Goal: Information Seeking & Learning: Learn about a topic

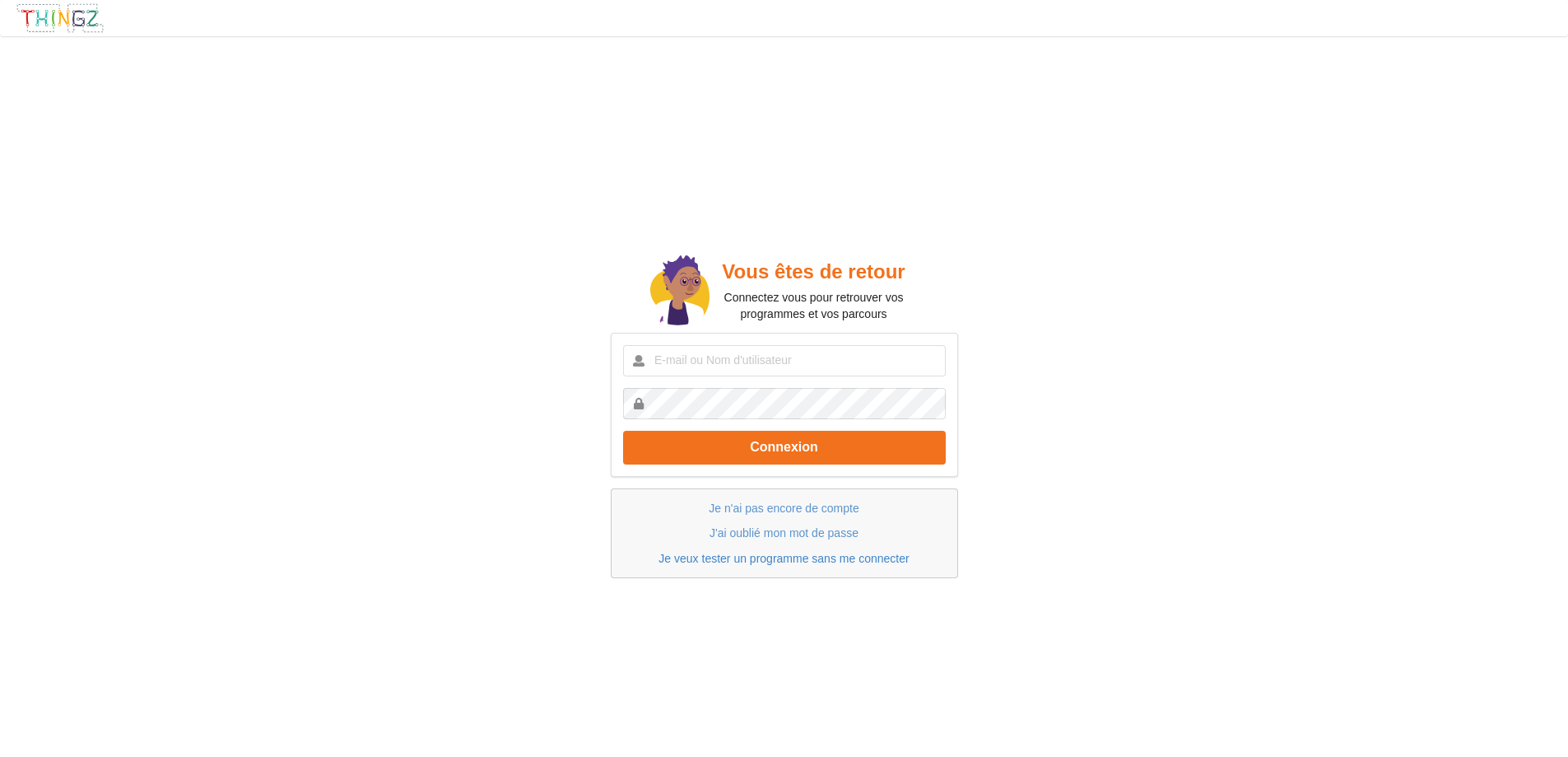
click at [844, 557] on link "Je veux tester un programme sans me connecter" at bounding box center [783, 559] width 250 height 13
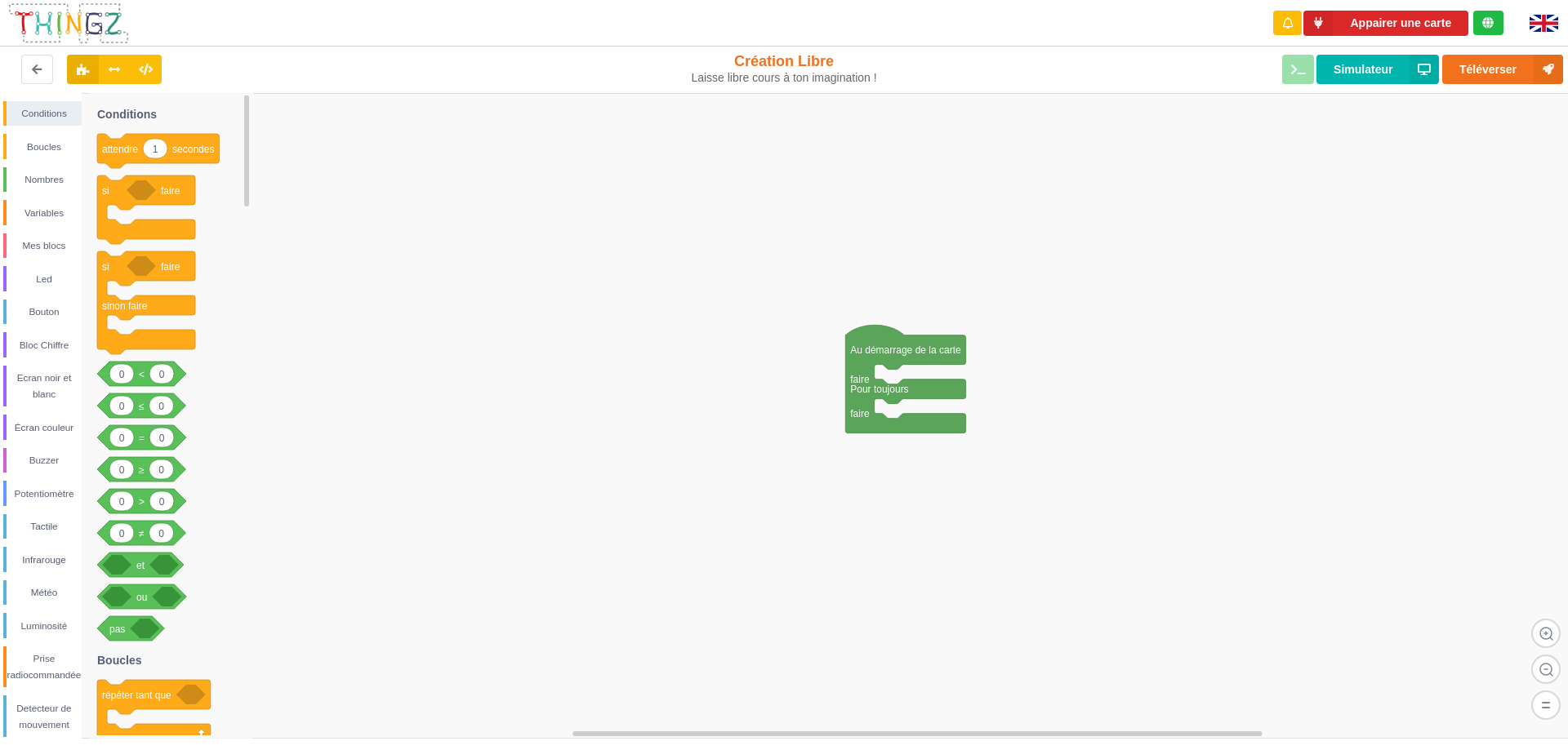
drag, startPoint x: 246, startPoint y: 183, endPoint x: 303, endPoint y: 129, distance: 78.5
click at [303, 129] on div "Conditions Boucles Nombres Variables Mes blocs Led Bouton Bloc Chiffre Ecran no…" at bounding box center [790, 415] width 1579 height 645
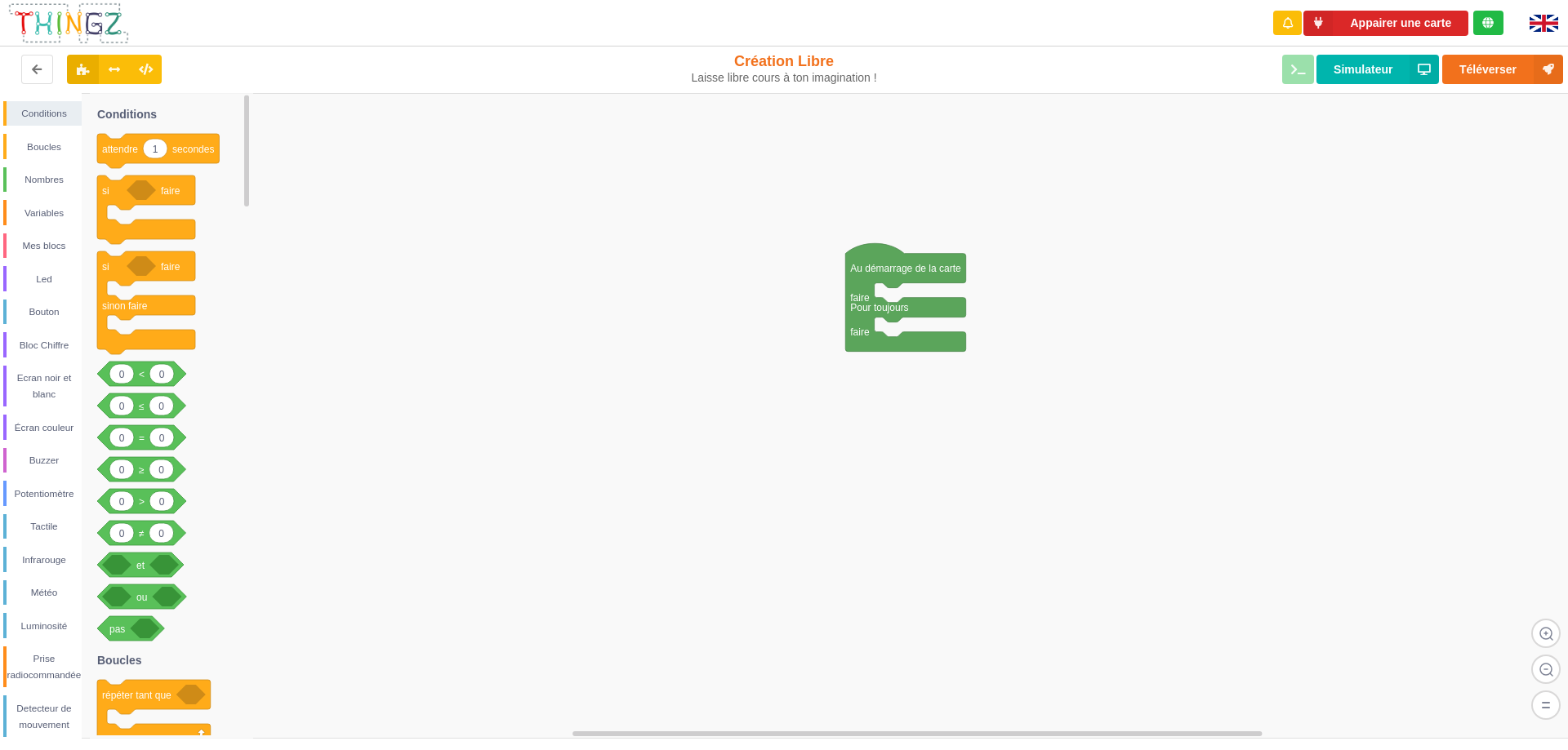
drag, startPoint x: 246, startPoint y: 180, endPoint x: 308, endPoint y: 87, distance: 111.8
click at [308, 87] on div "Appairer une carte renderRemix(true) Création Libre Laisse libre cours à ton im…" at bounding box center [784, 364] width 1590 height 750
click at [58, 465] on div "Buzzer" at bounding box center [44, 459] width 75 height 16
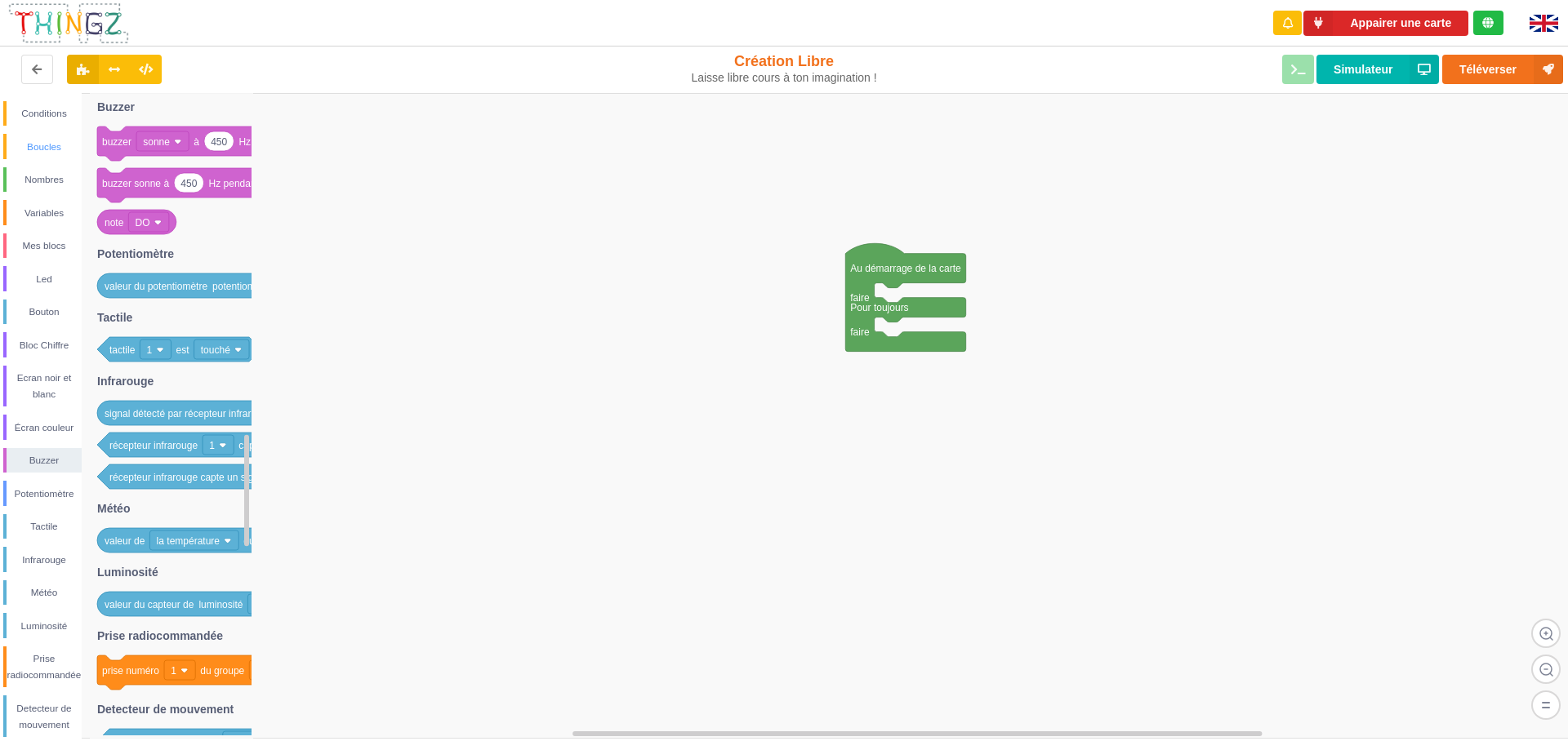
click at [33, 149] on div "Boucles" at bounding box center [44, 146] width 75 height 16
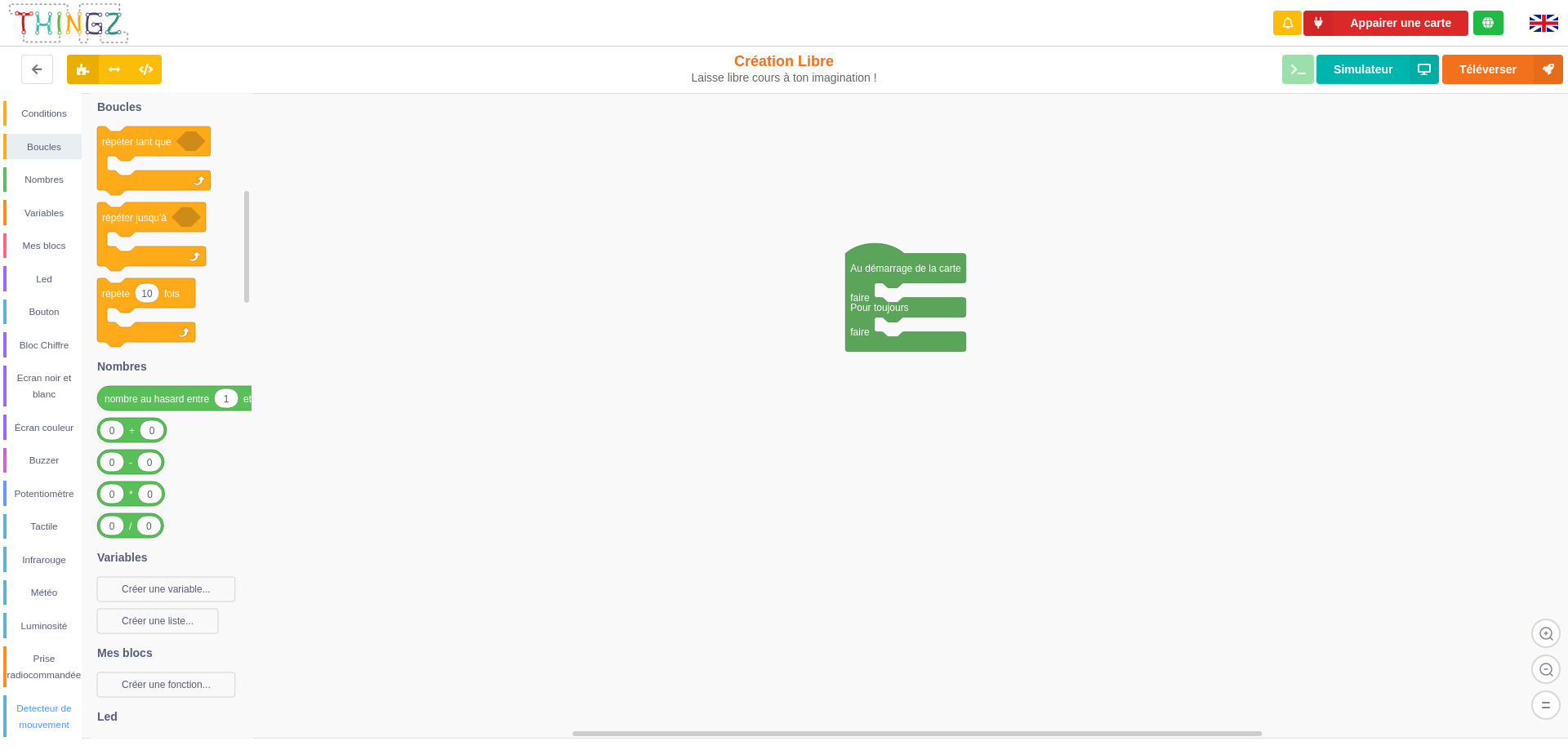
click at [50, 707] on div "Detecteur de mouvement" at bounding box center [44, 716] width 75 height 33
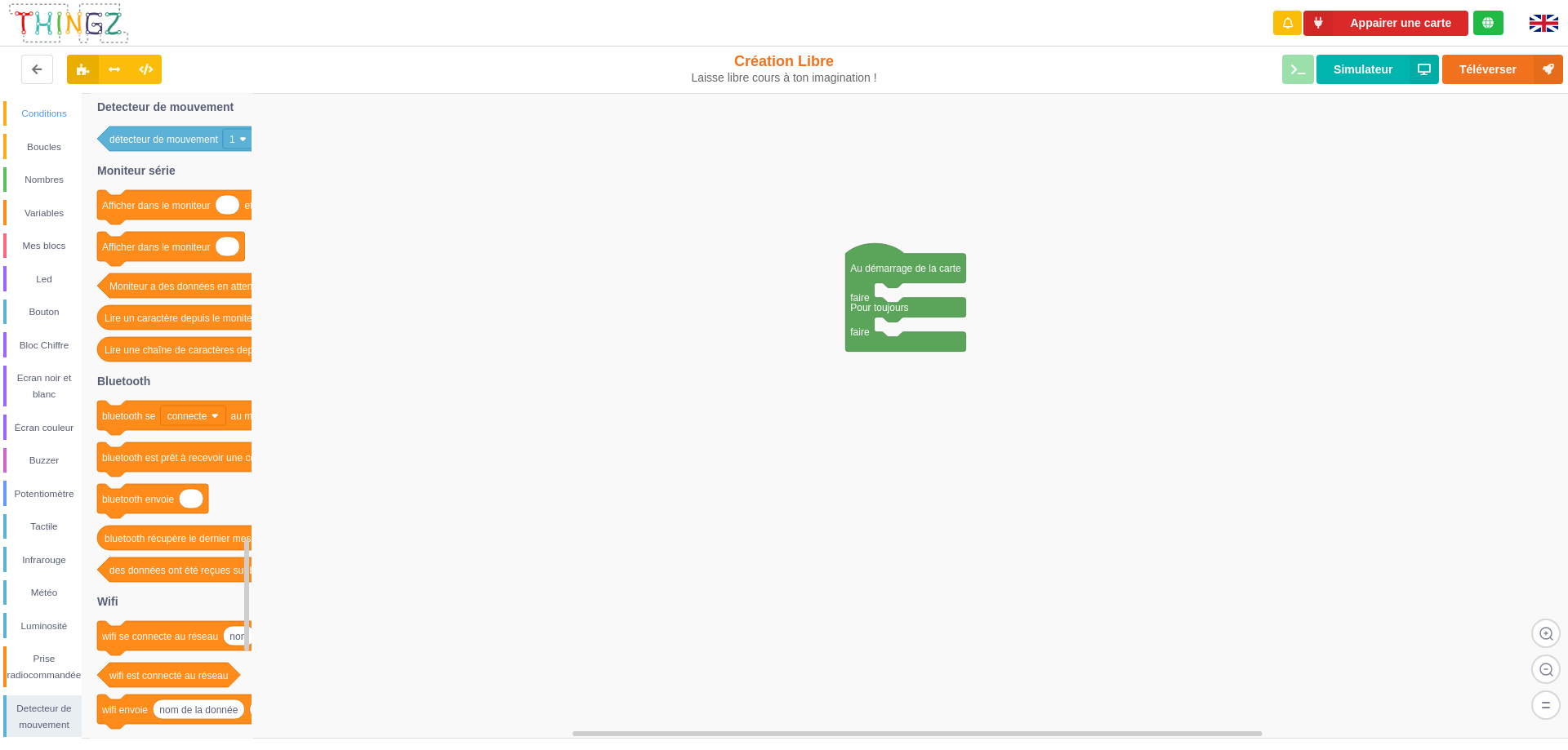
click at [51, 113] on div "Conditions" at bounding box center [44, 113] width 75 height 16
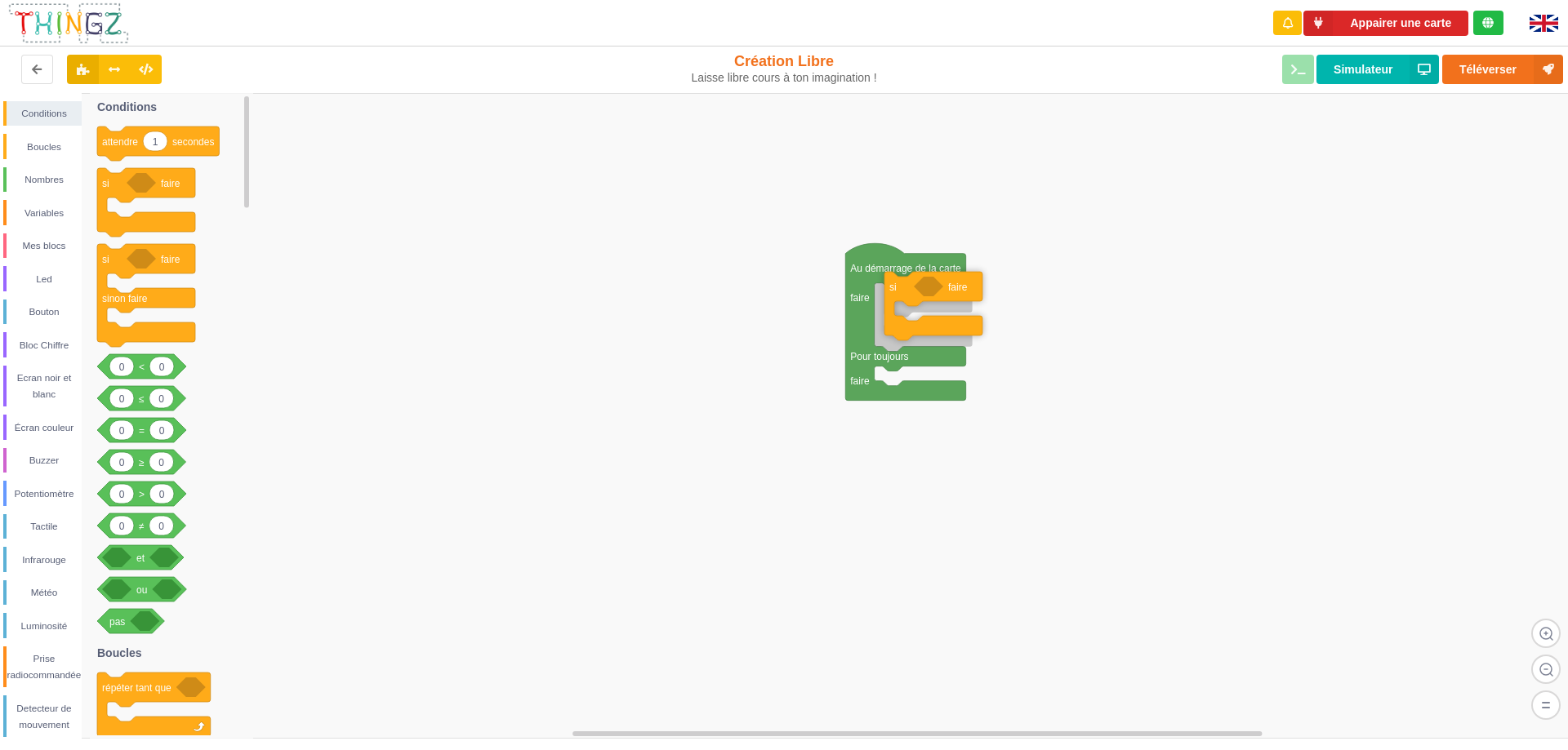
drag, startPoint x: 138, startPoint y: 186, endPoint x: 926, endPoint y: 290, distance: 794.8
click at [926, 290] on div "Conditions Boucles Nombres Variables Mes blocs Led Bouton Bloc Chiffre Ecran no…" at bounding box center [790, 415] width 1579 height 645
click at [37, 712] on div "Detecteur de mouvement" at bounding box center [44, 716] width 75 height 33
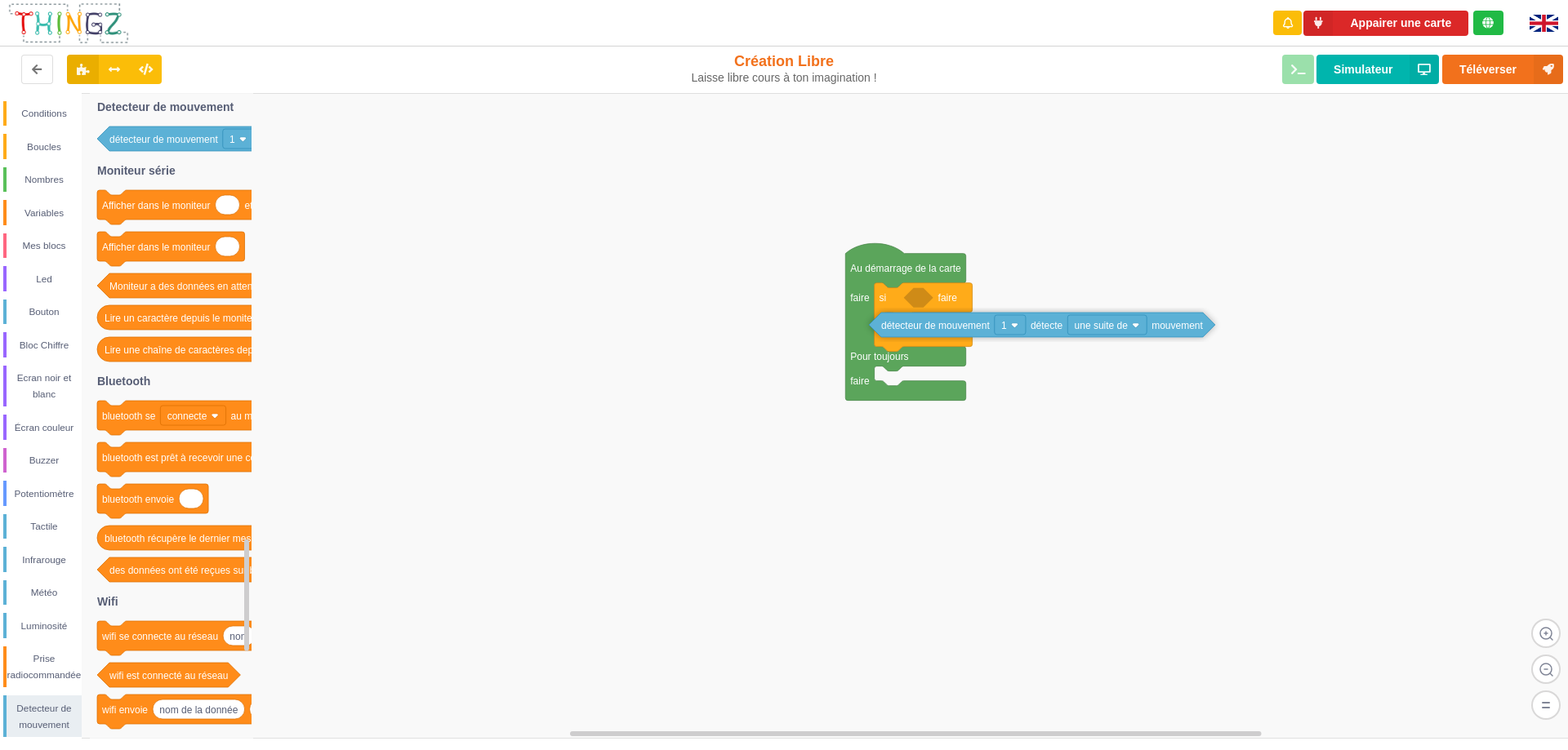
drag, startPoint x: 157, startPoint y: 144, endPoint x: 942, endPoint y: 328, distance: 806.3
click at [942, 328] on div "Conditions Boucles Nombres Variables Mes blocs Led Bouton Bloc Chiffre Ecran no…" at bounding box center [790, 415] width 1579 height 645
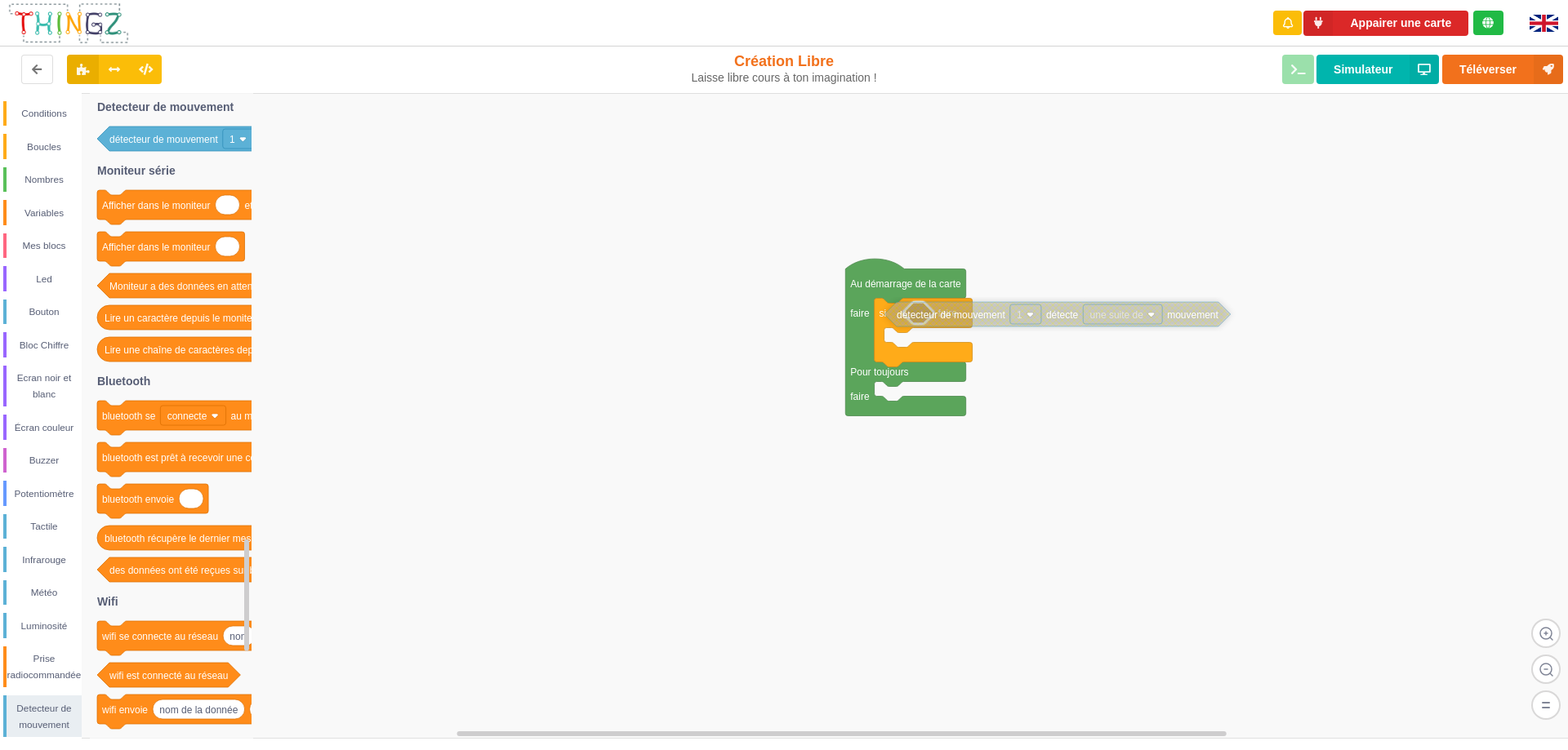
drag, startPoint x: 934, startPoint y: 337, endPoint x: 936, endPoint y: 313, distance: 24.1
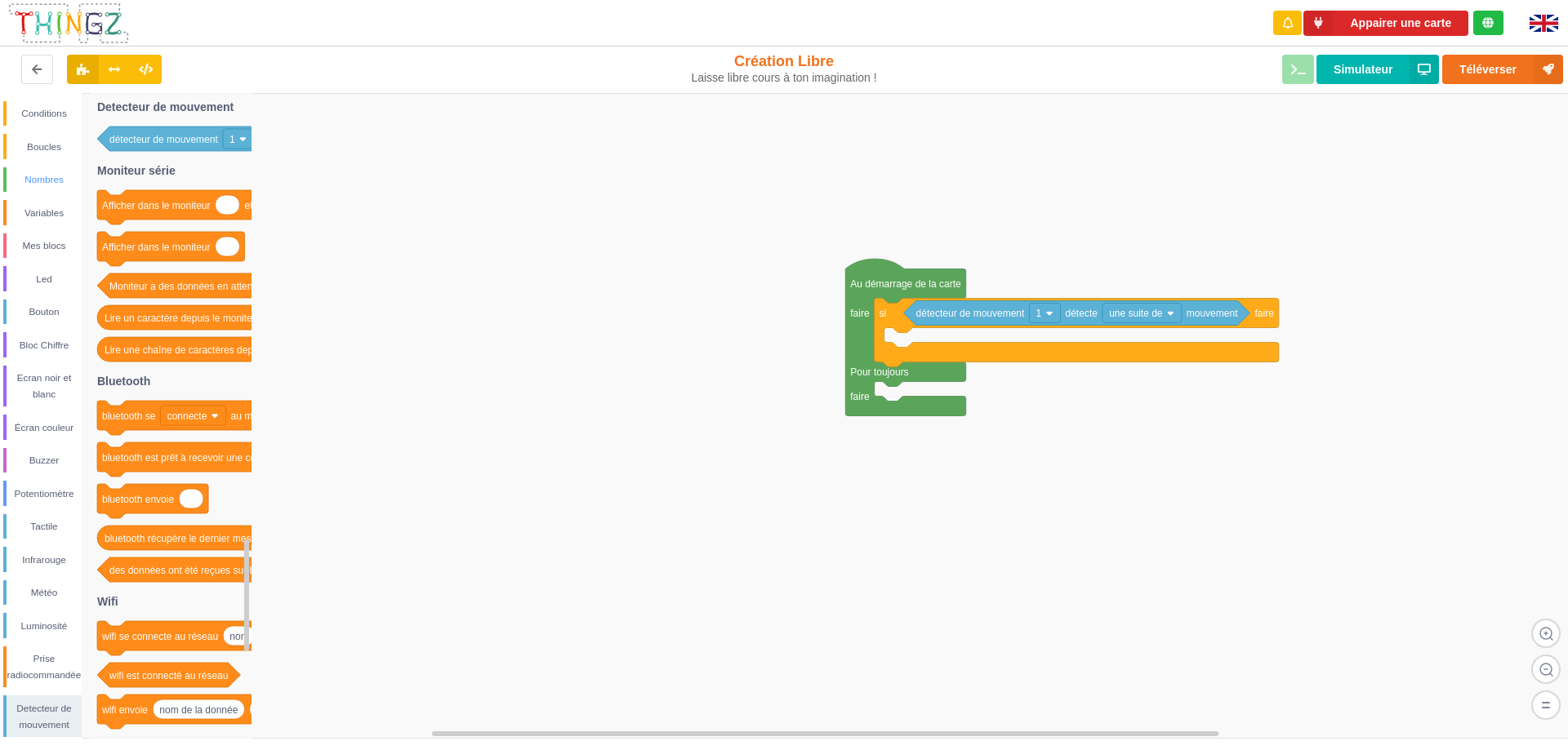
click at [58, 169] on div "Nombres" at bounding box center [42, 180] width 79 height 25
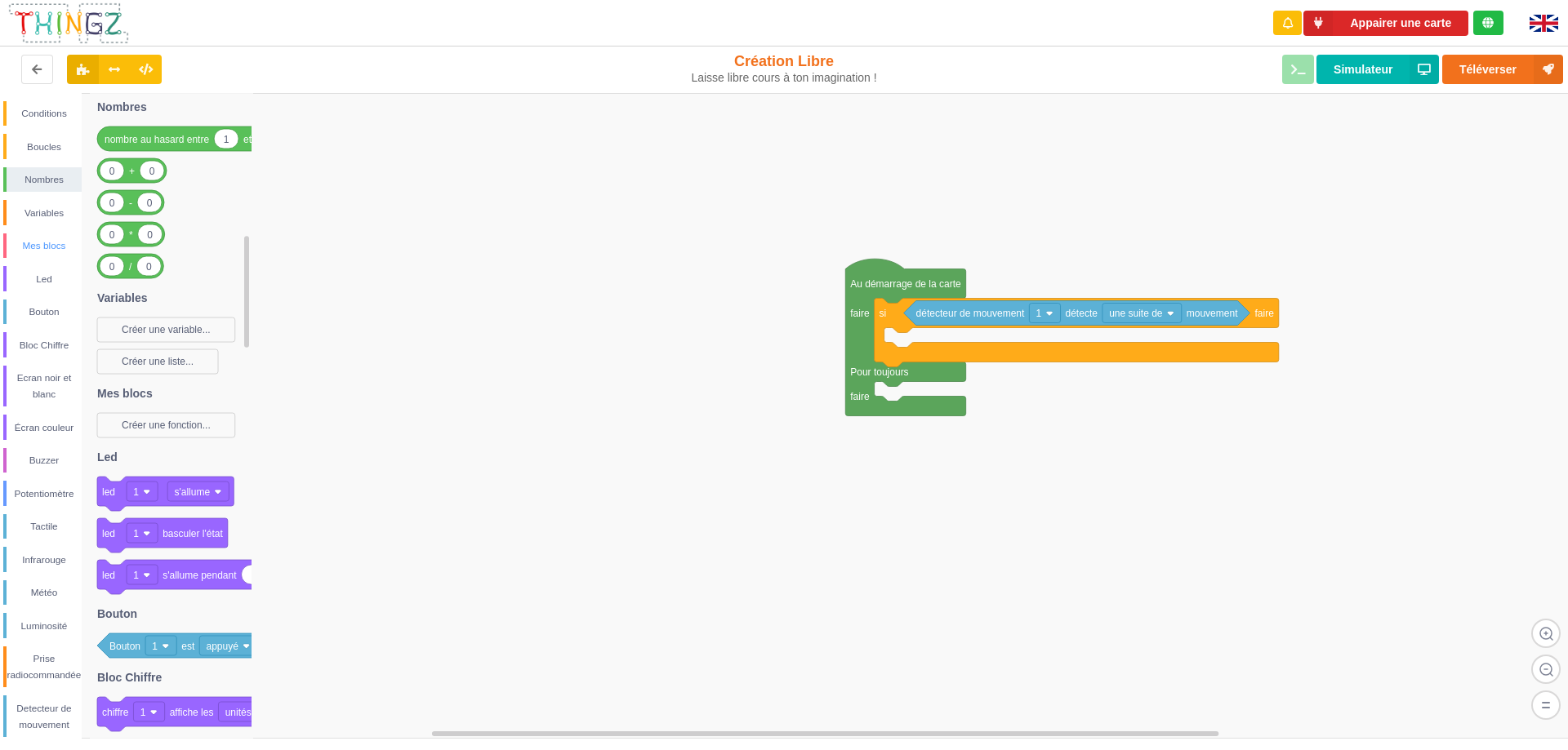
click at [42, 240] on div "Mes blocs" at bounding box center [44, 245] width 75 height 16
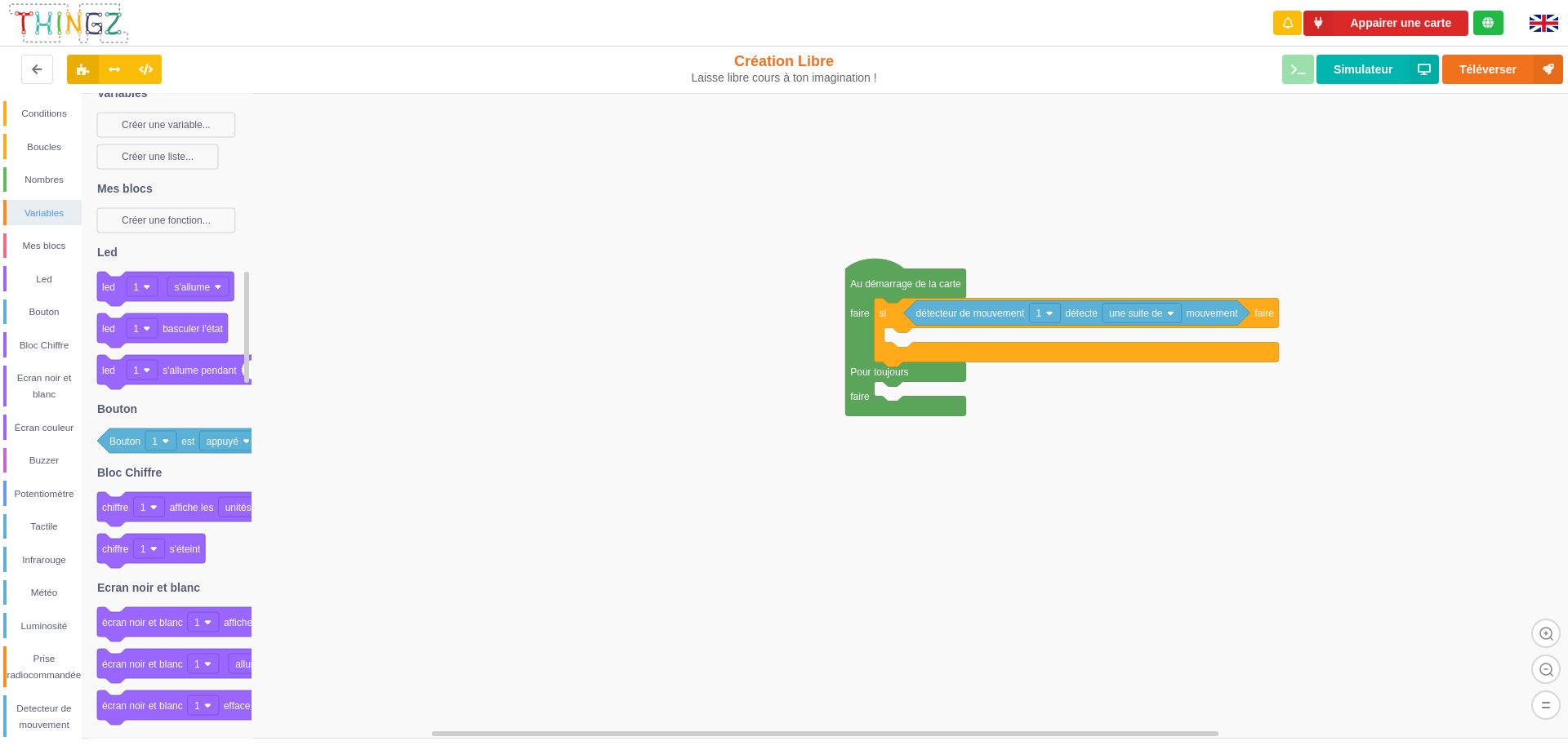
click at [43, 214] on div "Variables" at bounding box center [44, 212] width 75 height 16
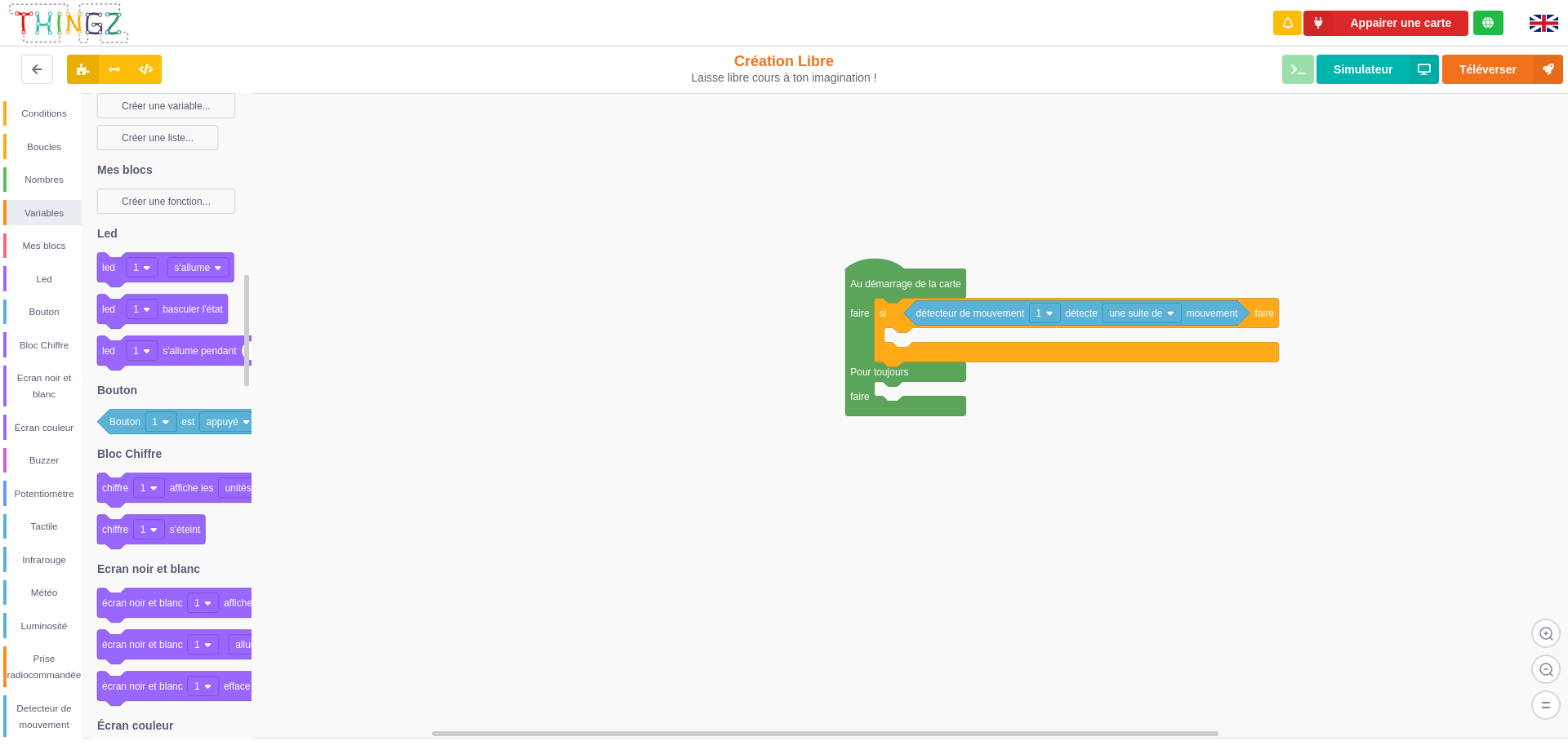
click at [247, 357] on rect at bounding box center [246, 331] width 5 height 112
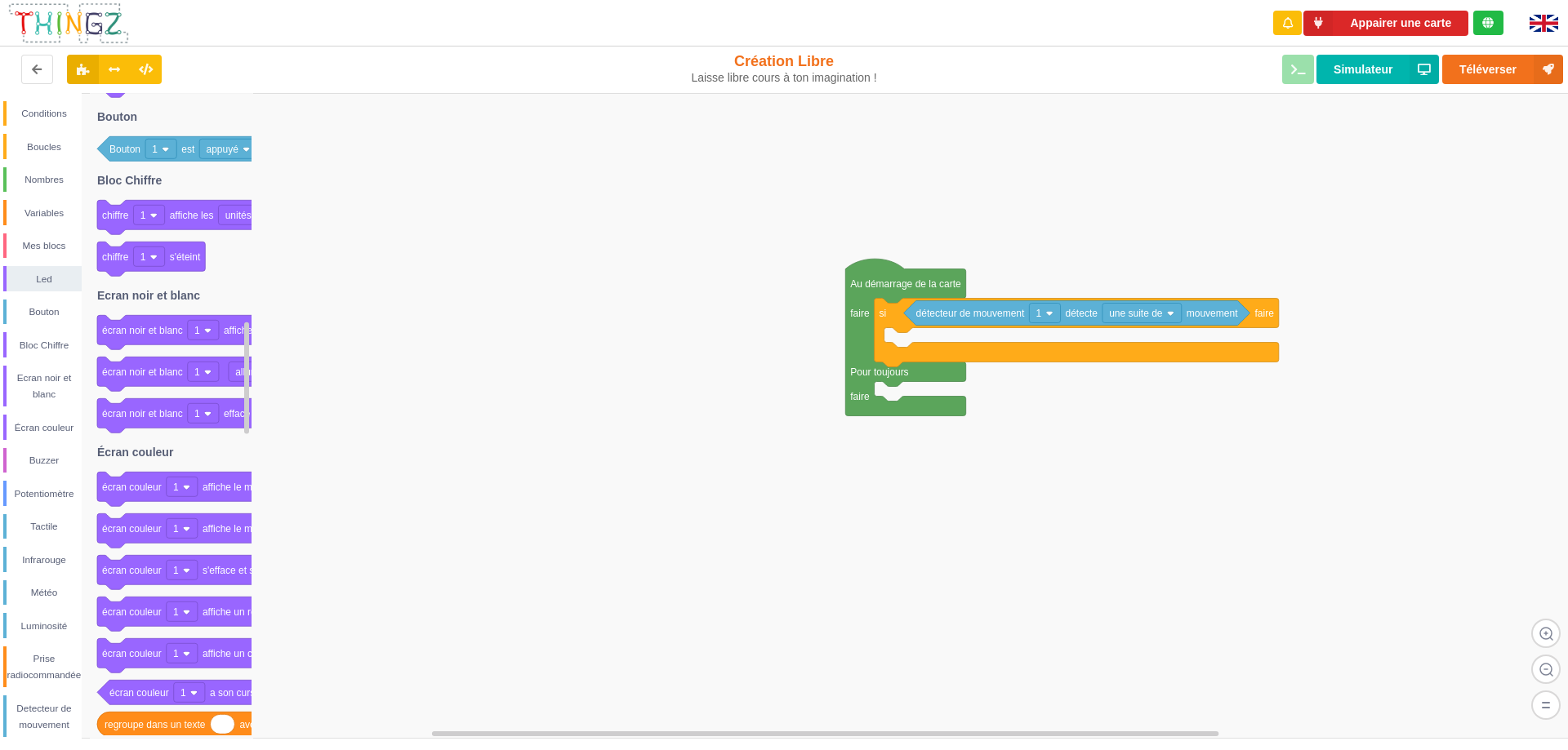
drag, startPoint x: 246, startPoint y: 379, endPoint x: 256, endPoint y: 425, distance: 47.1
click at [256, 425] on div "Conditions Boucles Nombres Variables Mes blocs Led Bouton Bloc Chiffre Ecran no…" at bounding box center [790, 415] width 1579 height 645
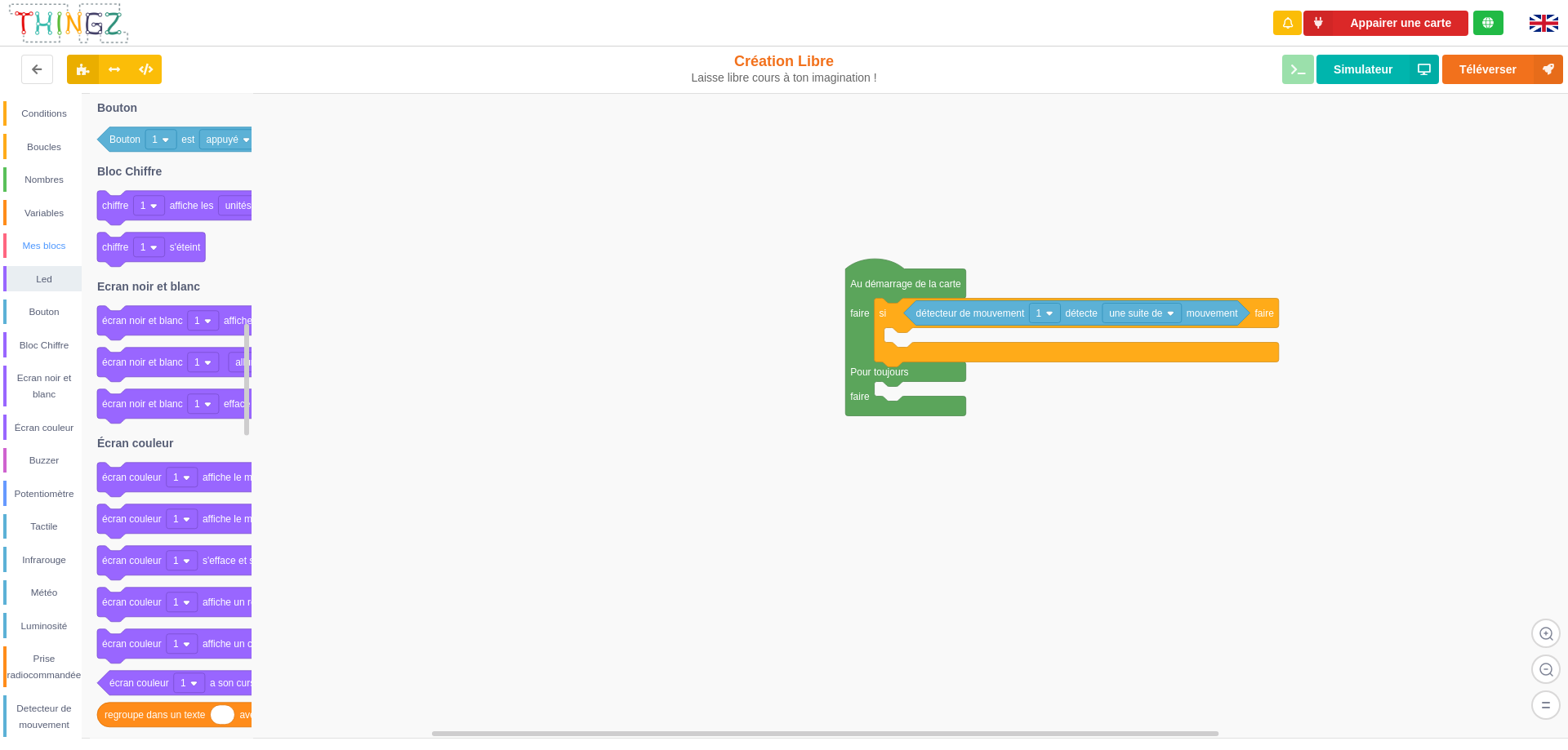
click at [58, 251] on div "Mes blocs" at bounding box center [44, 245] width 75 height 16
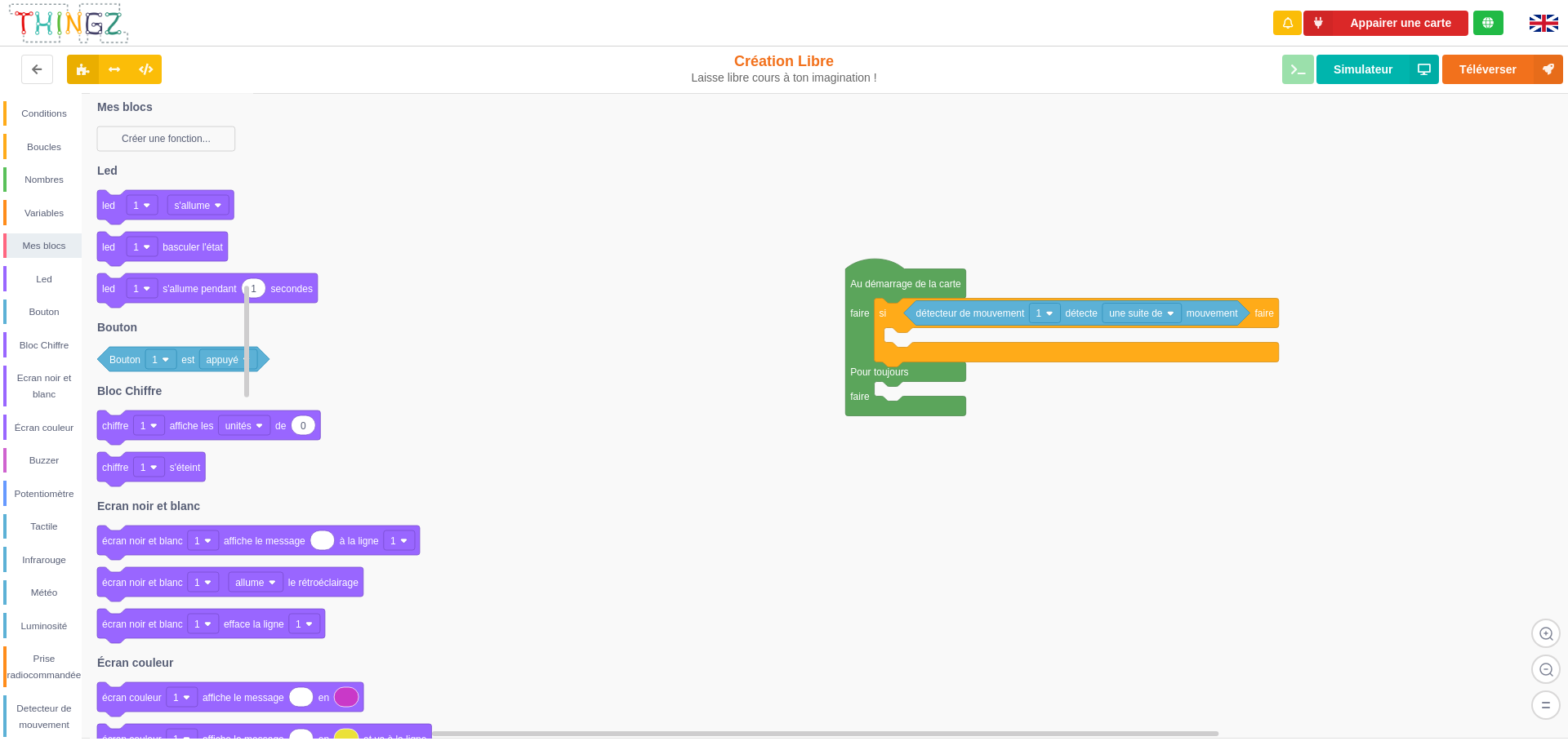
click at [152, 432] on rect at bounding box center [148, 425] width 31 height 20
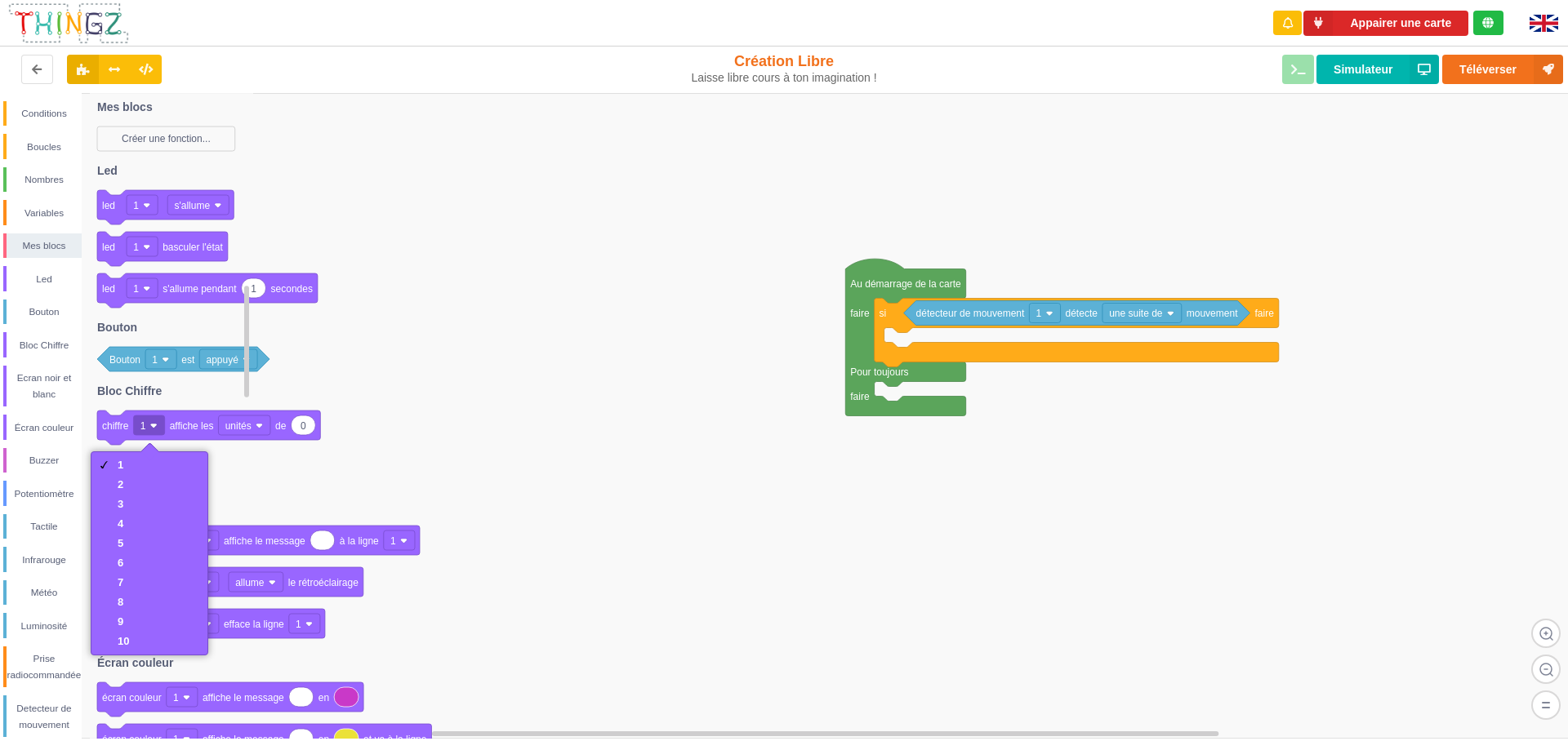
click at [154, 426] on image at bounding box center [154, 425] width 7 height 7
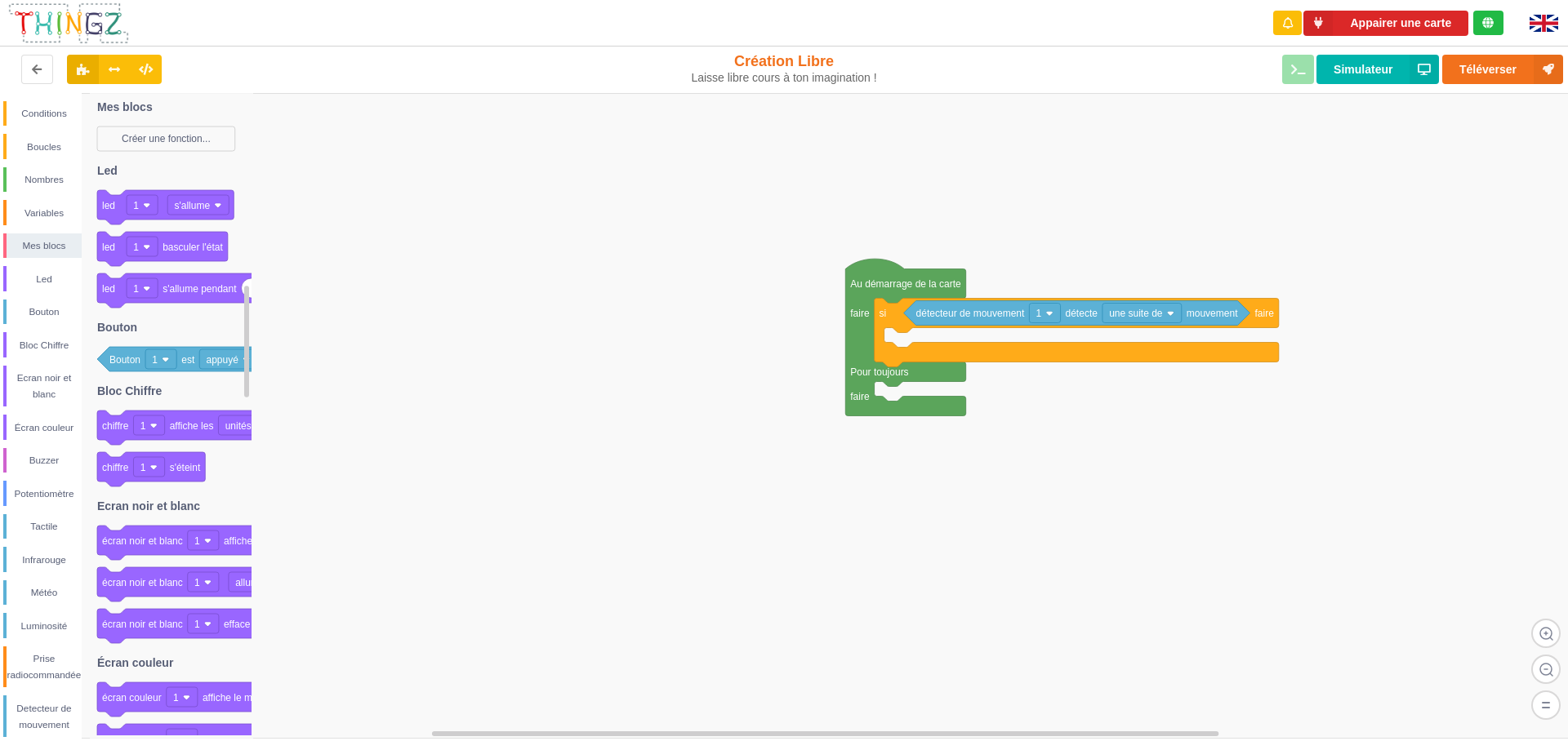
click at [359, 398] on rect at bounding box center [790, 415] width 1579 height 645
drag, startPoint x: 80, startPoint y: 549, endPoint x: 82, endPoint y: 566, distance: 17.1
click at [81, 566] on div "Conditions Boucles Nombres Variables Mes blocs Led Bouton Bloc Chiffre Ecran no…" at bounding box center [40, 415] width 81 height 645
click at [53, 420] on div "Écran couleur" at bounding box center [44, 427] width 75 height 16
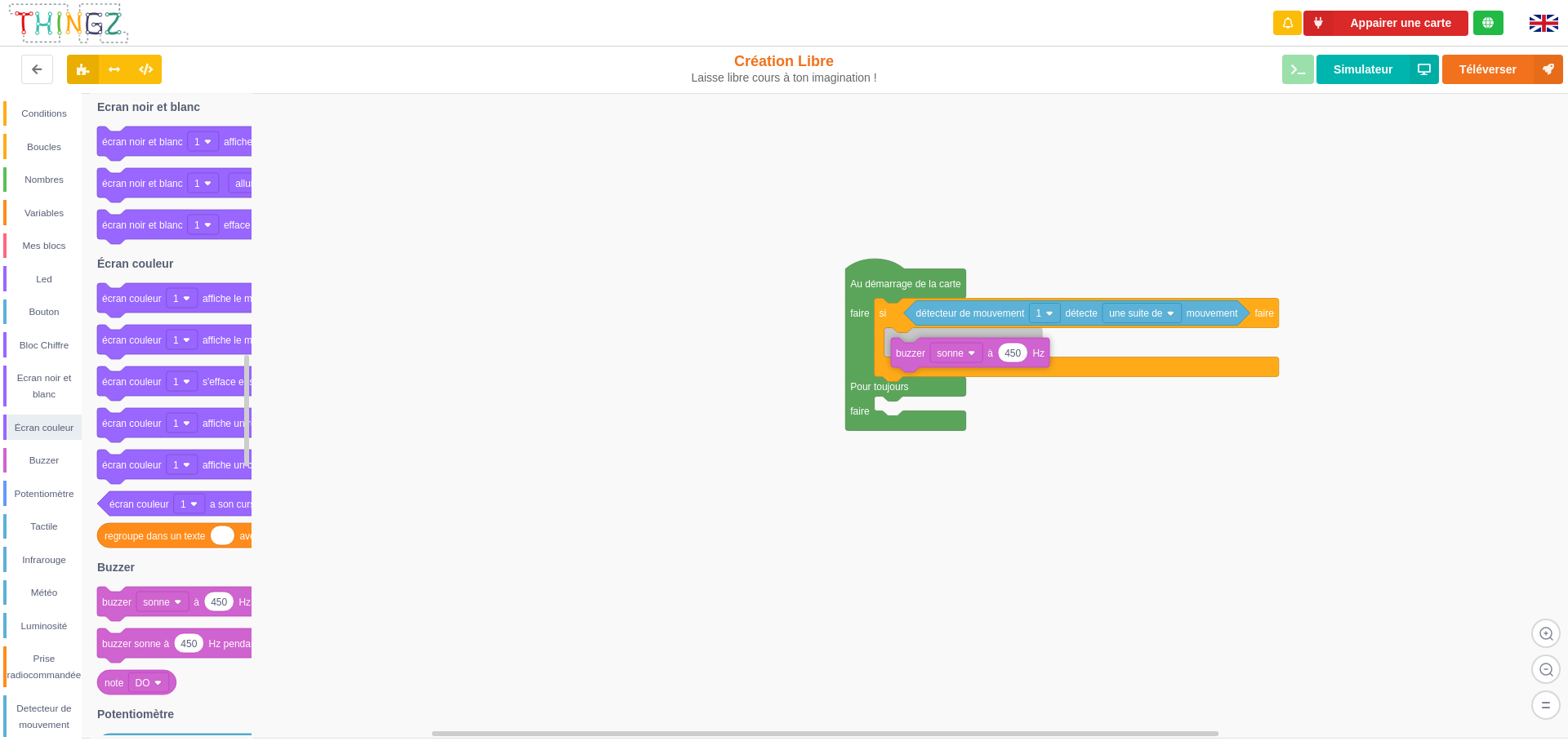
drag, startPoint x: 116, startPoint y: 610, endPoint x: 909, endPoint y: 361, distance: 831.2
click at [909, 361] on div "Conditions Boucles Nombres Variables Mes blocs Led Bouton Bloc Chiffre Ecran no…" at bounding box center [790, 415] width 1579 height 645
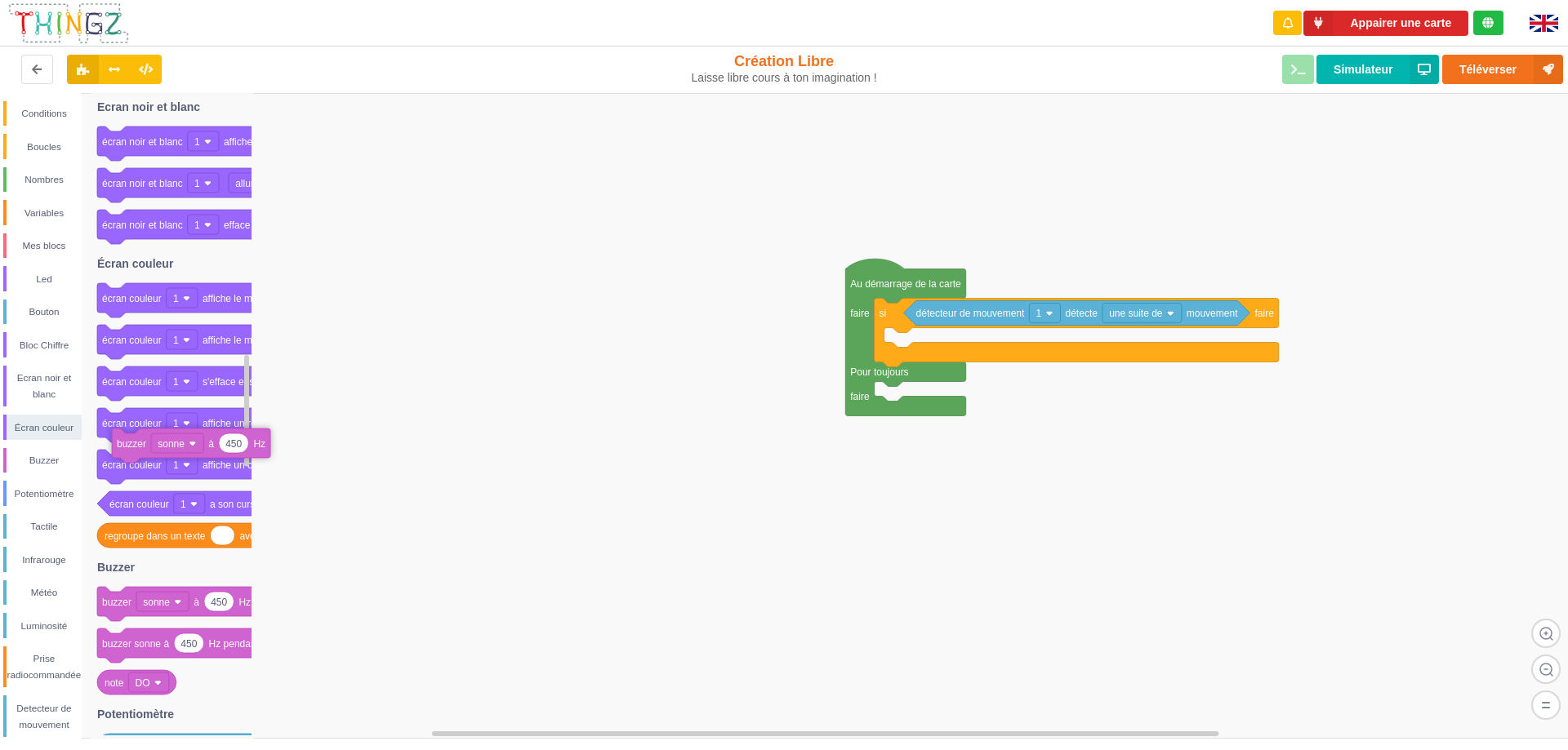
drag, startPoint x: 905, startPoint y: 350, endPoint x: 132, endPoint y: 451, distance: 779.6
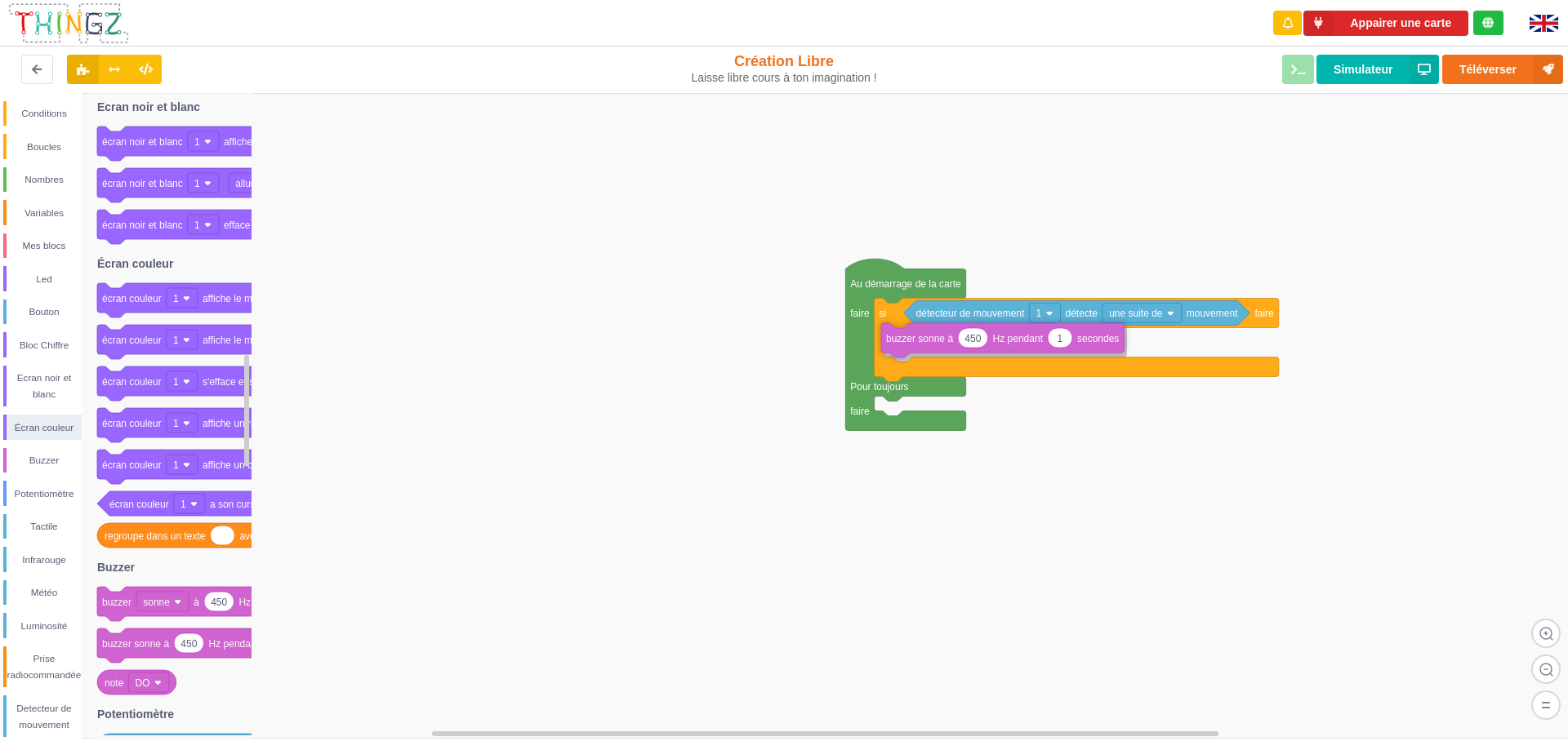
drag, startPoint x: 229, startPoint y: 653, endPoint x: 1013, endPoint y: 348, distance: 841.2
click at [1013, 348] on div "Conditions Boucles Nombres Variables Mes blocs Led Bouton Bloc Chiffre Ecran no…" at bounding box center [790, 415] width 1579 height 645
click at [52, 343] on div "Bloc Chiffre" at bounding box center [44, 344] width 75 height 16
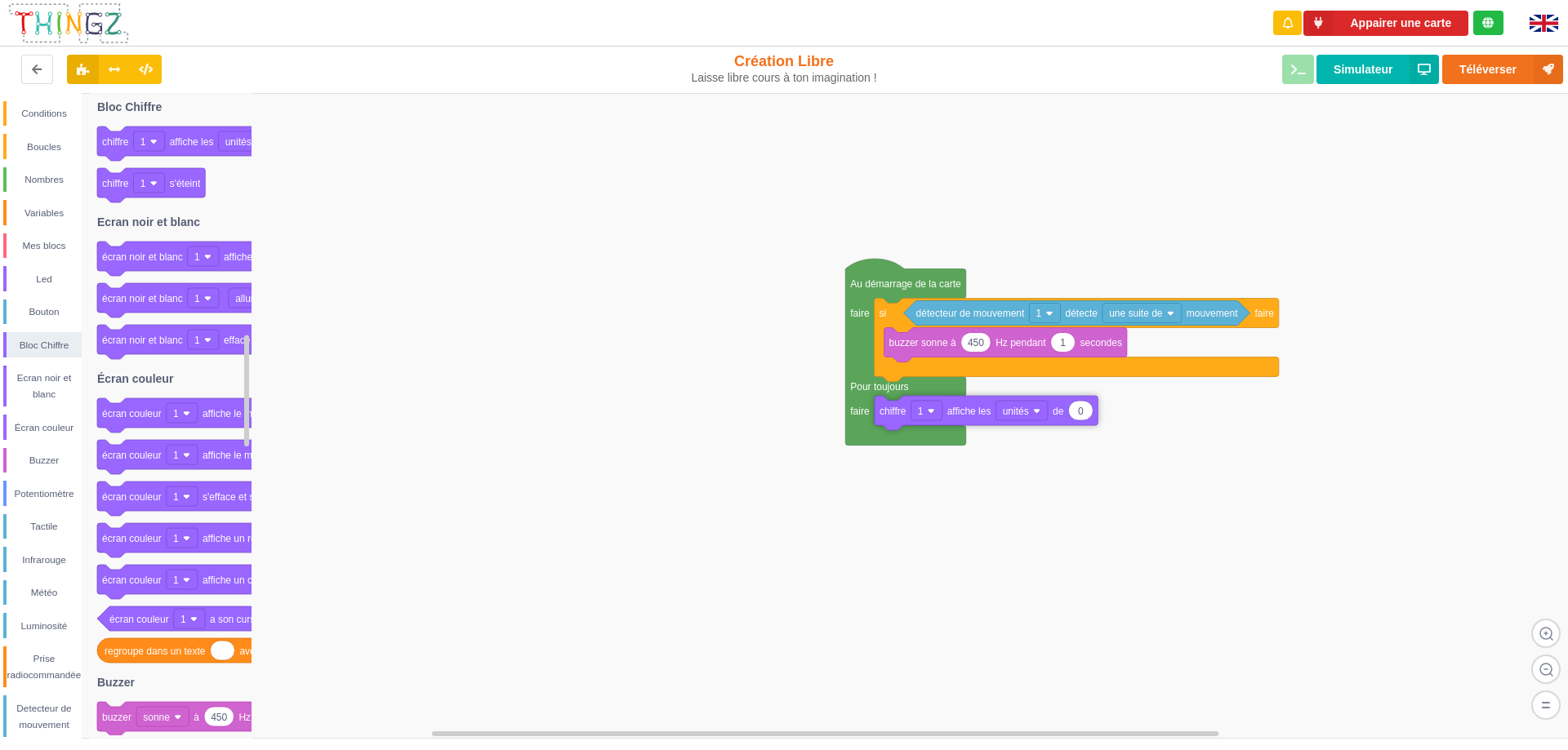
drag, startPoint x: 181, startPoint y: 147, endPoint x: 959, endPoint y: 416, distance: 823.2
click at [959, 416] on div "Conditions Boucles Nombres Variables Mes blocs Led Bouton Bloc Chiffre Ecran no…" at bounding box center [790, 415] width 1579 height 645
click at [55, 373] on div "Ecran noir et blanc" at bounding box center [44, 385] width 75 height 33
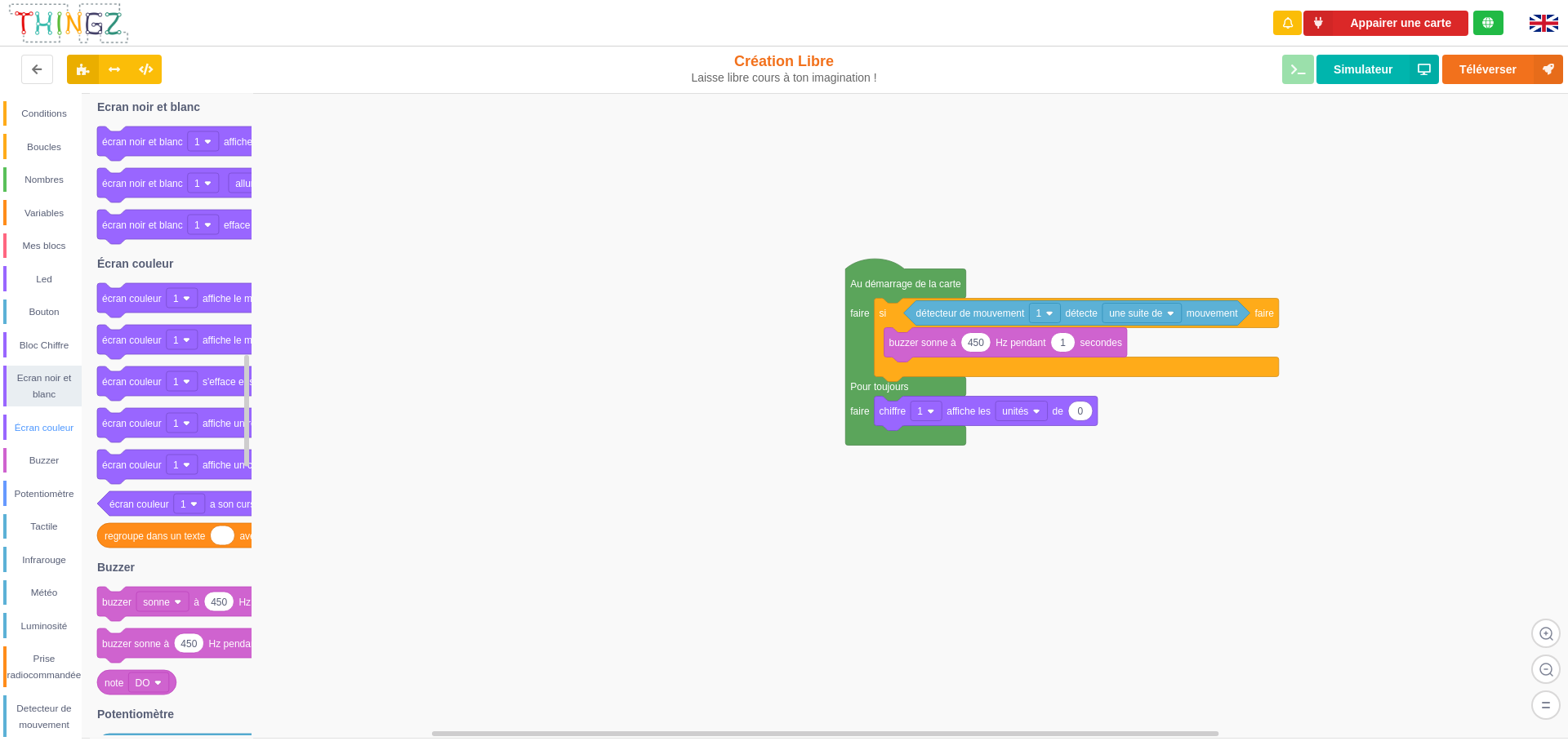
click at [54, 433] on div "Écran couleur" at bounding box center [44, 427] width 75 height 16
click at [37, 429] on div "Écran couleur" at bounding box center [44, 427] width 75 height 16
click at [48, 634] on div "Luminosité" at bounding box center [42, 625] width 79 height 25
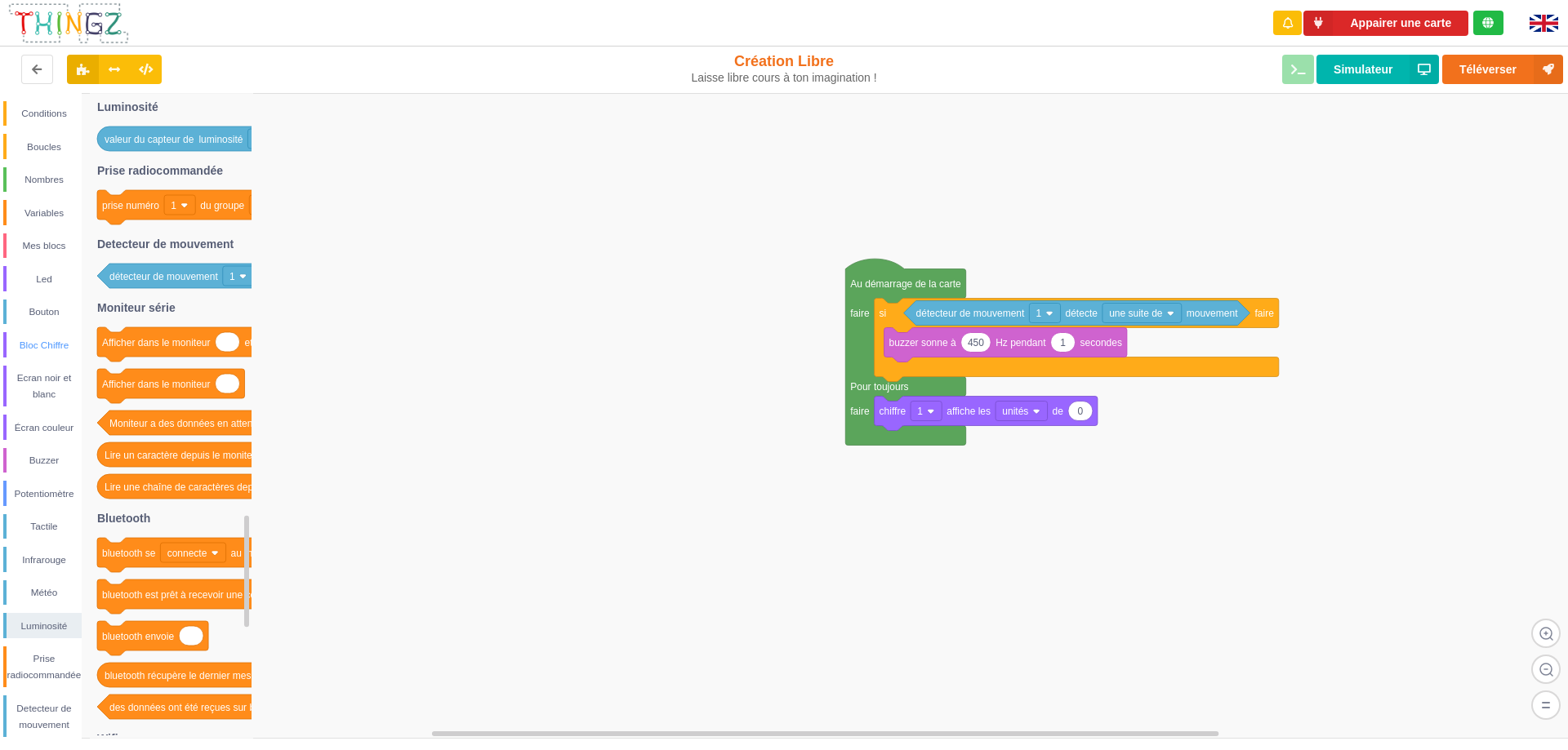
click at [53, 352] on div "Bloc Chiffre" at bounding box center [44, 344] width 75 height 16
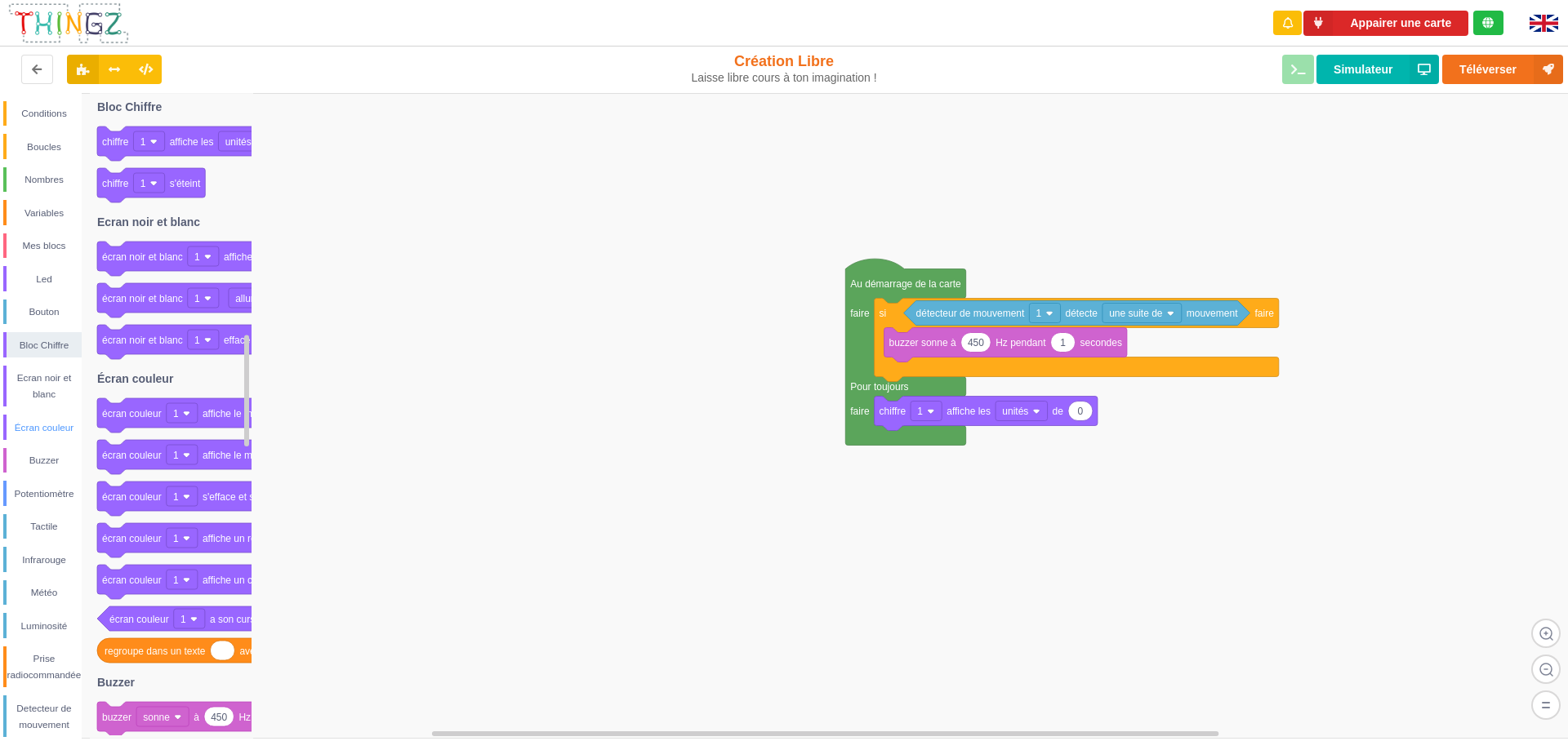
click at [64, 426] on div "Écran couleur" at bounding box center [44, 427] width 75 height 16
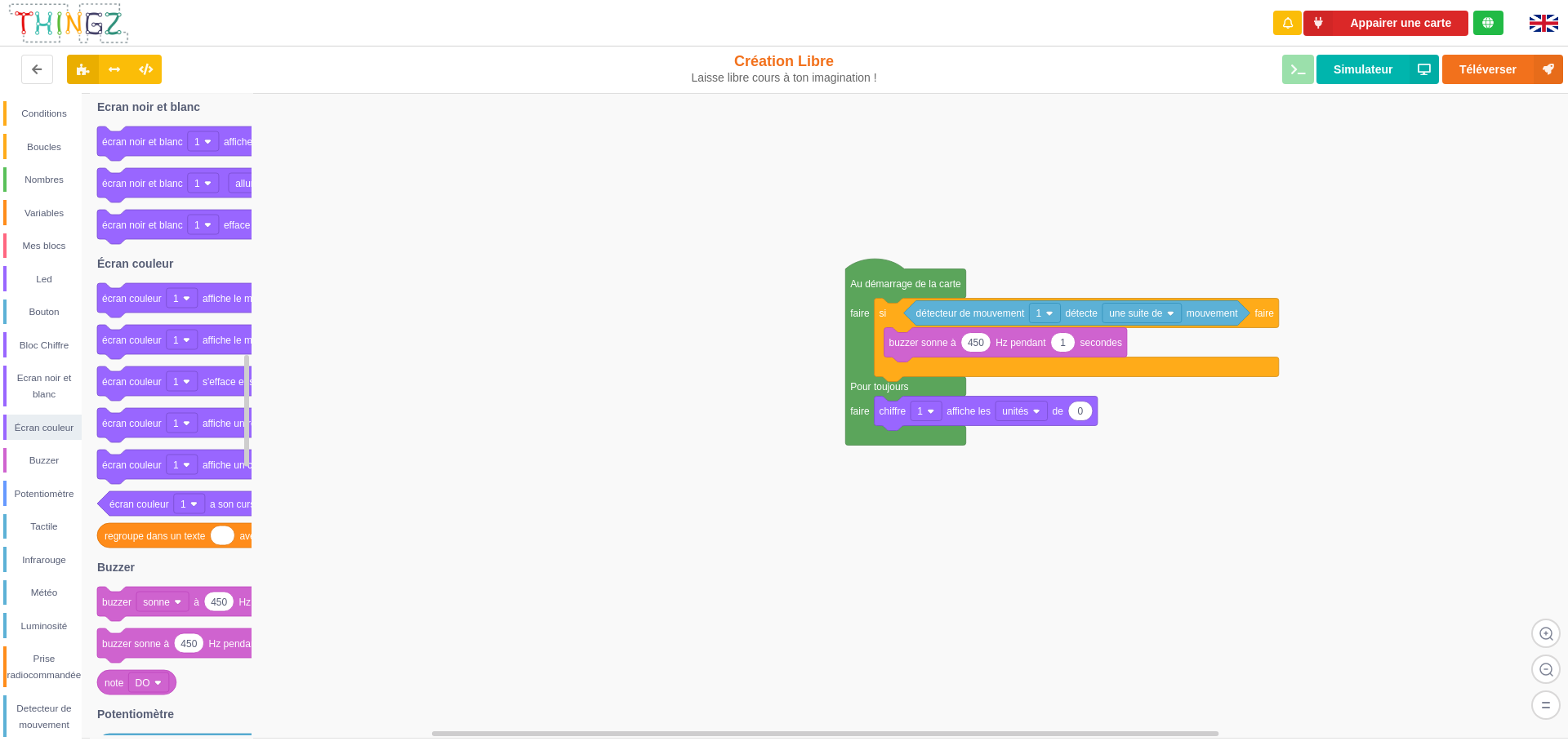
click at [693, 392] on rect at bounding box center [790, 415] width 1579 height 645
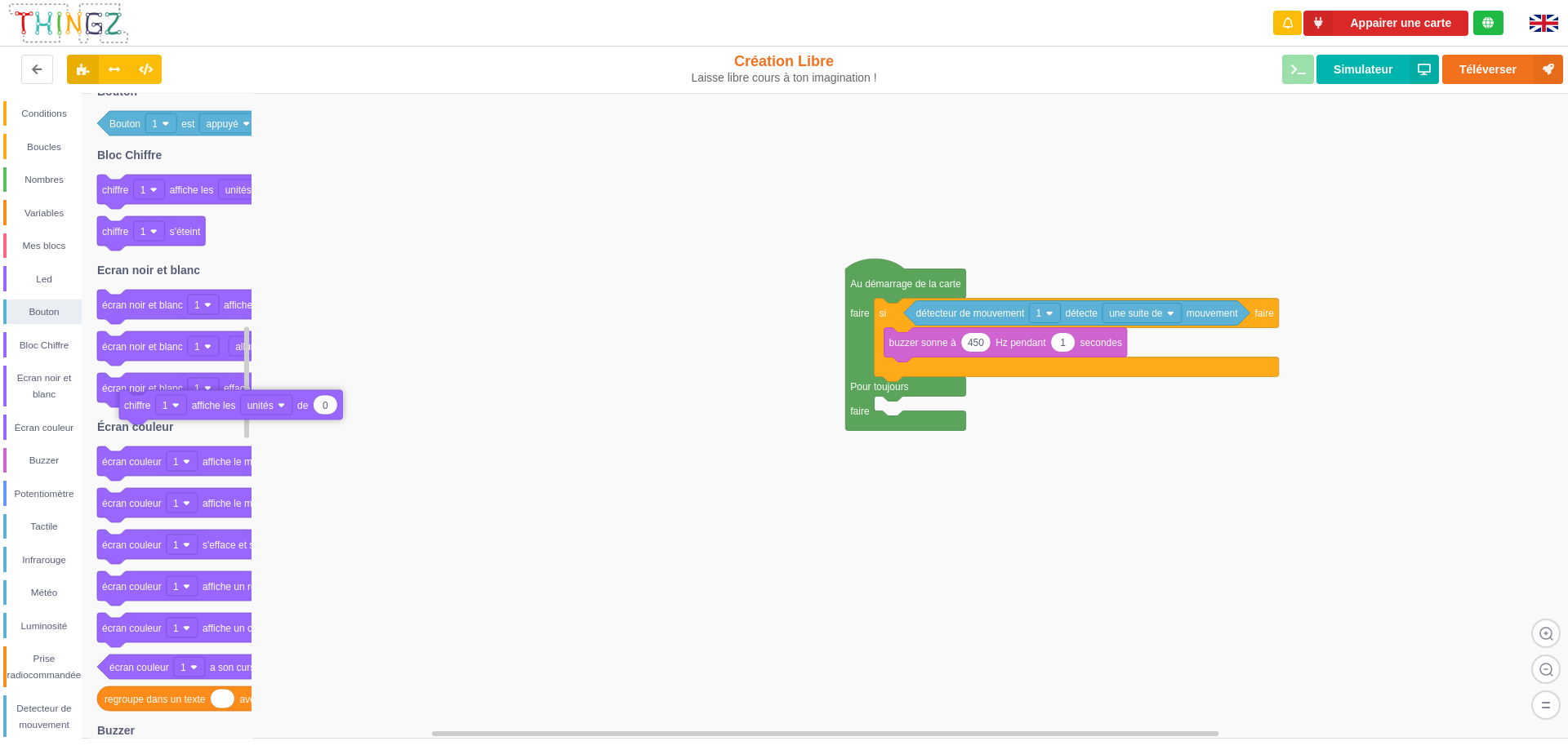
drag, startPoint x: 888, startPoint y: 413, endPoint x: 133, endPoint y: 407, distance: 755.0
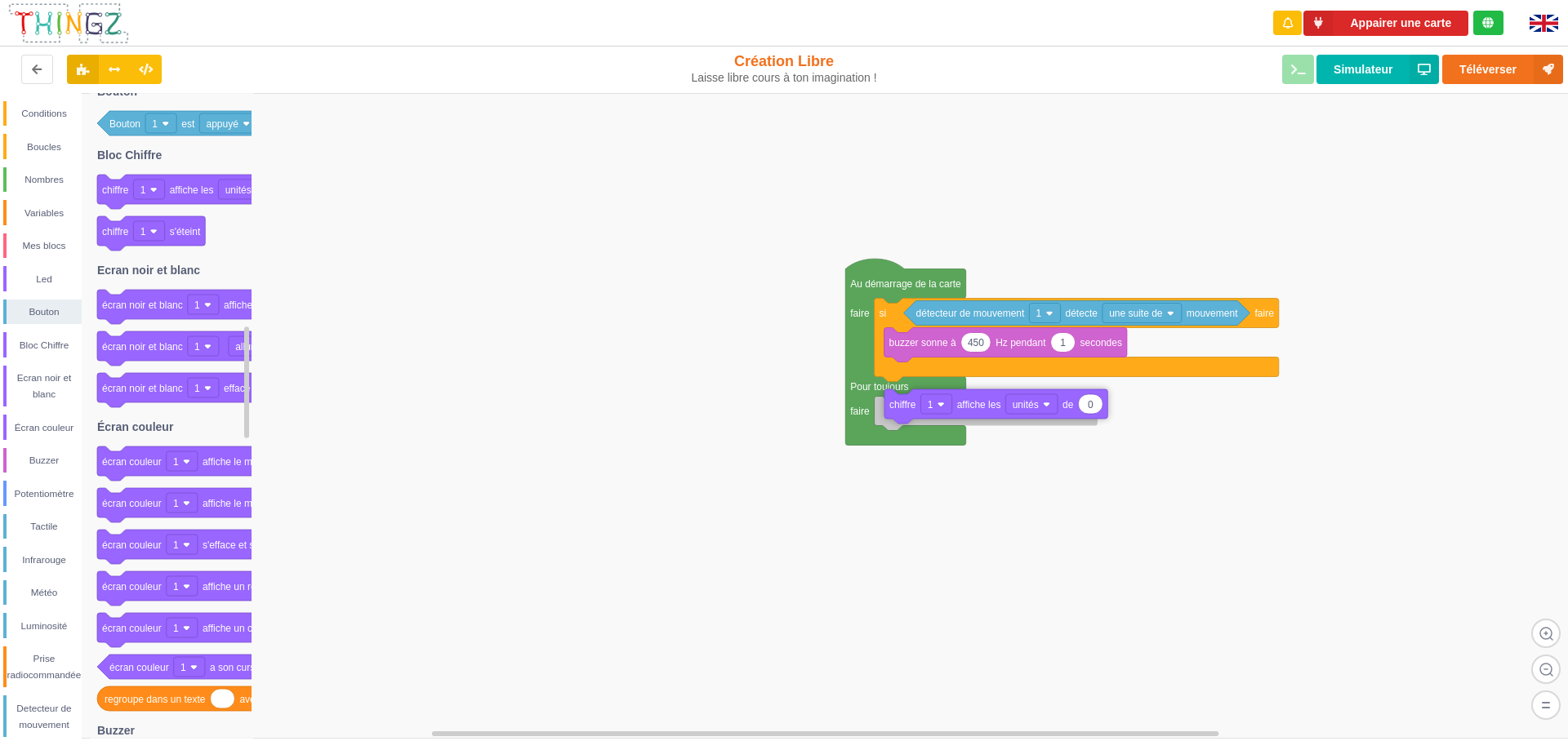
drag, startPoint x: 116, startPoint y: 190, endPoint x: 902, endPoint y: 405, distance: 814.9
click at [902, 405] on div "Conditions Boucles Nombres Variables Mes blocs Led Bouton Bloc Chiffre Ecran no…" at bounding box center [790, 415] width 1579 height 645
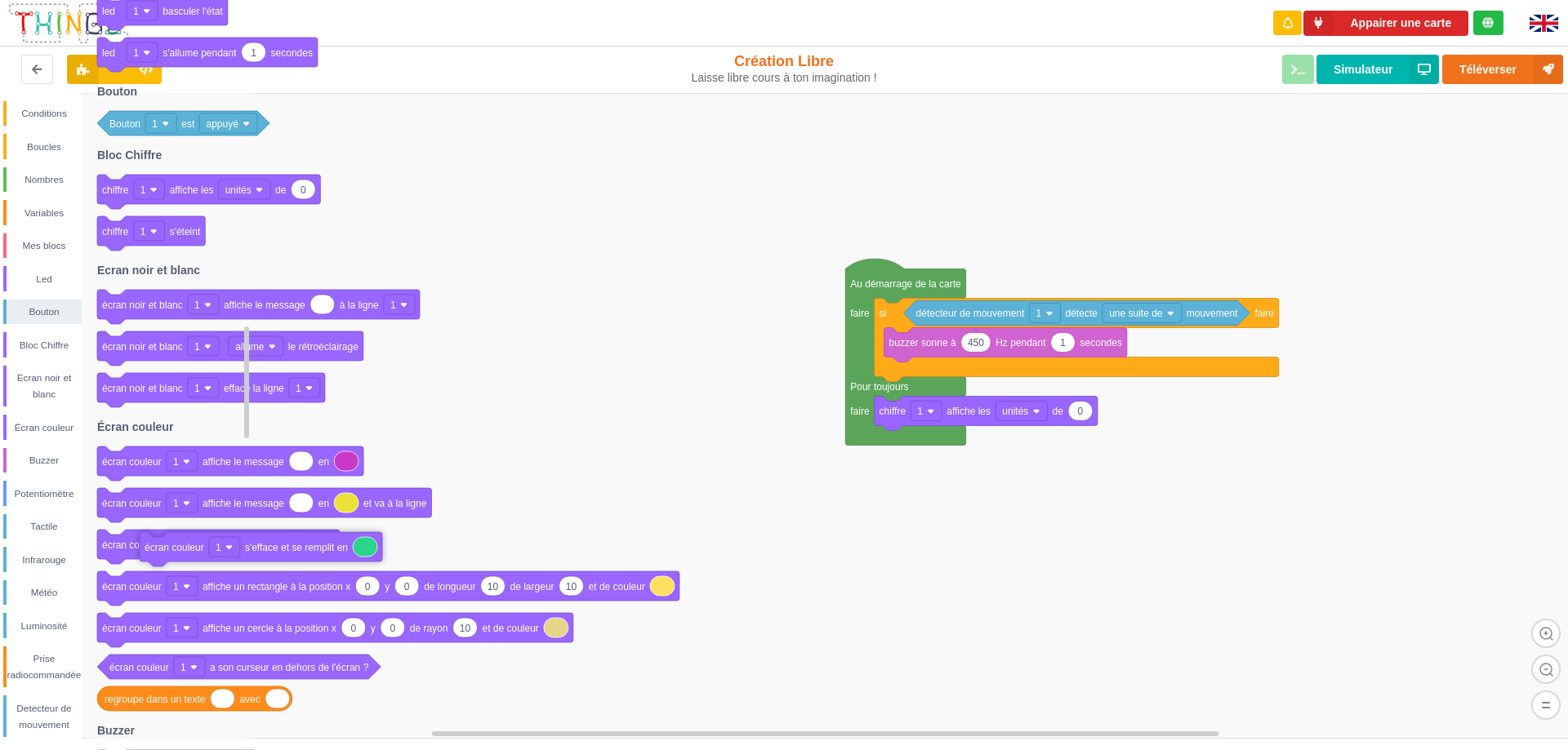
drag, startPoint x: 118, startPoint y: 545, endPoint x: 133, endPoint y: 543, distance: 15.1
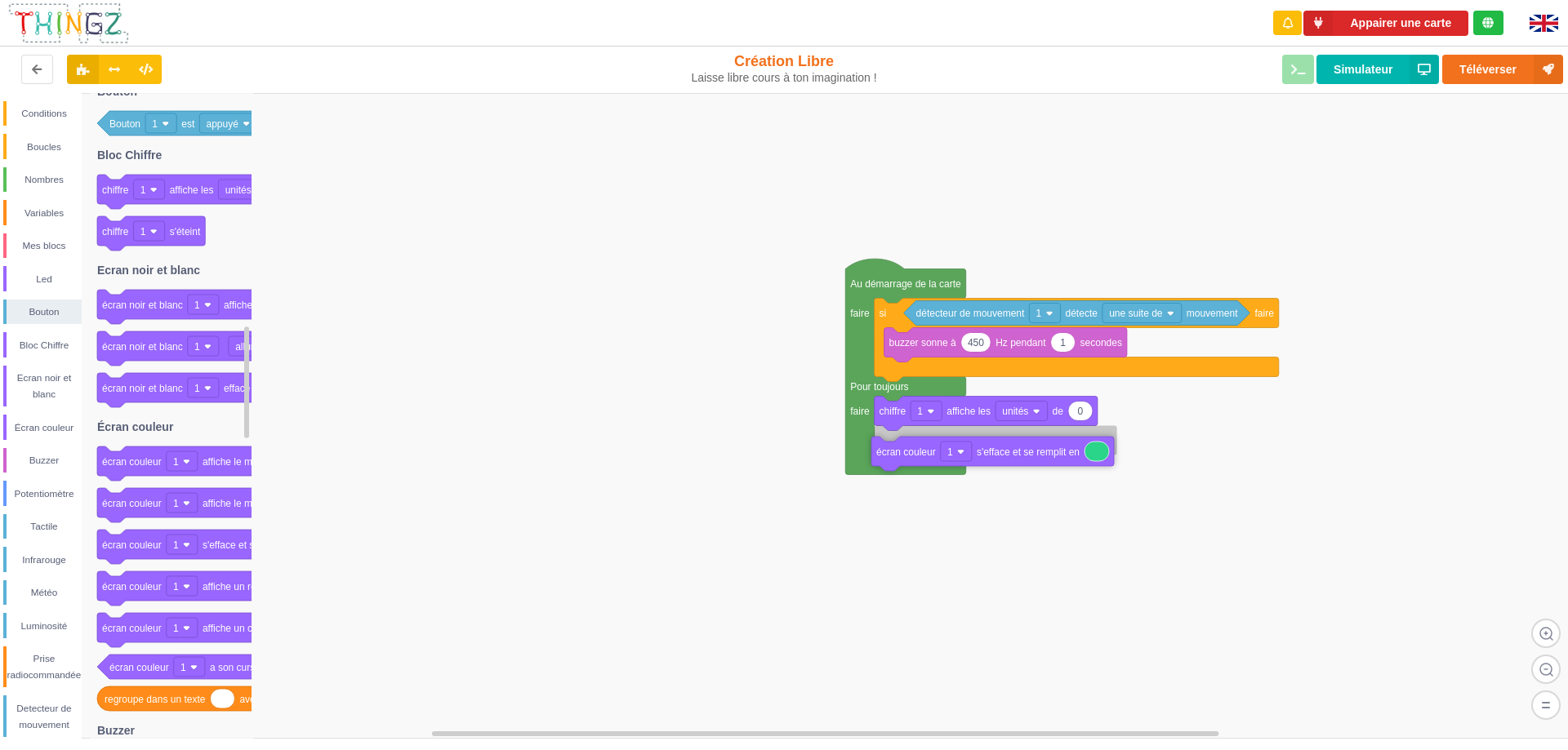
drag, startPoint x: 133, startPoint y: 542, endPoint x: 906, endPoint y: 444, distance: 779.2
click at [906, 444] on div "Conditions Boucles Nombres Variables Mes blocs Led Bouton Bloc Chiffre Ecran no…" at bounding box center [790, 415] width 1579 height 645
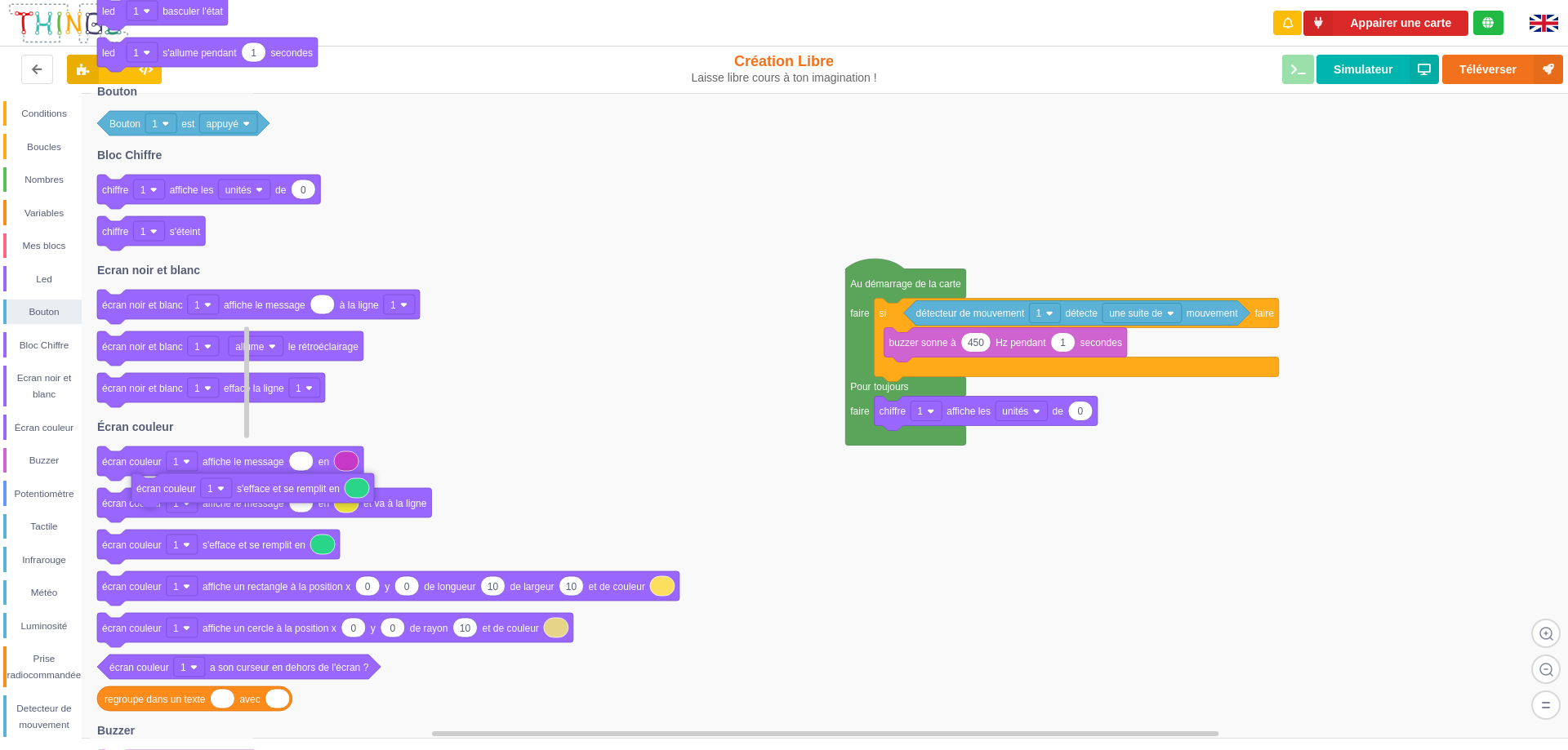
drag, startPoint x: 912, startPoint y: 443, endPoint x: 162, endPoint y: 487, distance: 751.3
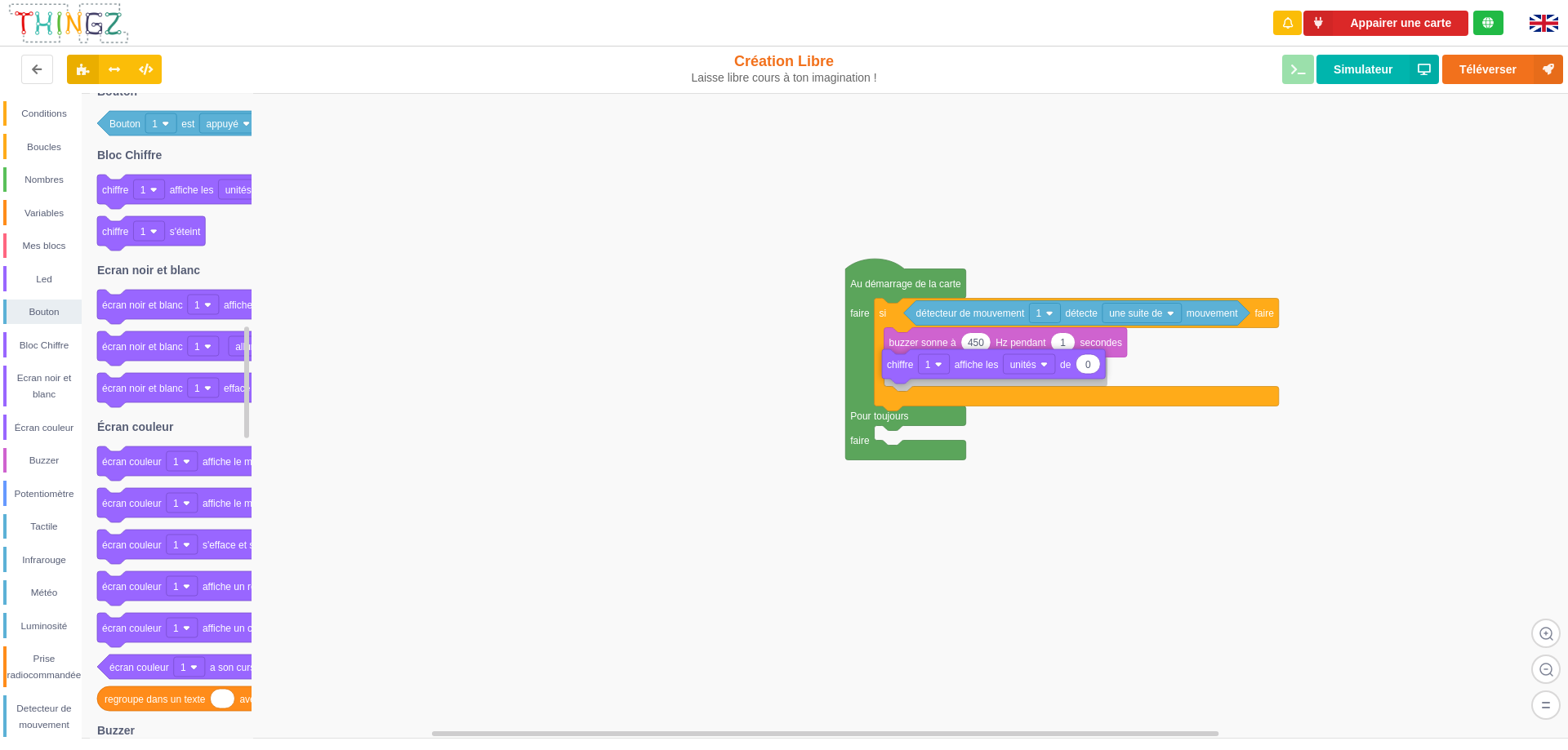
drag, startPoint x: 889, startPoint y: 426, endPoint x: 899, endPoint y: 380, distance: 47.1
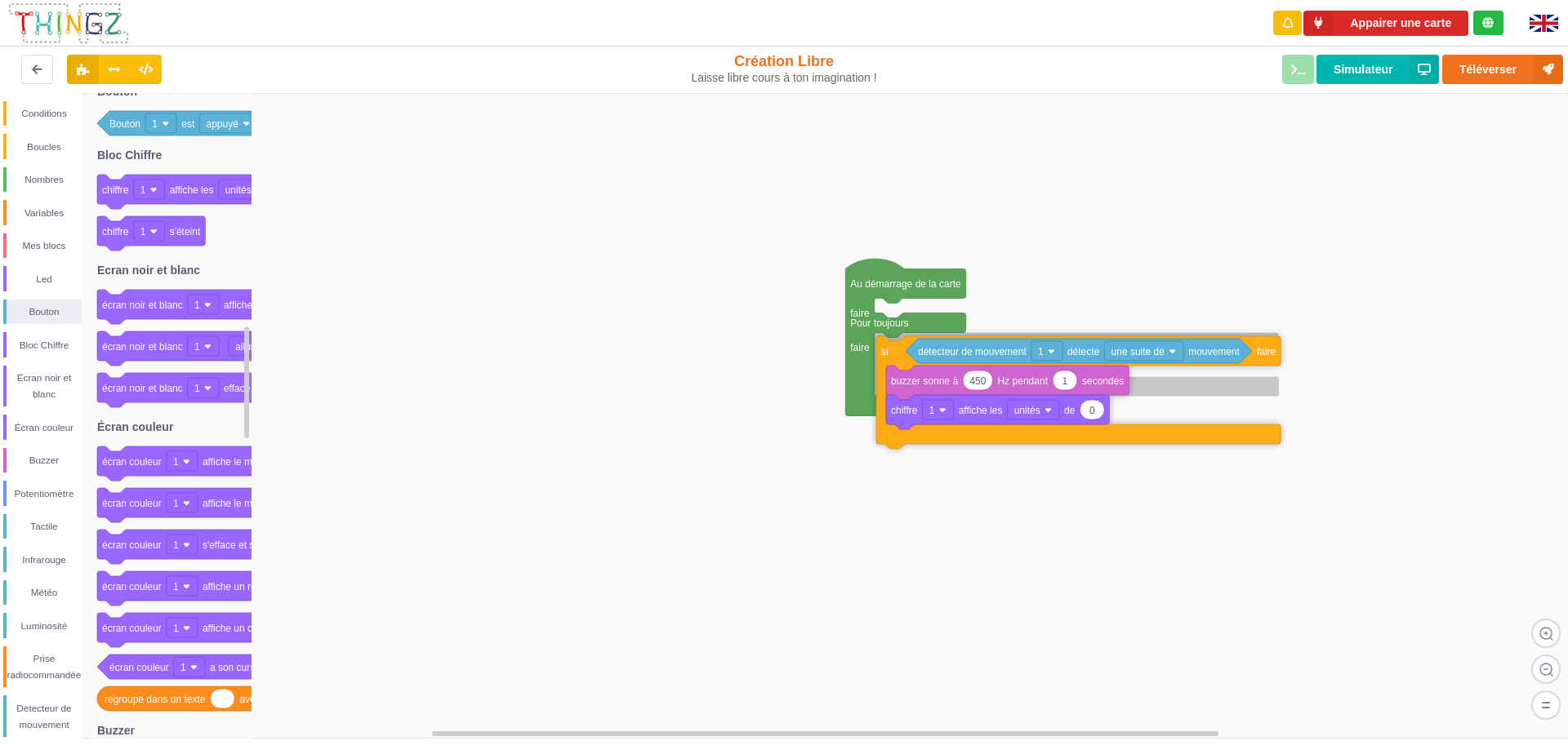
drag, startPoint x: 885, startPoint y: 325, endPoint x: 885, endPoint y: 362, distance: 37.0
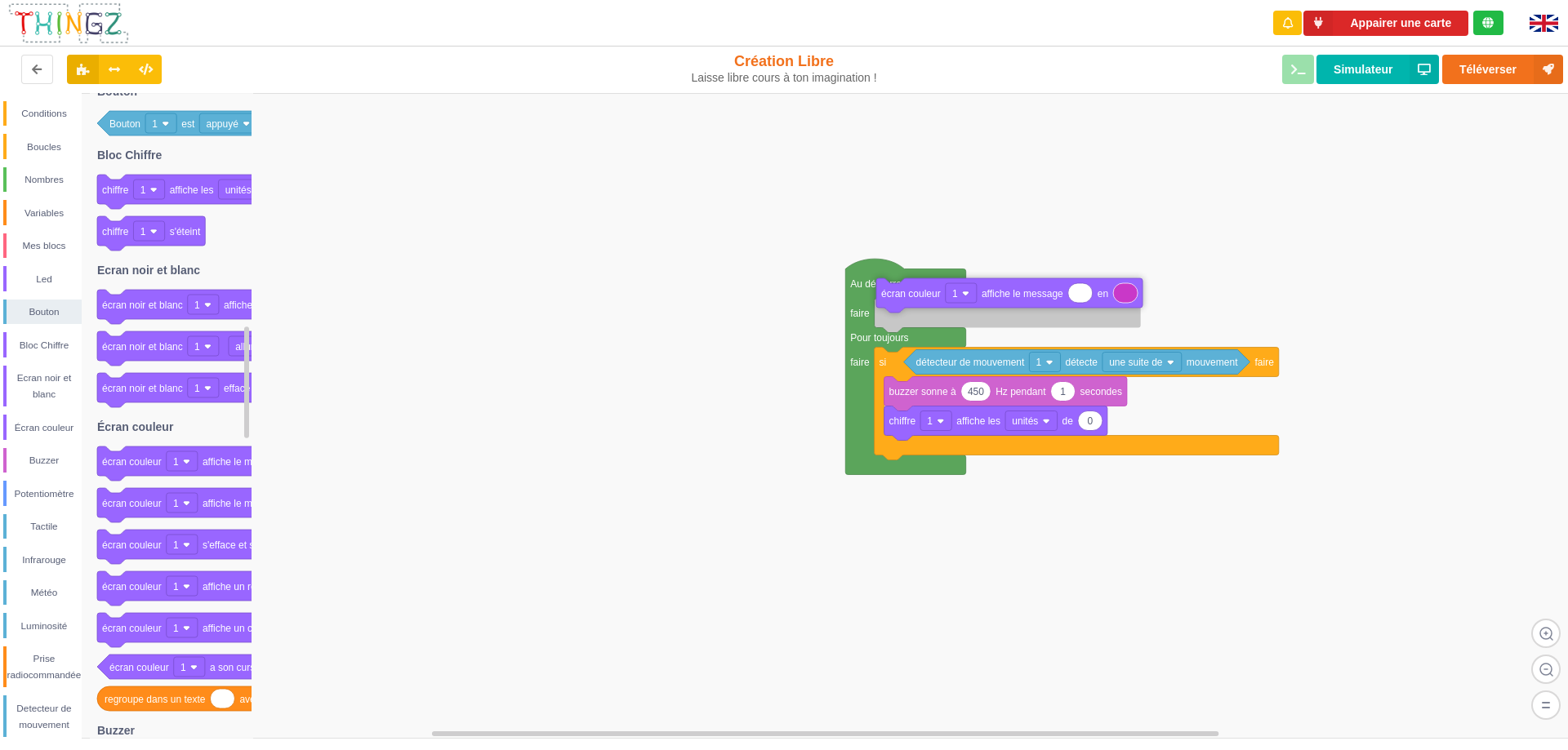
drag, startPoint x: 139, startPoint y: 471, endPoint x: 919, endPoint y: 317, distance: 795.1
click at [919, 317] on div "Conditions Boucles Nombres Variables Mes blocs Led Bouton Bloc Chiffre Ecran no…" at bounding box center [790, 415] width 1579 height 645
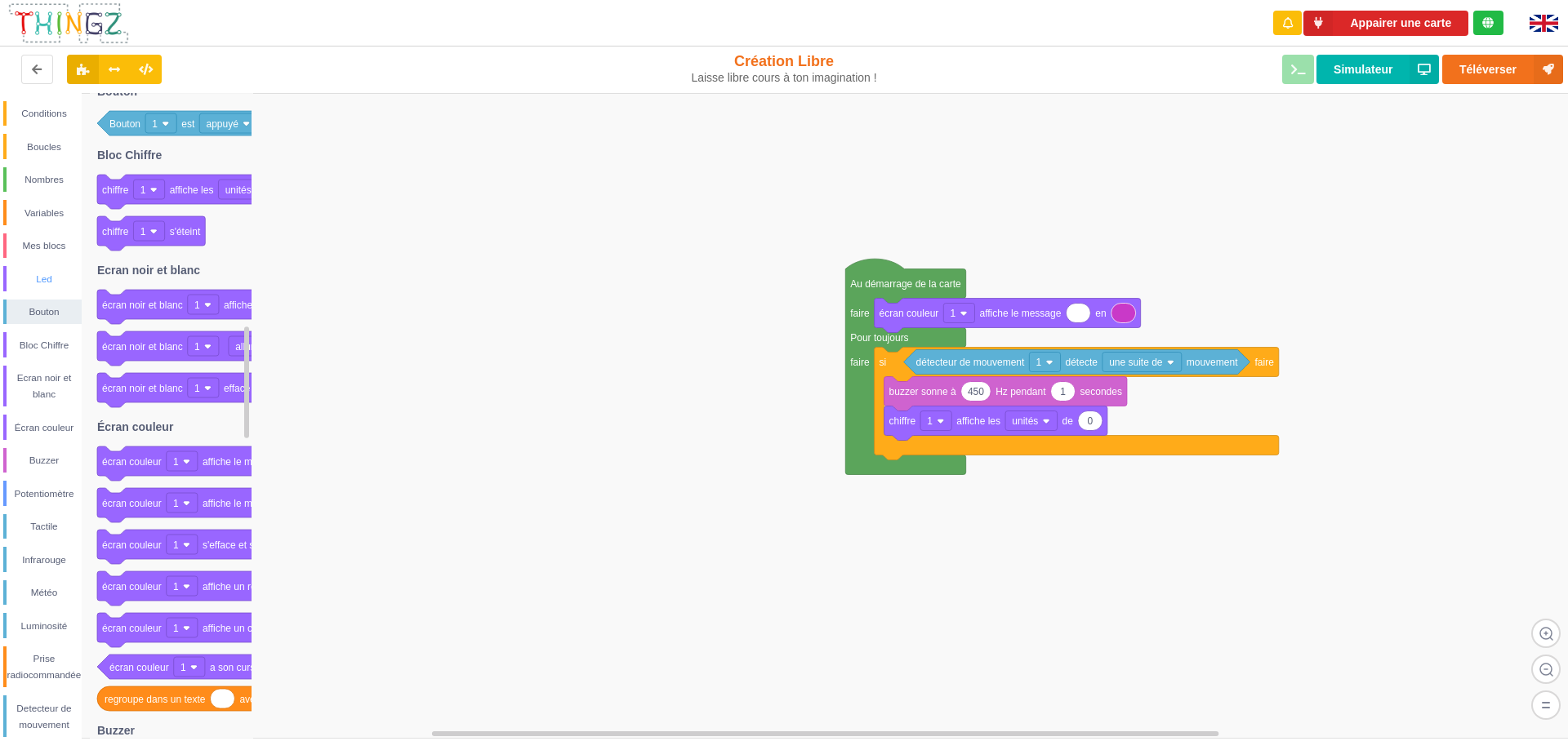
click at [43, 277] on div "Led" at bounding box center [44, 279] width 75 height 16
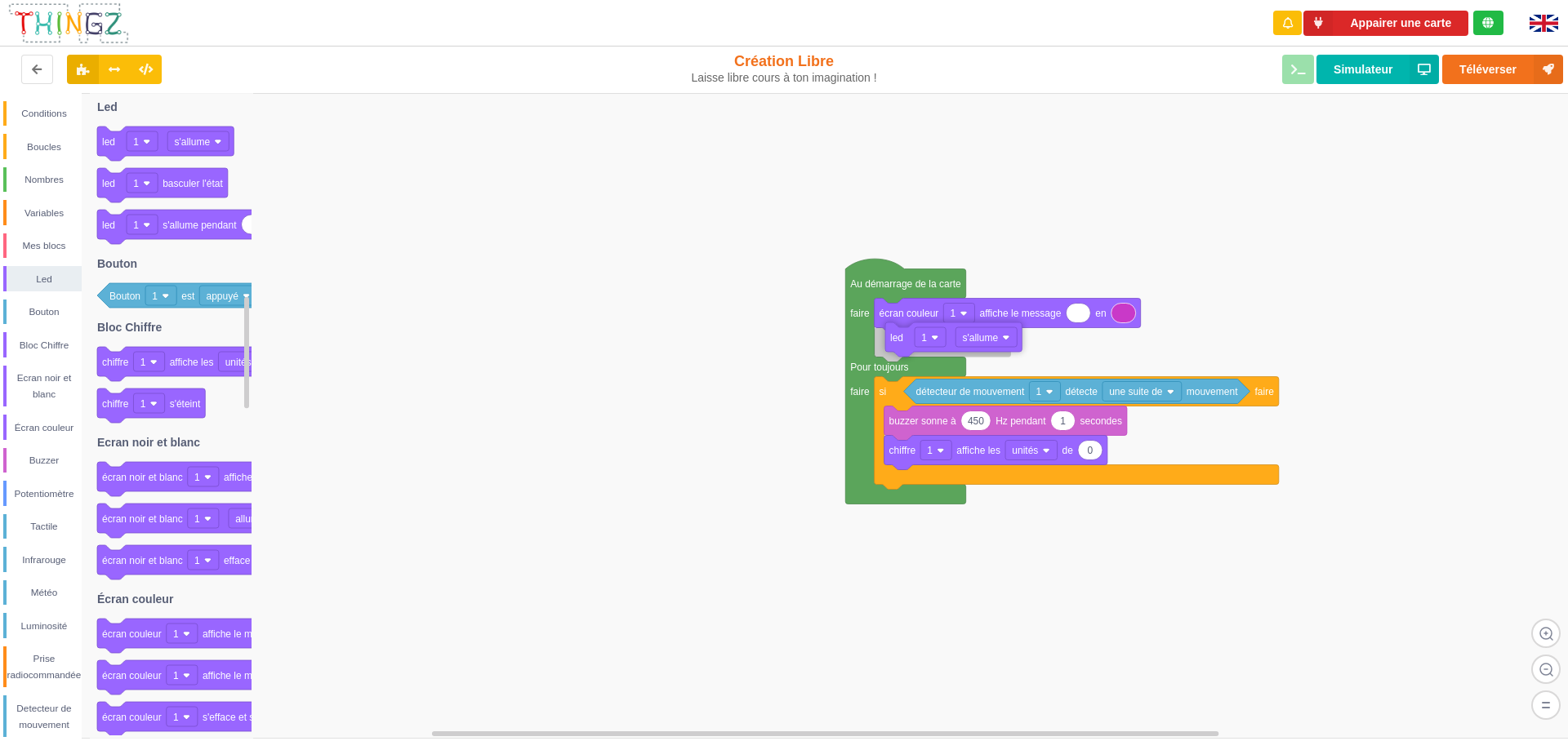
drag, startPoint x: 108, startPoint y: 144, endPoint x: 895, endPoint y: 340, distance: 811.0
click at [895, 340] on div "Conditions Boucles Nombres Variables Mes blocs Led Bouton Bloc Chiffre Ecran no…" at bounding box center [790, 415] width 1579 height 645
click at [52, 449] on div "Buzzer" at bounding box center [42, 460] width 79 height 25
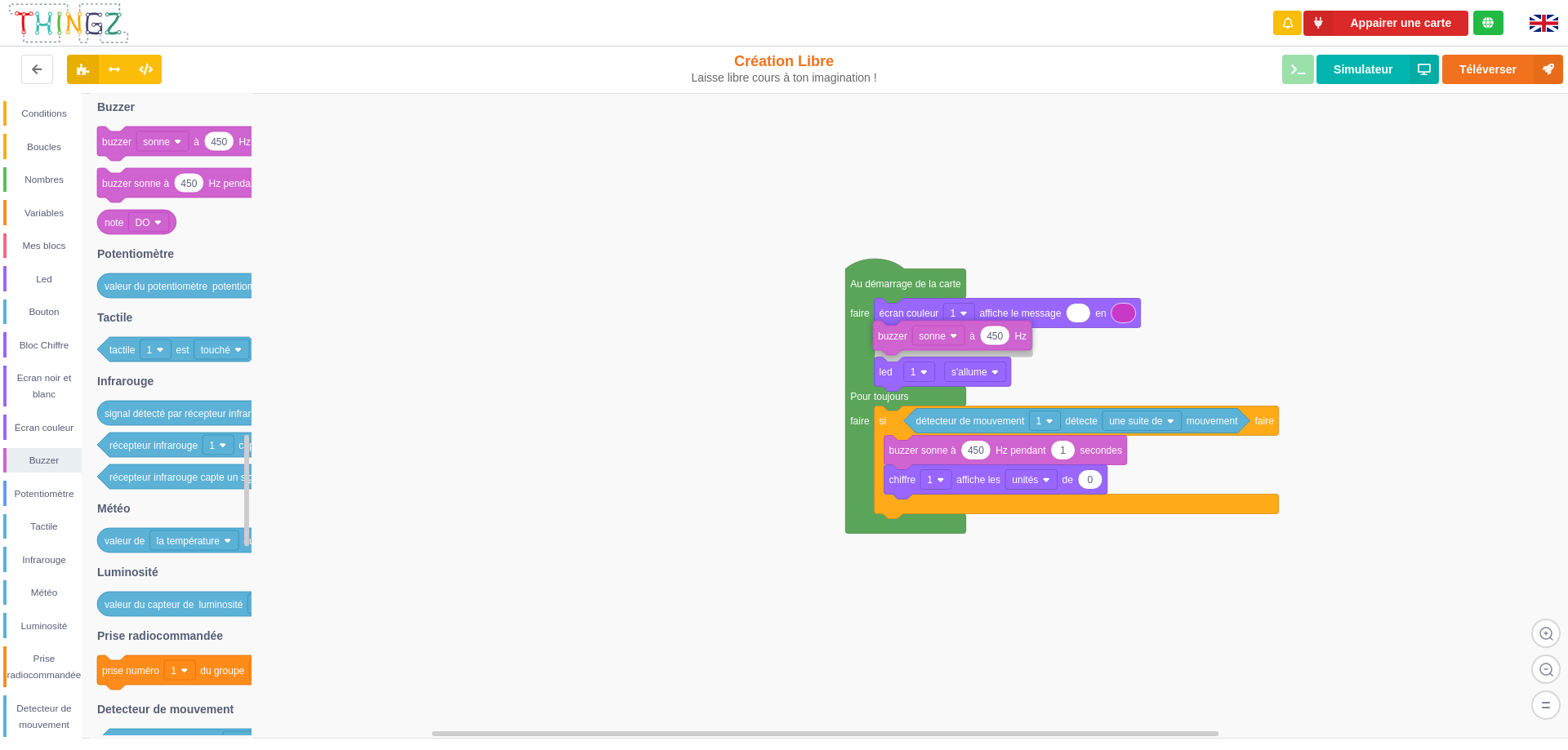
drag, startPoint x: 115, startPoint y: 150, endPoint x: 892, endPoint y: 343, distance: 800.6
click at [892, 343] on div "Conditions Boucles Nombres Variables Mes blocs Led Bouton Bloc Chiffre Ecran no…" at bounding box center [790, 415] width 1579 height 645
type input "0"
click at [801, 331] on rect at bounding box center [790, 415] width 1579 height 645
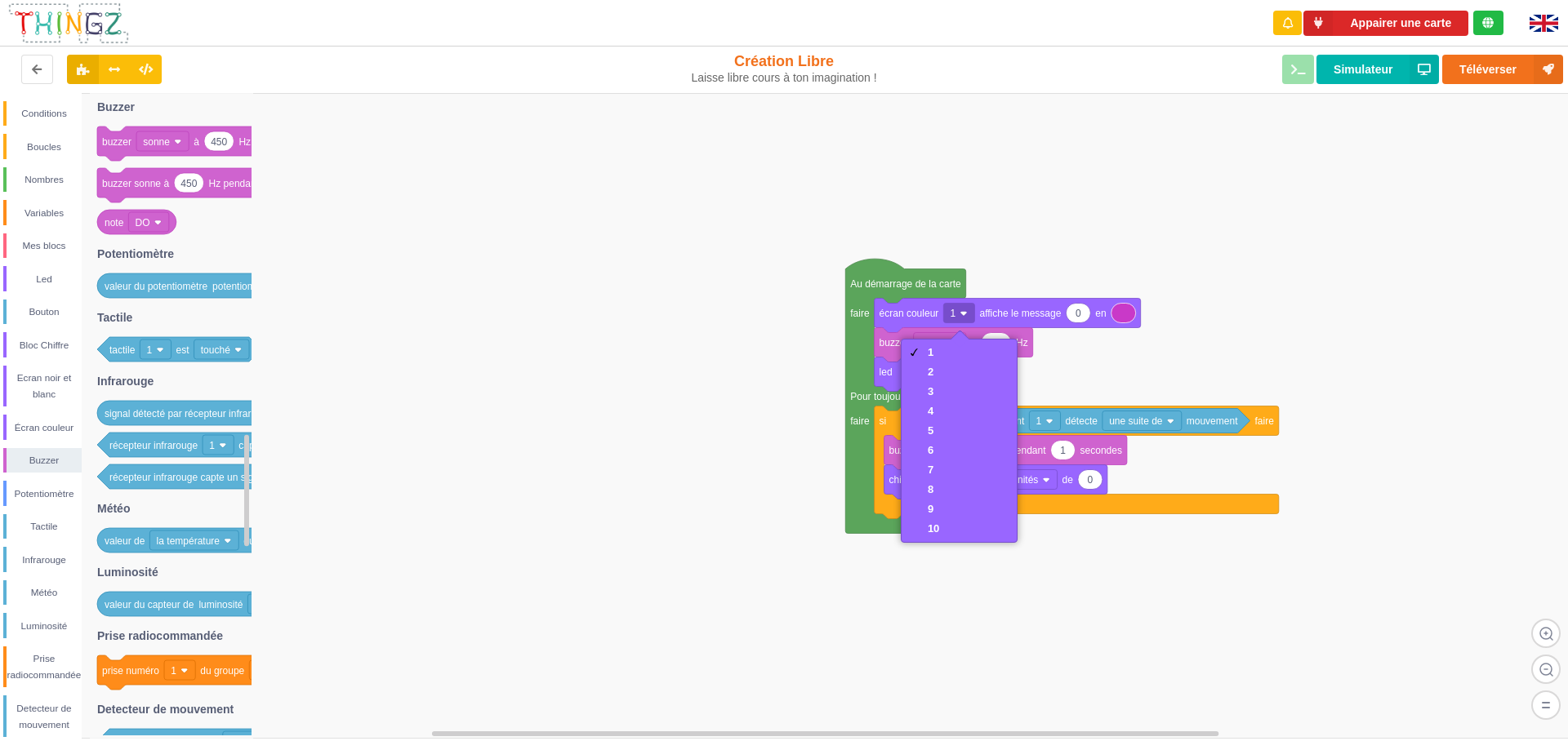
click at [726, 317] on rect at bounding box center [790, 415] width 1579 height 645
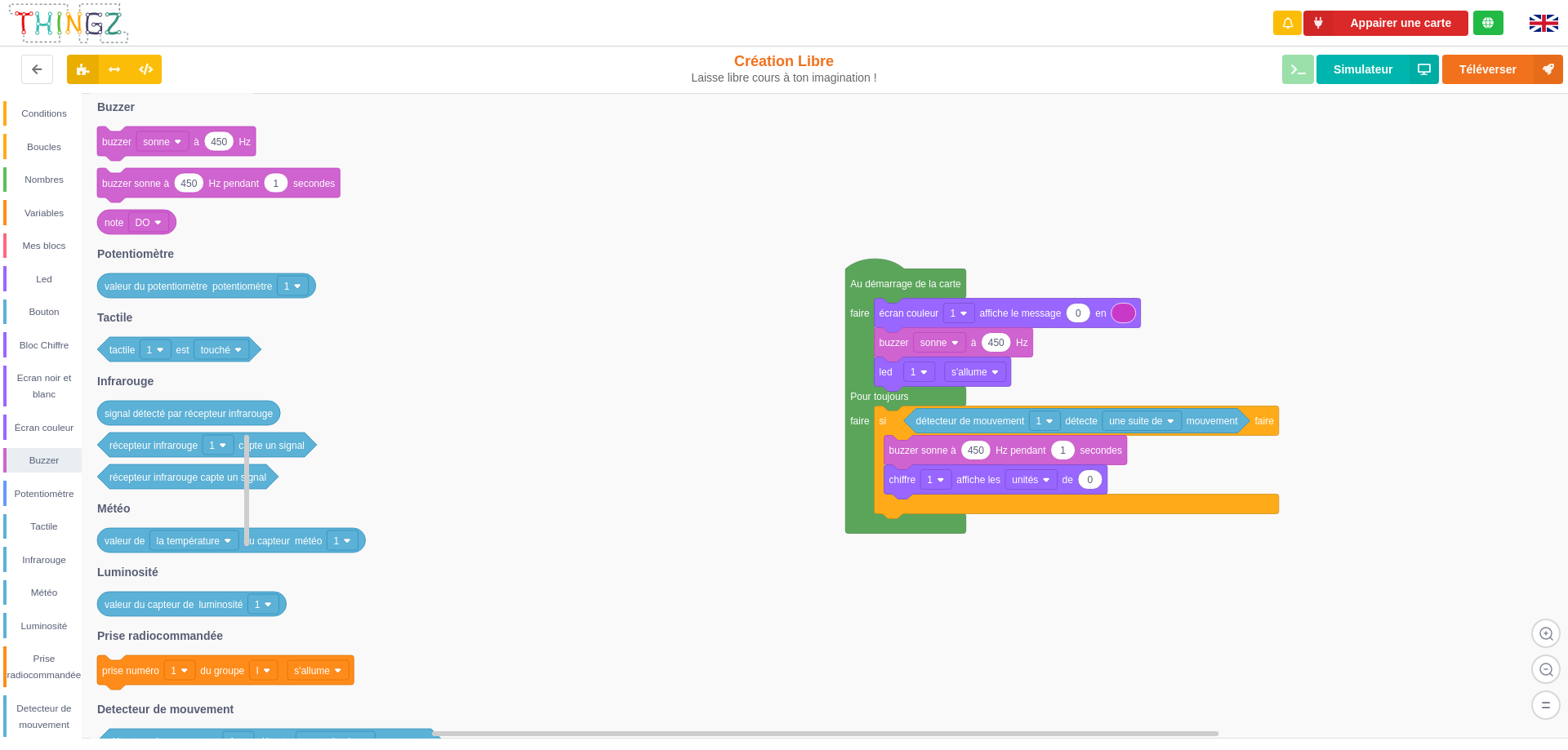
click at [160, 223] on image at bounding box center [158, 223] width 7 height 7
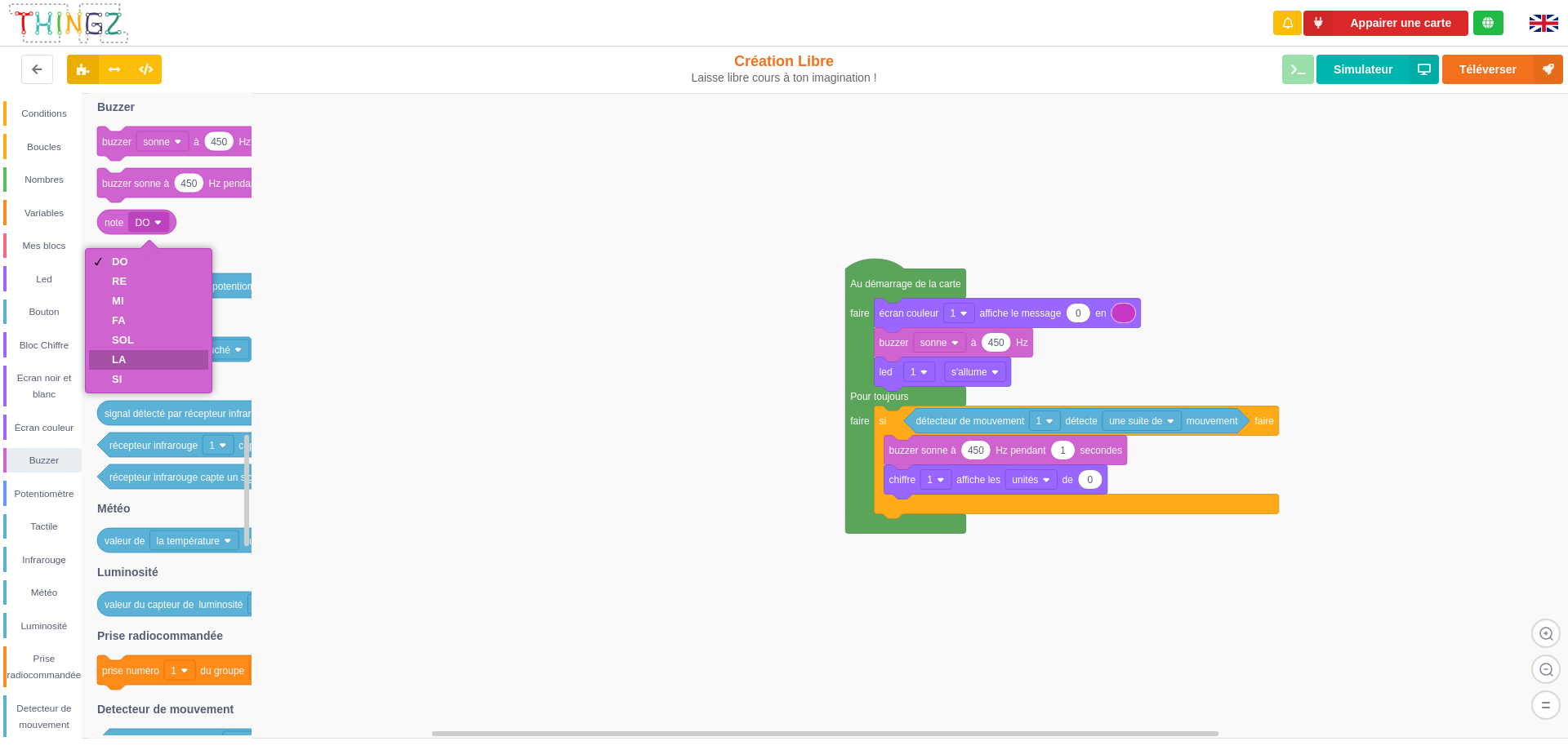
click at [137, 358] on div "LA" at bounding box center [148, 359] width 119 height 20
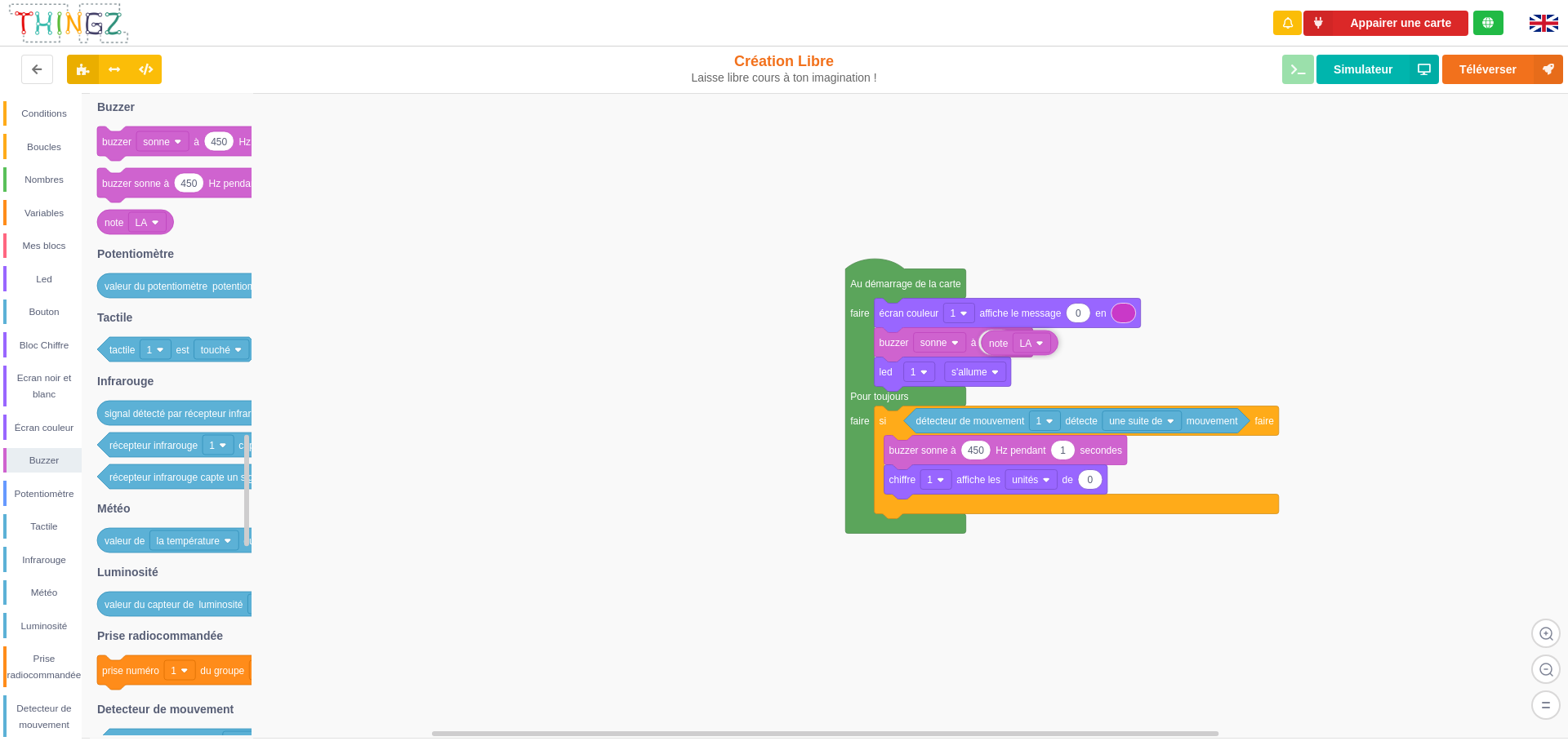
drag, startPoint x: 117, startPoint y: 223, endPoint x: 1001, endPoint y: 343, distance: 892.1
click at [1001, 343] on div "Conditions Boucles Nombres Variables Mes blocs Led Bouton Bloc Chiffre Ecran no…" at bounding box center [790, 415] width 1579 height 645
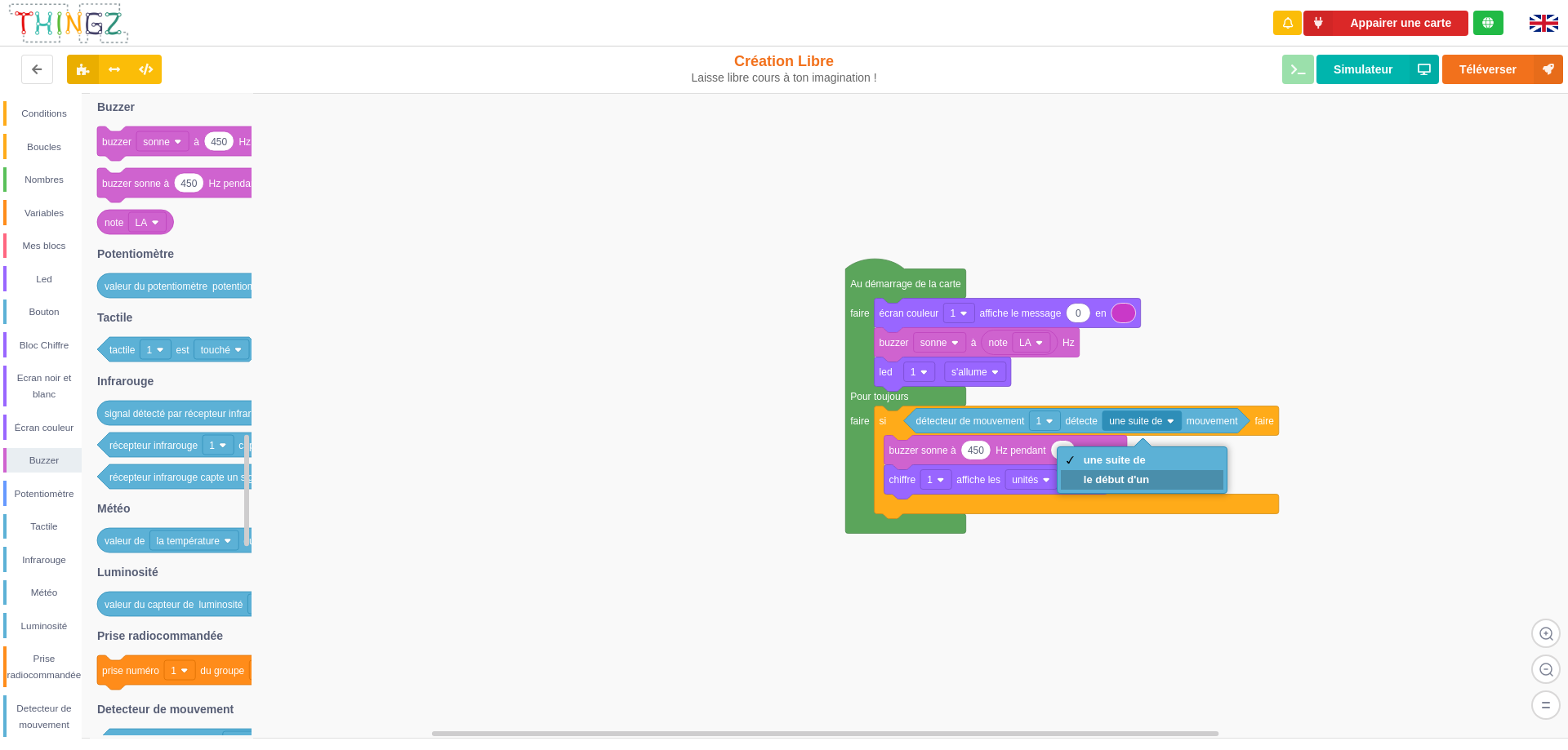
drag, startPoint x: 1152, startPoint y: 475, endPoint x: 1112, endPoint y: 472, distance: 40.1
click at [1152, 477] on div "le début d'un" at bounding box center [1142, 480] width 163 height 20
click at [748, 372] on rect at bounding box center [790, 415] width 1579 height 645
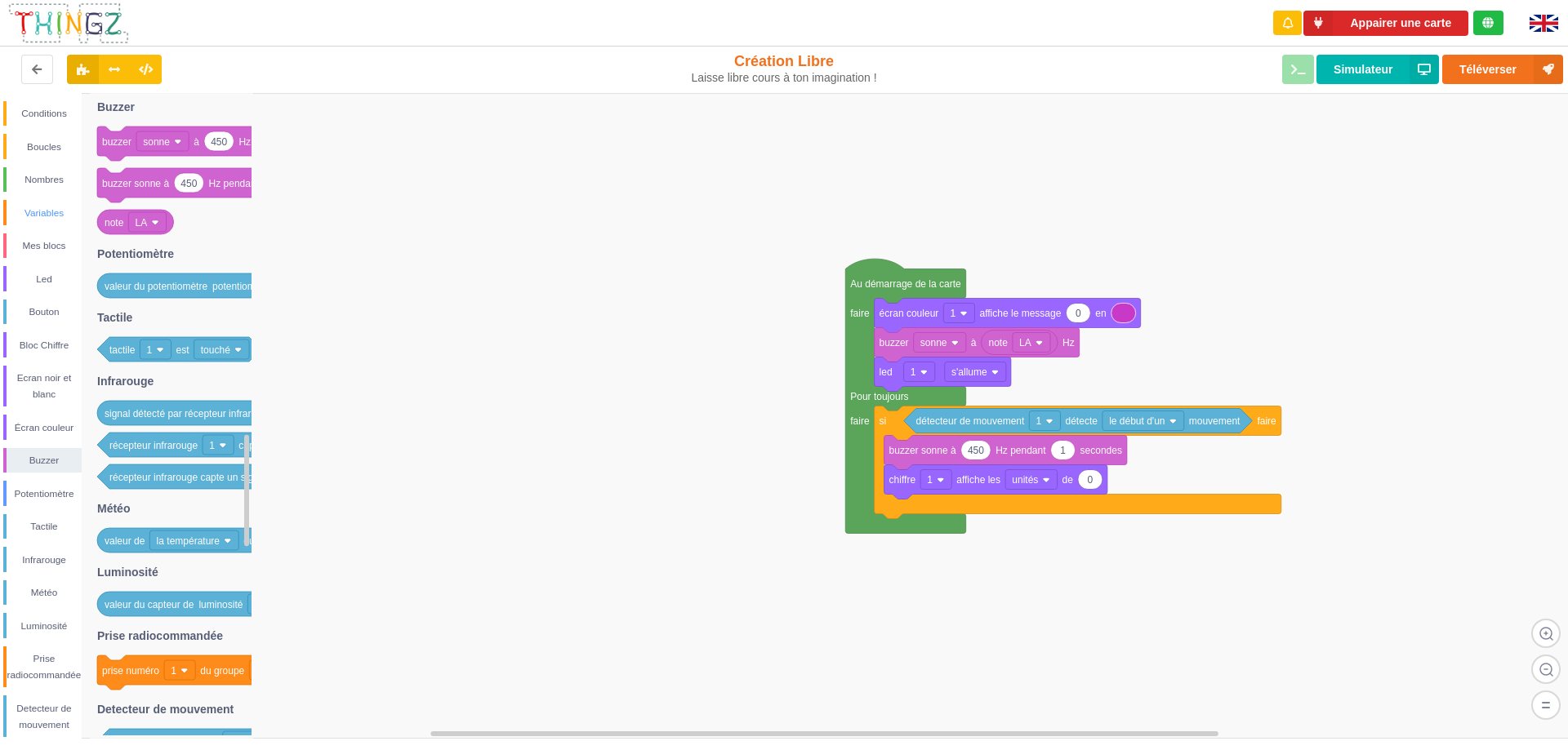
click at [43, 222] on div "Variables" at bounding box center [42, 212] width 79 height 25
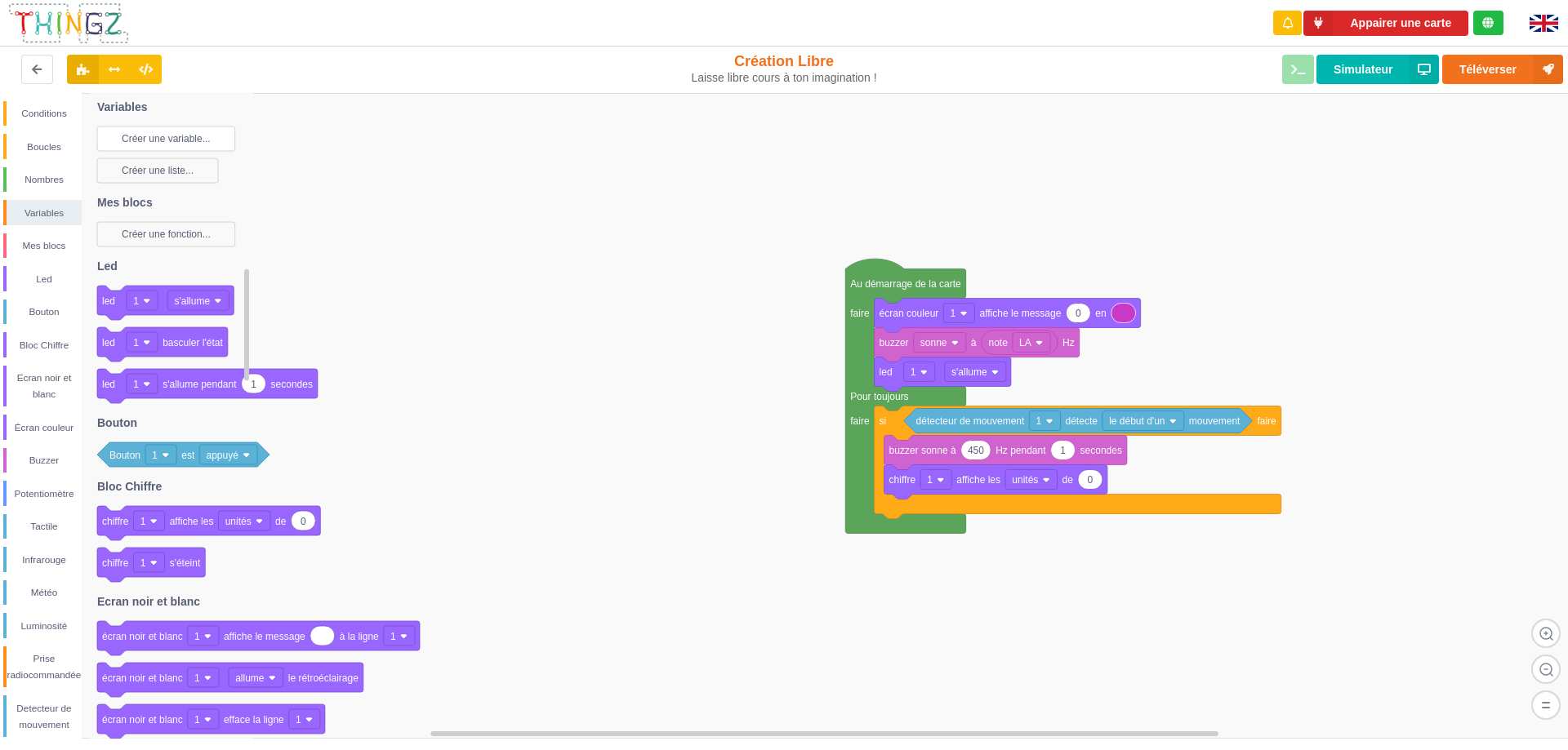
click at [187, 138] on text "Créer une variable..." at bounding box center [166, 138] width 89 height 11
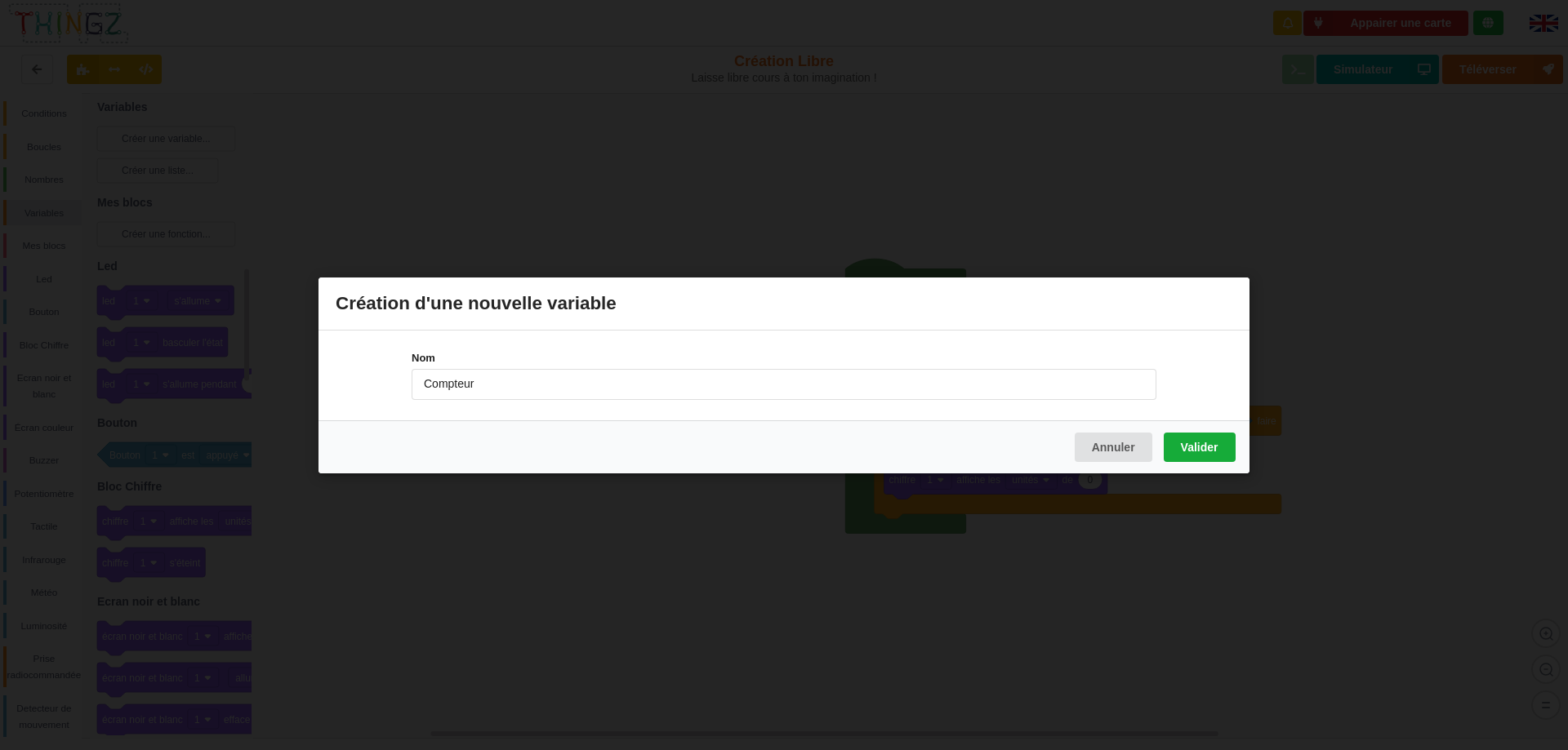
type input "Compteur"
click at [1177, 444] on button "Valider" at bounding box center [1199, 446] width 72 height 29
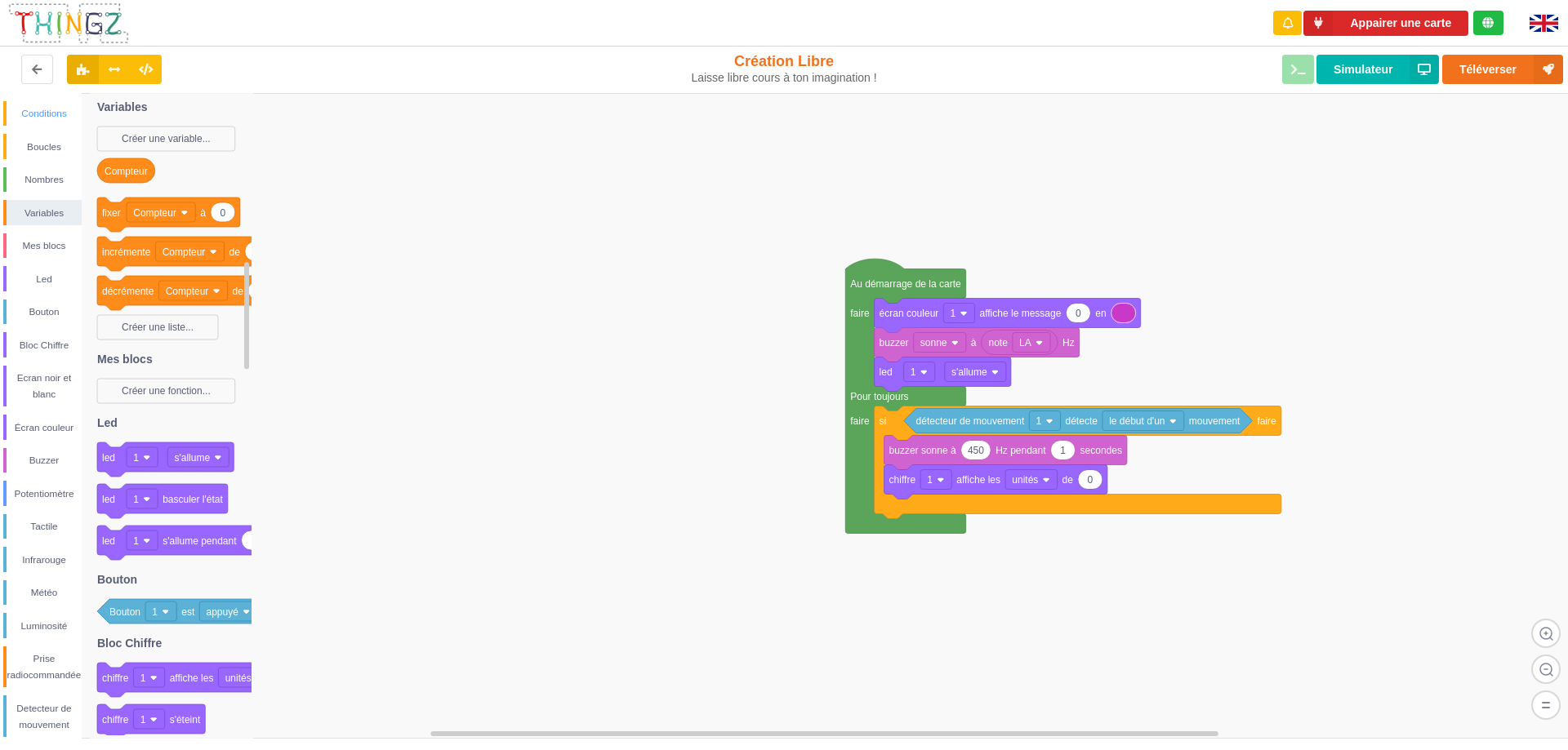
click at [41, 114] on div "Conditions" at bounding box center [44, 113] width 75 height 16
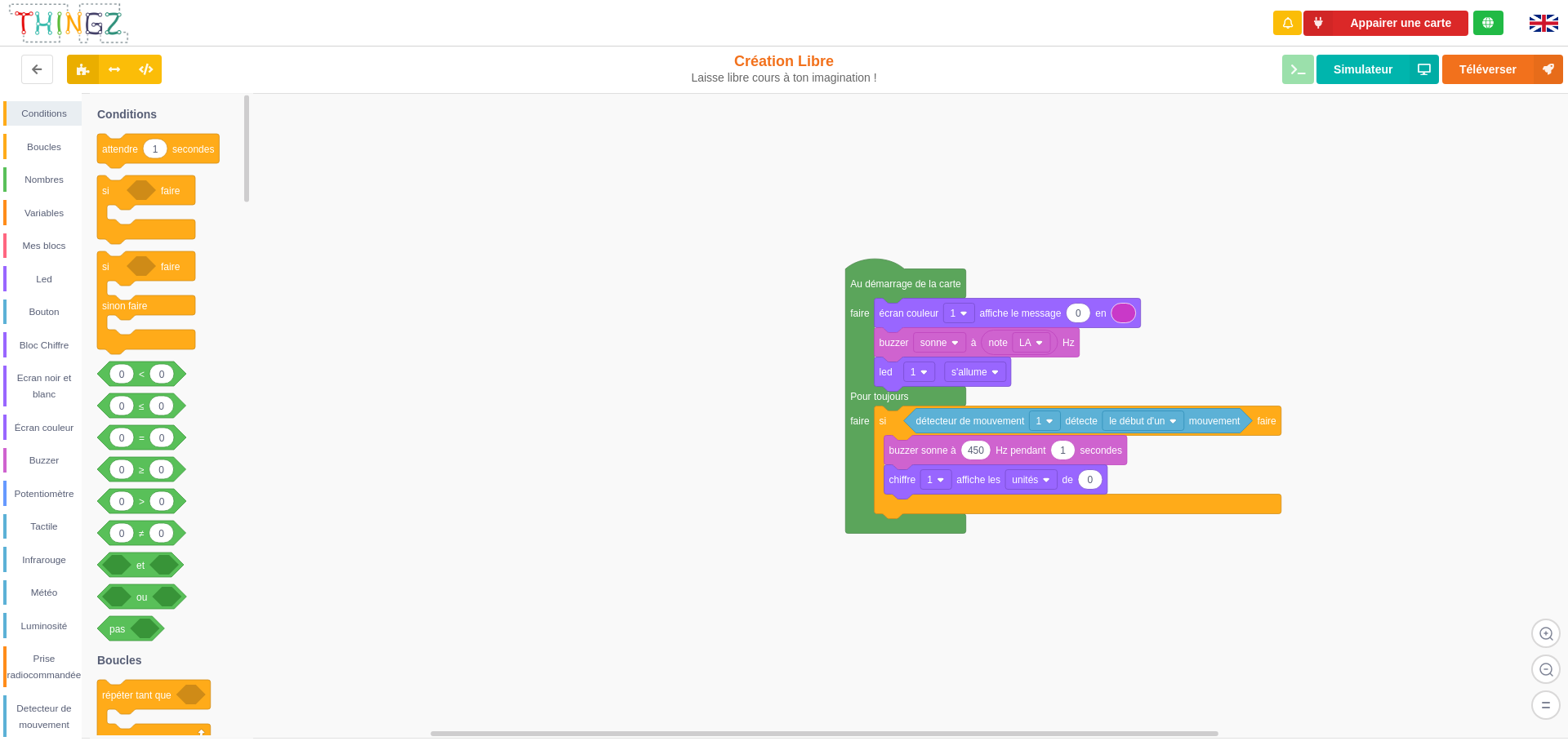
drag, startPoint x: 249, startPoint y: 185, endPoint x: 285, endPoint y: 126, distance: 69.1
click at [285, 126] on div "Conditions Boucles Nombres Variables Mes blocs Led Bouton Bloc Chiffre Ecran no…" at bounding box center [790, 415] width 1579 height 645
click at [51, 221] on div "Variables" at bounding box center [44, 212] width 75 height 16
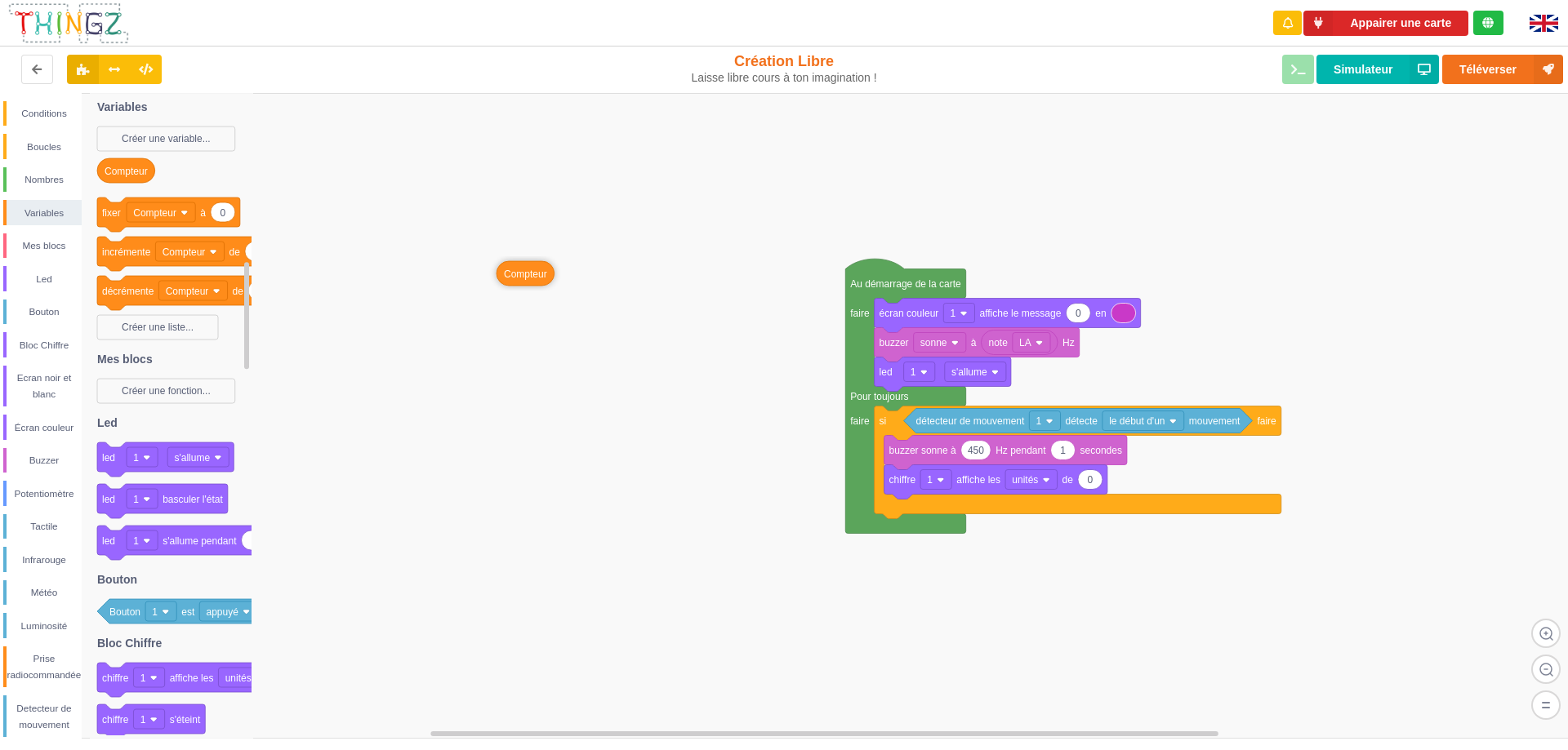
drag, startPoint x: 131, startPoint y: 177, endPoint x: 487, endPoint y: 273, distance: 368.7
click at [530, 279] on div "Conditions Boucles Nombres Variables Mes blocs Led Bouton Bloc Chiffre Ecran no…" at bounding box center [790, 415] width 1579 height 645
drag, startPoint x: 519, startPoint y: 271, endPoint x: 123, endPoint y: 166, distance: 409.7
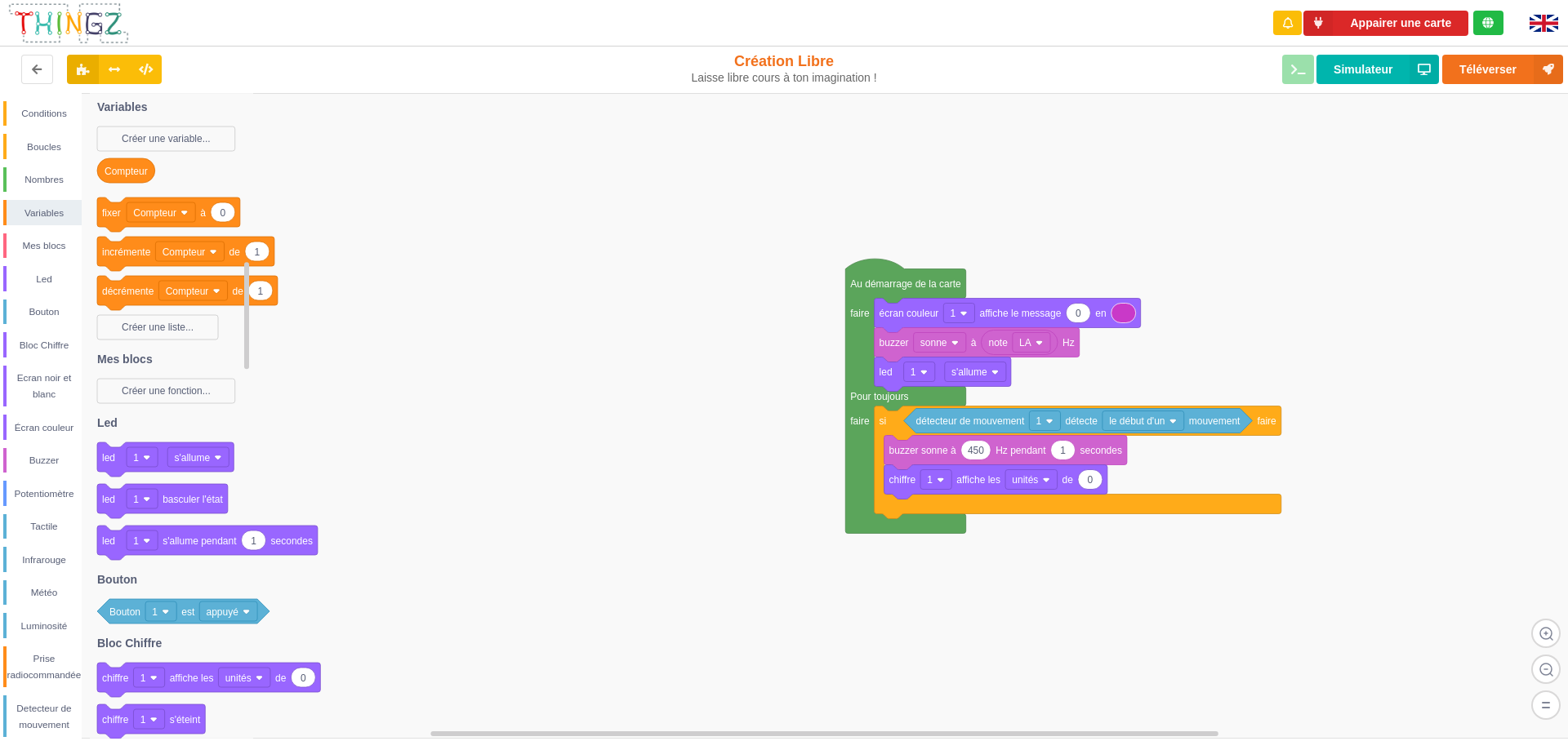
click at [143, 182] on icon at bounding box center [126, 170] width 58 height 24
click at [138, 174] on text "Compteur" at bounding box center [126, 171] width 43 height 11
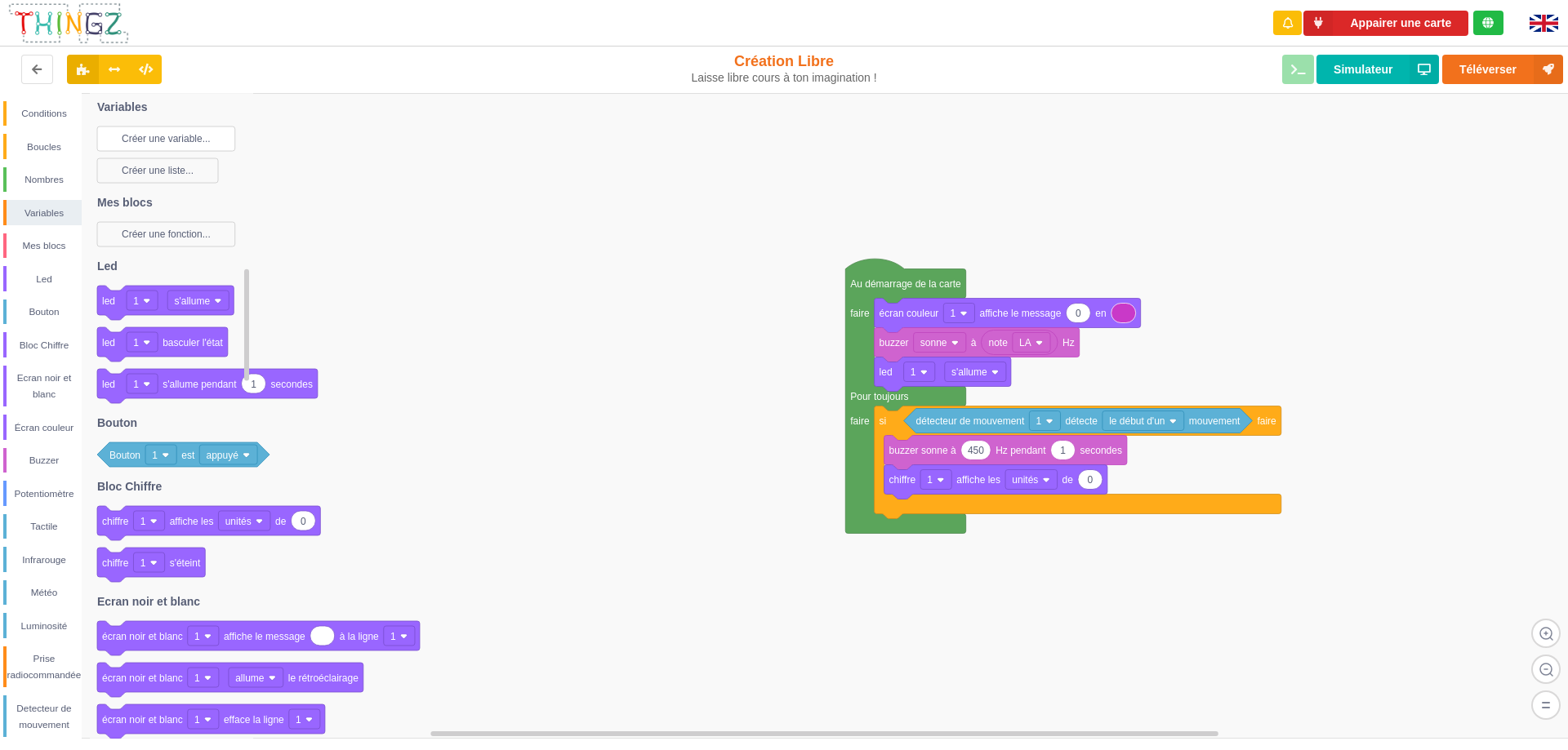
click at [151, 138] on text "Créer une variable..." at bounding box center [166, 138] width 89 height 11
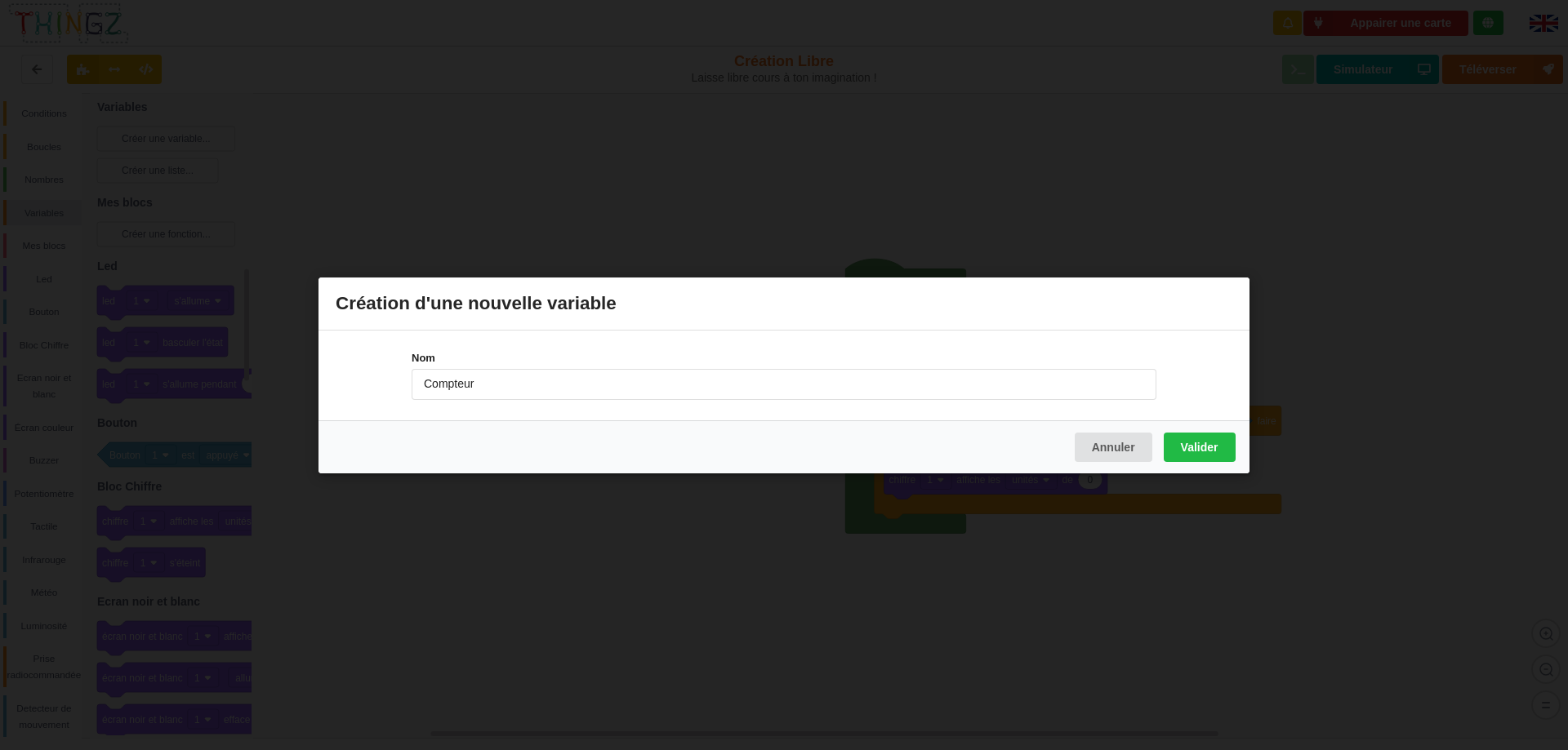
type input "Compteur"
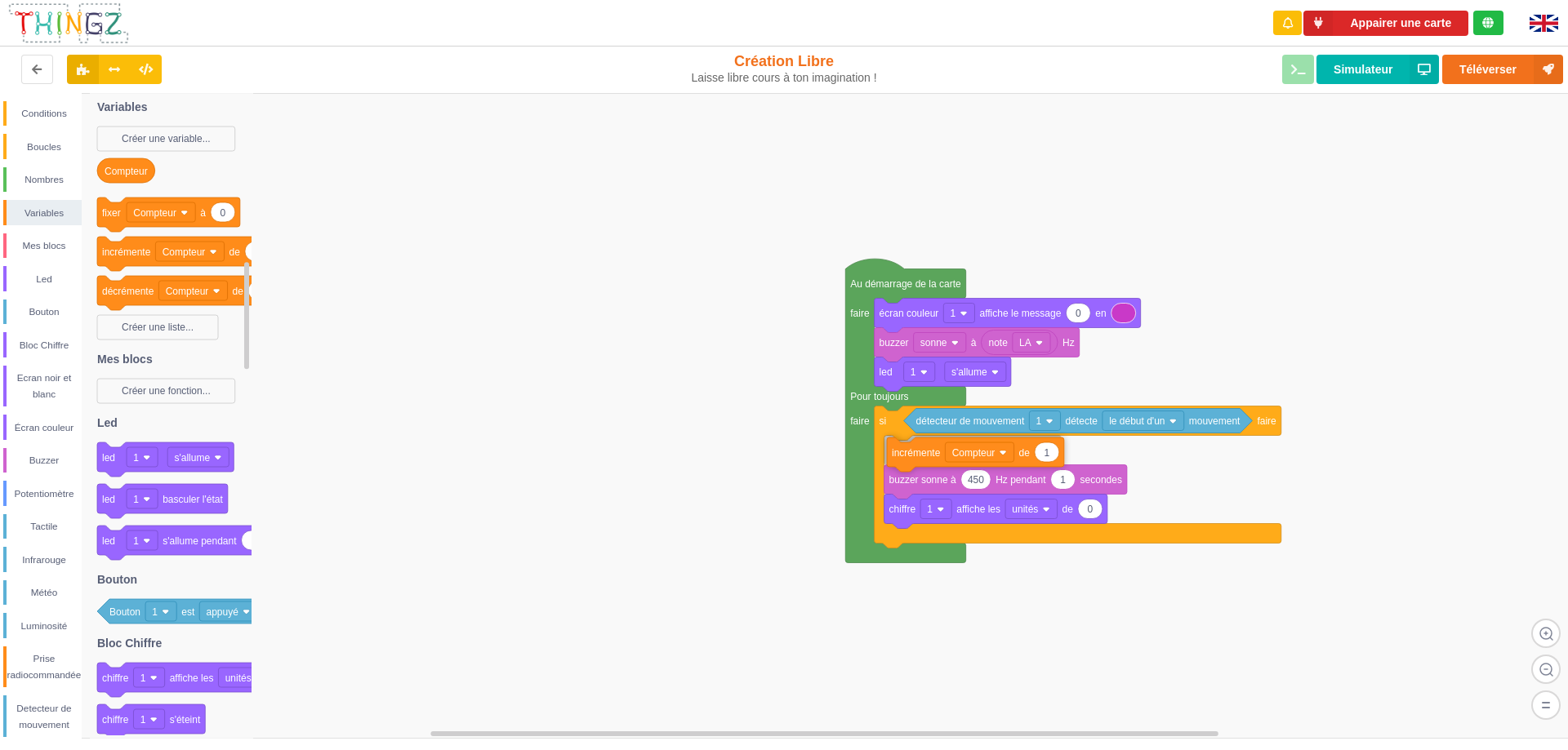
drag, startPoint x: 123, startPoint y: 259, endPoint x: 913, endPoint y: 459, distance: 814.9
click at [913, 459] on div "Conditions Boucles Nombres Variables Mes blocs Led Bouton Bloc Chiffre Ecran no…" at bounding box center [790, 415] width 1579 height 645
click at [41, 427] on div "Écran couleur" at bounding box center [44, 427] width 75 height 16
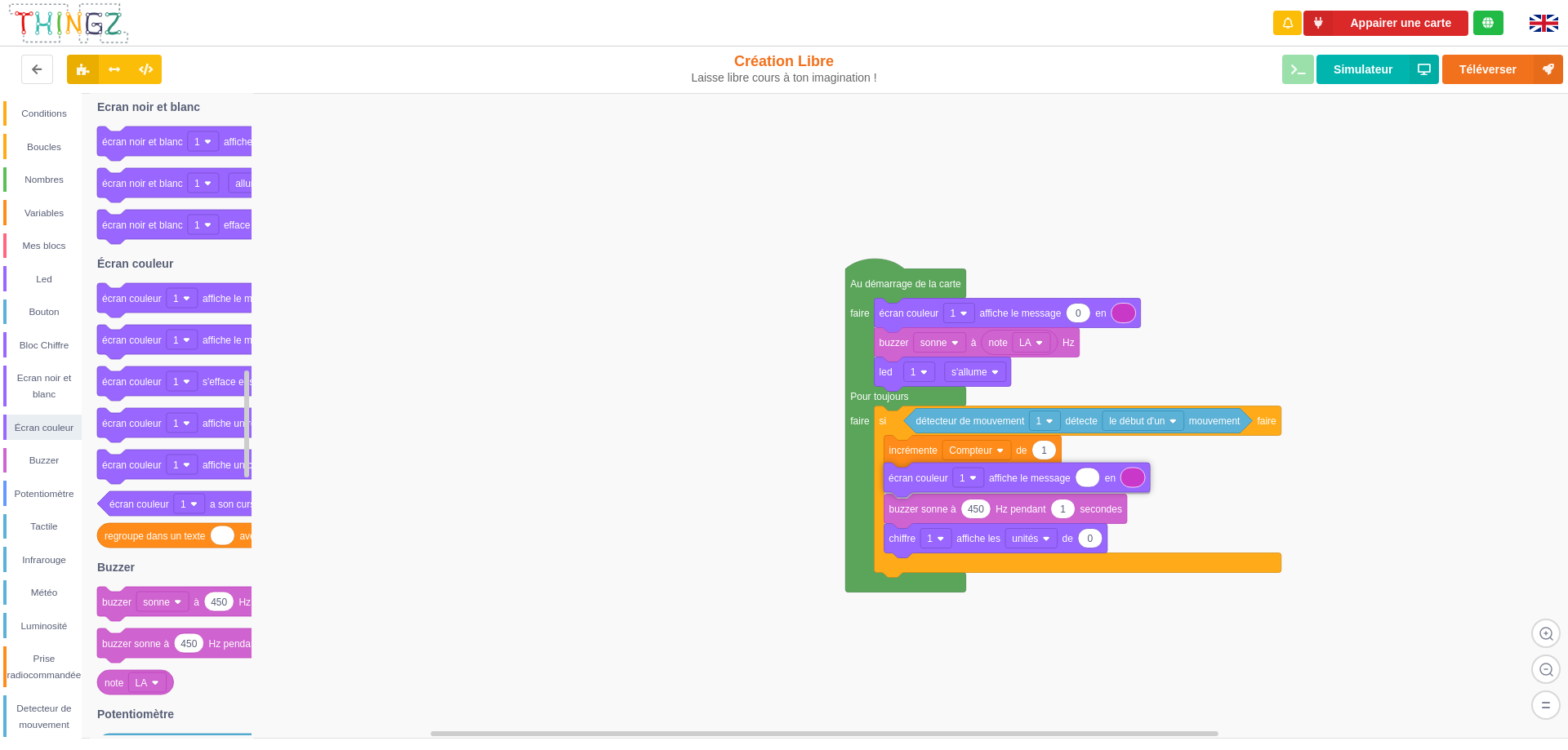
drag, startPoint x: 123, startPoint y: 305, endPoint x: 908, endPoint y: 484, distance: 805.1
click at [908, 484] on div "Conditions Boucles Nombres Variables Mes blocs Led Bouton Bloc Chiffre Ecran no…" at bounding box center [790, 415] width 1579 height 645
click at [51, 206] on div "Variables" at bounding box center [44, 212] width 75 height 16
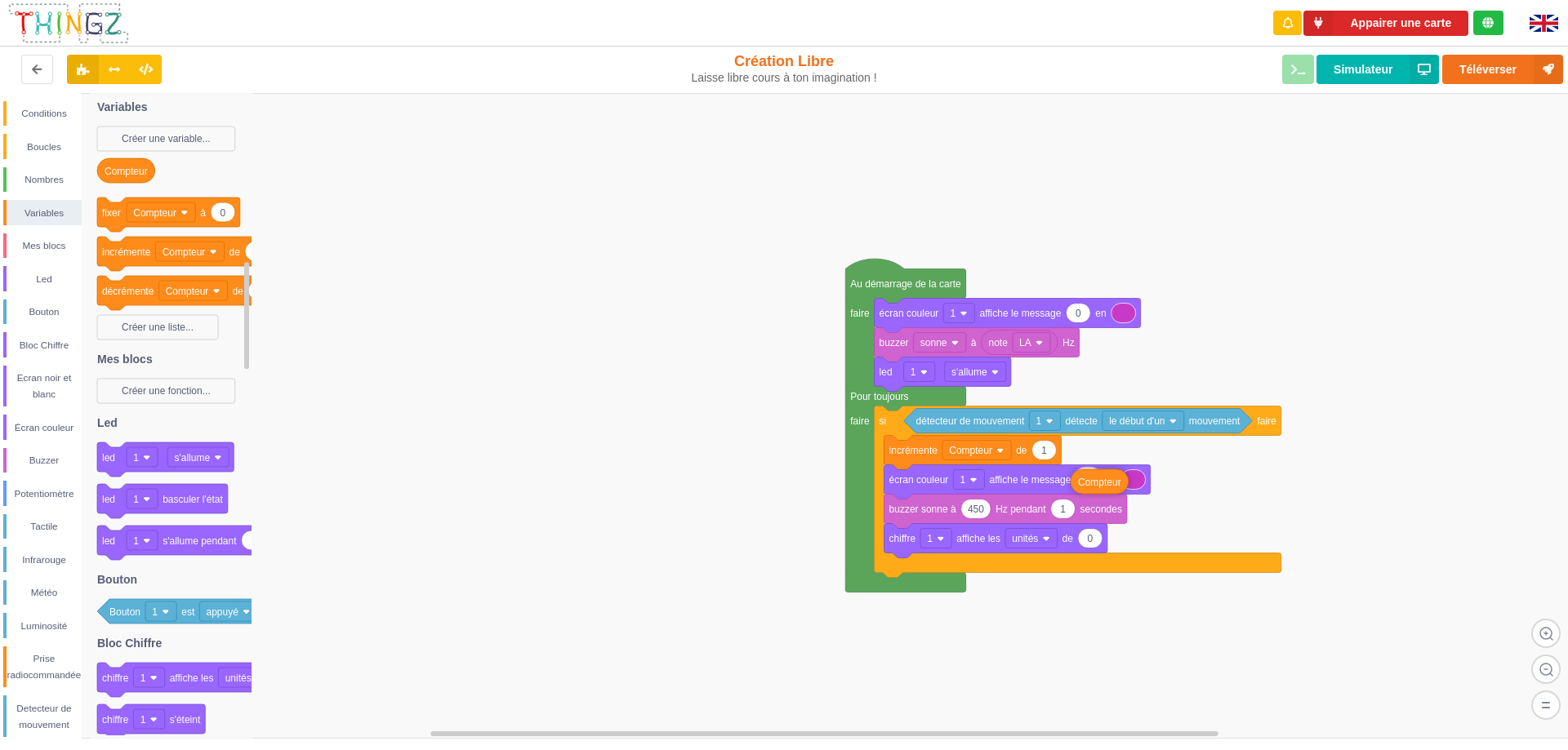
drag, startPoint x: 128, startPoint y: 174, endPoint x: 1101, endPoint y: 484, distance: 1021.2
click at [1101, 484] on div "Conditions Boucles Nombres Variables Mes blocs Led Bouton Bloc Chiffre Ecran no…" at bounding box center [790, 415] width 1579 height 645
click at [784, 514] on rect at bounding box center [790, 415] width 1579 height 645
click at [52, 459] on div "Buzzer" at bounding box center [44, 459] width 75 height 16
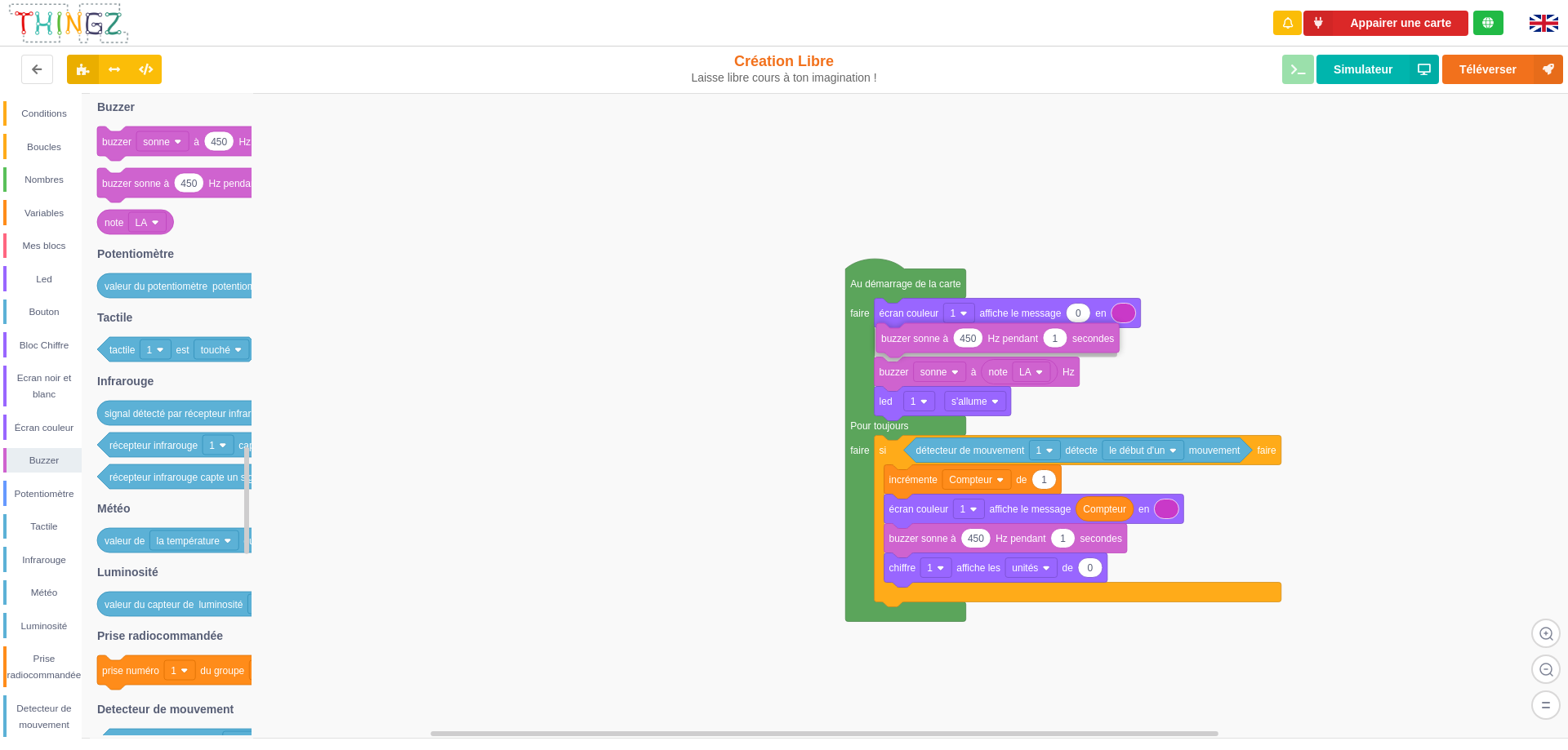
drag, startPoint x: 122, startPoint y: 190, endPoint x: 903, endPoint y: 348, distance: 796.8
click at [903, 348] on div "Conditions Boucles Nombres Variables Mes blocs Led Bouton Bloc Chiffre Ecran no…" at bounding box center [790, 415] width 1579 height 645
click at [971, 345] on input "450" at bounding box center [965, 342] width 29 height 19
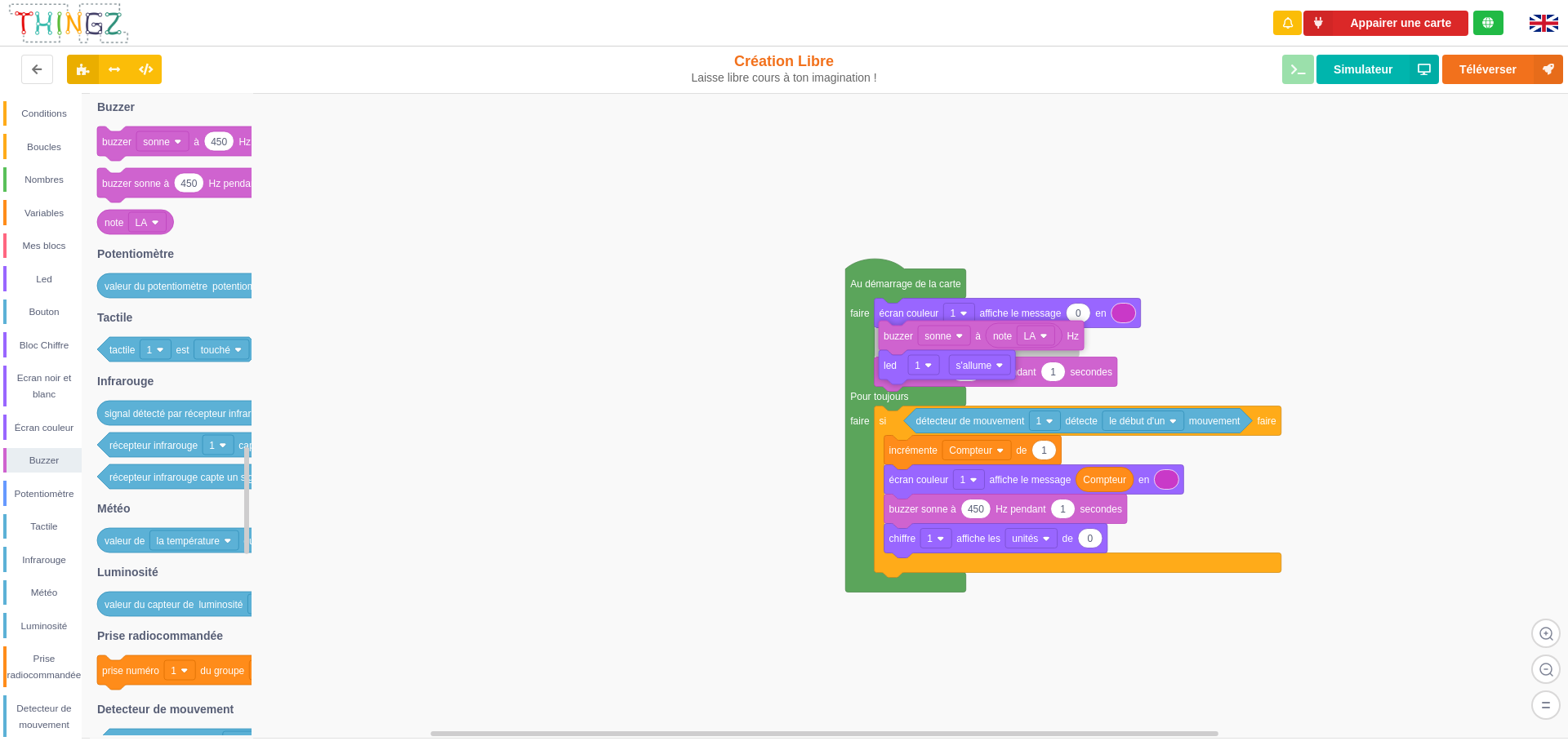
drag, startPoint x: 1067, startPoint y: 376, endPoint x: 1072, endPoint y: 339, distance: 37.3
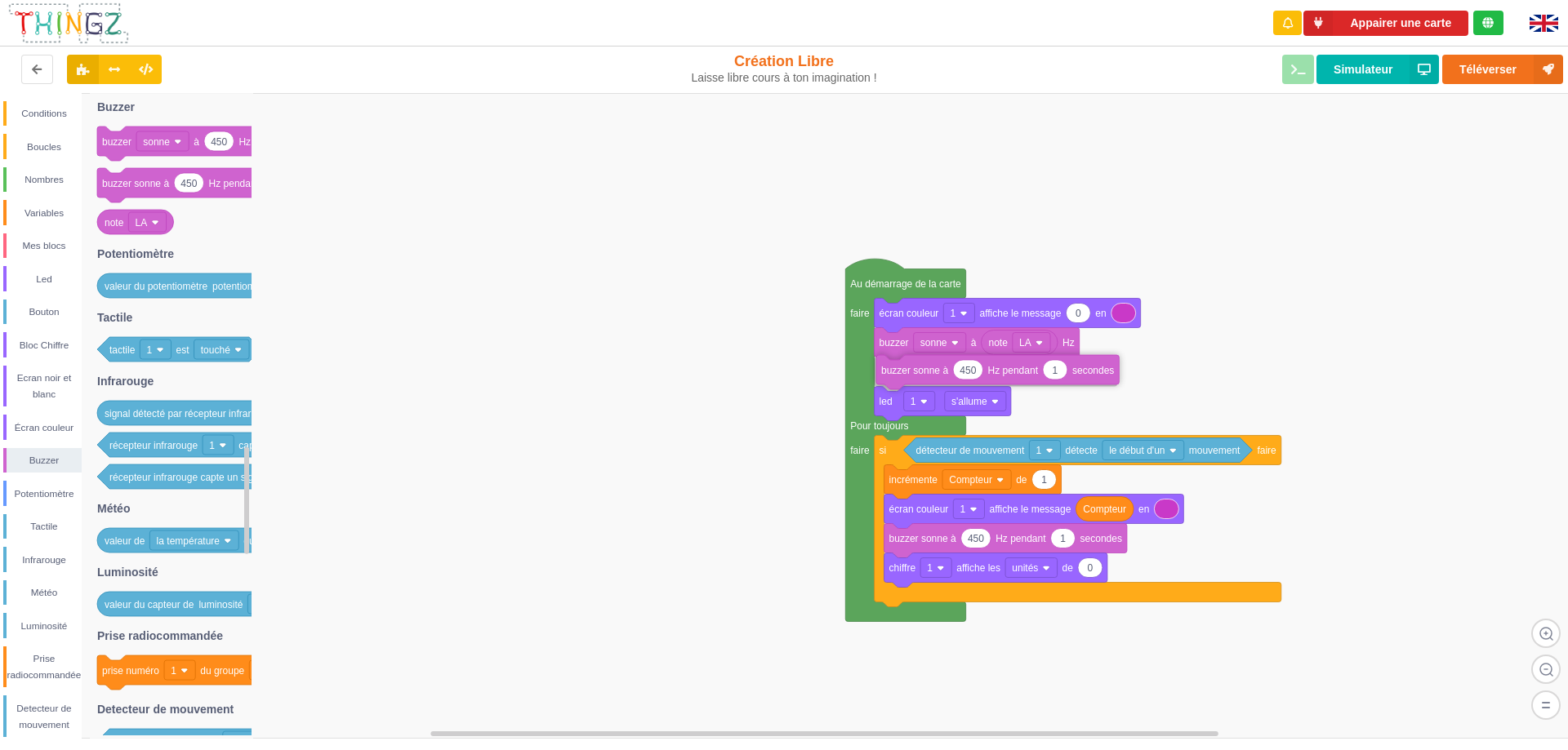
drag, startPoint x: 1088, startPoint y: 404, endPoint x: 1090, endPoint y: 372, distance: 32.1
click at [696, 354] on rect at bounding box center [790, 415] width 1579 height 645
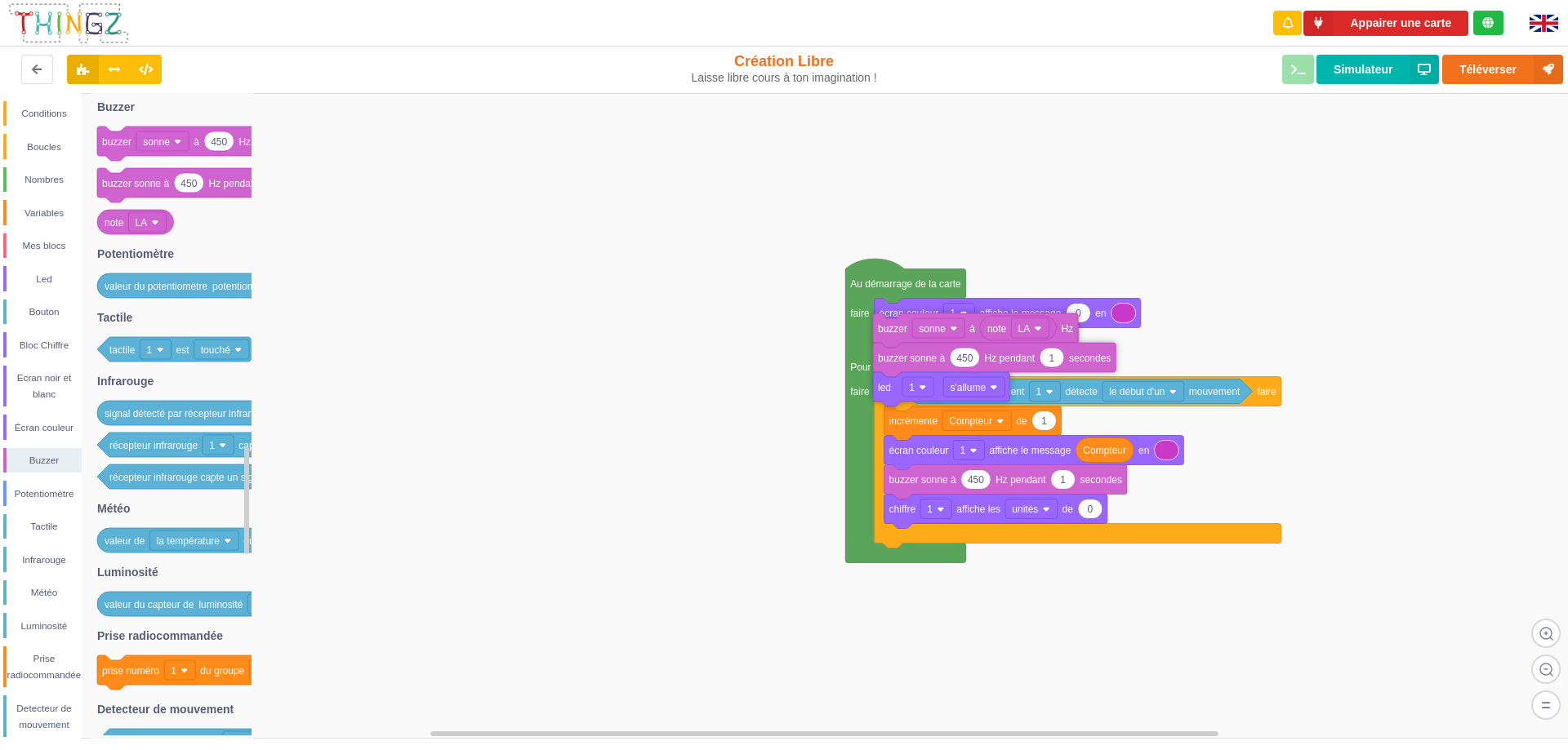
drag, startPoint x: 895, startPoint y: 352, endPoint x: 894, endPoint y: 337, distance: 15.0
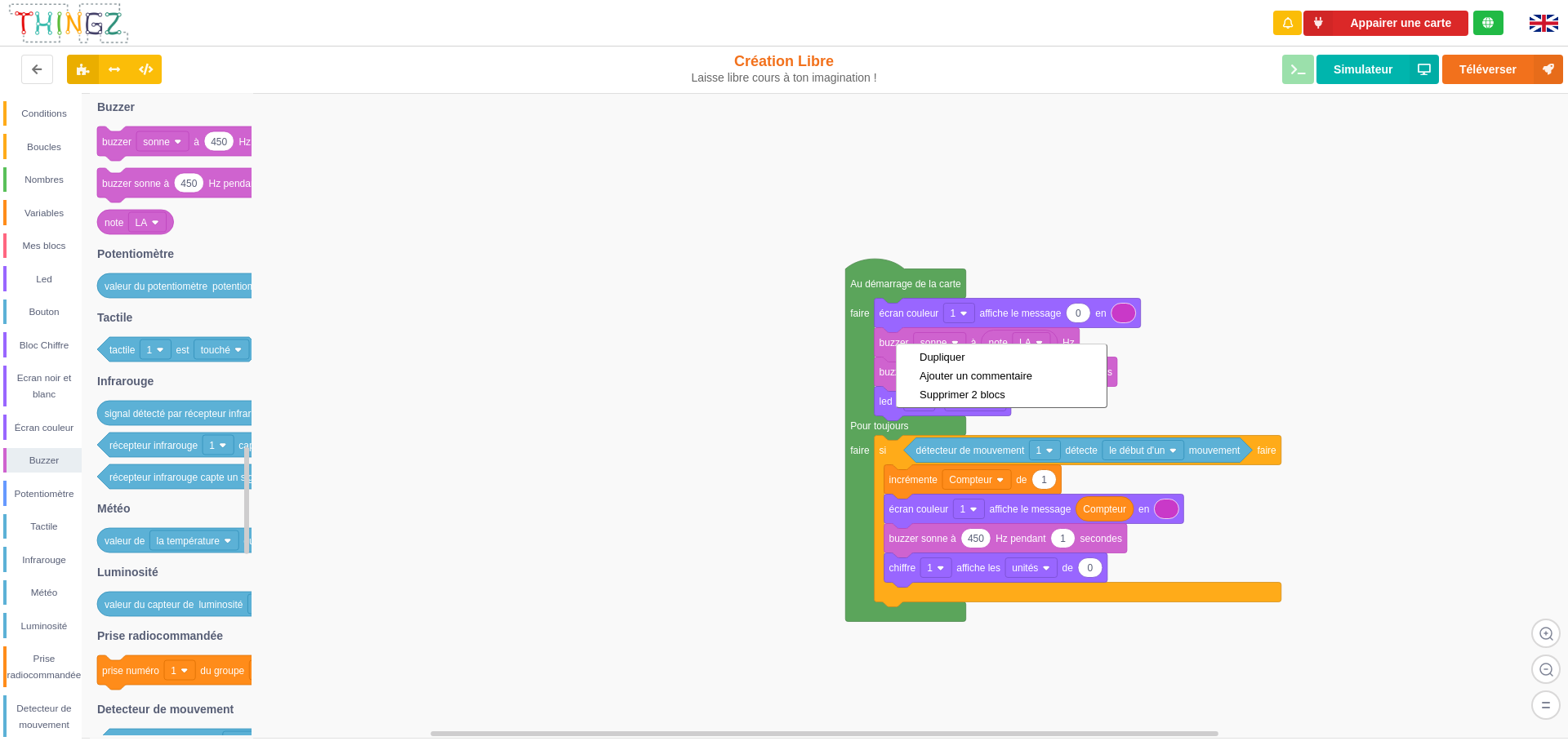
click at [802, 362] on rect at bounding box center [790, 415] width 1579 height 645
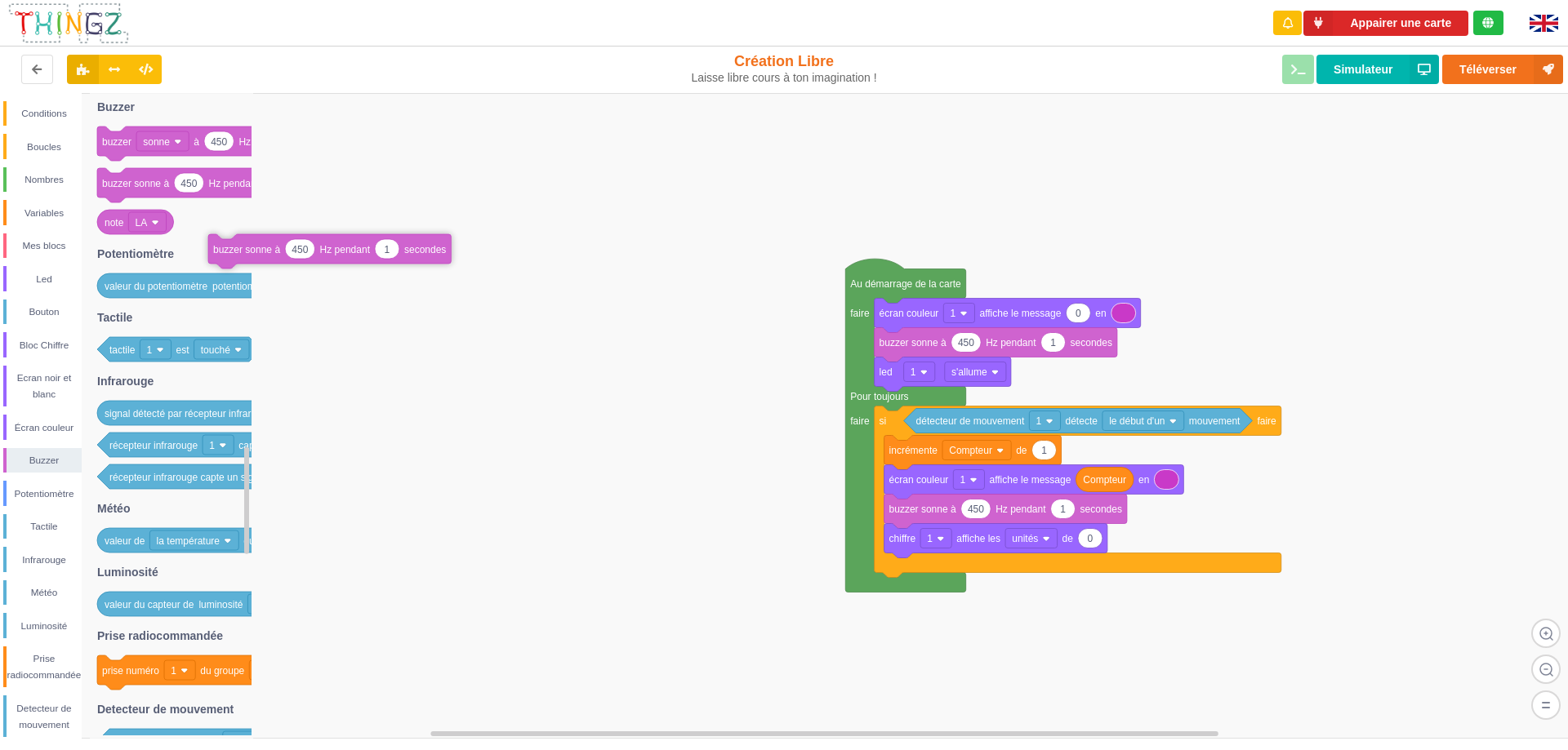
drag, startPoint x: 138, startPoint y: 185, endPoint x: 248, endPoint y: 252, distance: 128.8
drag, startPoint x: 115, startPoint y: 221, endPoint x: 965, endPoint y: 340, distance: 858.3
click at [965, 340] on div "Conditions Boucles Nombres Variables Mes blocs Led Bouton Bloc Chiffre Ecran no…" at bounding box center [790, 415] width 1579 height 645
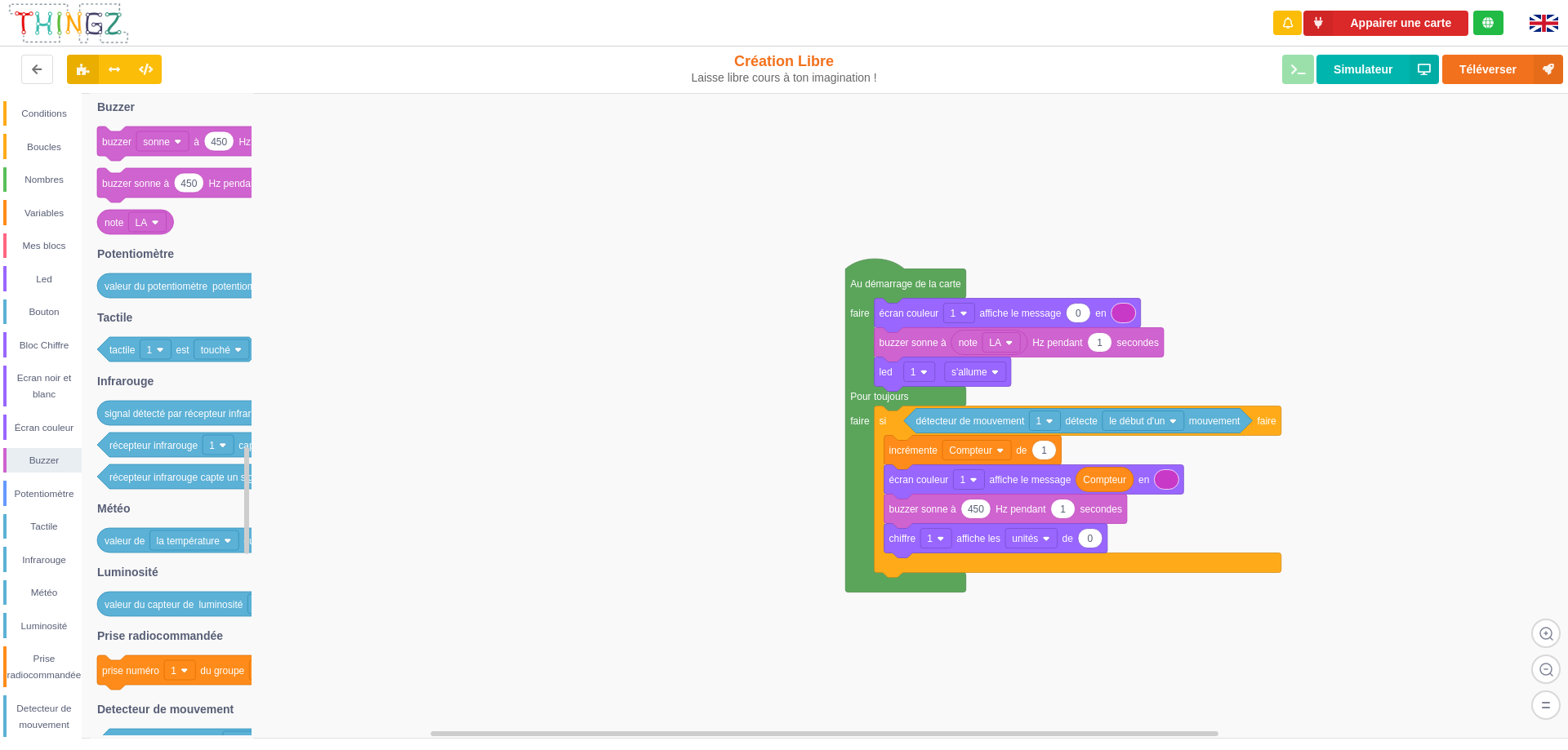
click at [707, 324] on rect at bounding box center [790, 415] width 1579 height 645
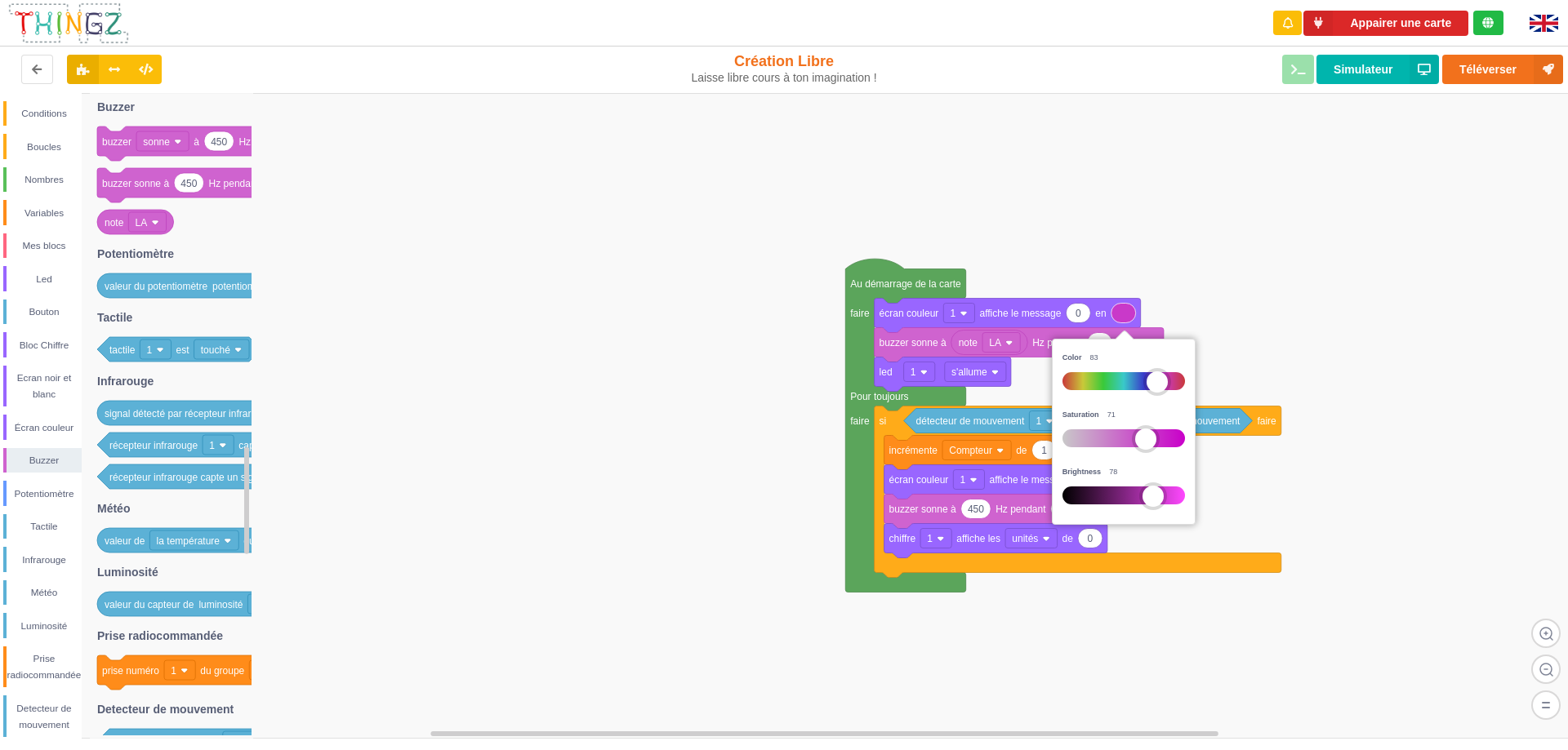
click at [792, 227] on rect at bounding box center [790, 415] width 1579 height 645
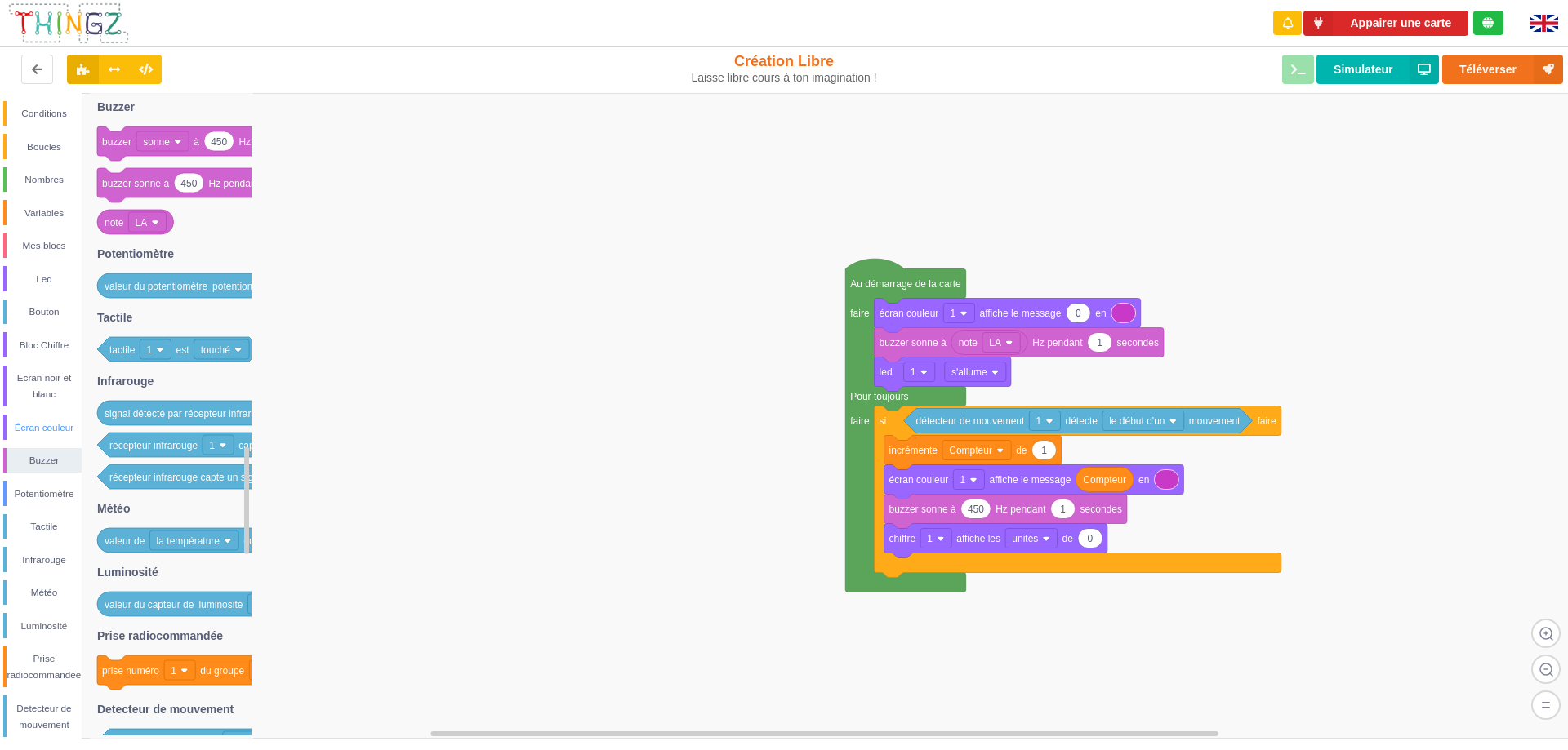
click at [51, 423] on div "Écran couleur" at bounding box center [44, 427] width 75 height 16
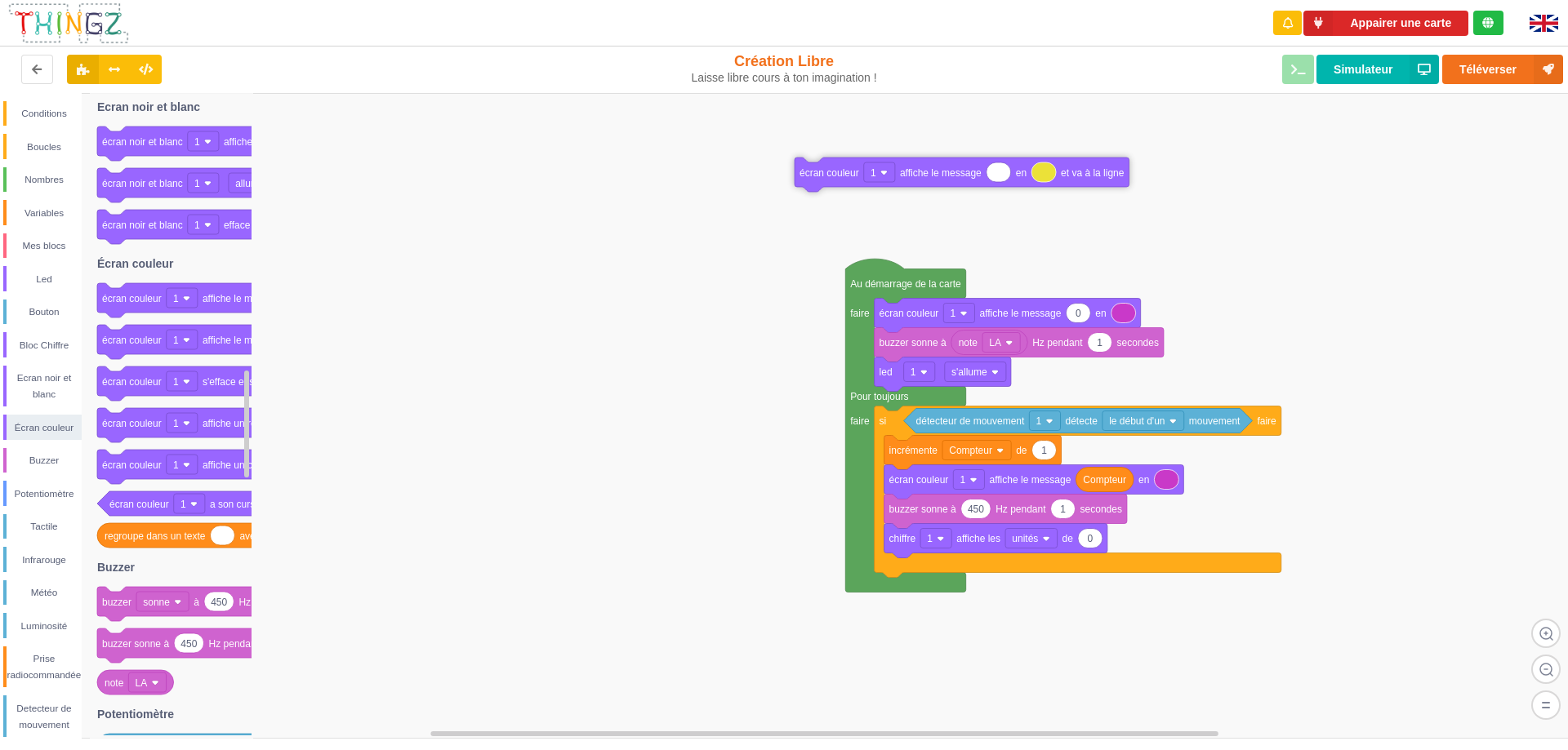
drag, startPoint x: 111, startPoint y: 347, endPoint x: 807, endPoint y: 180, distance: 715.8
click at [807, 180] on div "Conditions Boucles Nombres Variables Mes blocs Led Bouton Bloc Chiffre Ecran no…" at bounding box center [790, 415] width 1579 height 645
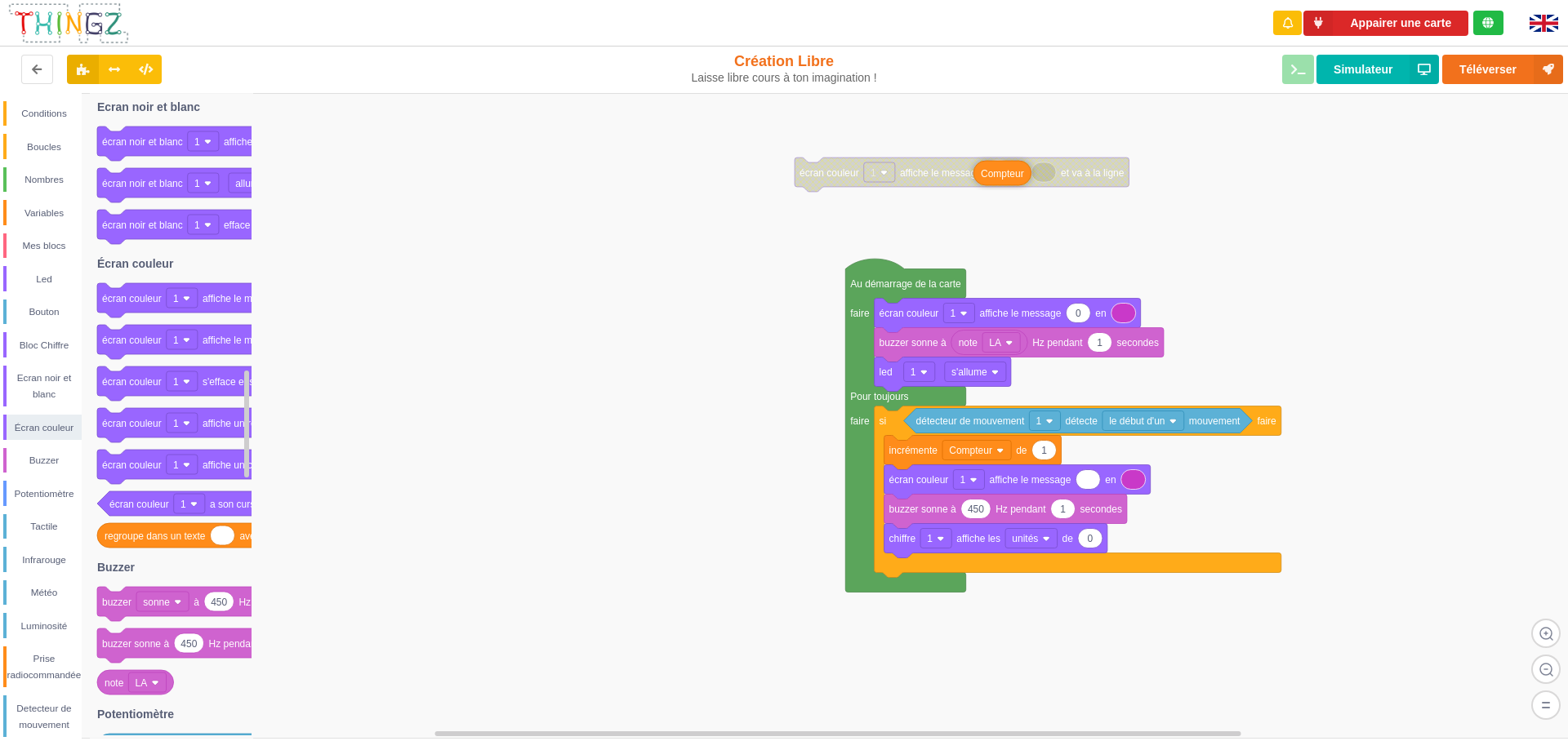
drag, startPoint x: 1100, startPoint y: 486, endPoint x: 997, endPoint y: 180, distance: 322.9
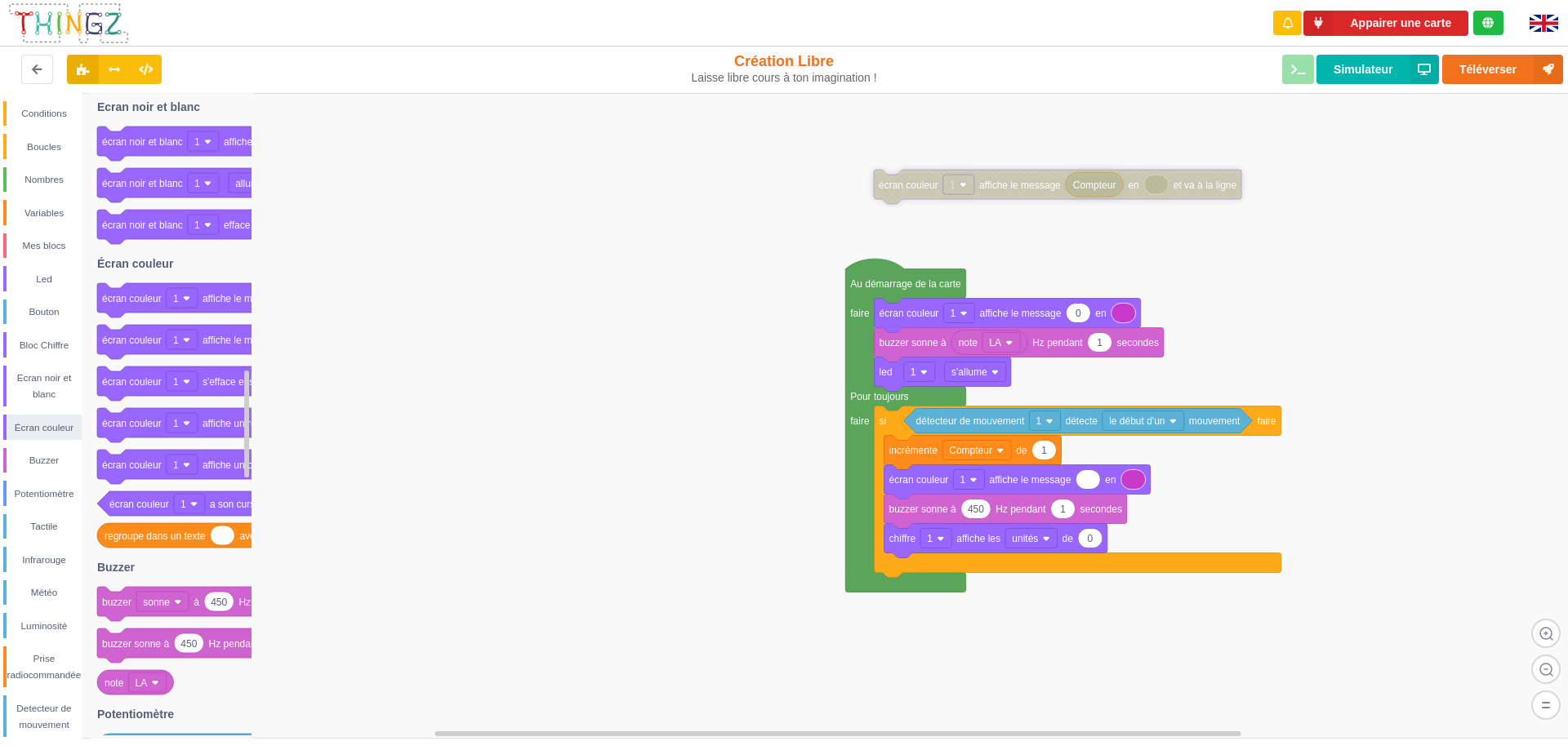
drag, startPoint x: 839, startPoint y: 176, endPoint x: 918, endPoint y: 187, distance: 79.8
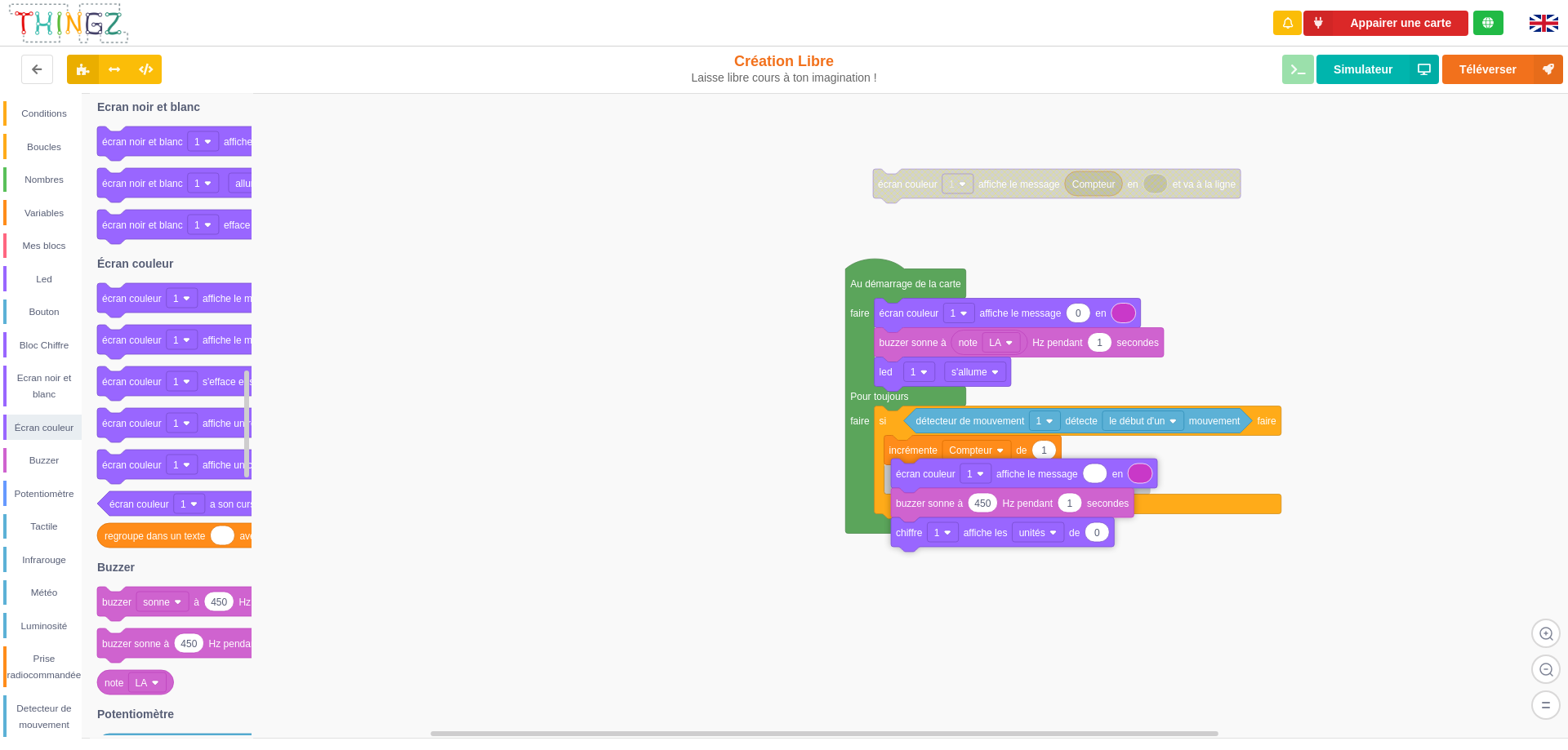
drag, startPoint x: 907, startPoint y: 483, endPoint x: 914, endPoint y: 477, distance: 9.2
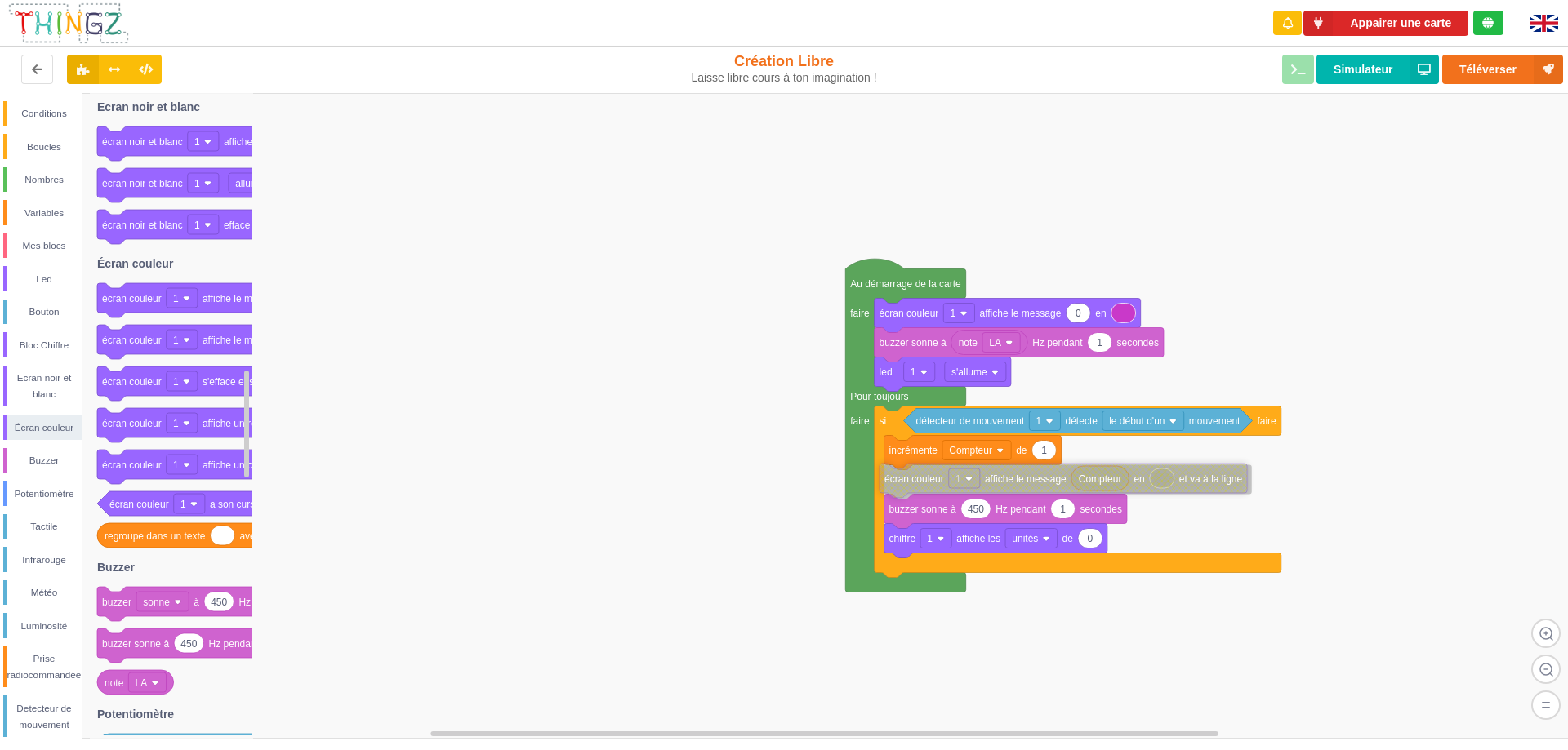
drag, startPoint x: 914, startPoint y: 186, endPoint x: 921, endPoint y: 481, distance: 295.1
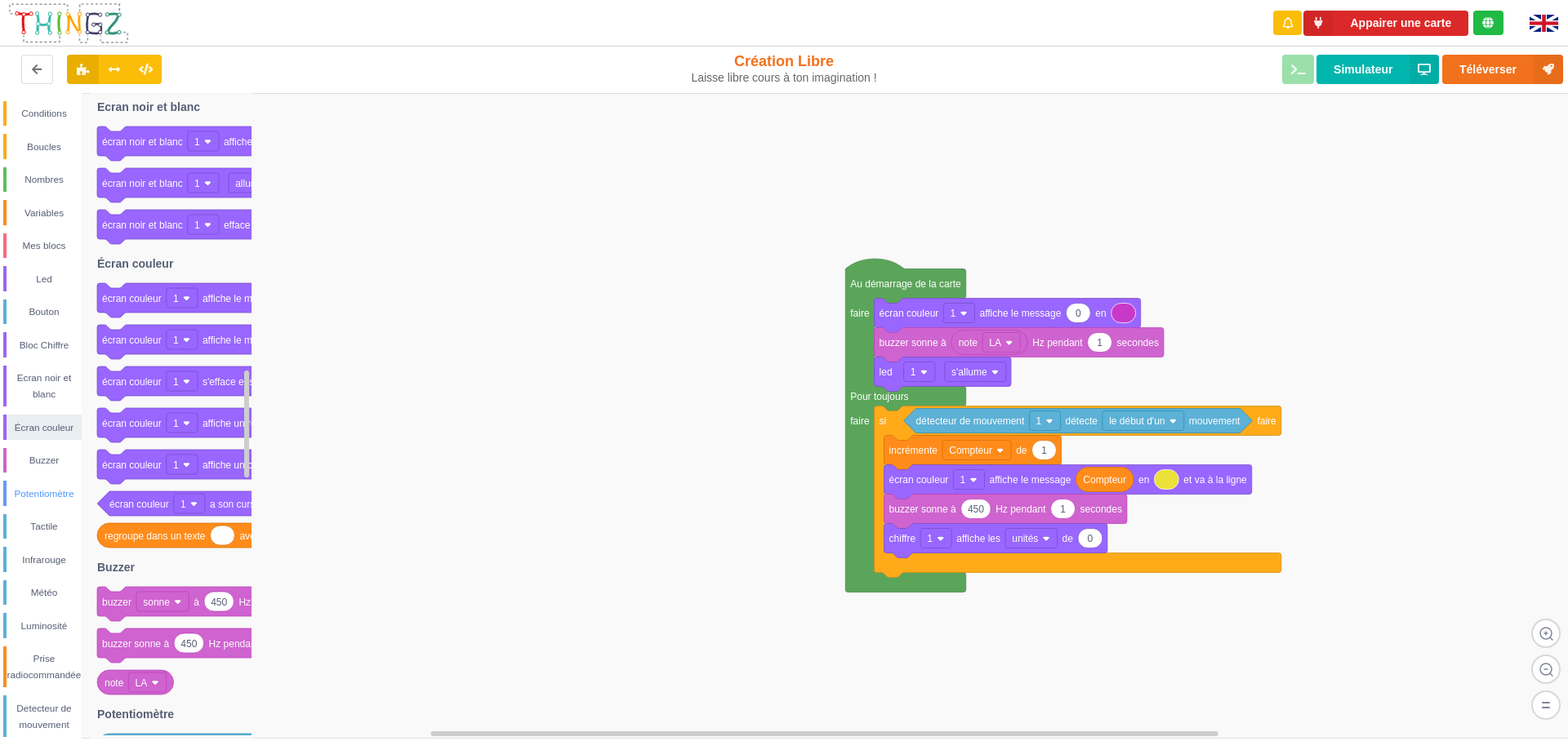
click at [56, 489] on div "Potentiomètre" at bounding box center [44, 493] width 75 height 16
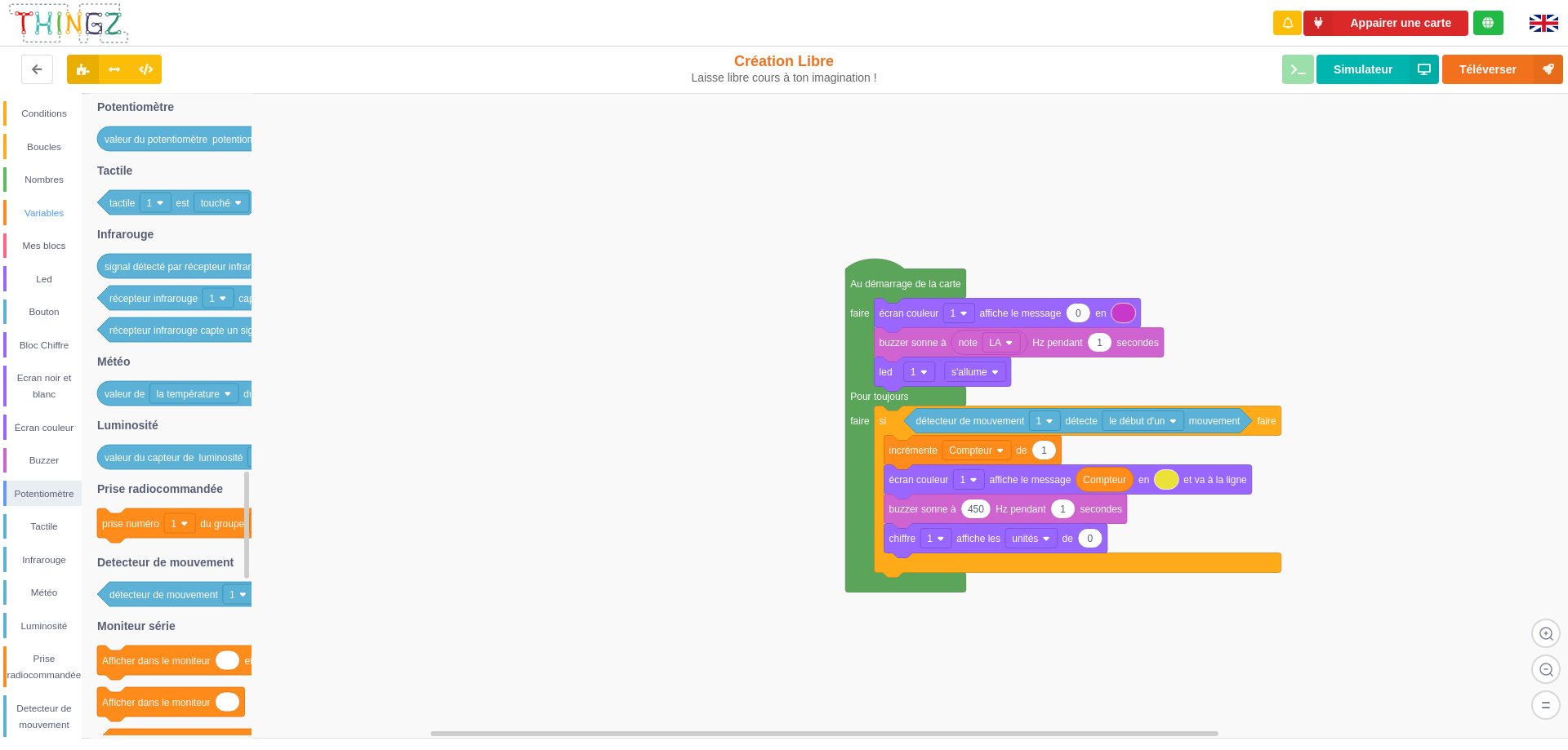
click at [58, 205] on div "Variables" at bounding box center [44, 212] width 75 height 16
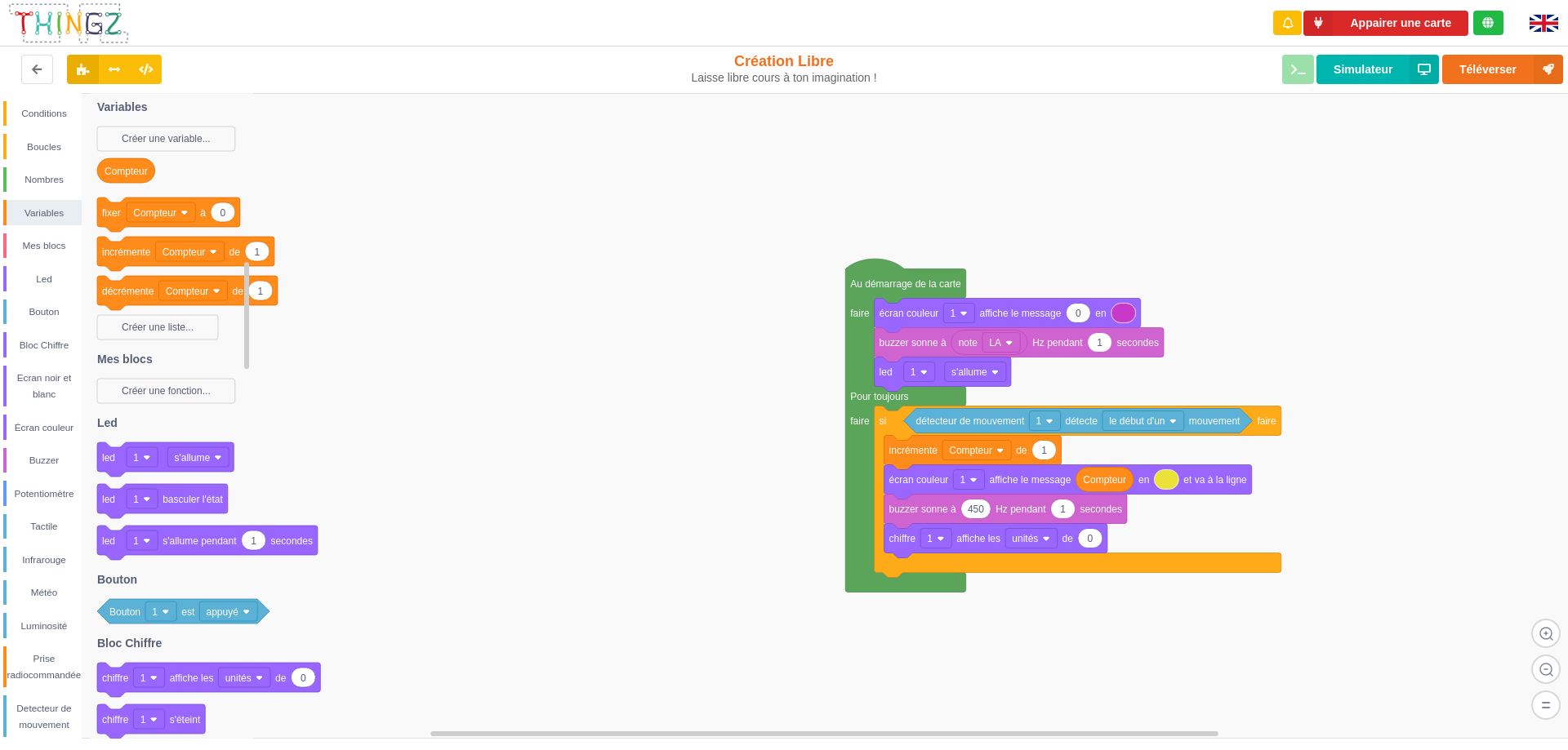
click at [222, 464] on rect at bounding box center [197, 456] width 61 height 20
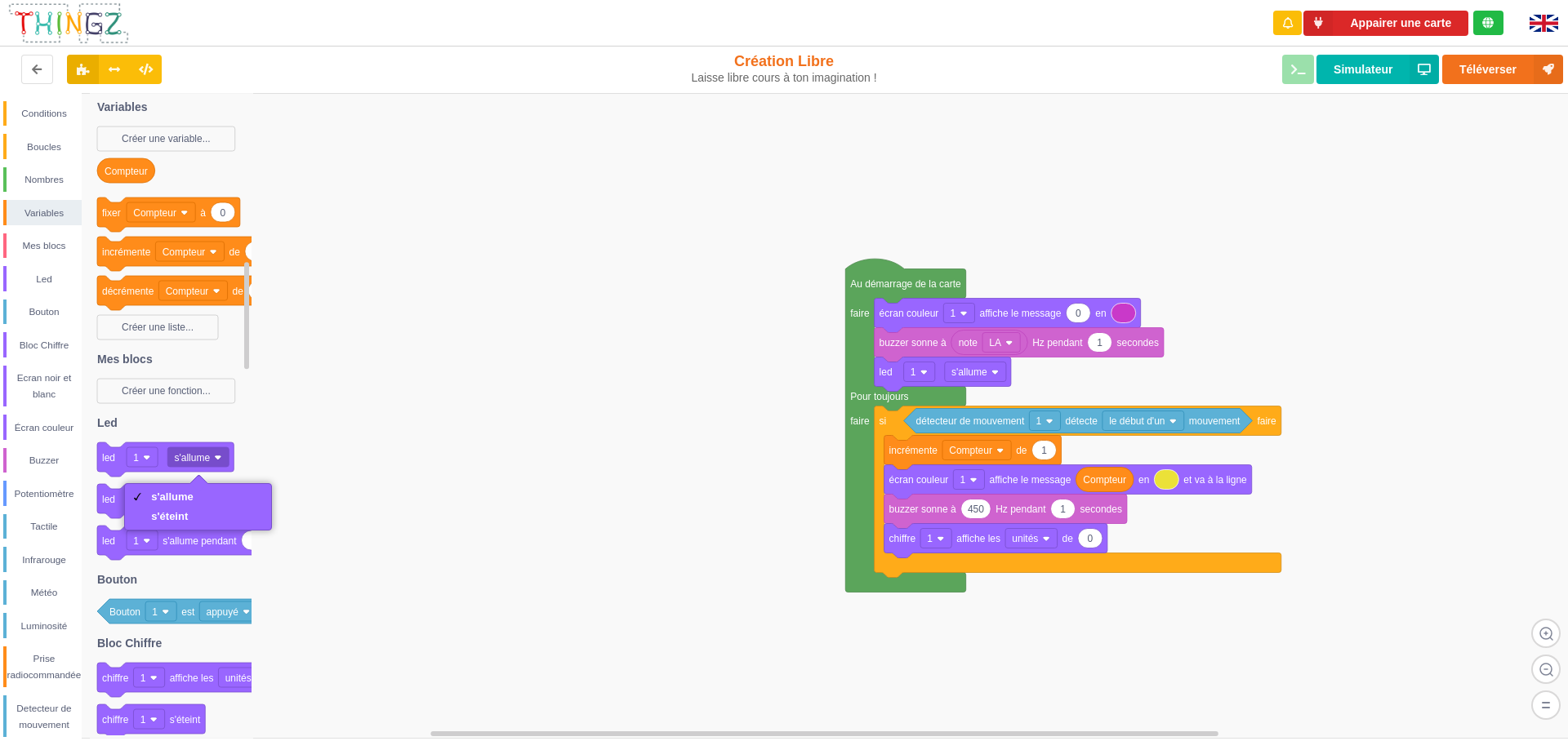
click at [267, 432] on rect at bounding box center [790, 415] width 1579 height 645
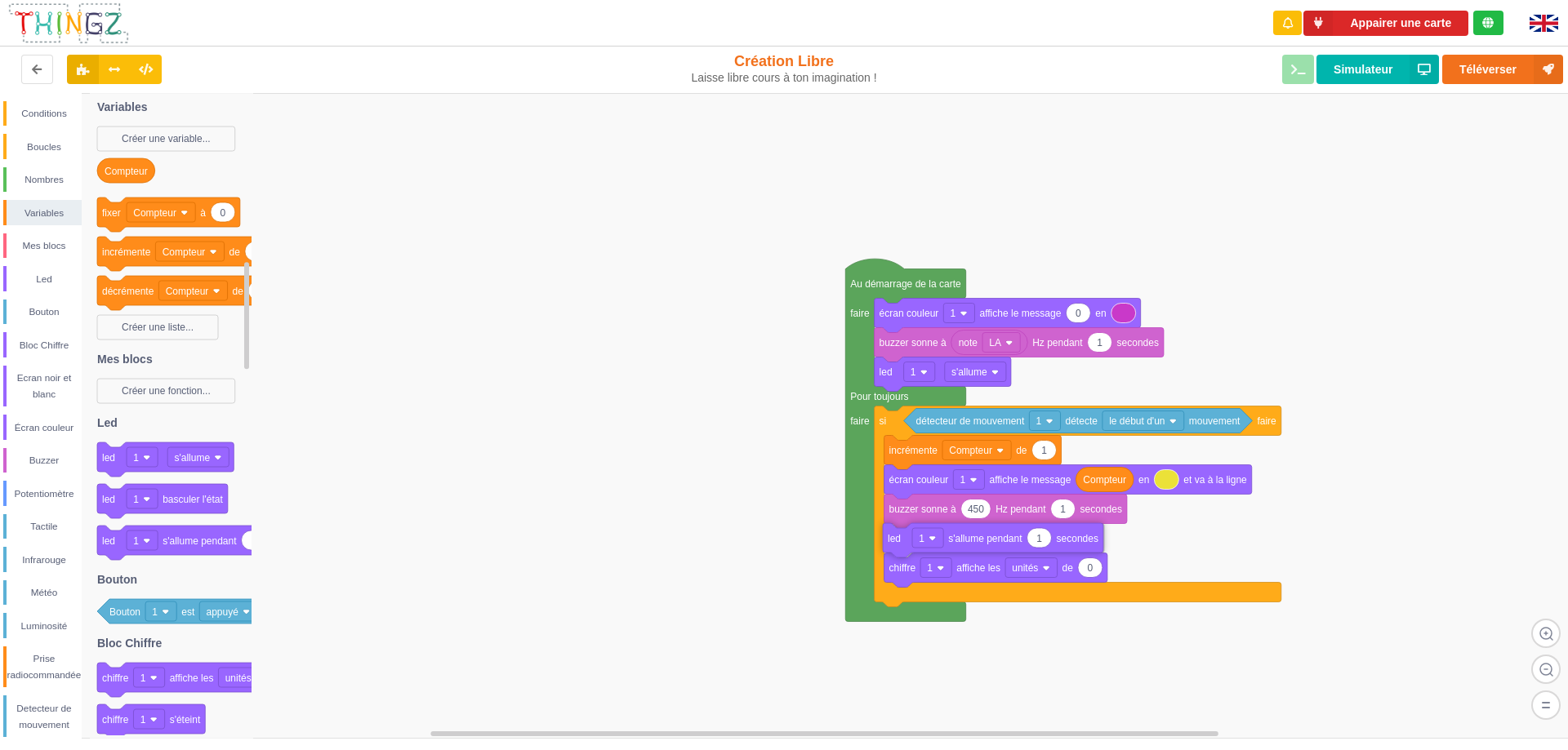
drag, startPoint x: 107, startPoint y: 546, endPoint x: 893, endPoint y: 543, distance: 786.0
click at [893, 543] on div "Conditions Boucles Nombres Variables Mes blocs Led Bouton Bloc Chiffre Ecran no…" at bounding box center [790, 415] width 1579 height 645
click at [52, 246] on div "Mes blocs" at bounding box center [44, 245] width 75 height 16
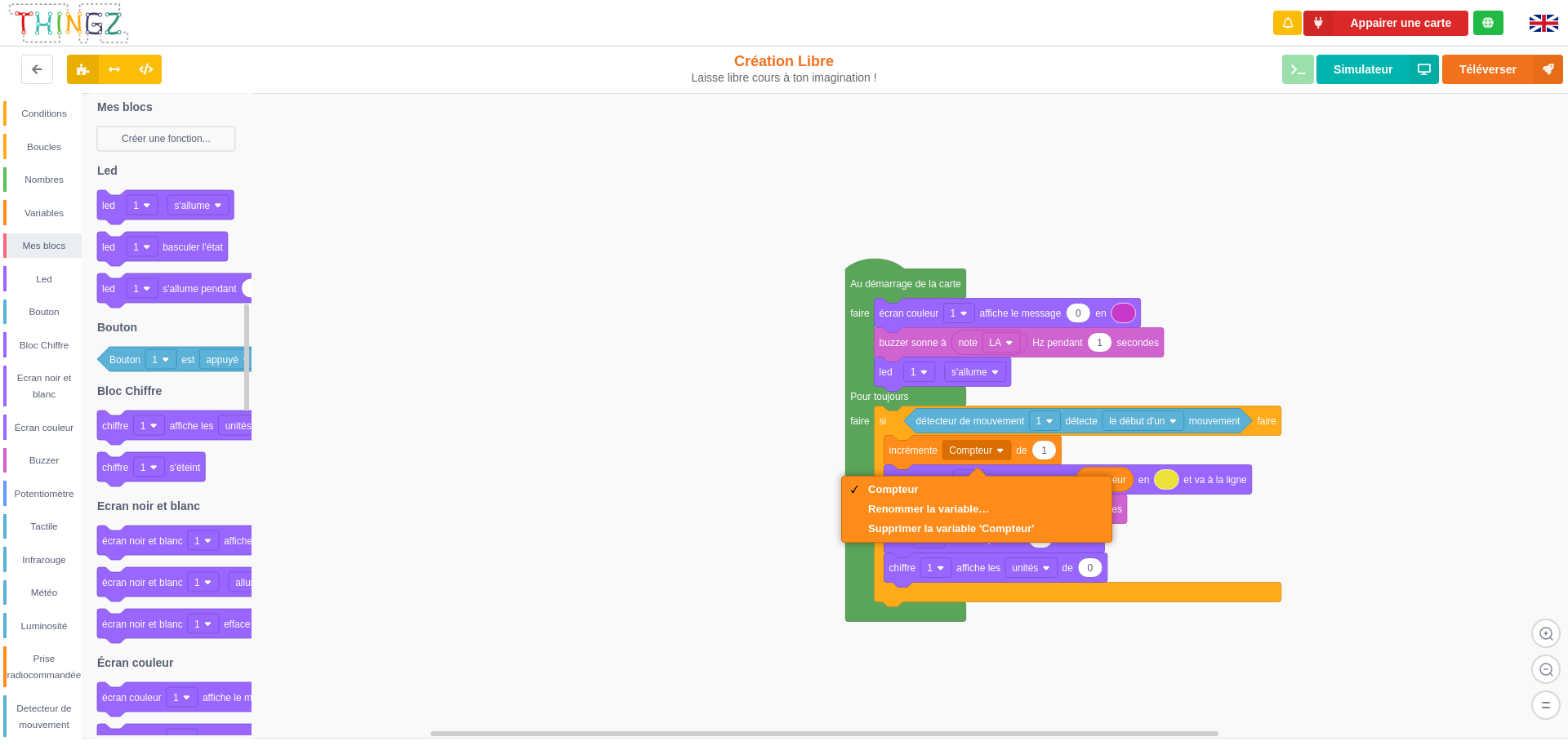
click at [784, 400] on rect at bounding box center [790, 415] width 1579 height 645
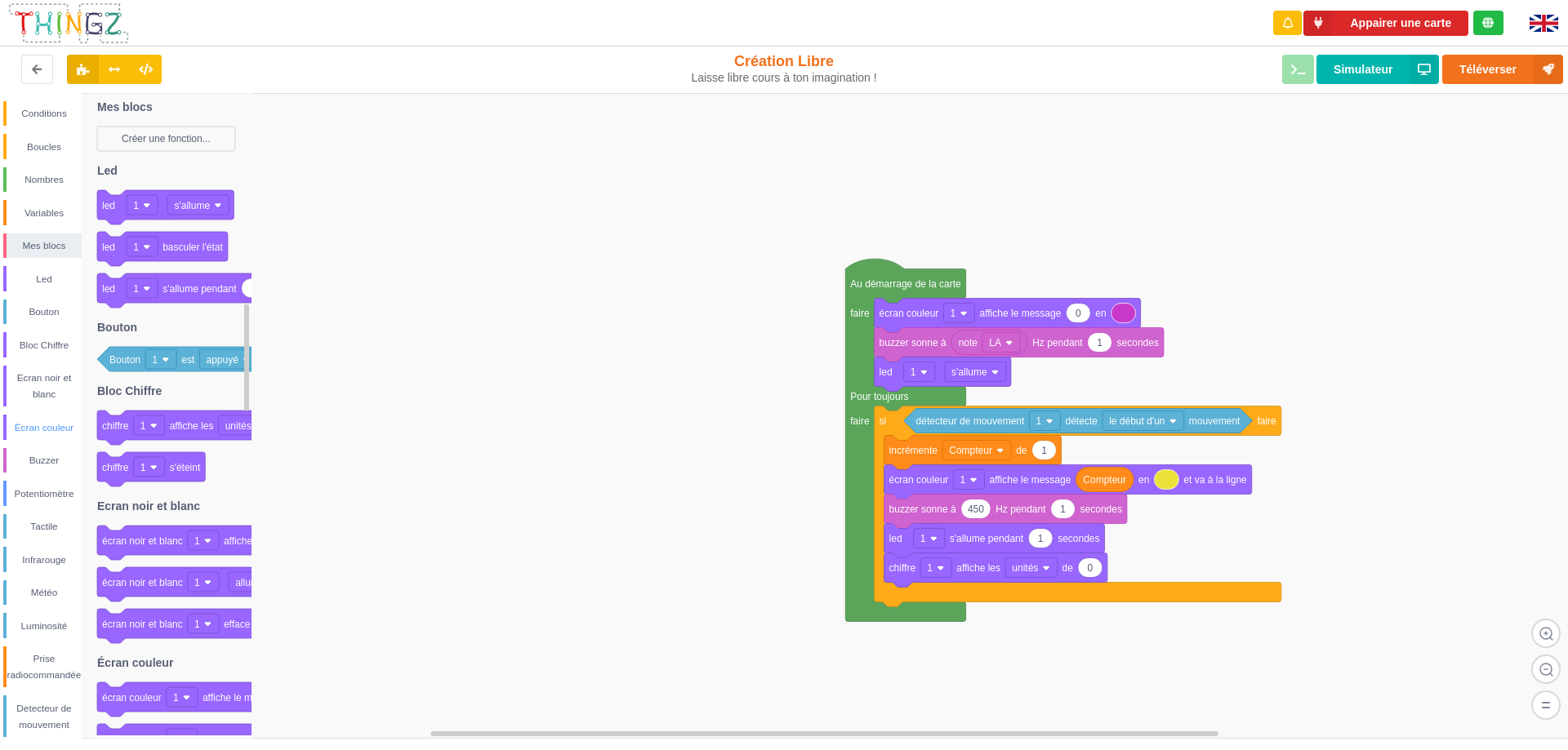
click at [51, 426] on div "Écran couleur" at bounding box center [44, 427] width 75 height 16
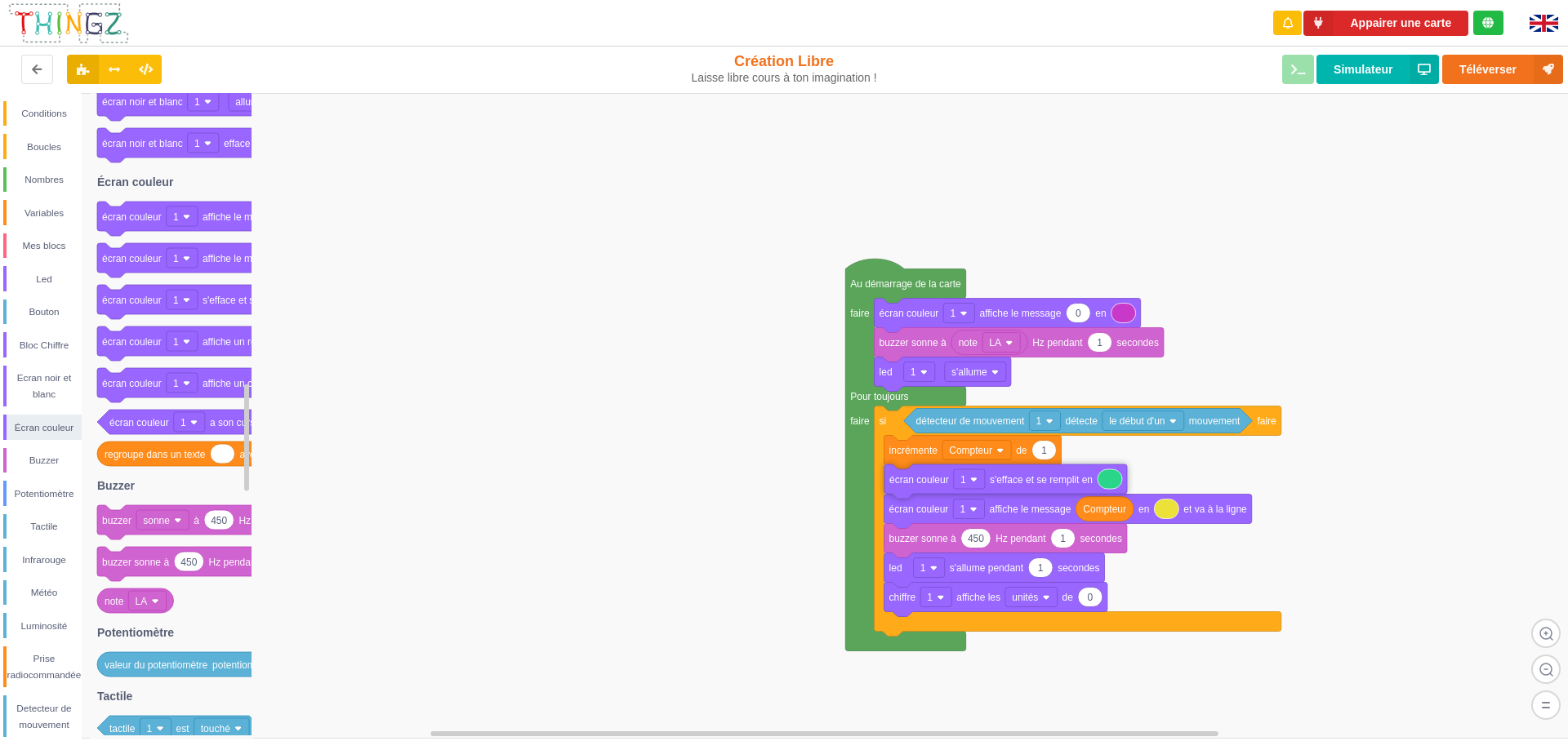
drag, startPoint x: 119, startPoint y: 305, endPoint x: 906, endPoint y: 484, distance: 807.1
click at [906, 484] on div "Conditions Boucles Nombres Variables Mes blocs Led Bouton Bloc Chiffre Ecran no…" at bounding box center [790, 415] width 1579 height 645
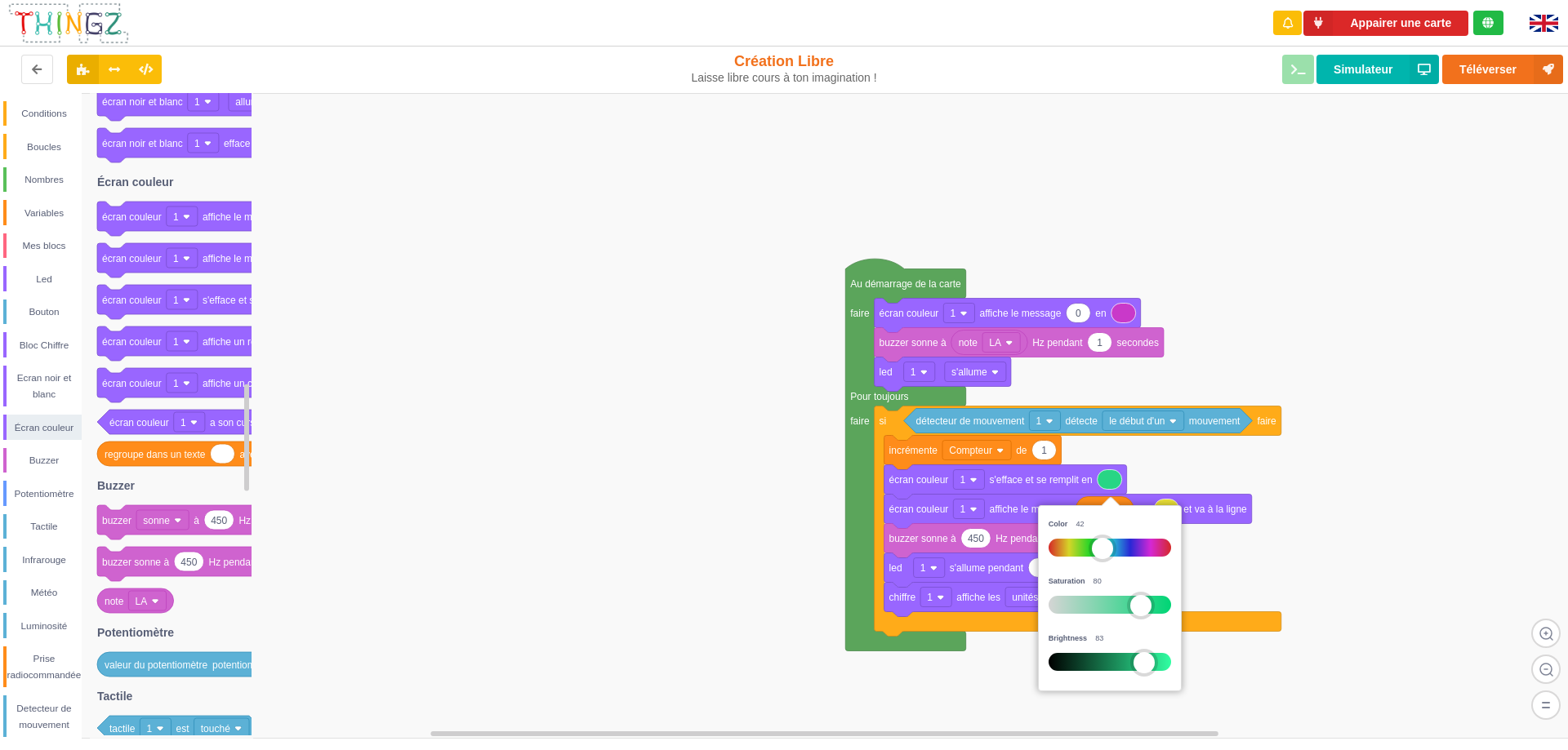
click at [1061, 662] on div at bounding box center [1110, 661] width 123 height 18
drag, startPoint x: 1060, startPoint y: 662, endPoint x: 1043, endPoint y: 665, distance: 17.3
click at [1043, 665] on div "Color 42 Saturation 80 Brightness 0" at bounding box center [1110, 599] width 136 height 178
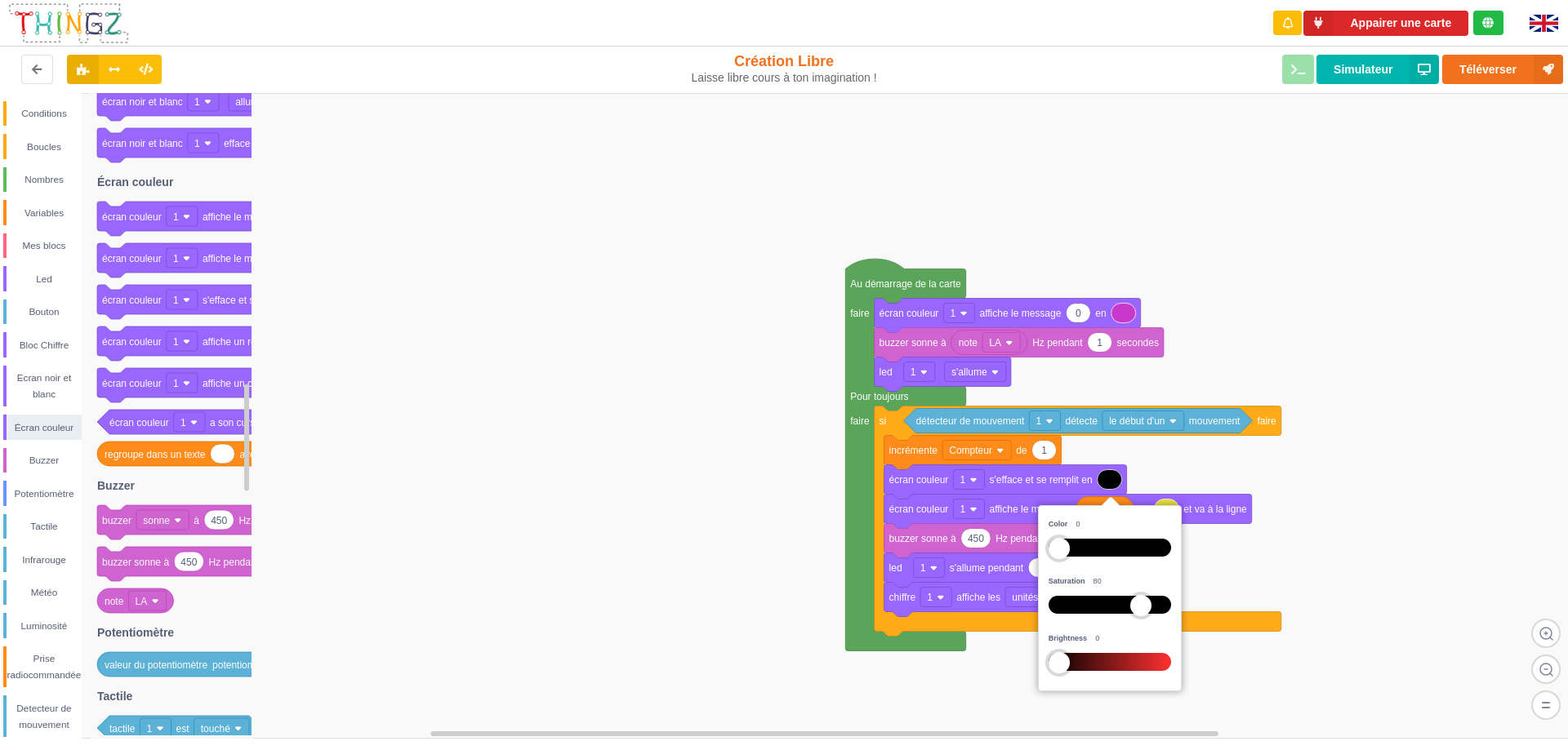
drag, startPoint x: 1097, startPoint y: 551, endPoint x: 1009, endPoint y: 551, distance: 88.0
click at [1009, 551] on body "Appairer une carte renderRemix(true) Création Libre Laisse libre cours à ton im…" at bounding box center [784, 375] width 1568 height 750
drag, startPoint x: 1138, startPoint y: 600, endPoint x: 1003, endPoint y: 604, distance: 135.1
click at [1003, 604] on body "Appairer une carte renderRemix(true) Création Libre Laisse libre cours à ton im…" at bounding box center [784, 375] width 1568 height 750
click at [1060, 670] on div at bounding box center [1059, 662] width 22 height 22
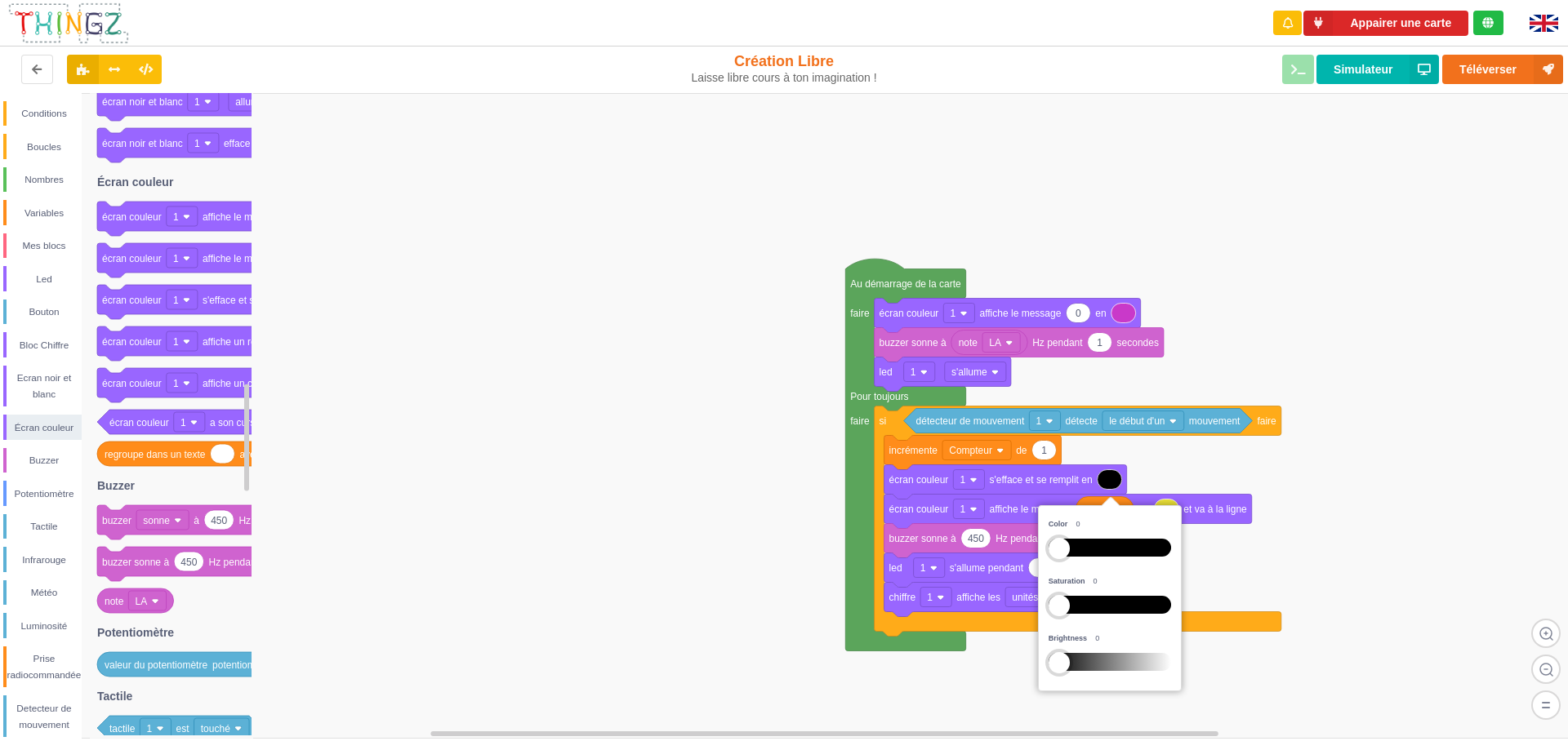
drag, startPoint x: 1060, startPoint y: 670, endPoint x: 1042, endPoint y: 667, distance: 18.2
click at [1049, 670] on div "Color 0 Saturation 0 Brightness 0" at bounding box center [1110, 599] width 136 height 178
click at [807, 529] on rect at bounding box center [790, 415] width 1579 height 645
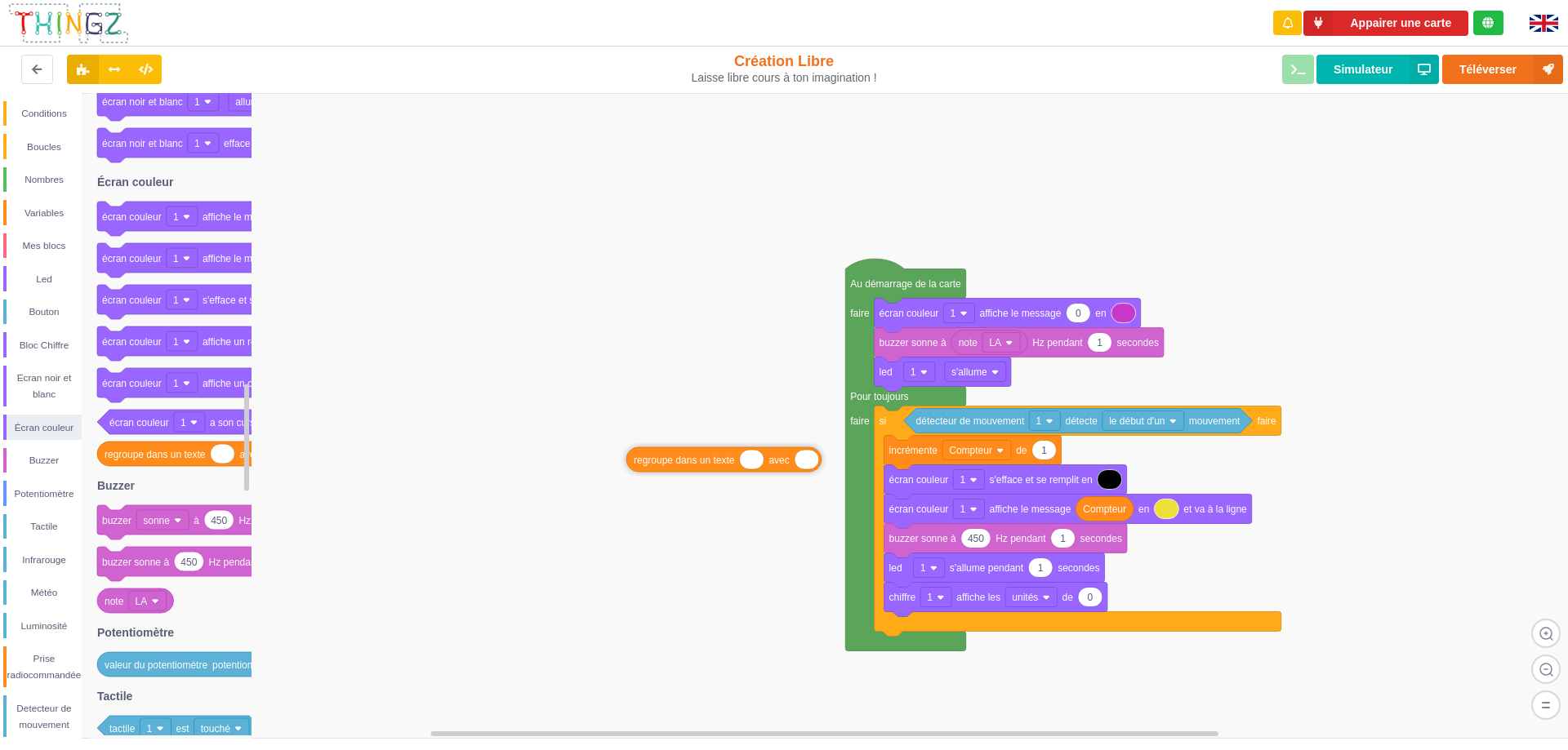
drag, startPoint x: 167, startPoint y: 458, endPoint x: 696, endPoint y: 464, distance: 529.0
click at [696, 464] on div "Conditions Boucles Nombres Variables Mes blocs Led Bouton Bloc Chiffre Ecran no…" at bounding box center [790, 415] width 1579 height 645
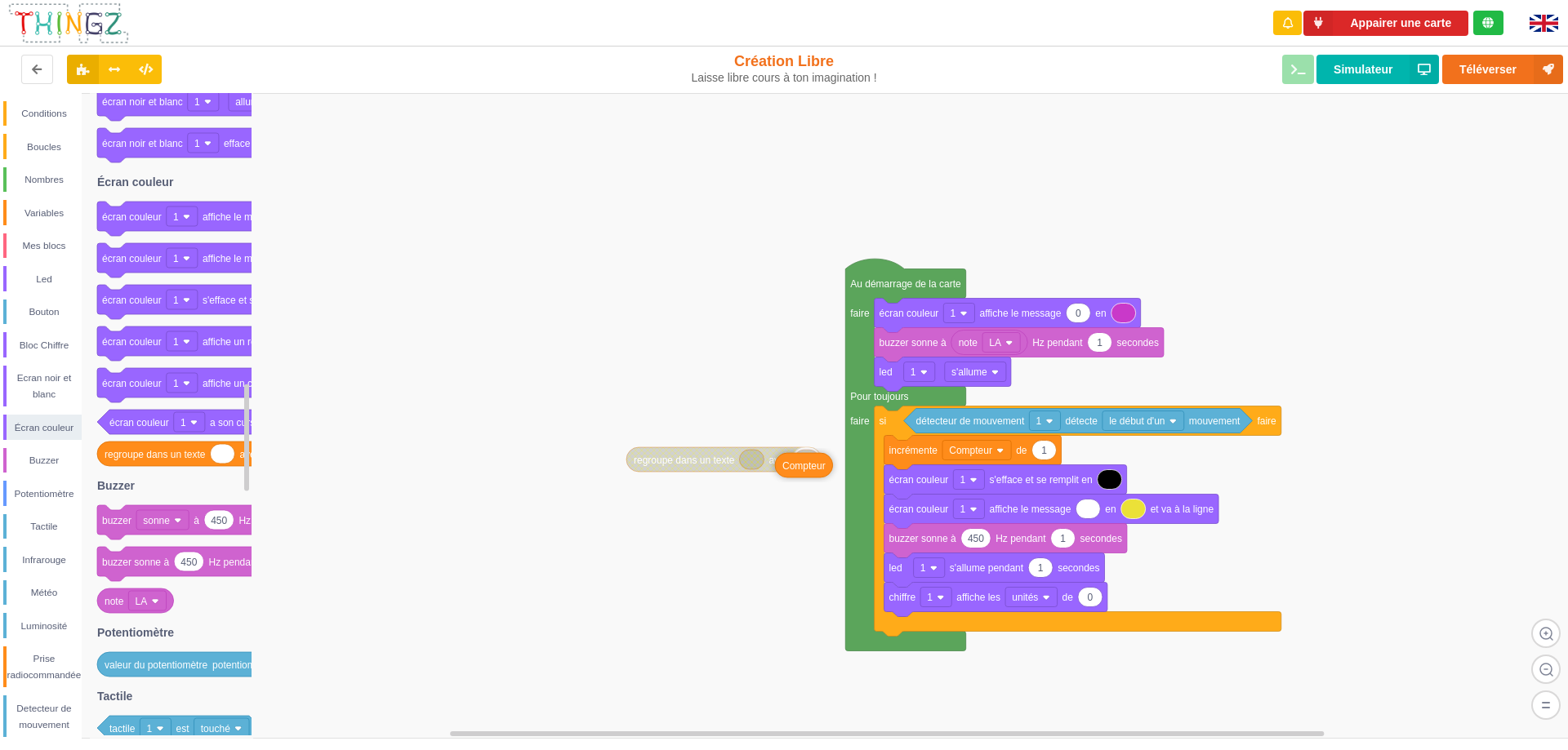
drag, startPoint x: 1102, startPoint y: 516, endPoint x: 802, endPoint y: 471, distance: 303.4
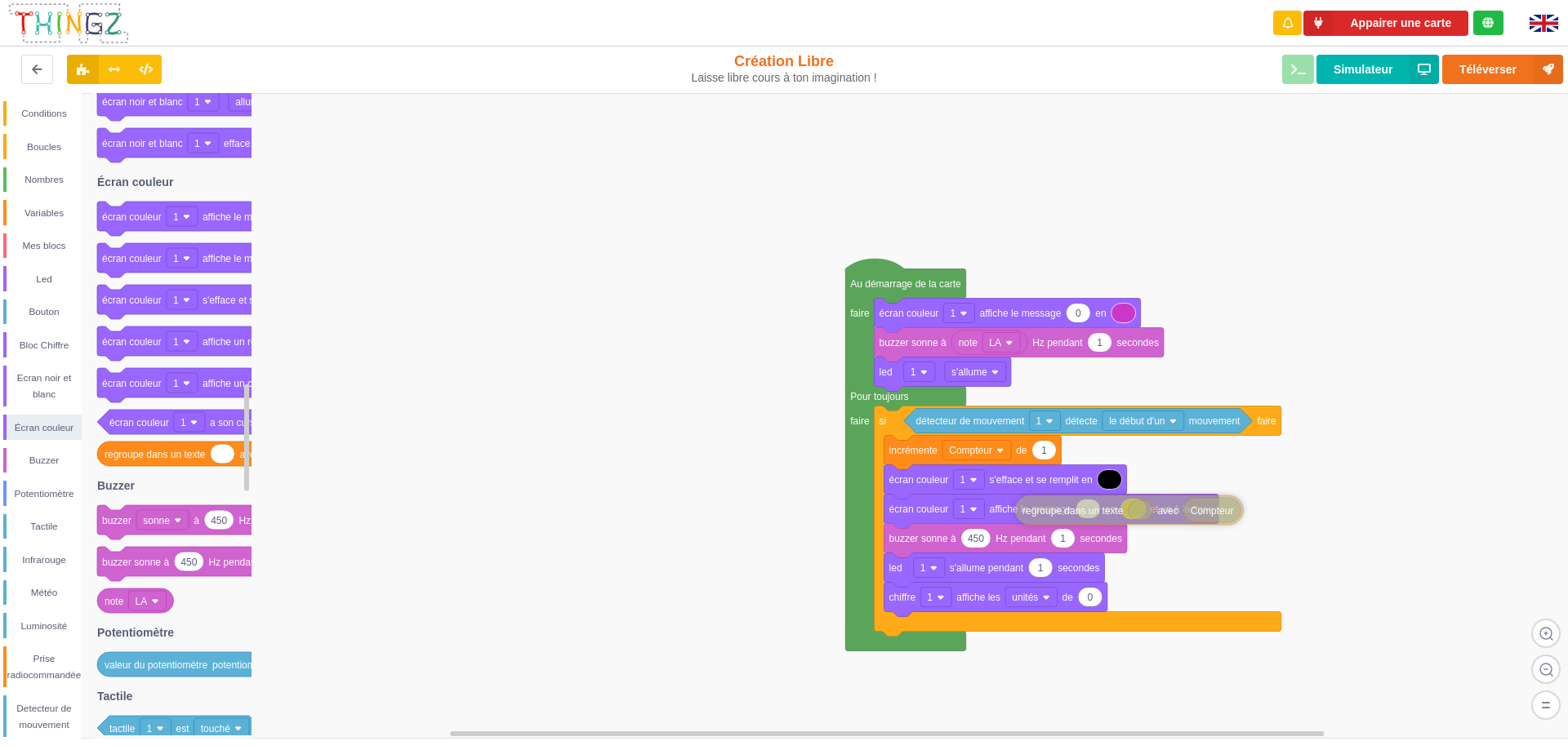
drag, startPoint x: 703, startPoint y: 465, endPoint x: 1092, endPoint y: 513, distance: 392.0
drag, startPoint x: 1067, startPoint y: 519, endPoint x: 1106, endPoint y: 520, distance: 39.0
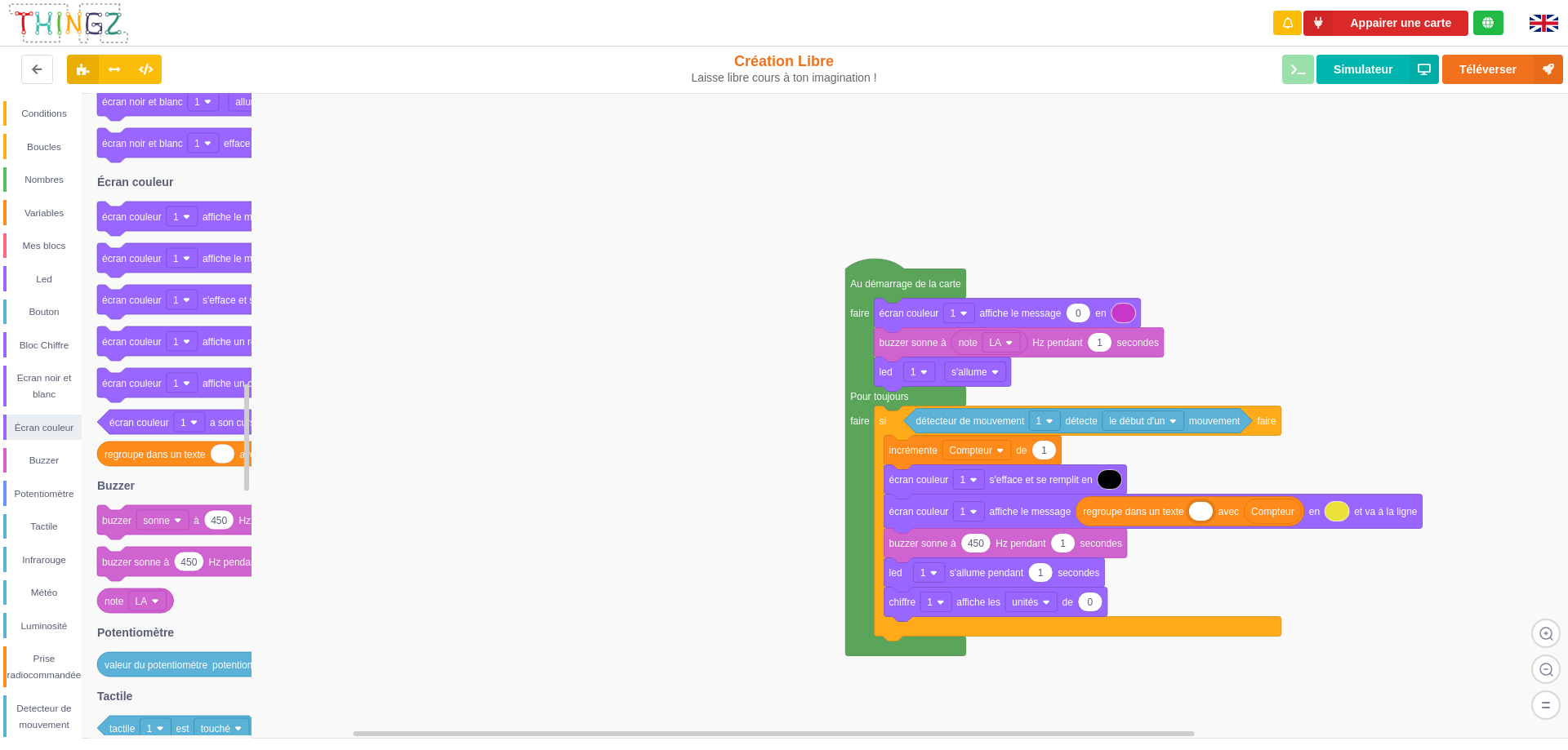
click at [1202, 516] on input at bounding box center [1200, 512] width 23 height 19
type input "Nombre de passage"
click at [833, 465] on rect at bounding box center [790, 415] width 1579 height 645
type input "Nombre de passages"
click at [627, 512] on rect at bounding box center [790, 415] width 1579 height 645
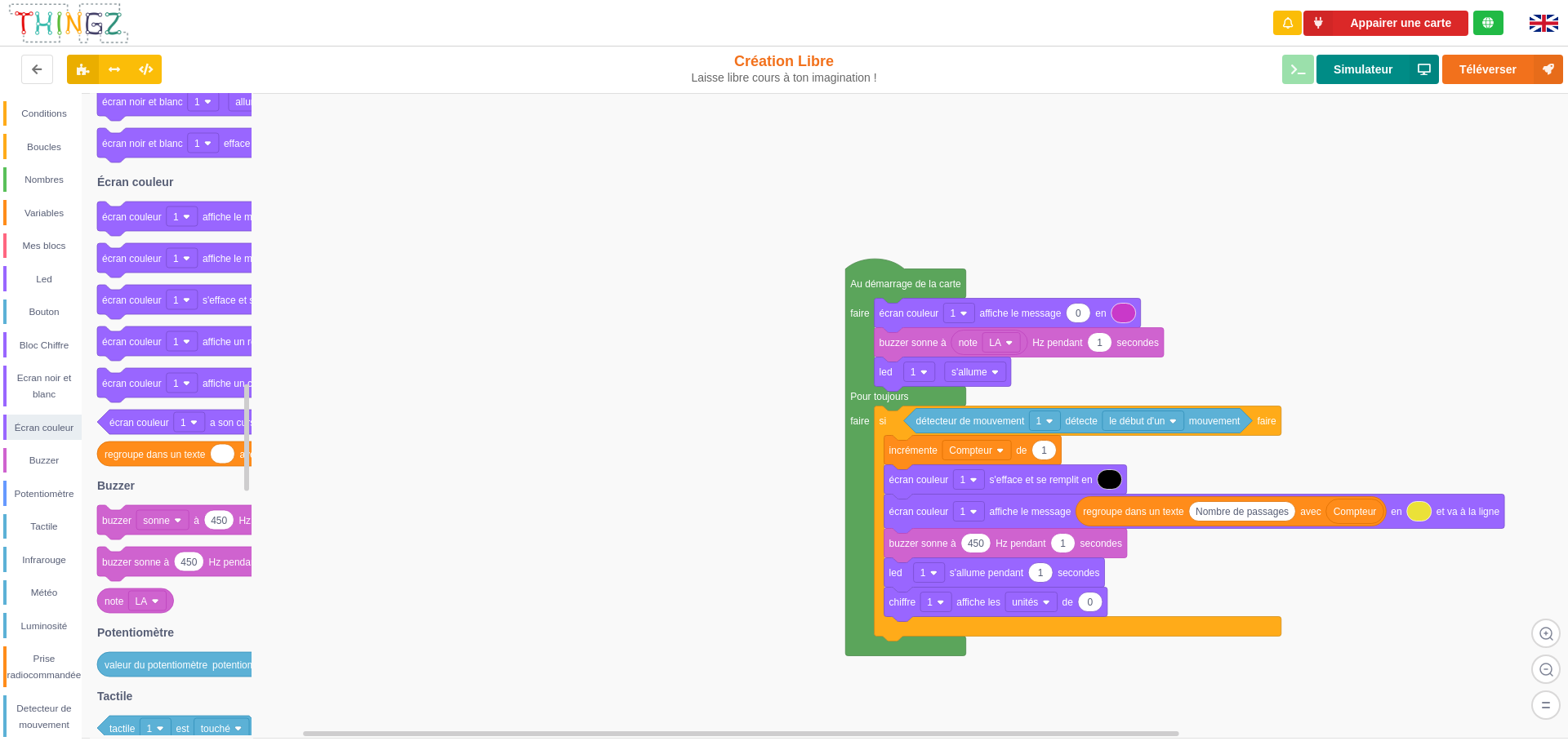
click at [1363, 66] on button "Simulateur" at bounding box center [1377, 68] width 123 height 29
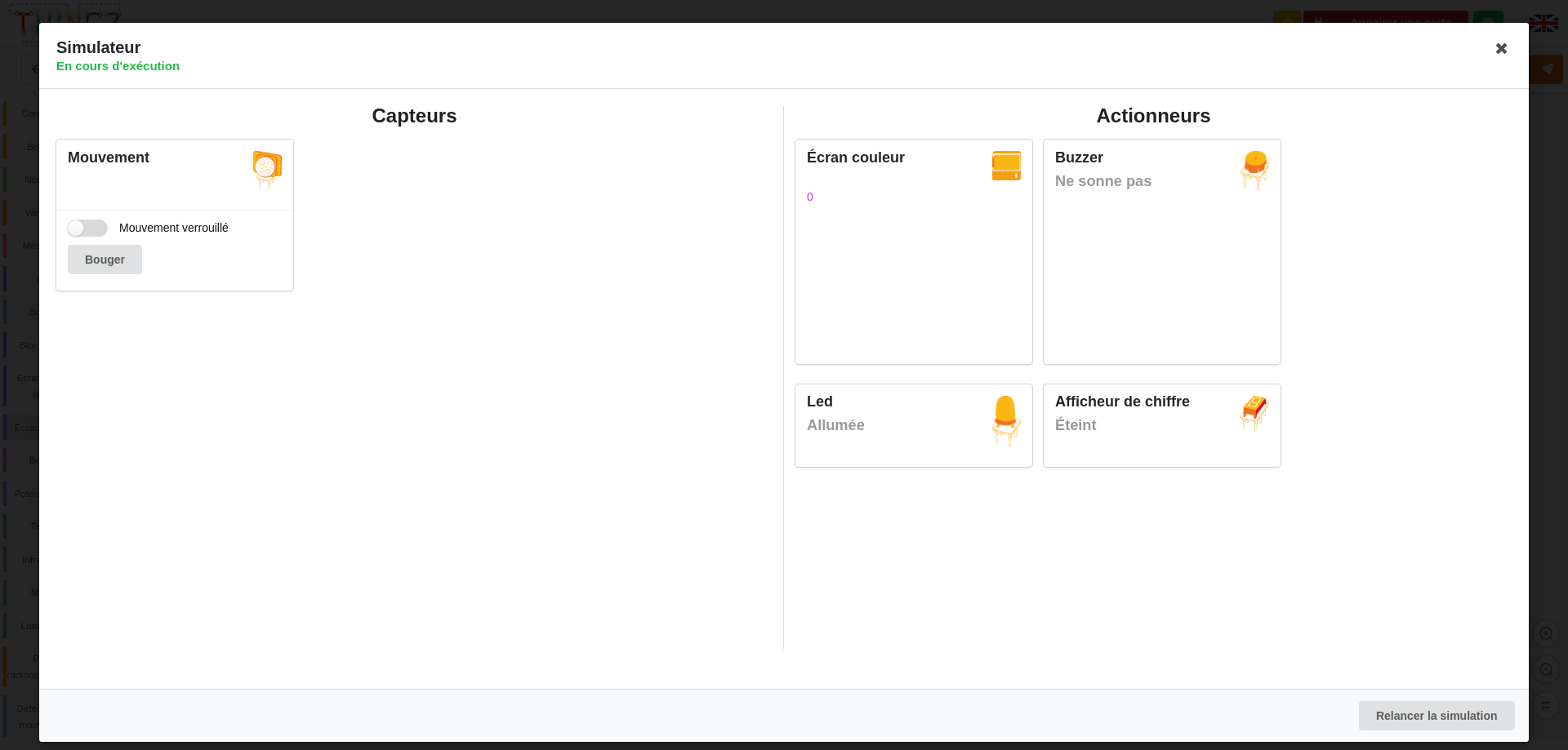
click at [87, 233] on label "Mouvement verrouillé" at bounding box center [148, 228] width 161 height 17
click at [87, 233] on input "Mouvement verrouillé" at bounding box center [87, 228] width 40 height 17
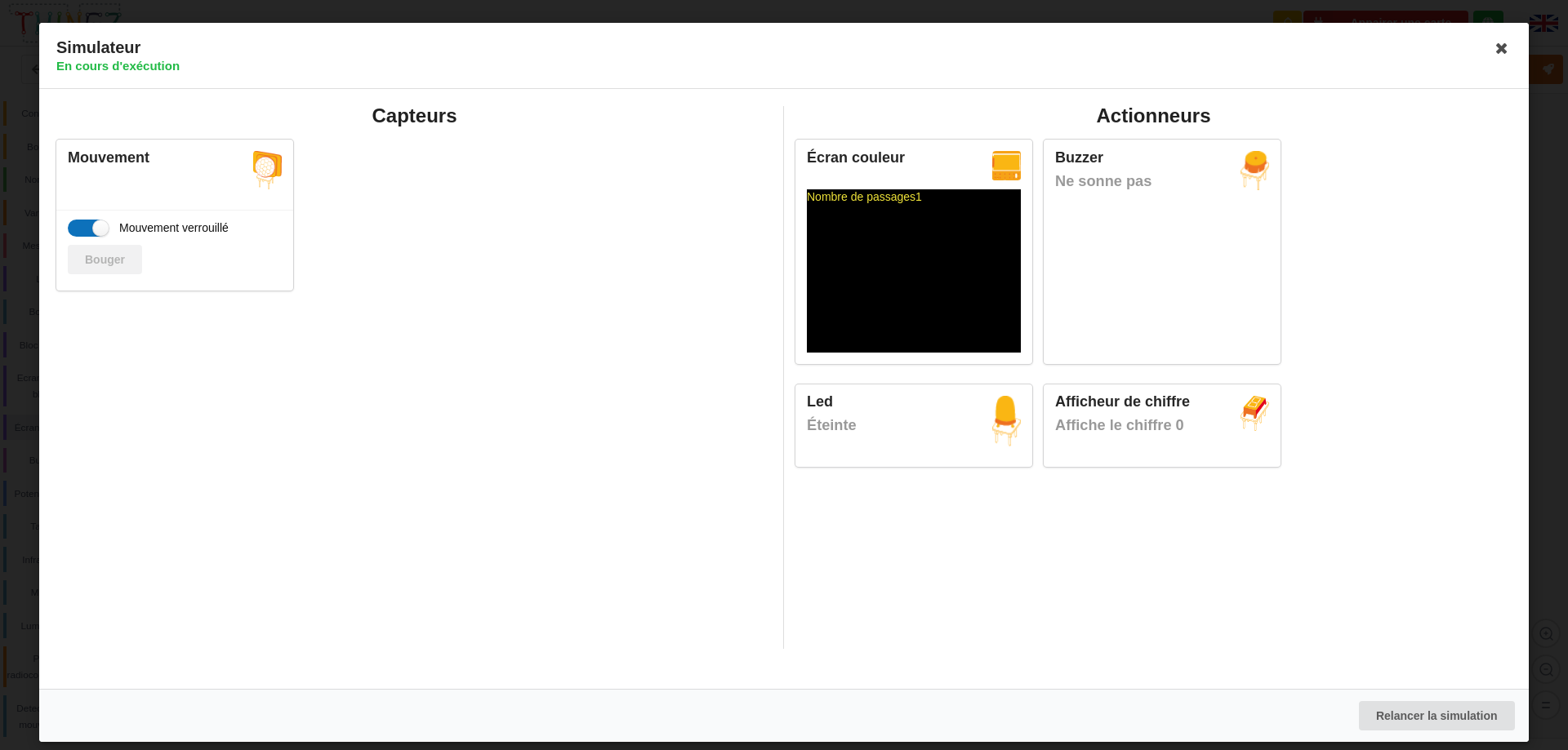
click at [93, 227] on label "Mouvement verrouillé" at bounding box center [148, 228] width 161 height 17
click at [93, 227] on input "Mouvement verrouillé" at bounding box center [87, 228] width 40 height 17
click at [97, 230] on label "Mouvement verrouillé" at bounding box center [148, 228] width 161 height 17
click at [97, 230] on input "Mouvement verrouillé" at bounding box center [87, 228] width 40 height 17
click at [97, 230] on label "Mouvement verrouillé" at bounding box center [148, 228] width 161 height 17
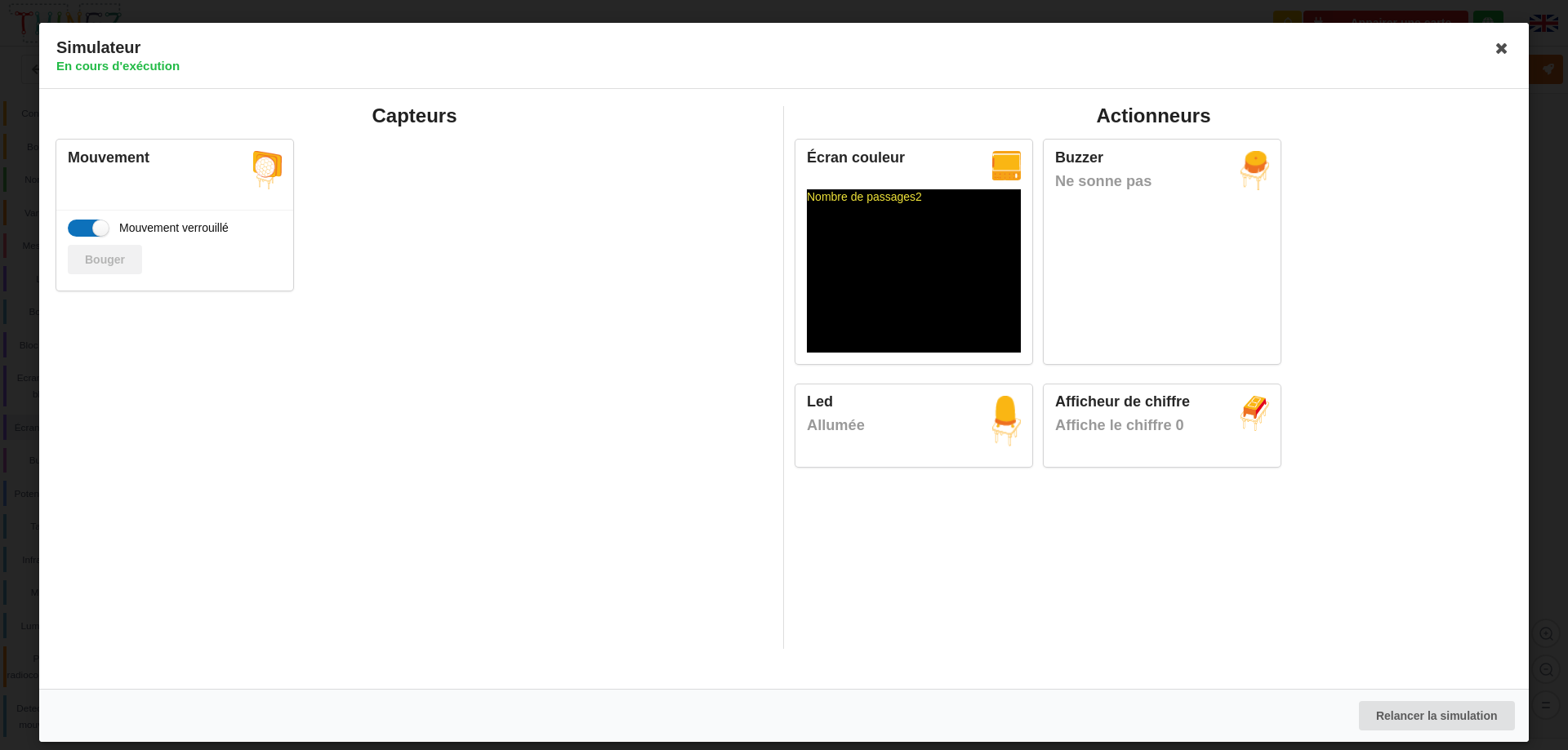
click at [97, 230] on input "Mouvement verrouillé" at bounding box center [87, 228] width 40 height 17
checkbox input "false"
click at [117, 266] on button "Bouger" at bounding box center [104, 259] width 74 height 29
click at [108, 259] on button "Bouger" at bounding box center [104, 259] width 74 height 29
click at [1134, 418] on div "Affiche le chiffre 0" at bounding box center [1162, 425] width 214 height 21
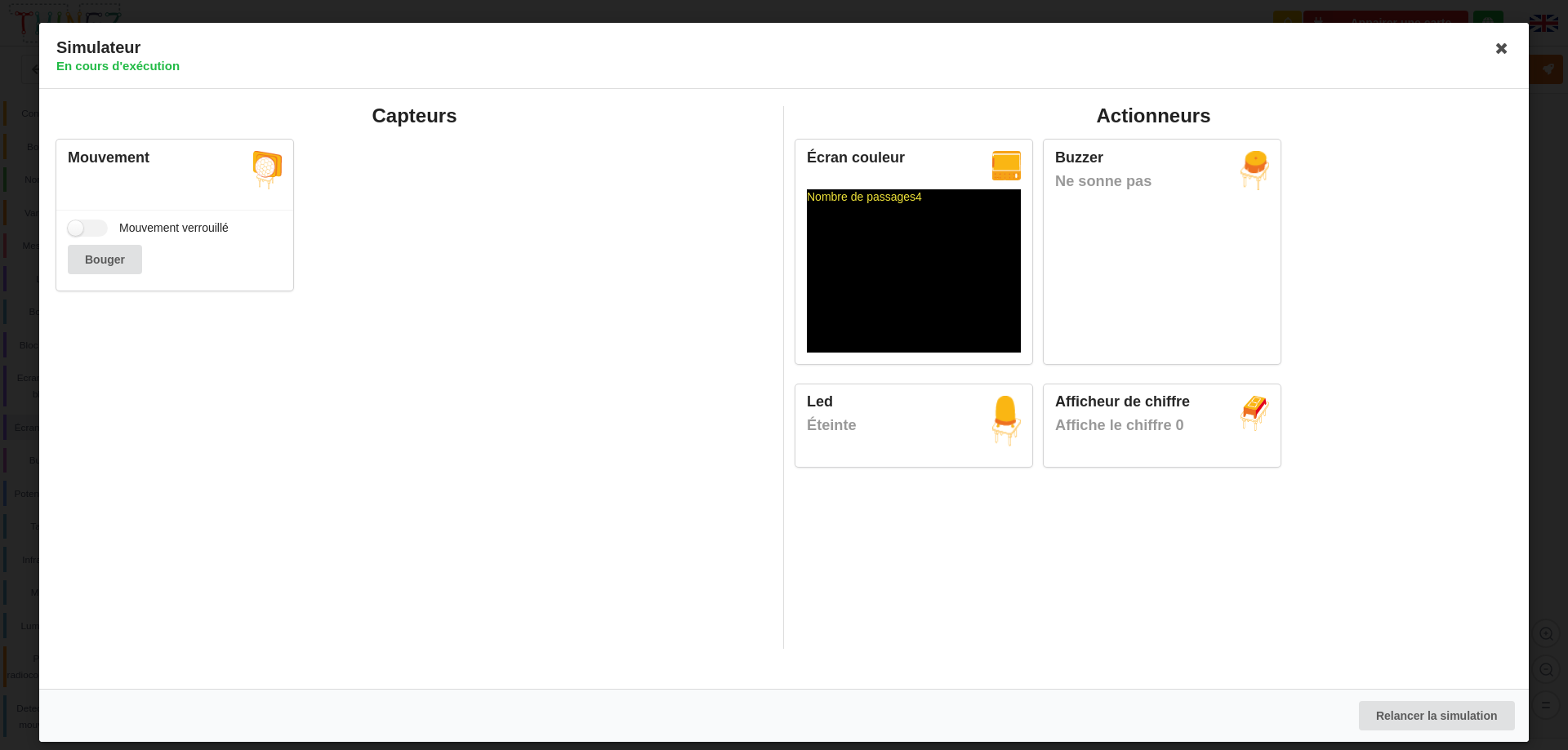
click at [1257, 408] on img at bounding box center [1255, 413] width 29 height 36
click at [1497, 45] on icon at bounding box center [1502, 49] width 26 height 26
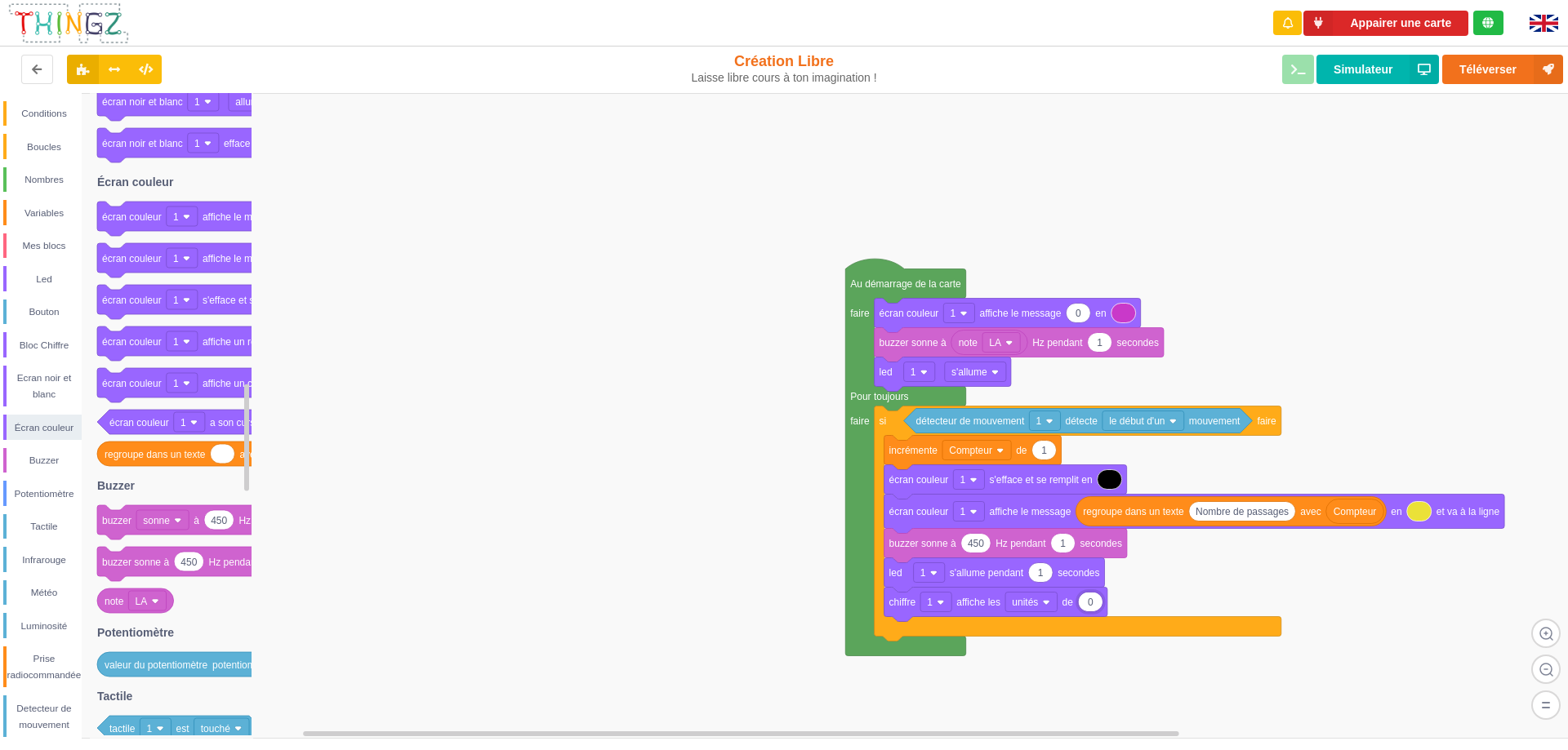
type input "1"
click at [692, 553] on rect at bounding box center [790, 415] width 1579 height 645
click at [1365, 61] on button "Simulateur" at bounding box center [1377, 68] width 123 height 29
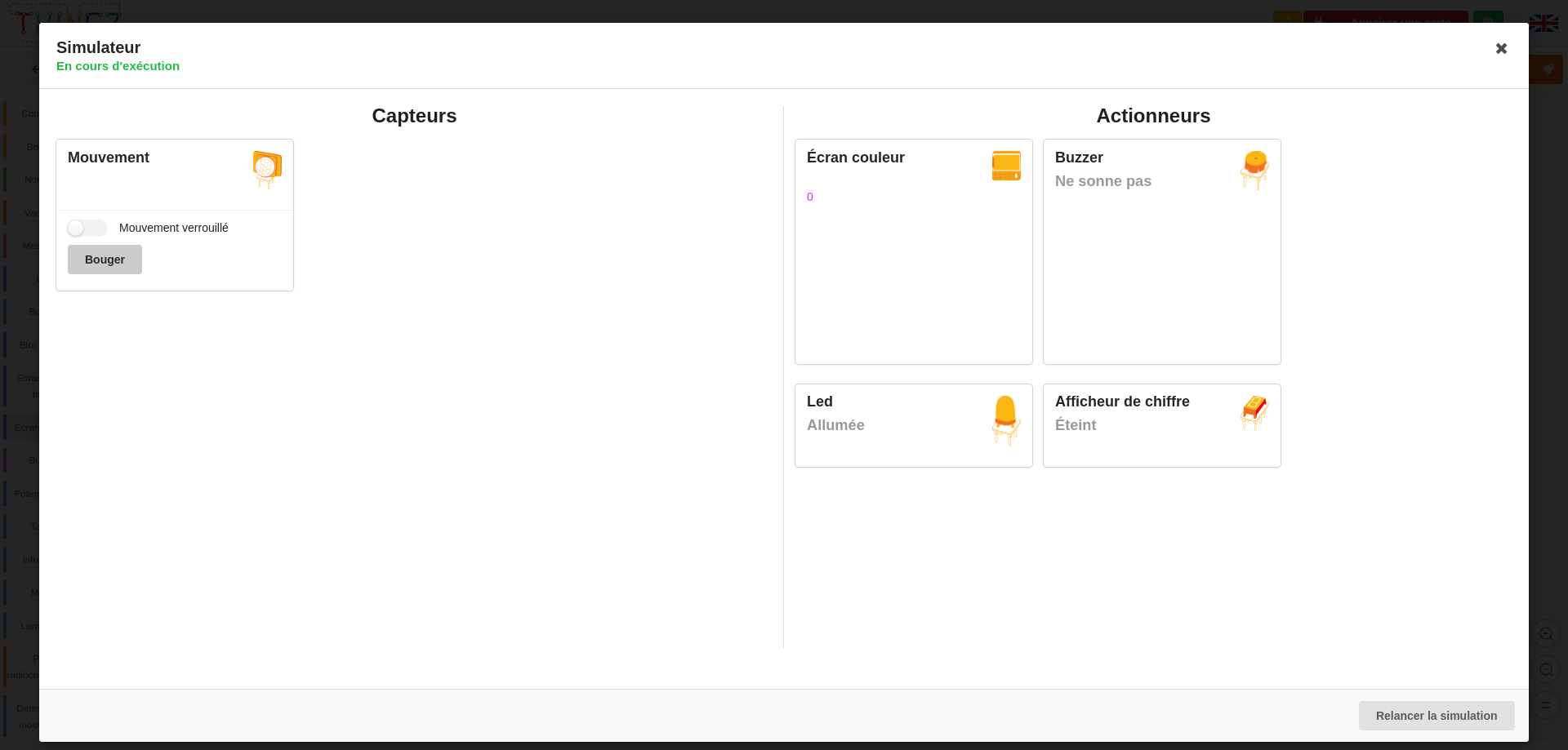
click at [106, 260] on button "Bouger" at bounding box center [104, 259] width 74 height 29
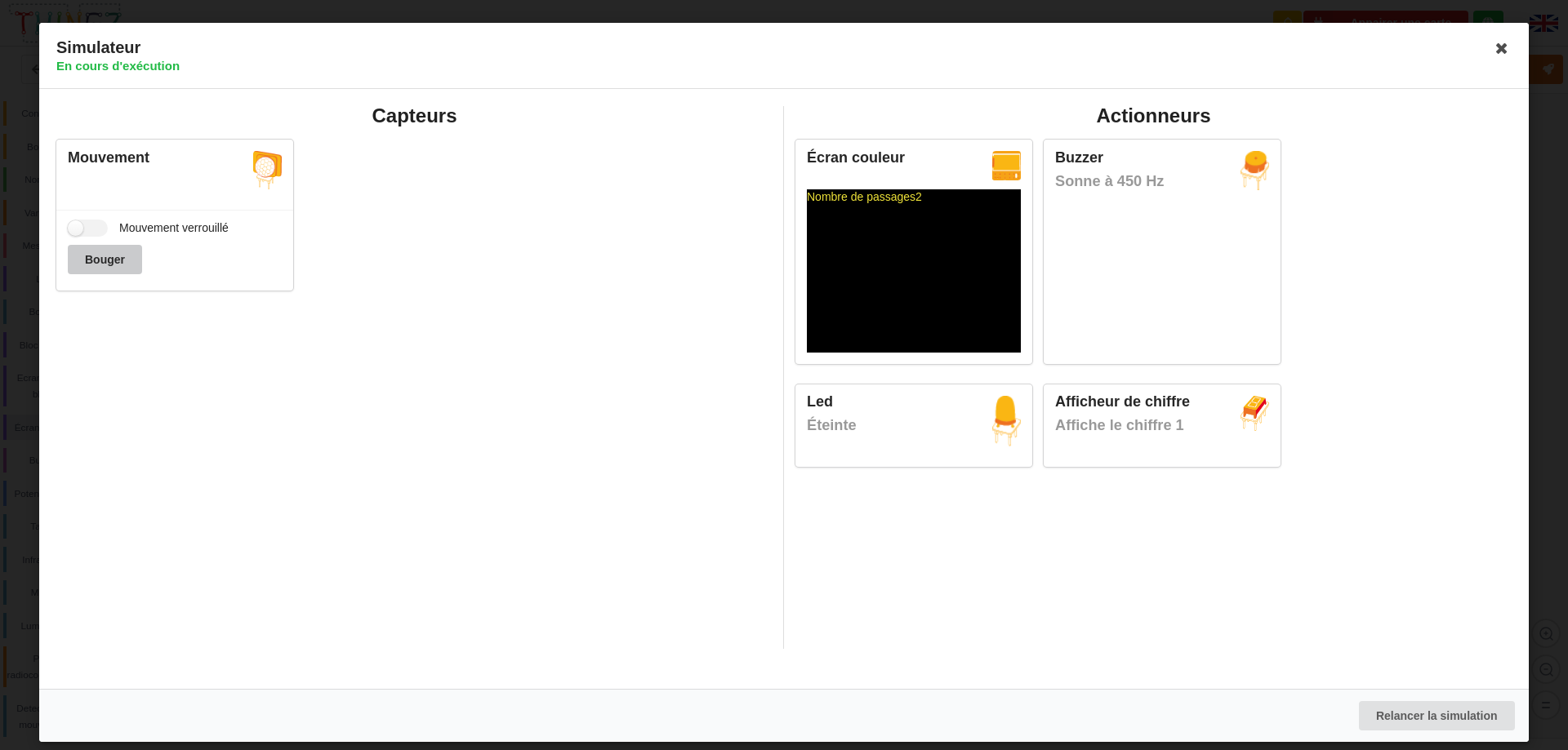
click at [106, 260] on button "Bouger" at bounding box center [104, 259] width 74 height 29
click at [1502, 38] on icon at bounding box center [1502, 49] width 26 height 26
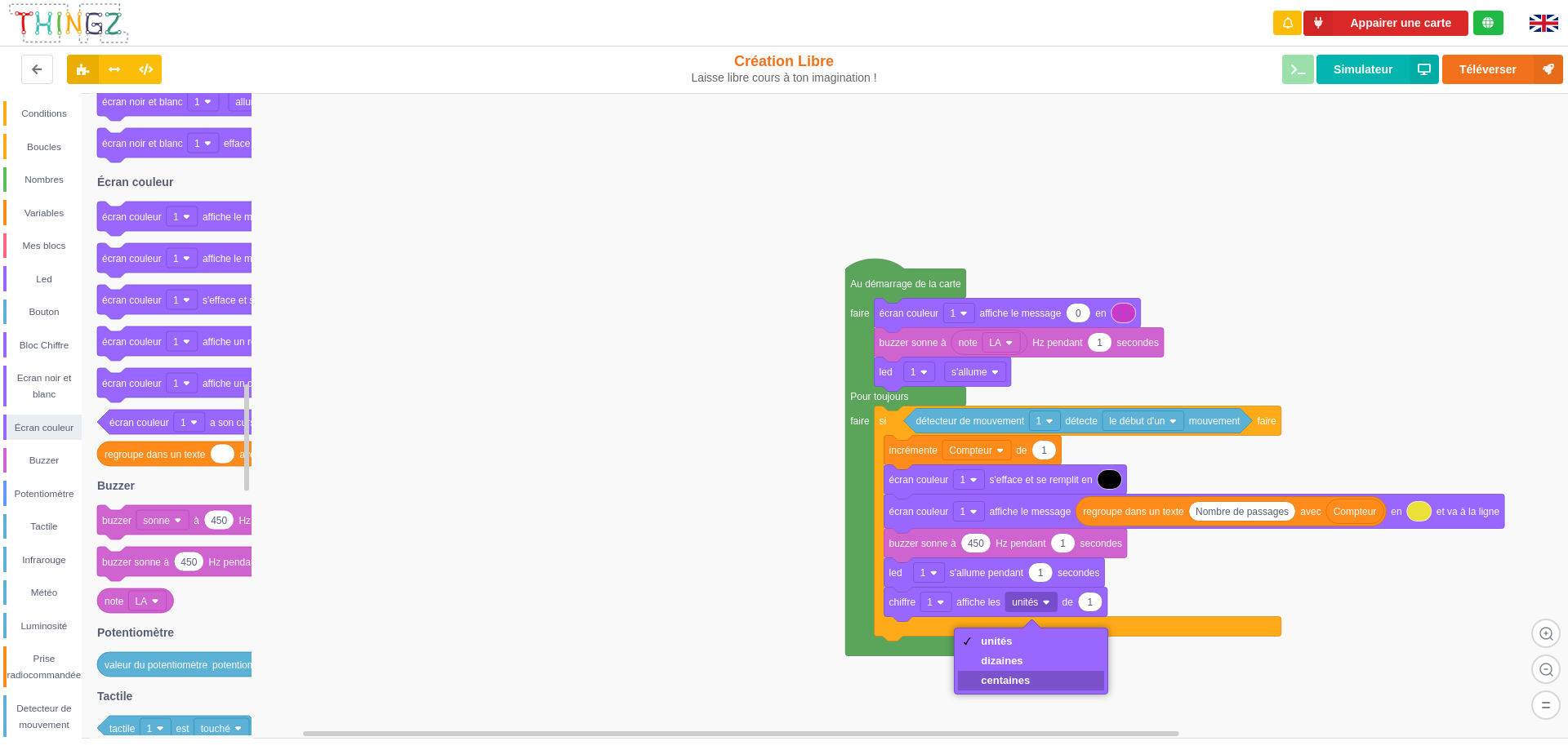
click at [1026, 683] on div "centaines" at bounding box center [1005, 680] width 49 height 12
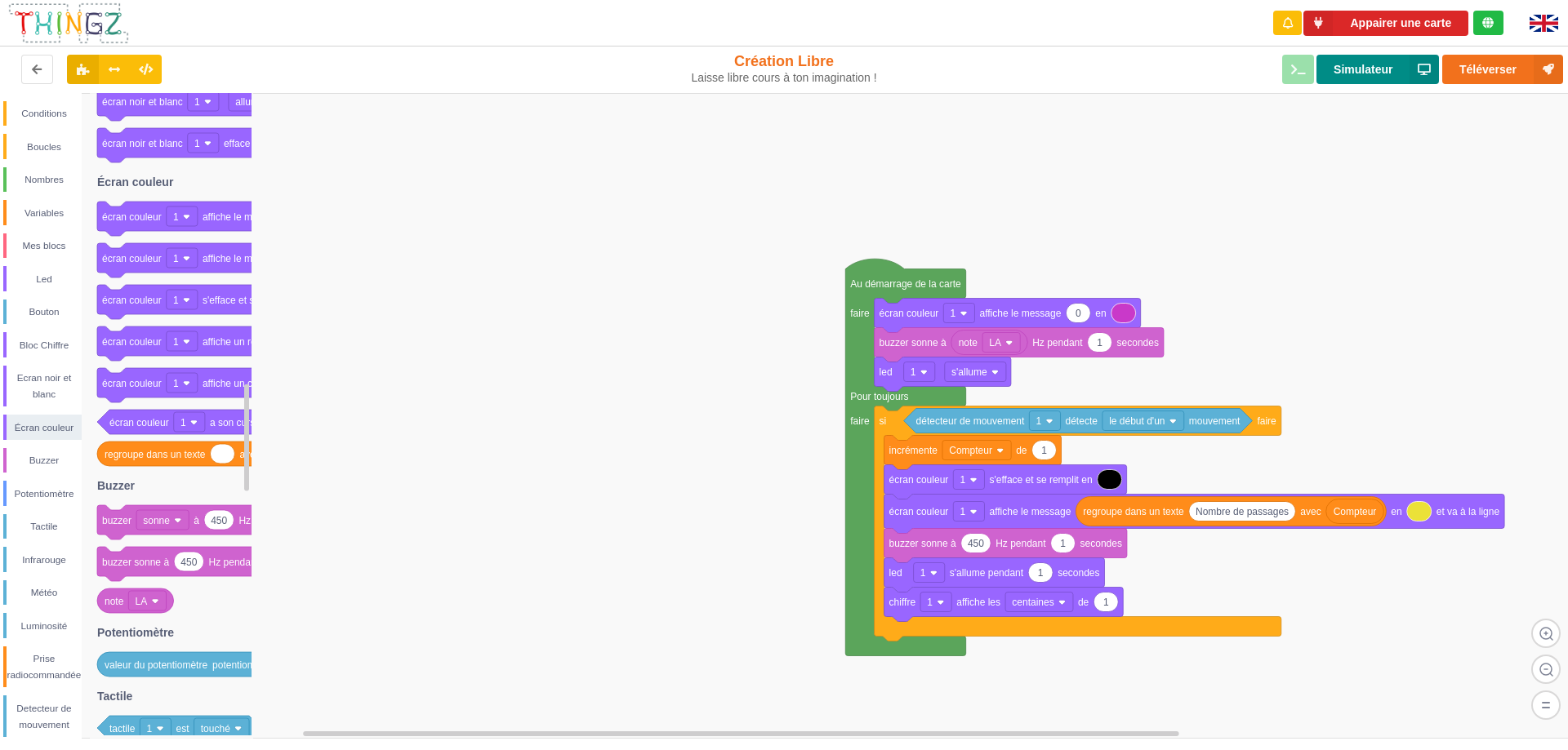
click at [1372, 75] on button "Simulateur" at bounding box center [1377, 68] width 123 height 29
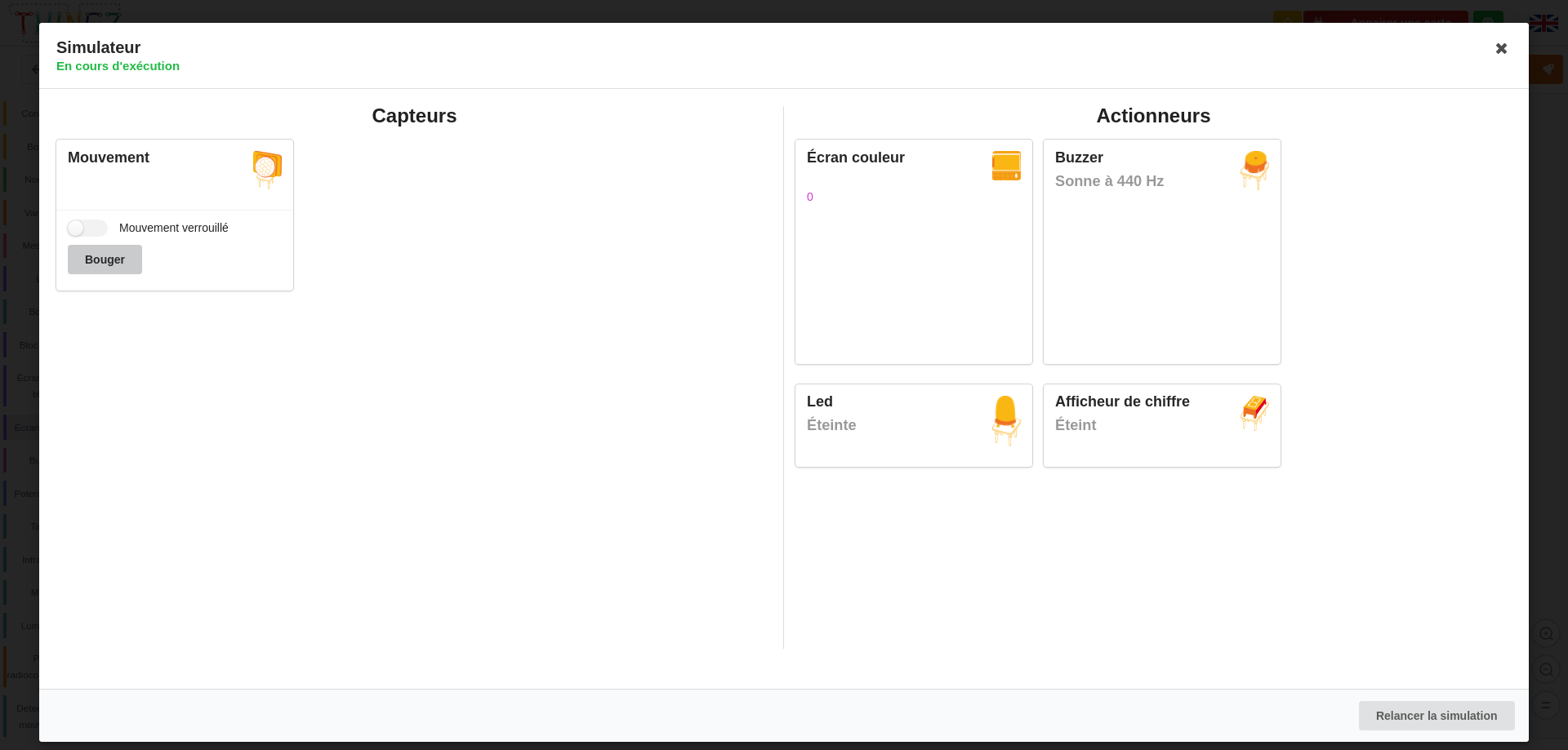
click at [106, 247] on button "Bouger" at bounding box center [104, 259] width 74 height 29
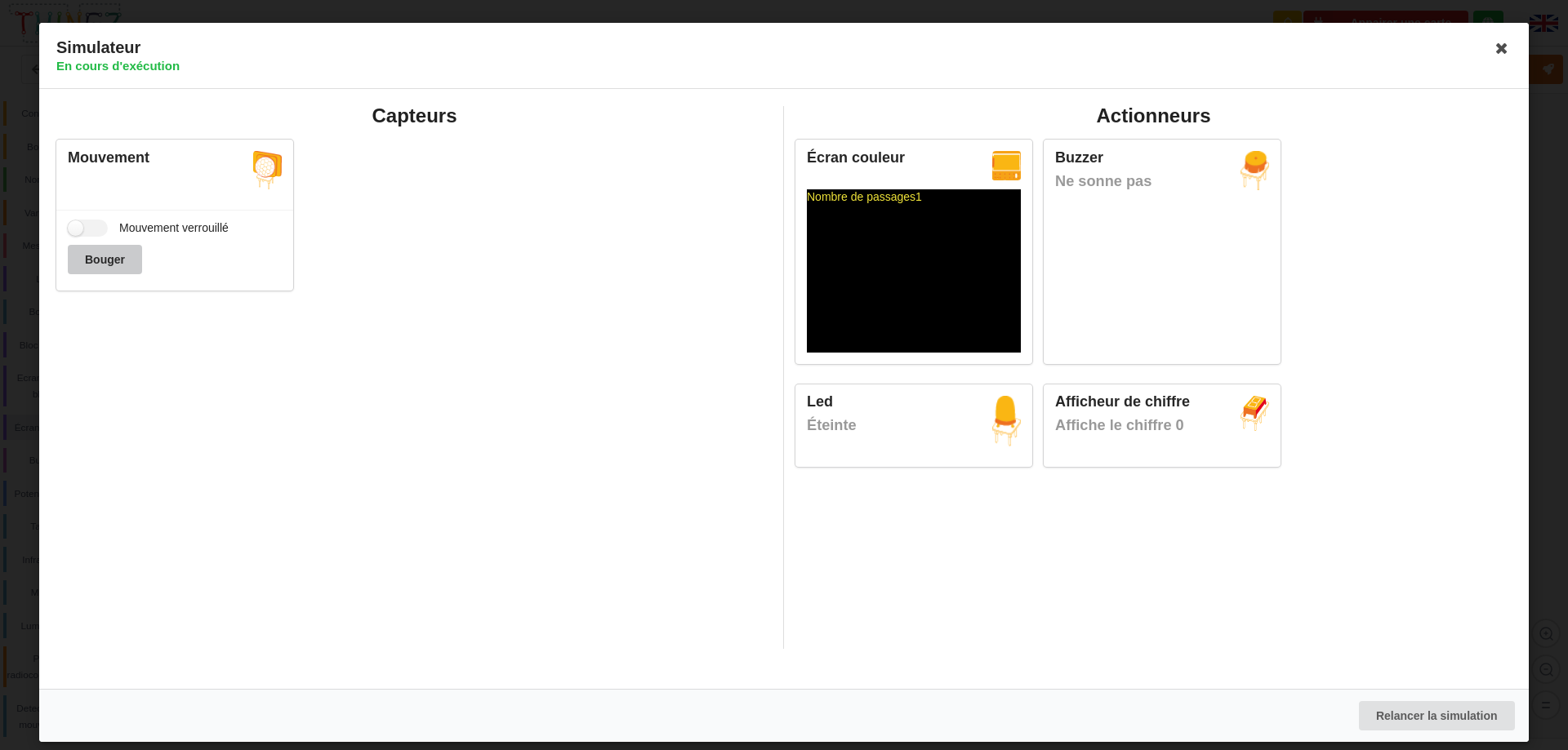
click at [111, 262] on button "Bouger" at bounding box center [104, 259] width 74 height 29
click at [1503, 50] on icon at bounding box center [1502, 49] width 26 height 26
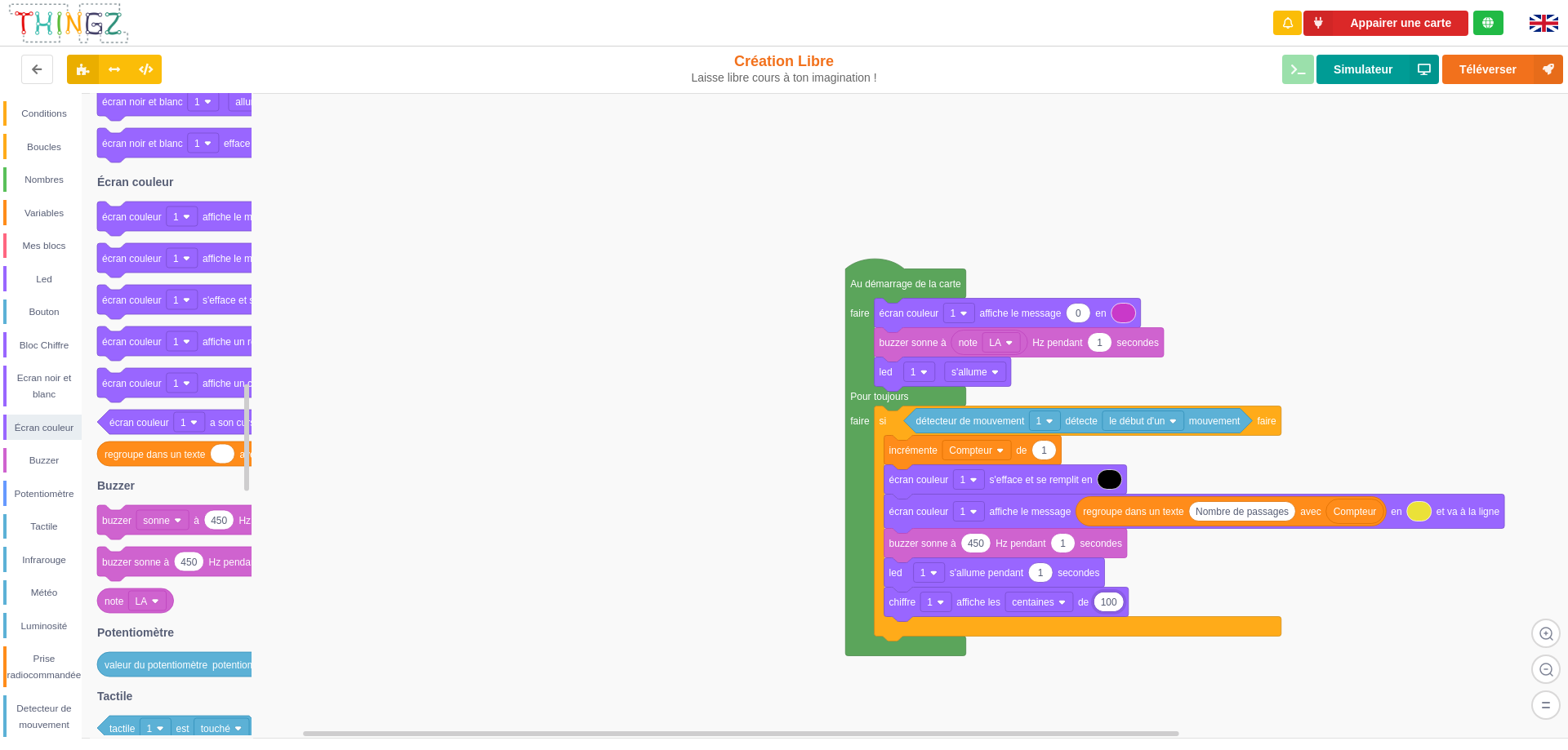
type input "100"
click at [1363, 73] on button "Simulateur" at bounding box center [1377, 68] width 123 height 29
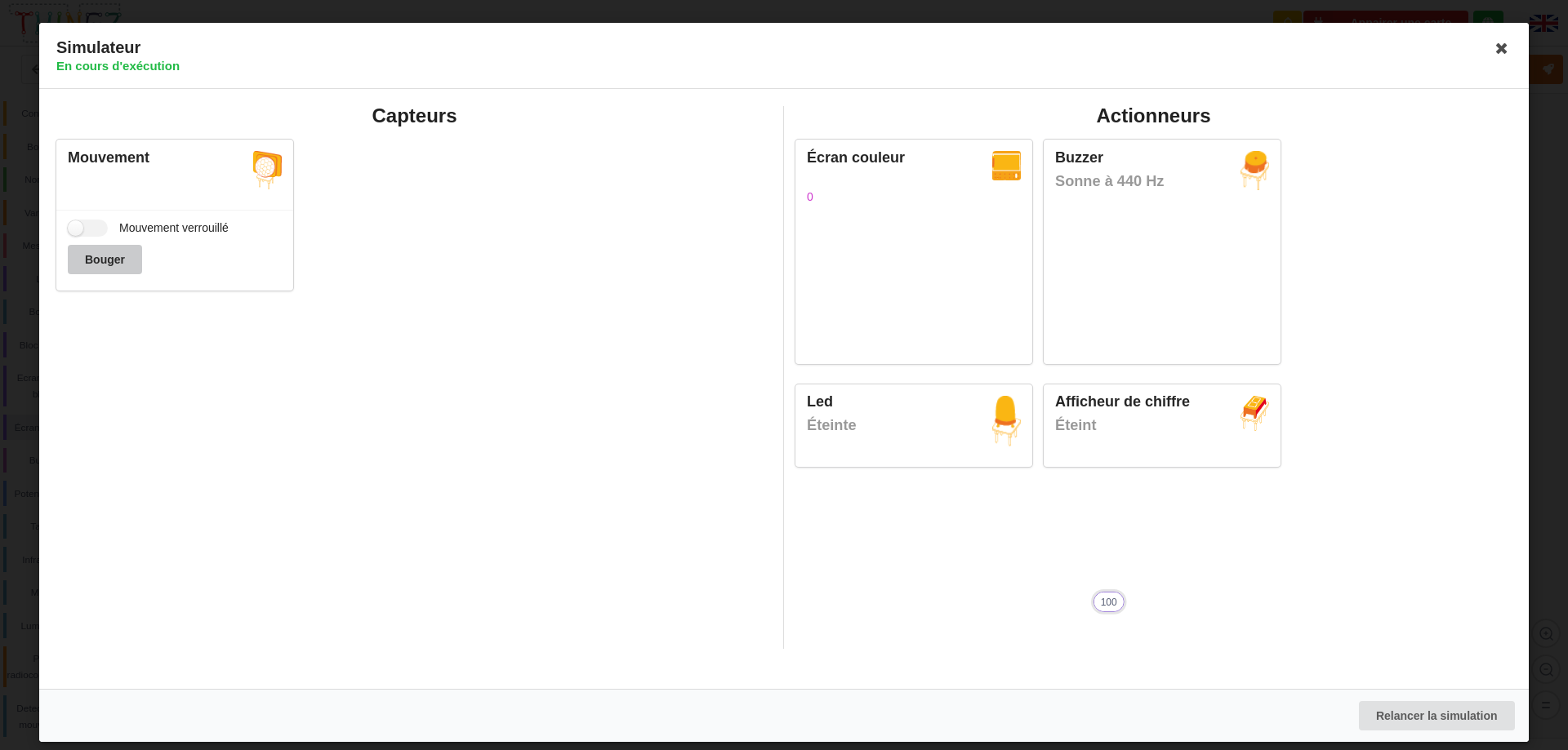
click at [106, 257] on button "Bouger" at bounding box center [104, 259] width 74 height 29
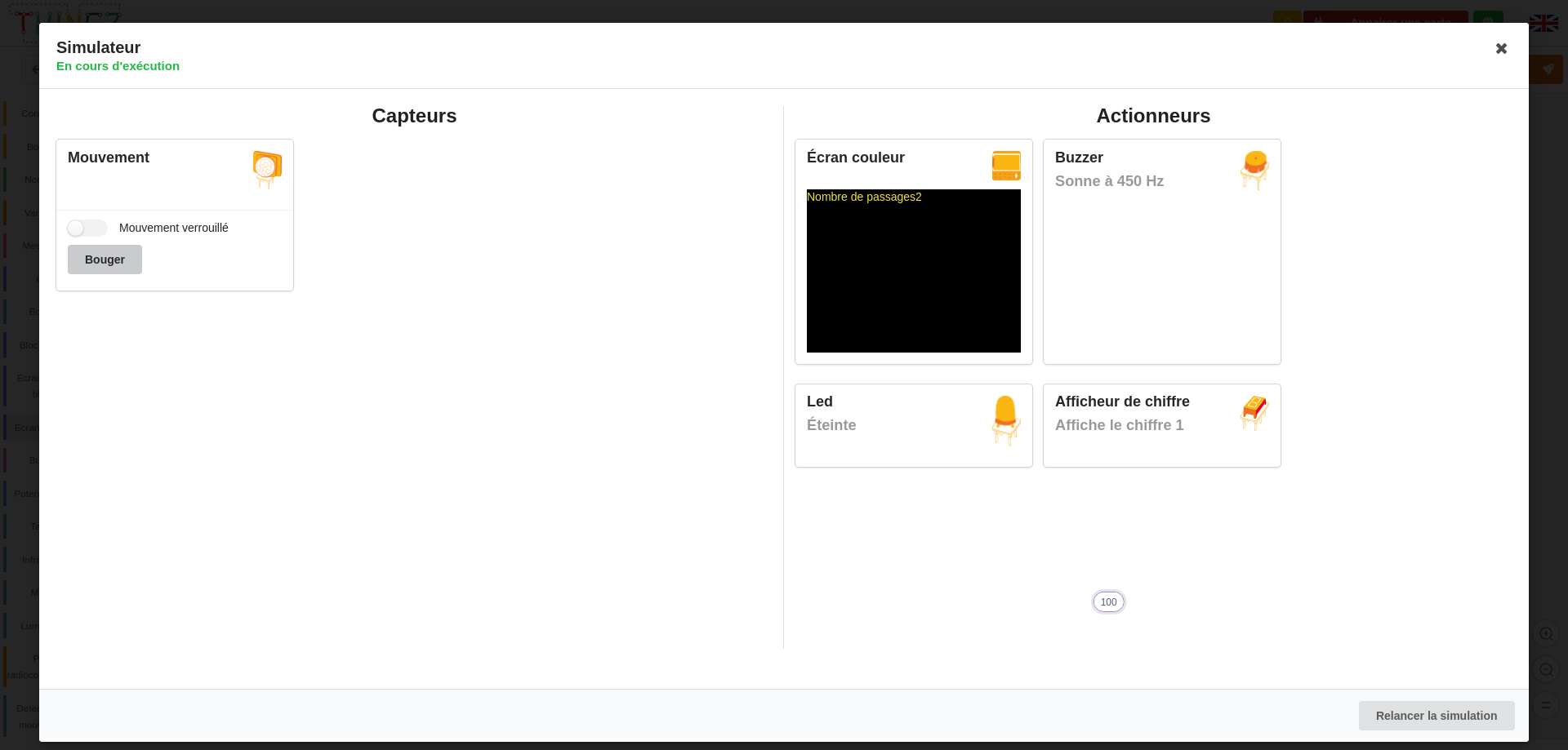
click at [97, 261] on button "Bouger" at bounding box center [104, 259] width 74 height 29
click at [1491, 55] on icon at bounding box center [1502, 49] width 26 height 26
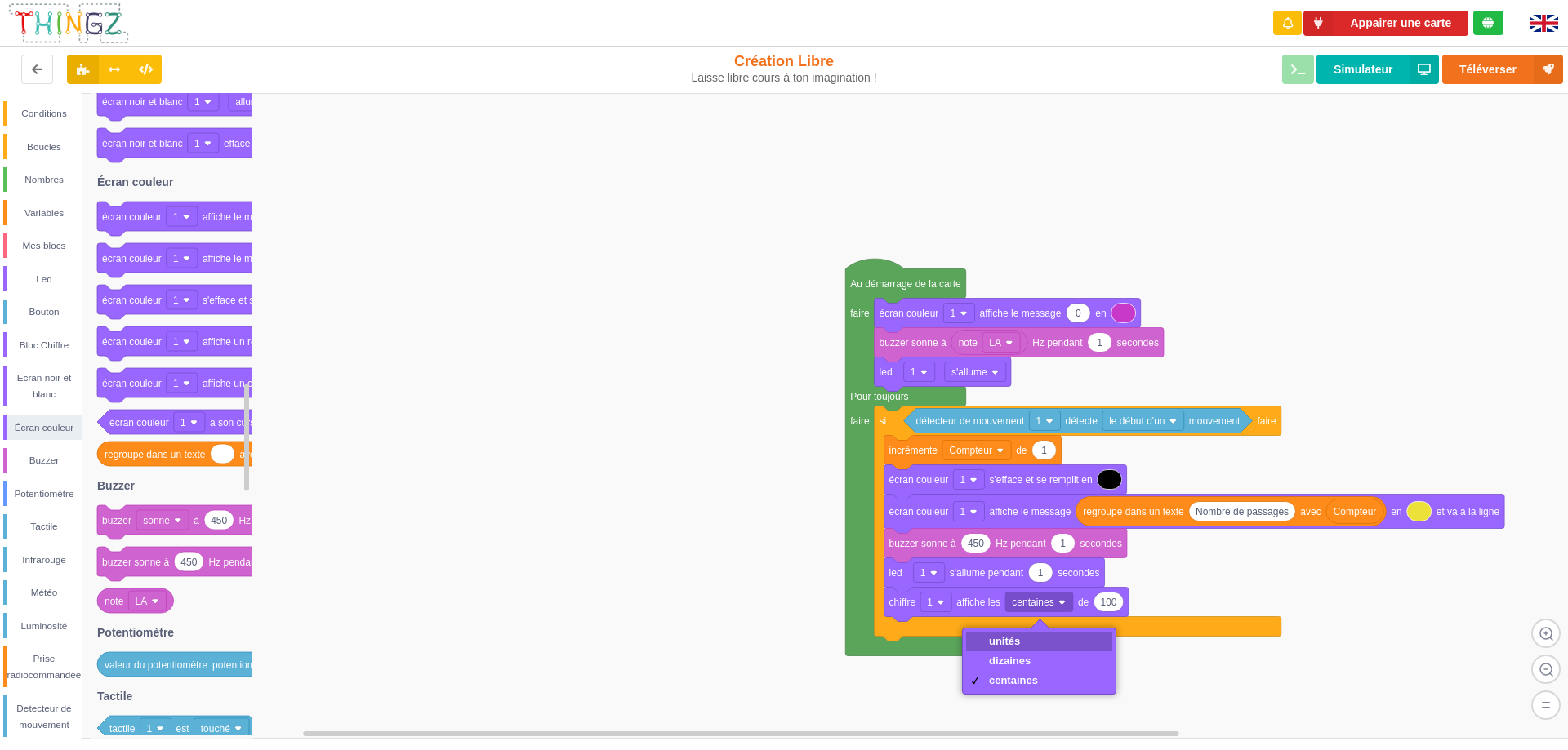
click at [1077, 636] on div "unités" at bounding box center [1038, 641] width 146 height 20
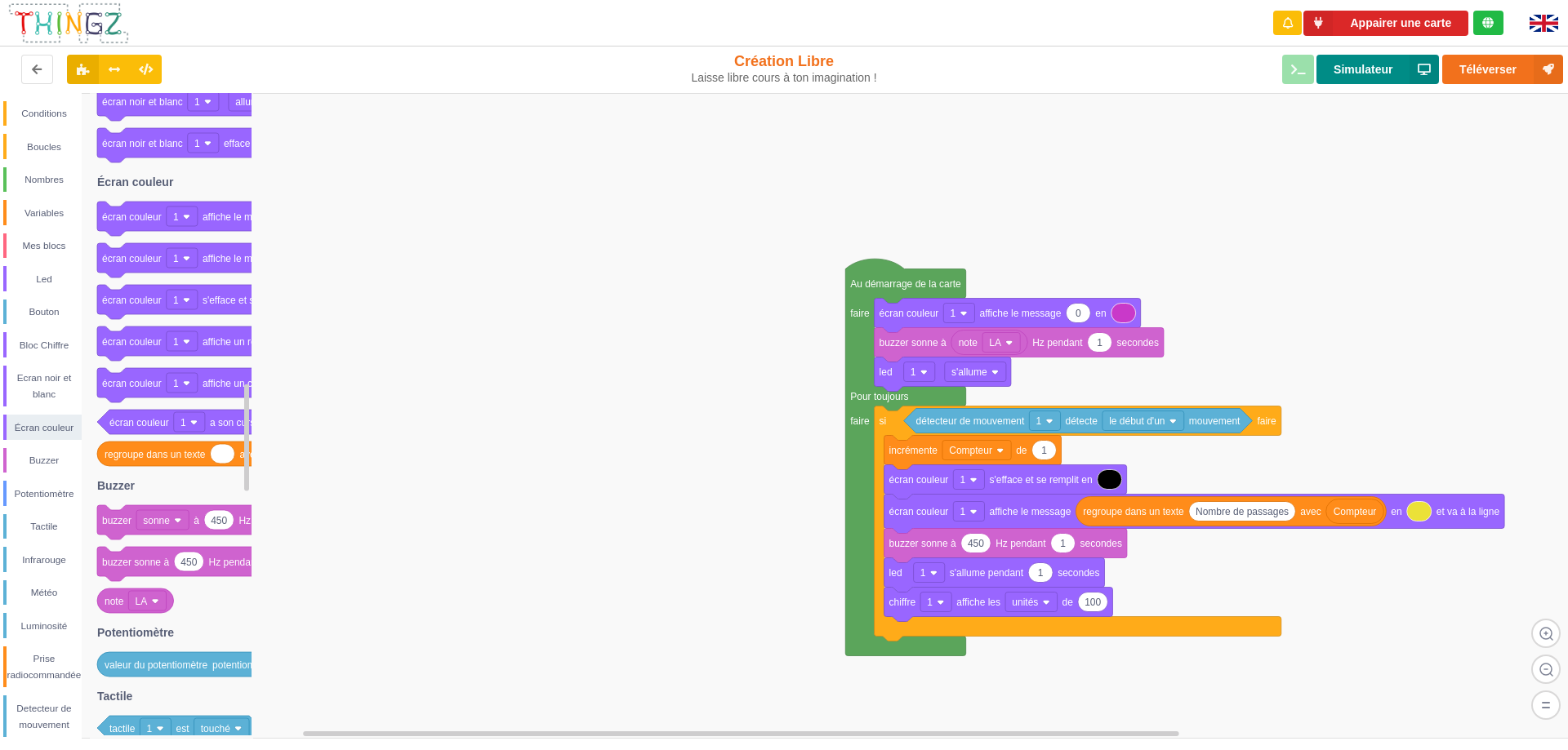
click at [1366, 77] on button "Simulateur" at bounding box center [1377, 68] width 123 height 29
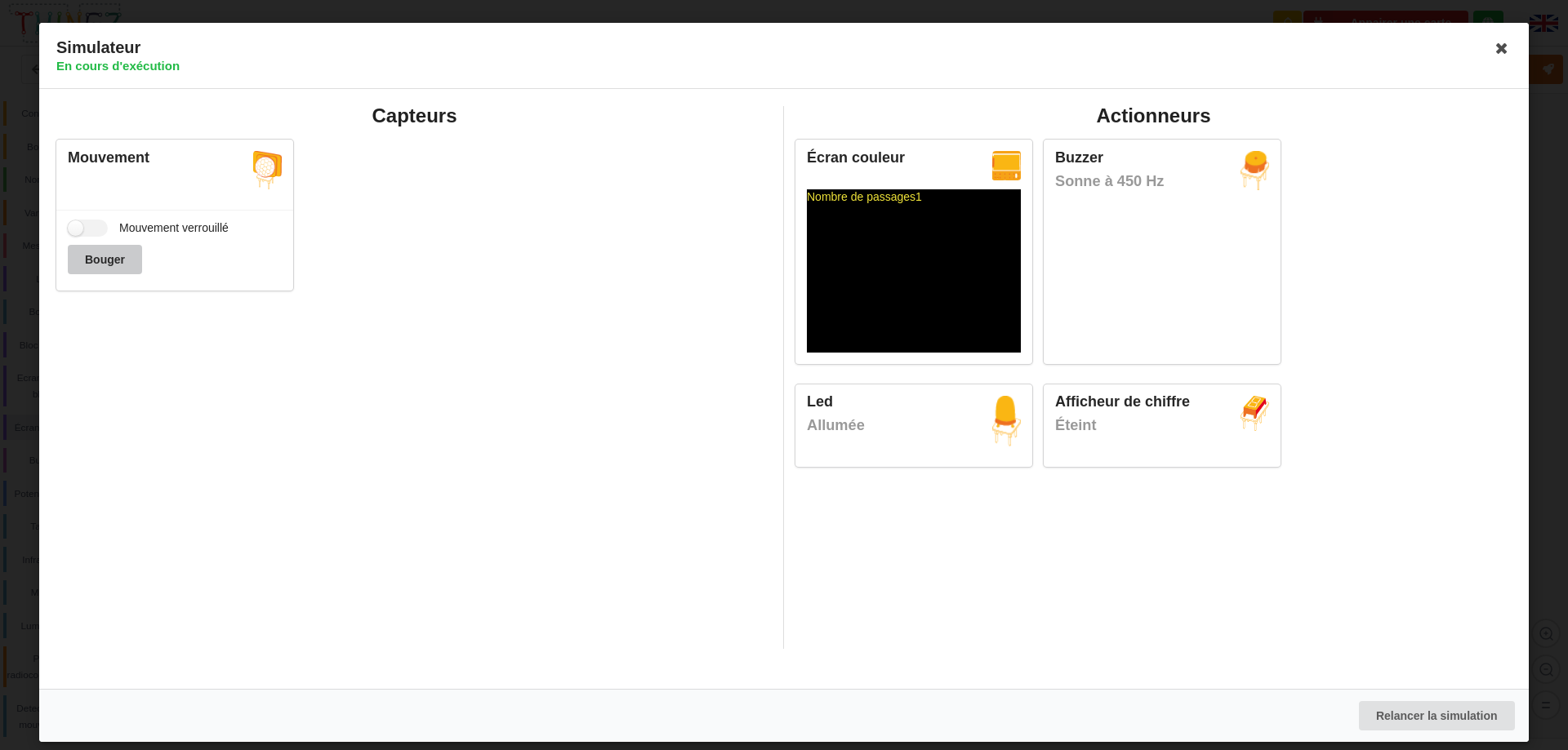
click at [138, 263] on button "Bouger" at bounding box center [104, 259] width 74 height 29
click at [1495, 46] on icon at bounding box center [1502, 49] width 26 height 26
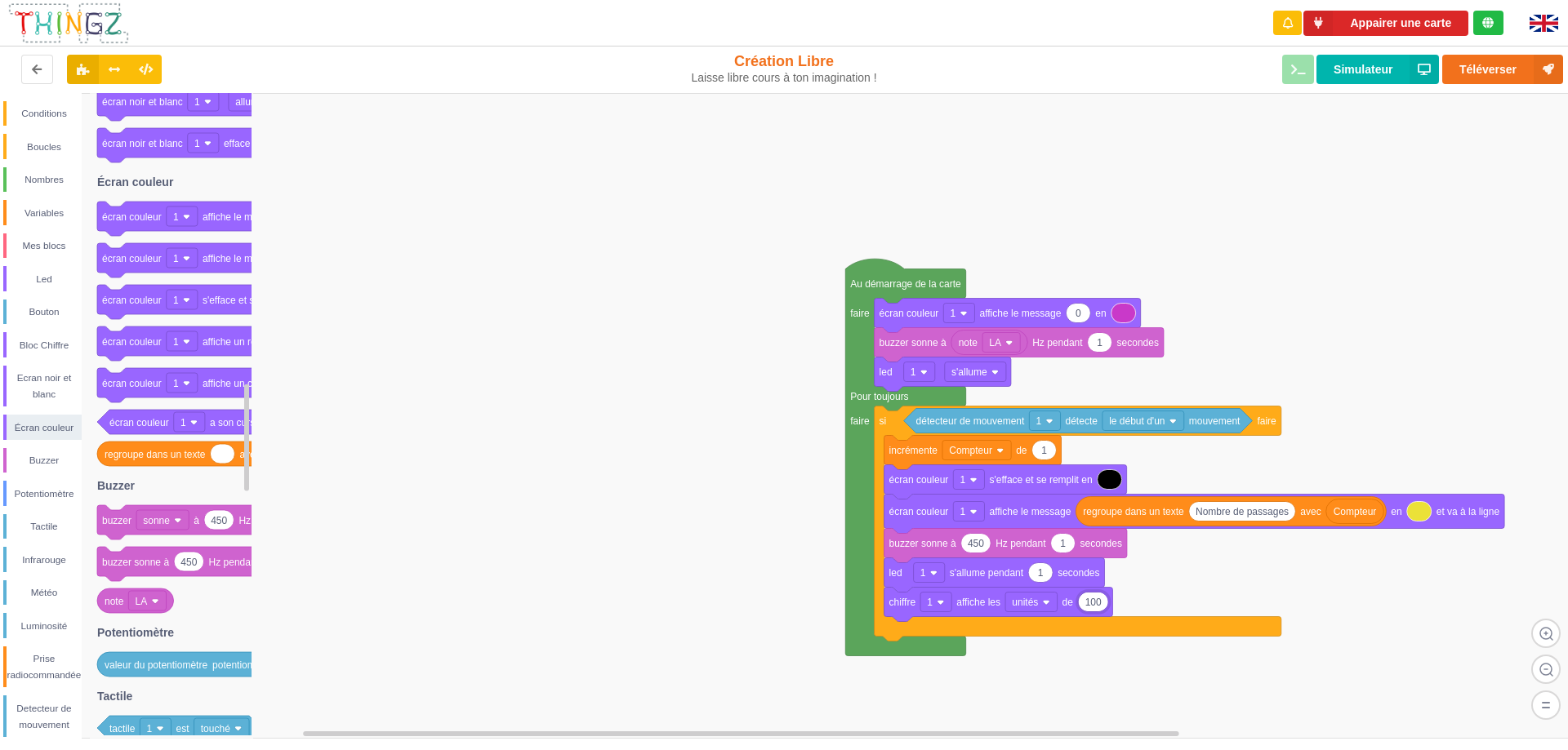
type input "0"
click at [614, 506] on rect at bounding box center [790, 415] width 1579 height 645
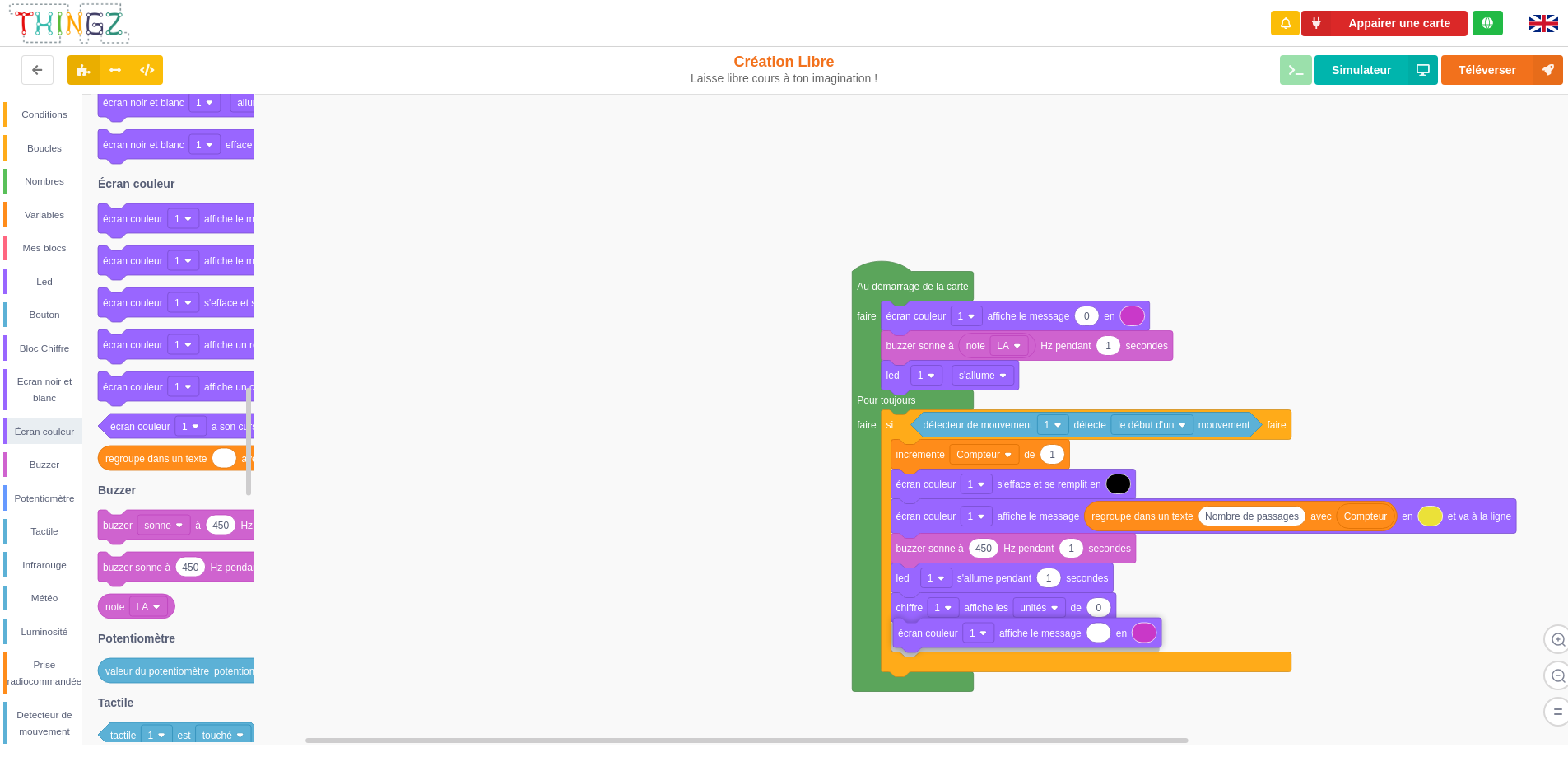
drag, startPoint x: 129, startPoint y: 223, endPoint x: 925, endPoint y: 637, distance: 897.2
click at [925, 637] on div "Conditions Boucles Nombres Variables Mes blocs Led Bouton Bloc Chiffre Ecran no…" at bounding box center [790, 419] width 1580 height 651
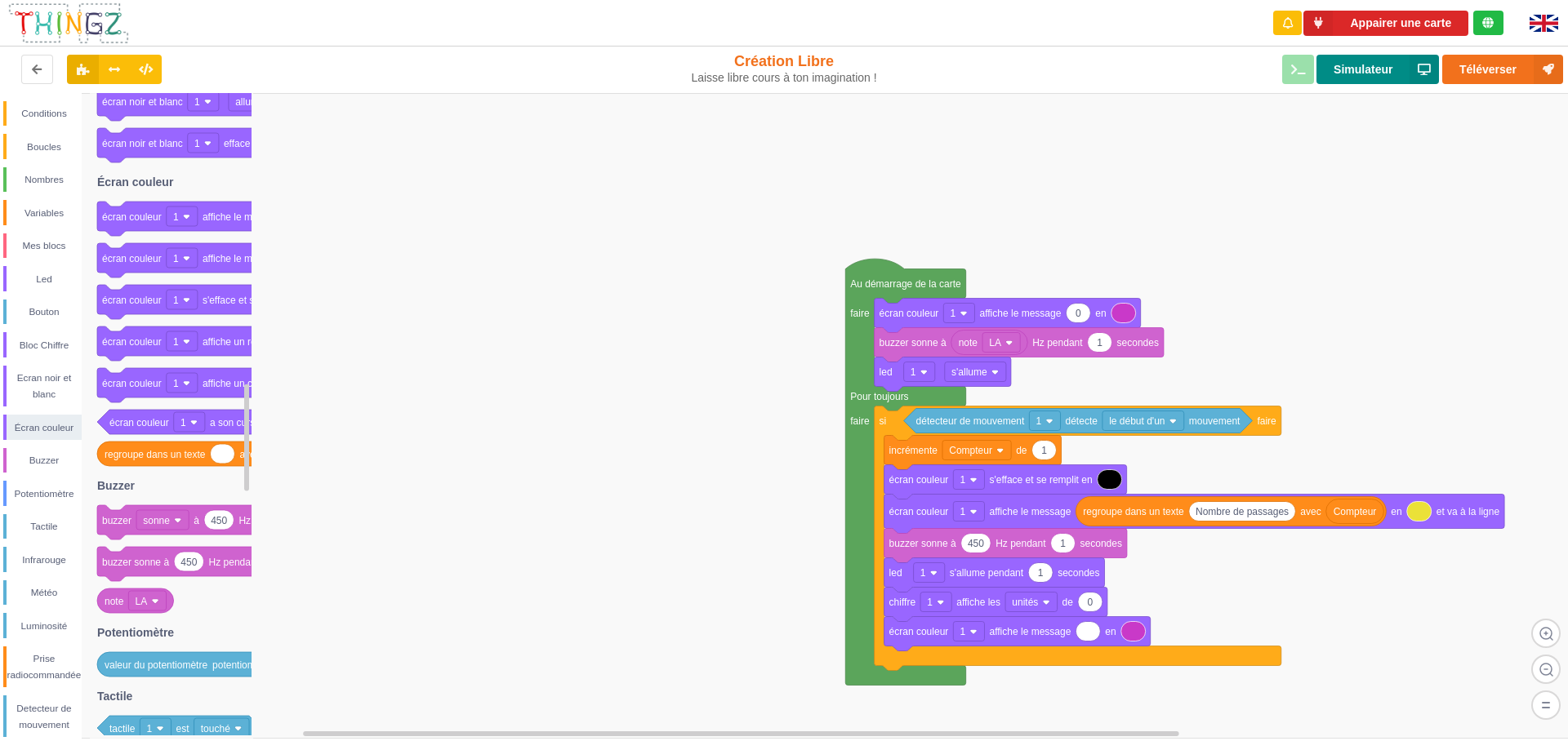
click at [1343, 66] on button "Simulateur" at bounding box center [1377, 68] width 123 height 29
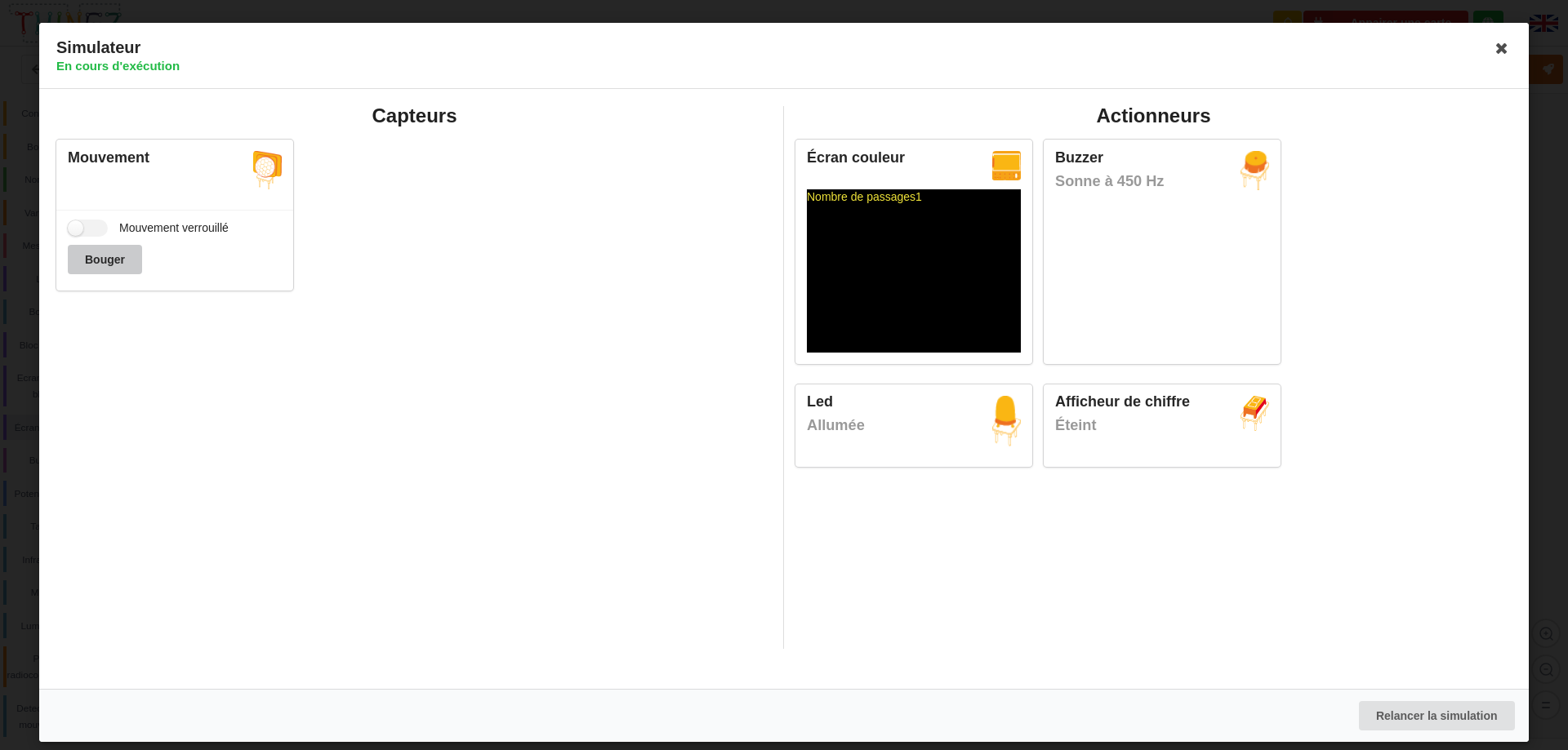
click at [112, 256] on button "Bouger" at bounding box center [104, 259] width 74 height 29
click at [1506, 45] on icon at bounding box center [1502, 49] width 26 height 26
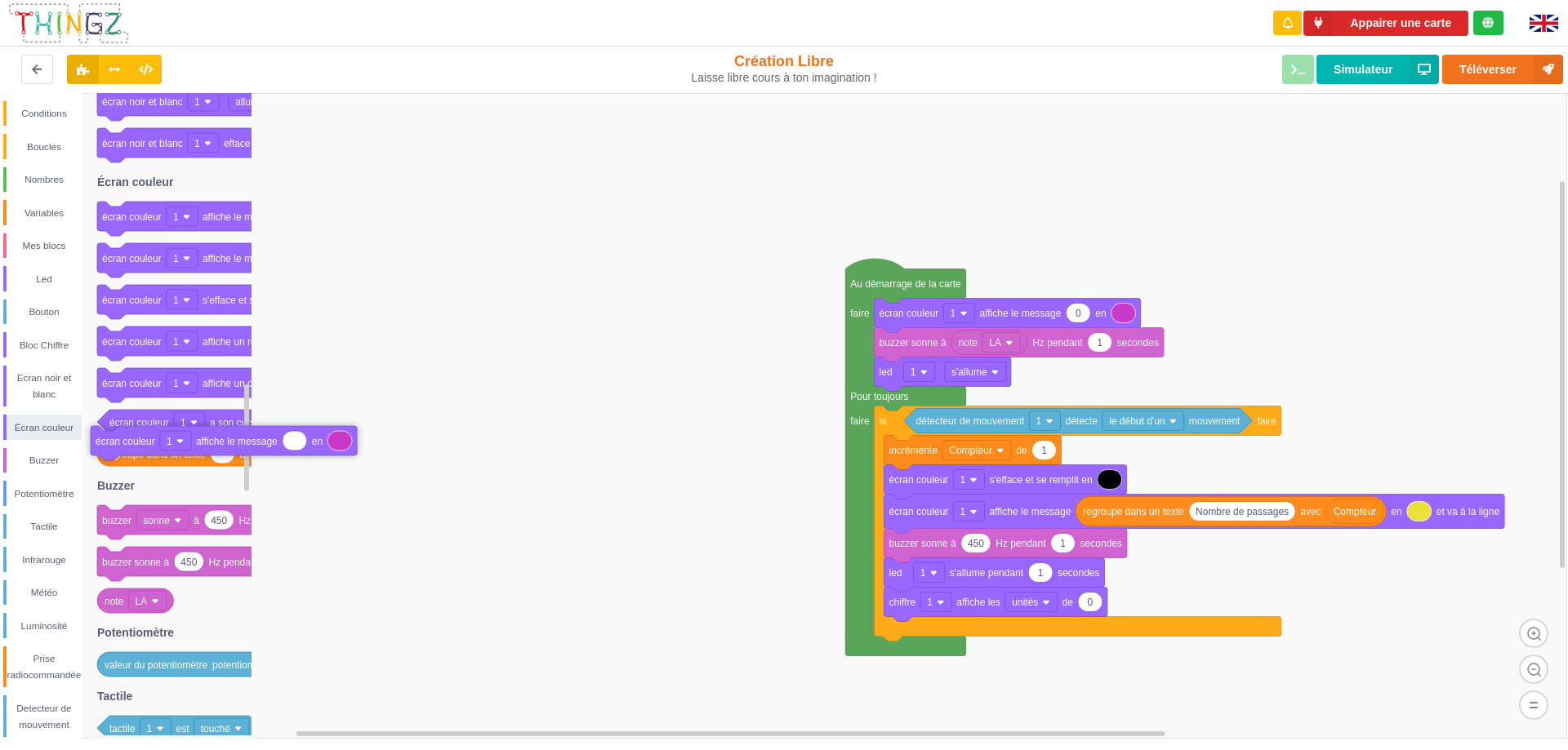
drag, startPoint x: 923, startPoint y: 631, endPoint x: 87, endPoint y: 427, distance: 860.5
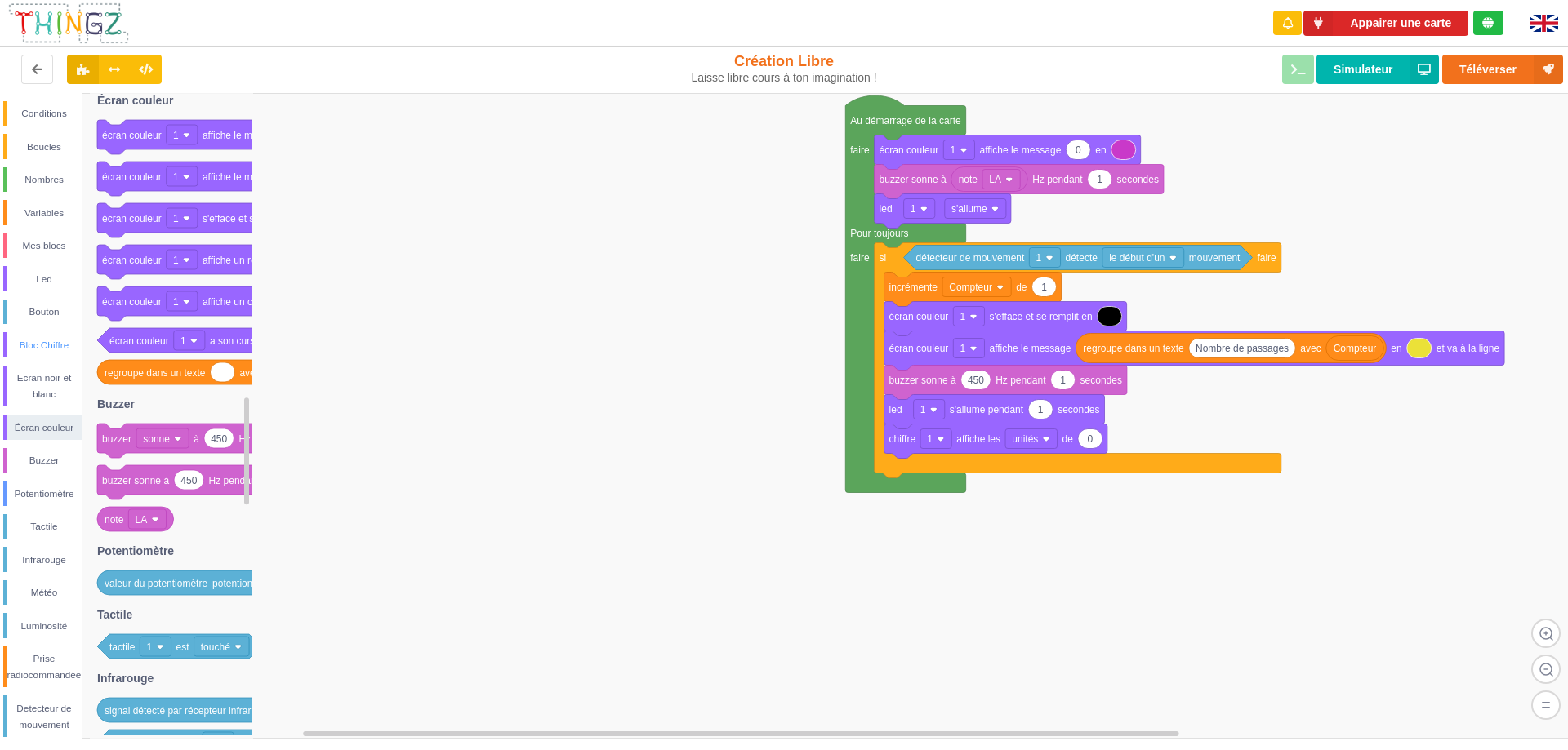
click at [54, 340] on div "Bloc Chiffre" at bounding box center [44, 344] width 75 height 16
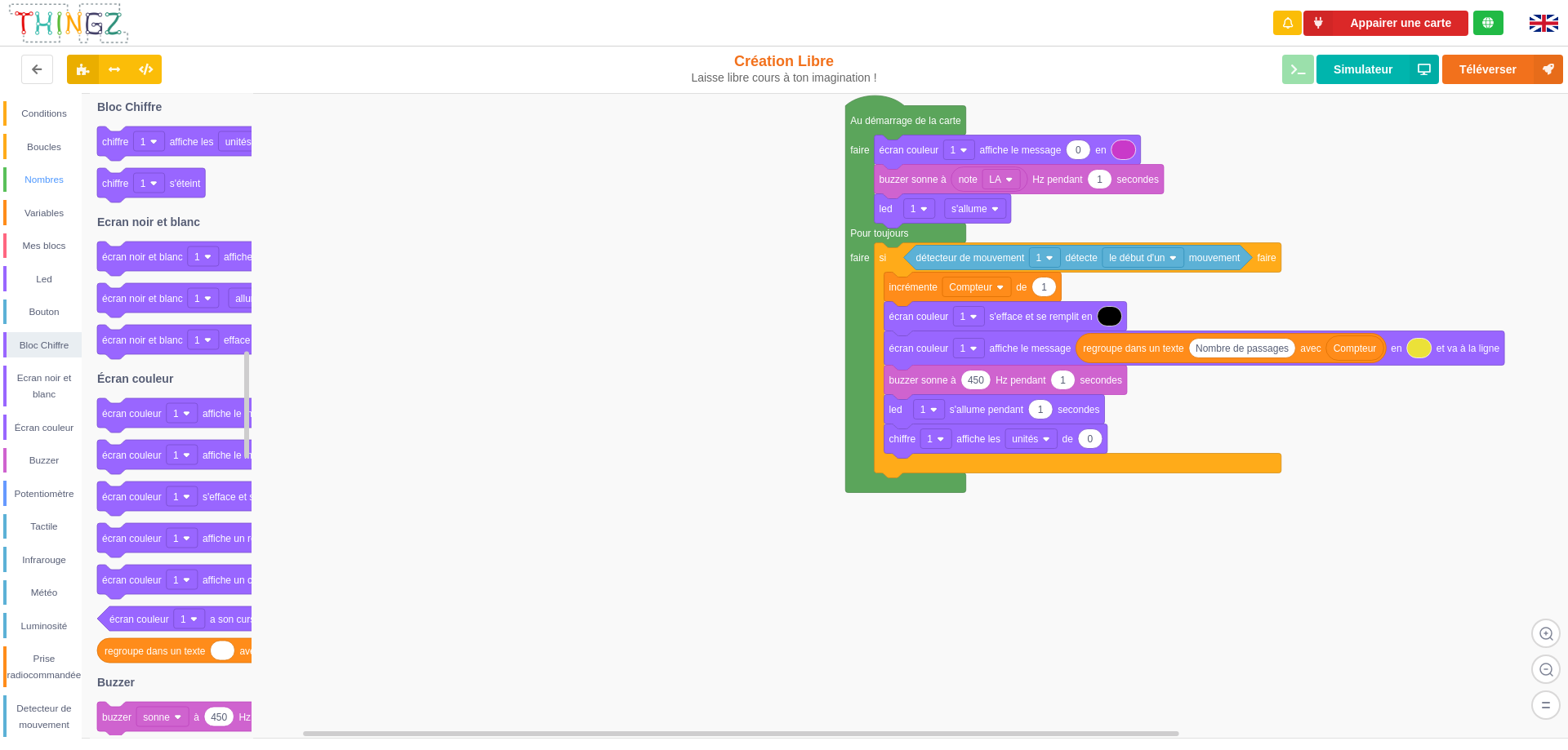
click at [42, 177] on div "Nombres" at bounding box center [44, 179] width 75 height 16
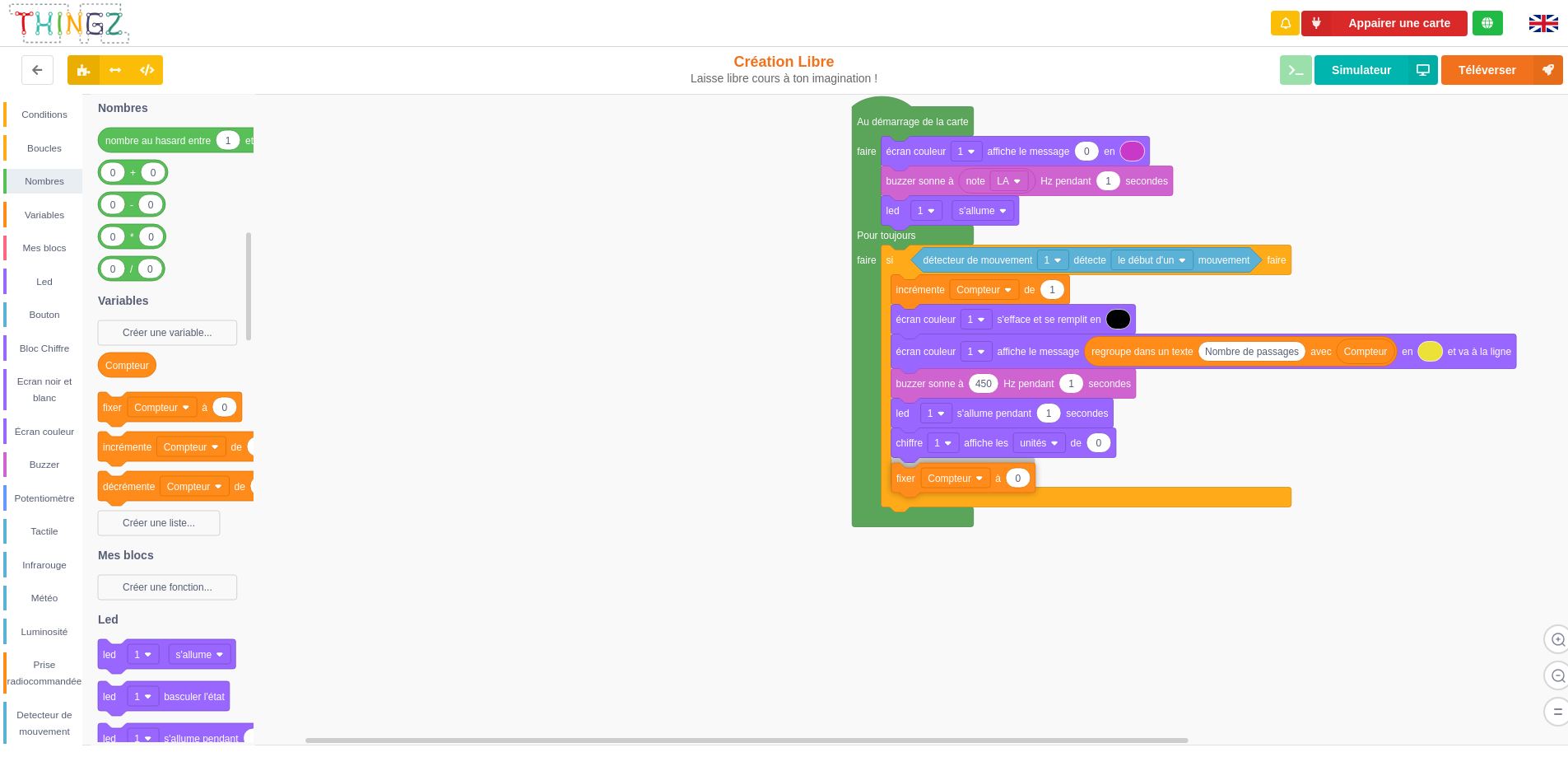
drag, startPoint x: 107, startPoint y: 414, endPoint x: 899, endPoint y: 482, distance: 794.9
click at [899, 483] on div "Conditions Boucles Nombres Variables Mes blocs Led Bouton Bloc Chiffre Ecran no…" at bounding box center [790, 419] width 1580 height 651
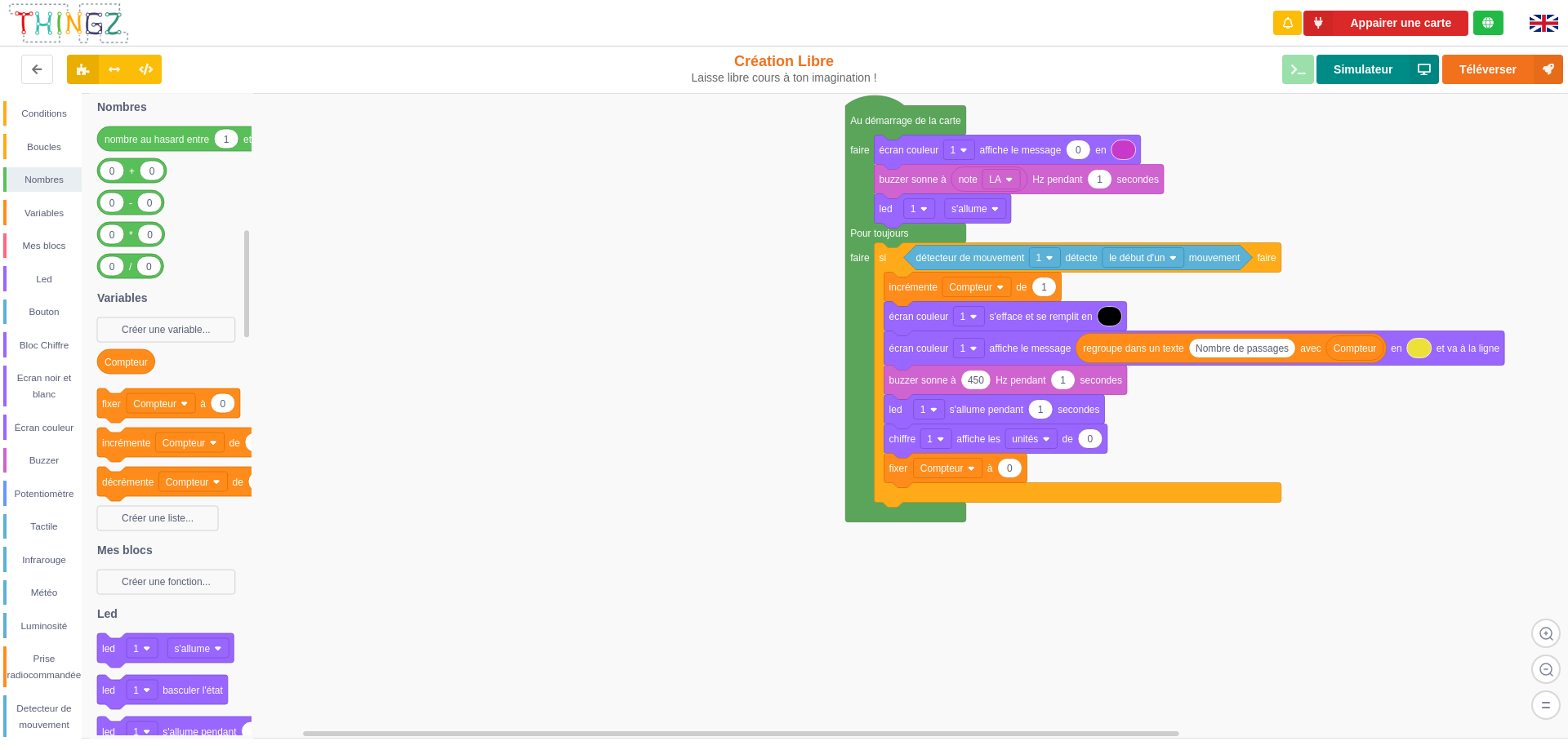
click at [1372, 62] on button "Simulateur" at bounding box center [1377, 68] width 123 height 29
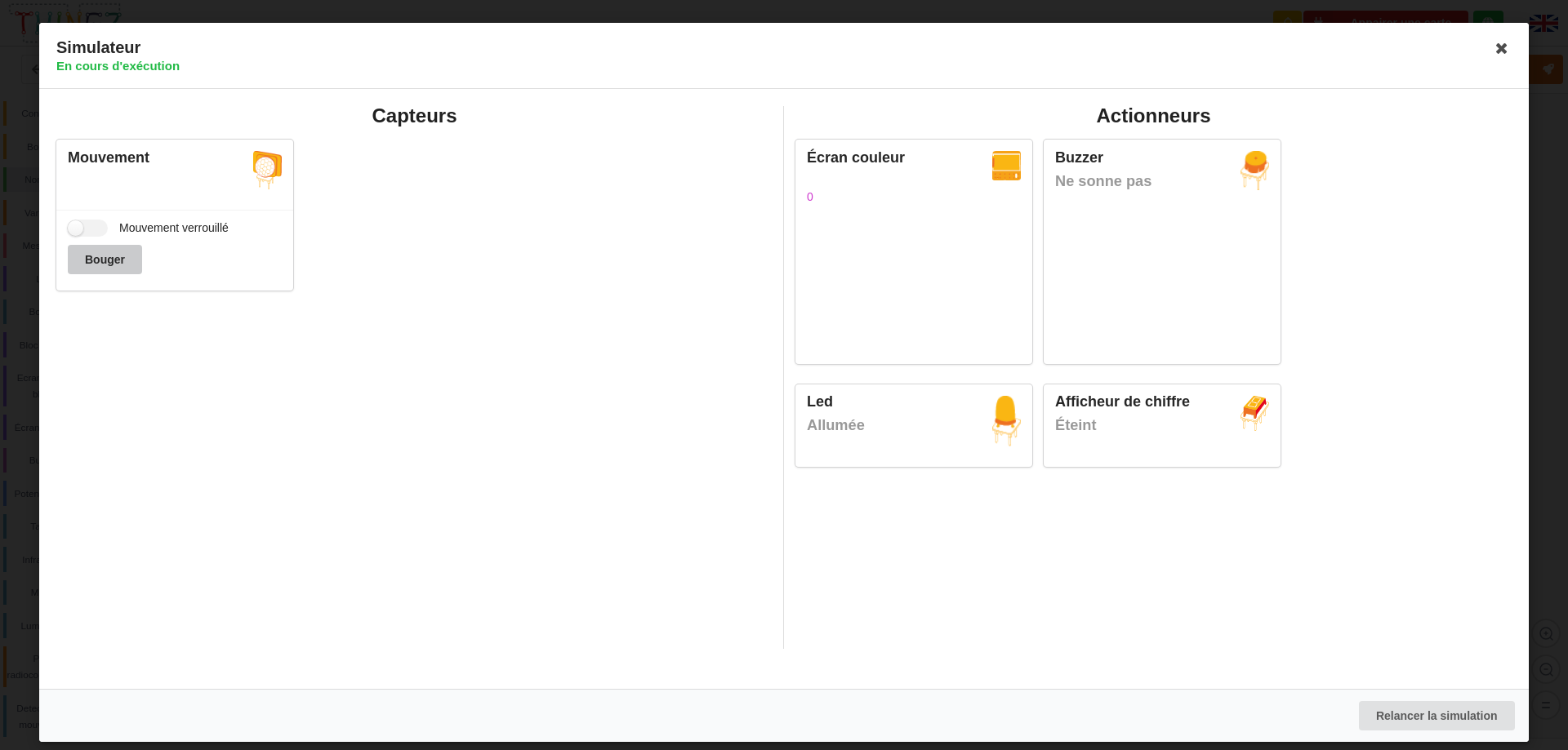
click at [106, 255] on button "Bouger" at bounding box center [104, 259] width 74 height 29
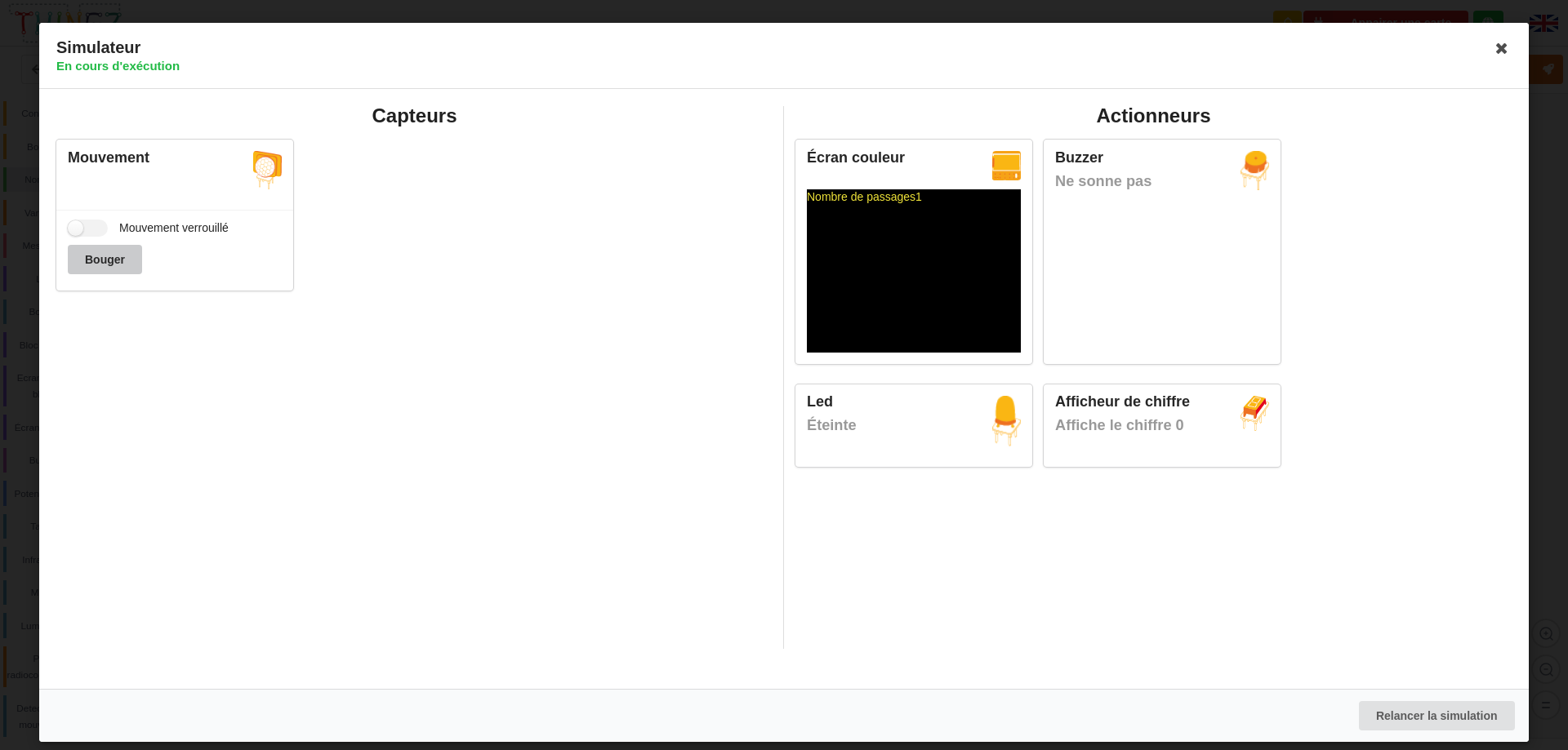
click at [116, 255] on button "Bouger" at bounding box center [104, 259] width 74 height 29
click at [1505, 49] on icon at bounding box center [1502, 49] width 26 height 26
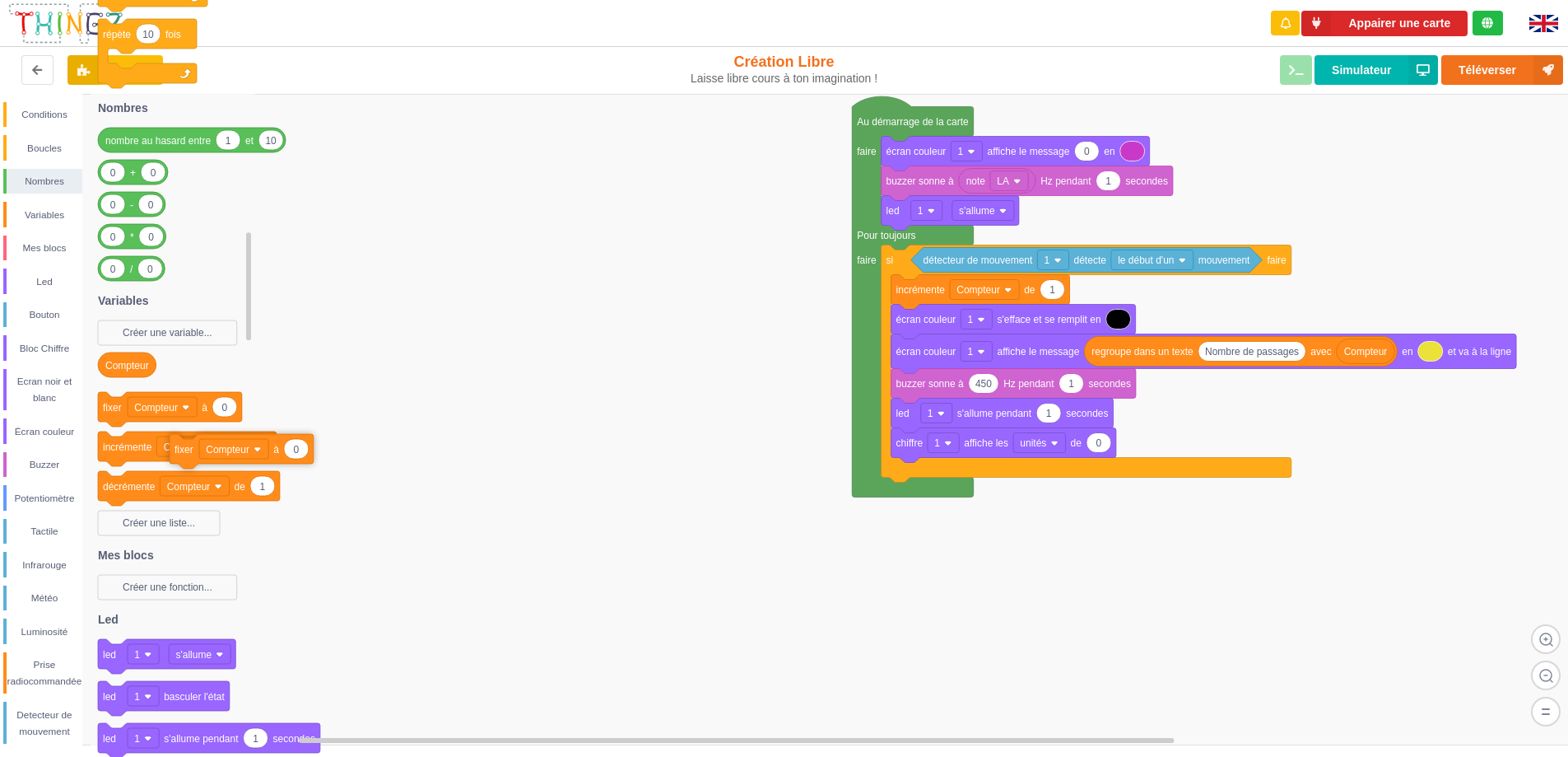
drag, startPoint x: 909, startPoint y: 480, endPoint x: 113, endPoint y: 446, distance: 796.7
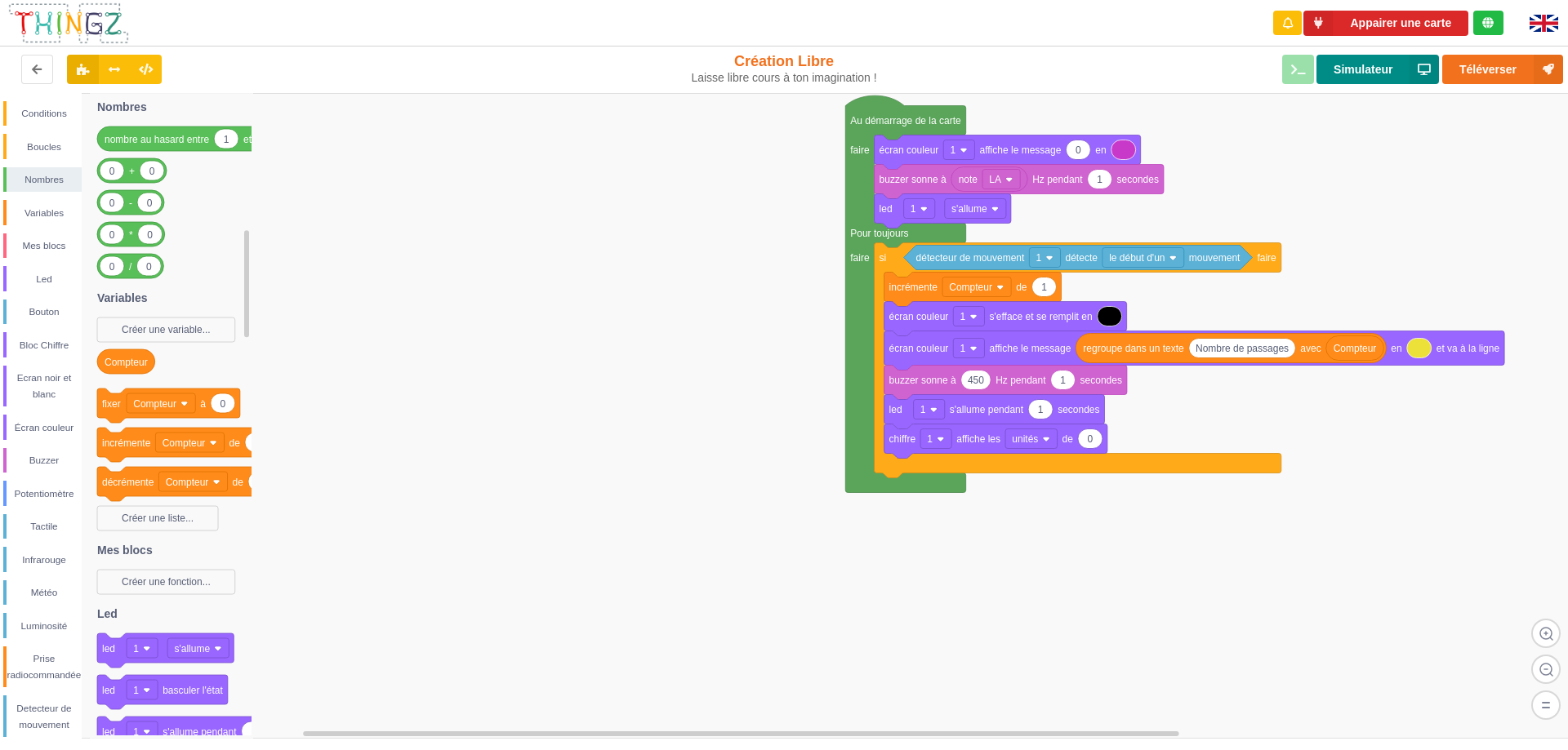
click at [1343, 75] on button "Simulateur" at bounding box center [1377, 68] width 123 height 29
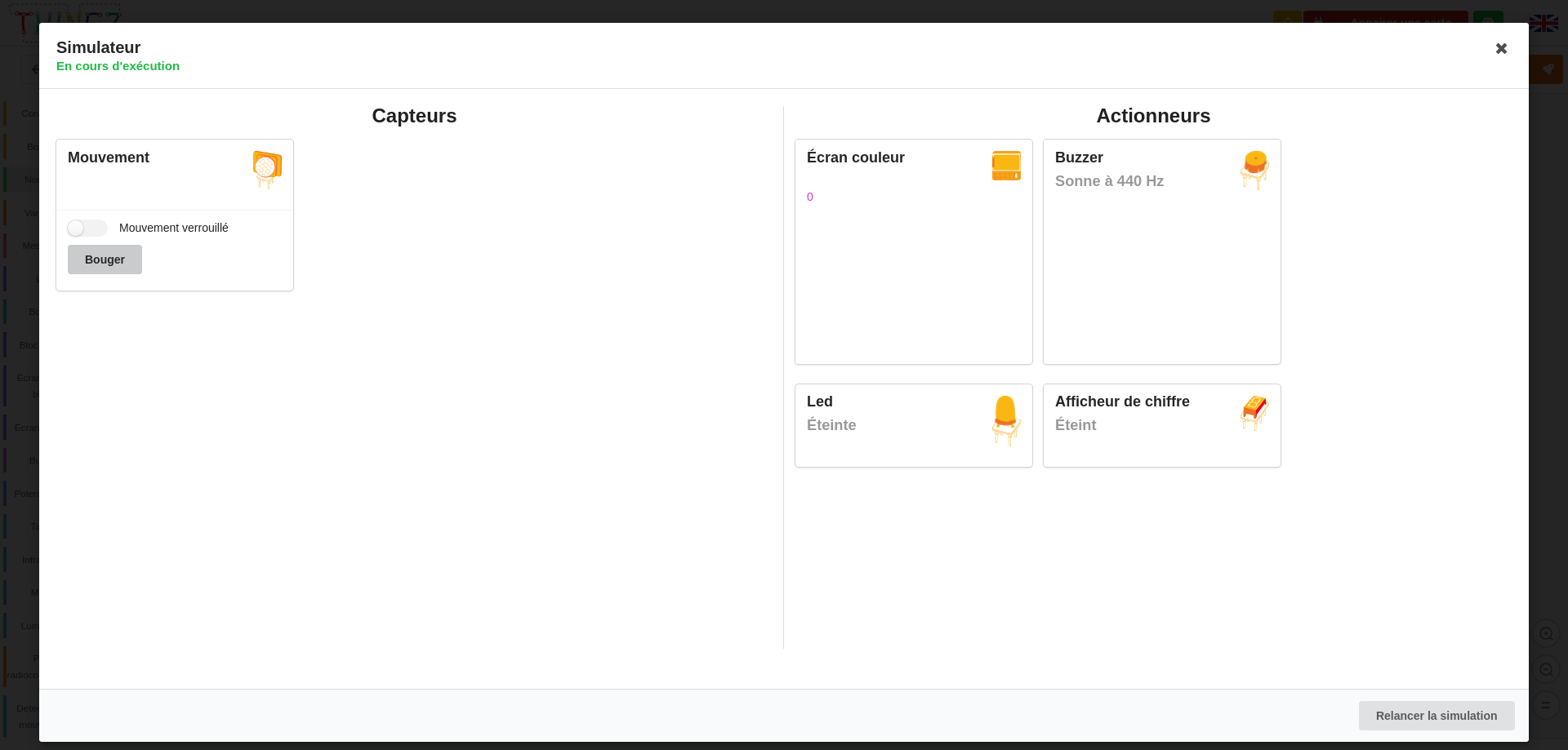
click at [105, 251] on button "Bouger" at bounding box center [104, 259] width 74 height 29
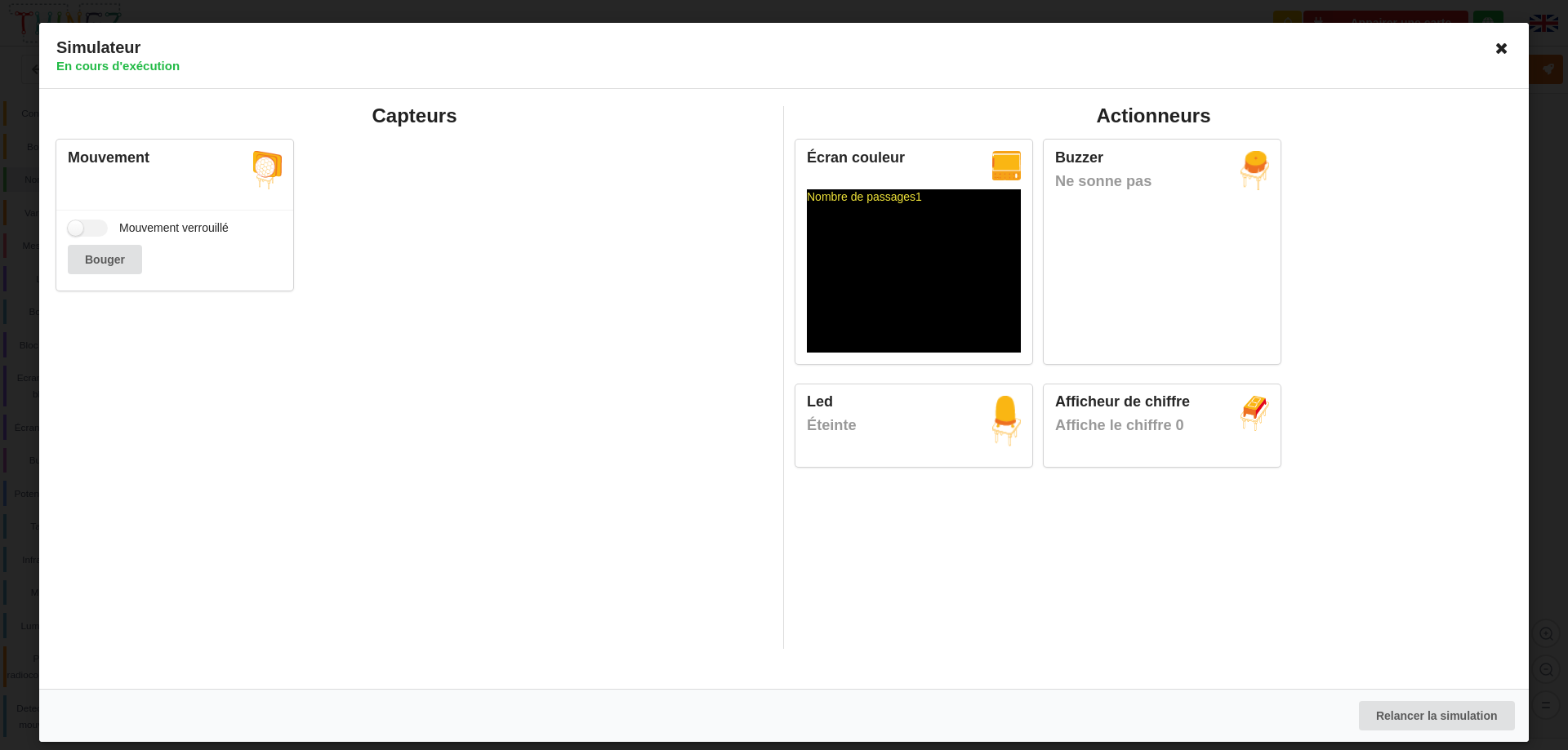
click at [1499, 49] on icon at bounding box center [1502, 49] width 26 height 26
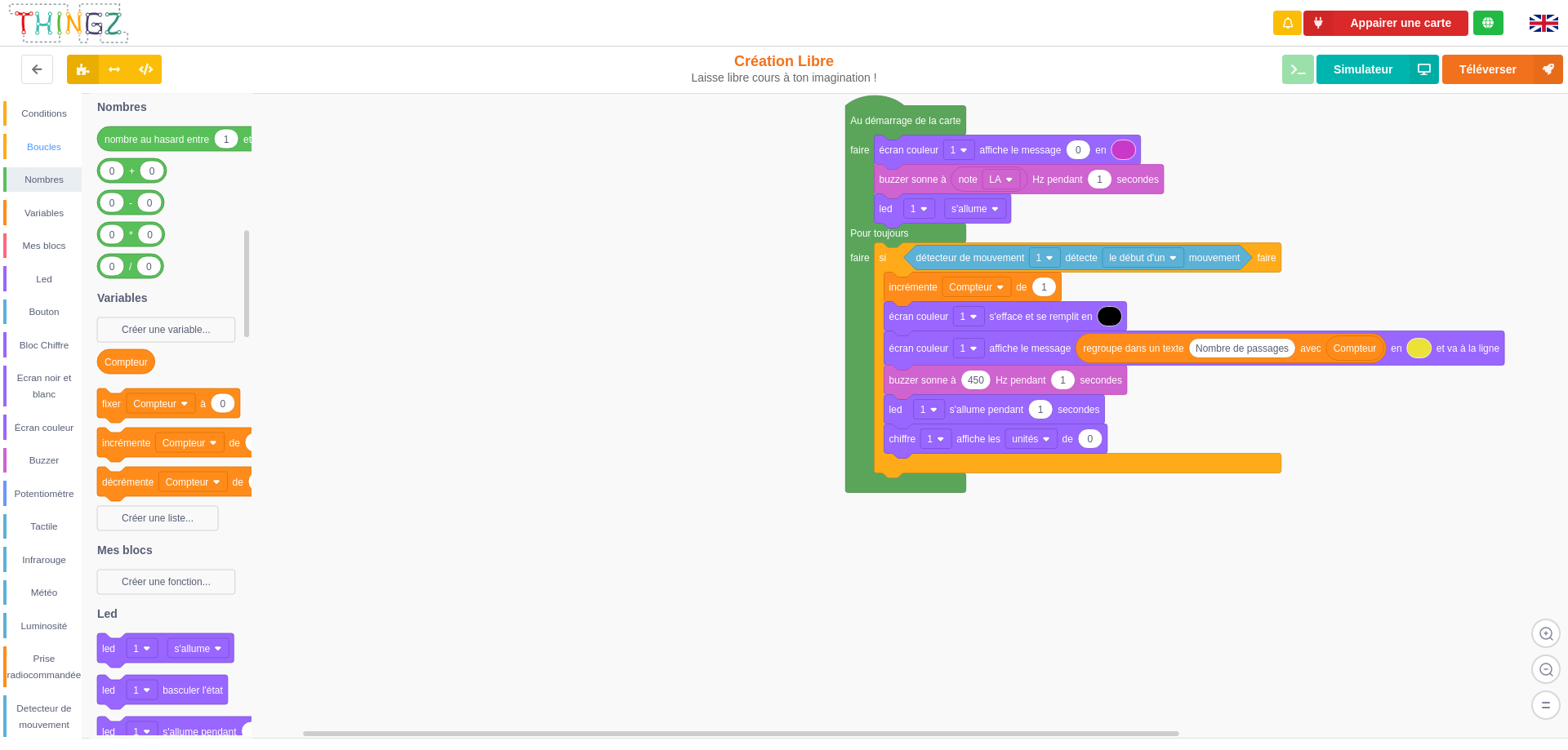
click at [38, 140] on div "Boucles" at bounding box center [44, 146] width 75 height 16
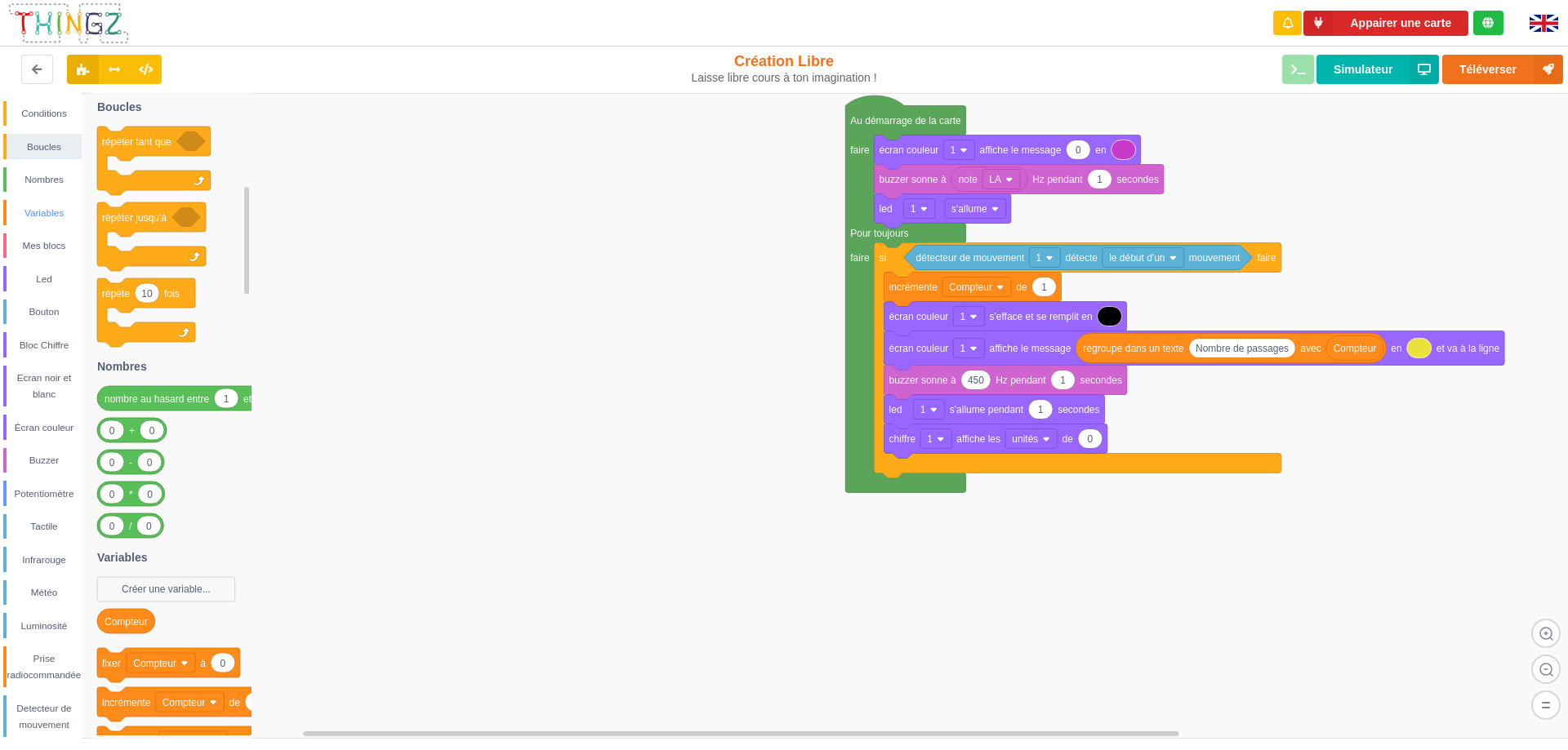
click at [23, 219] on div "Variables" at bounding box center [44, 212] width 75 height 16
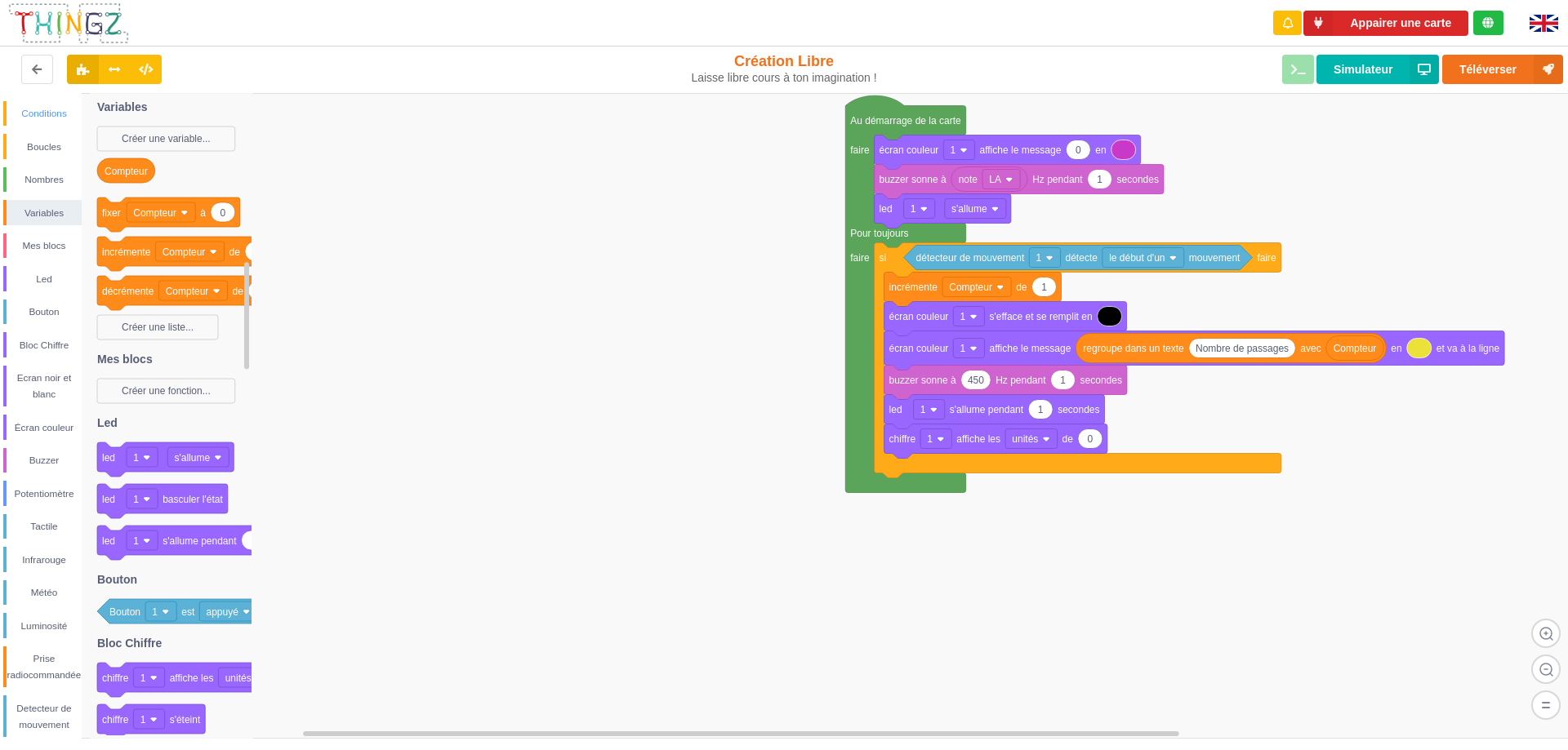
click at [41, 112] on div "Conditions" at bounding box center [44, 113] width 75 height 16
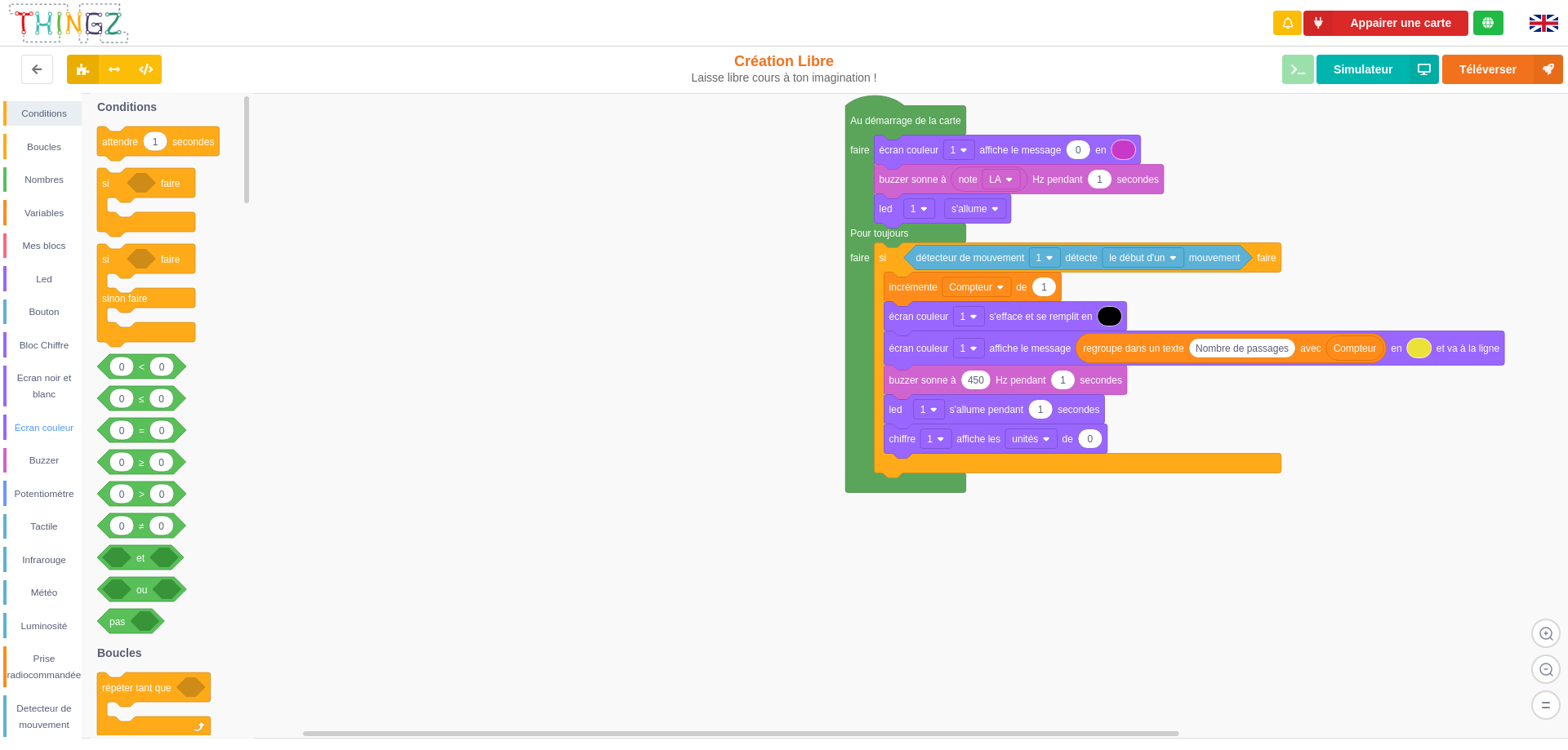
click at [46, 423] on div "Écran couleur" at bounding box center [44, 427] width 75 height 16
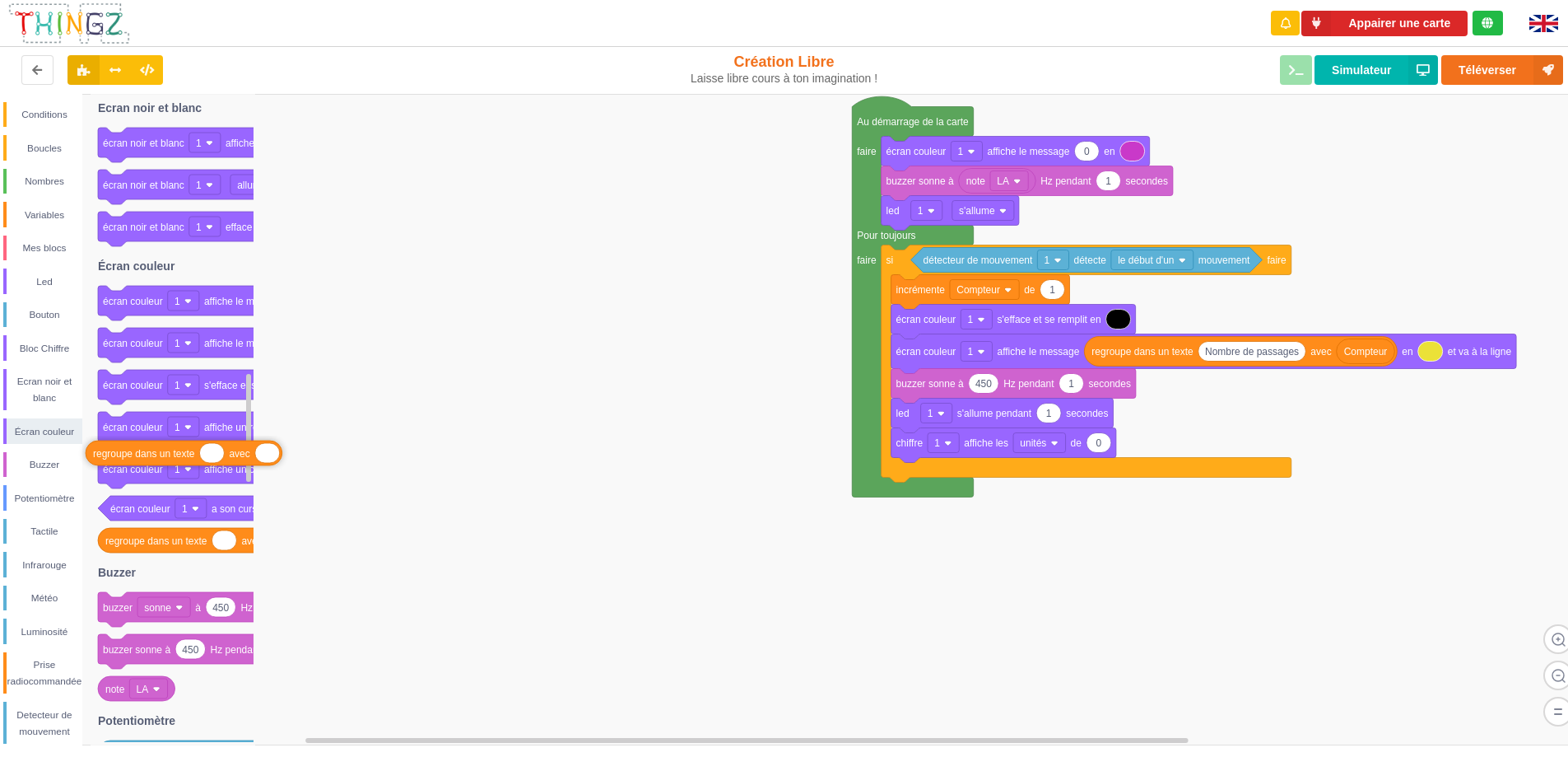
drag, startPoint x: 180, startPoint y: 543, endPoint x: 168, endPoint y: 456, distance: 87.8
